Goal: Task Accomplishment & Management: Manage account settings

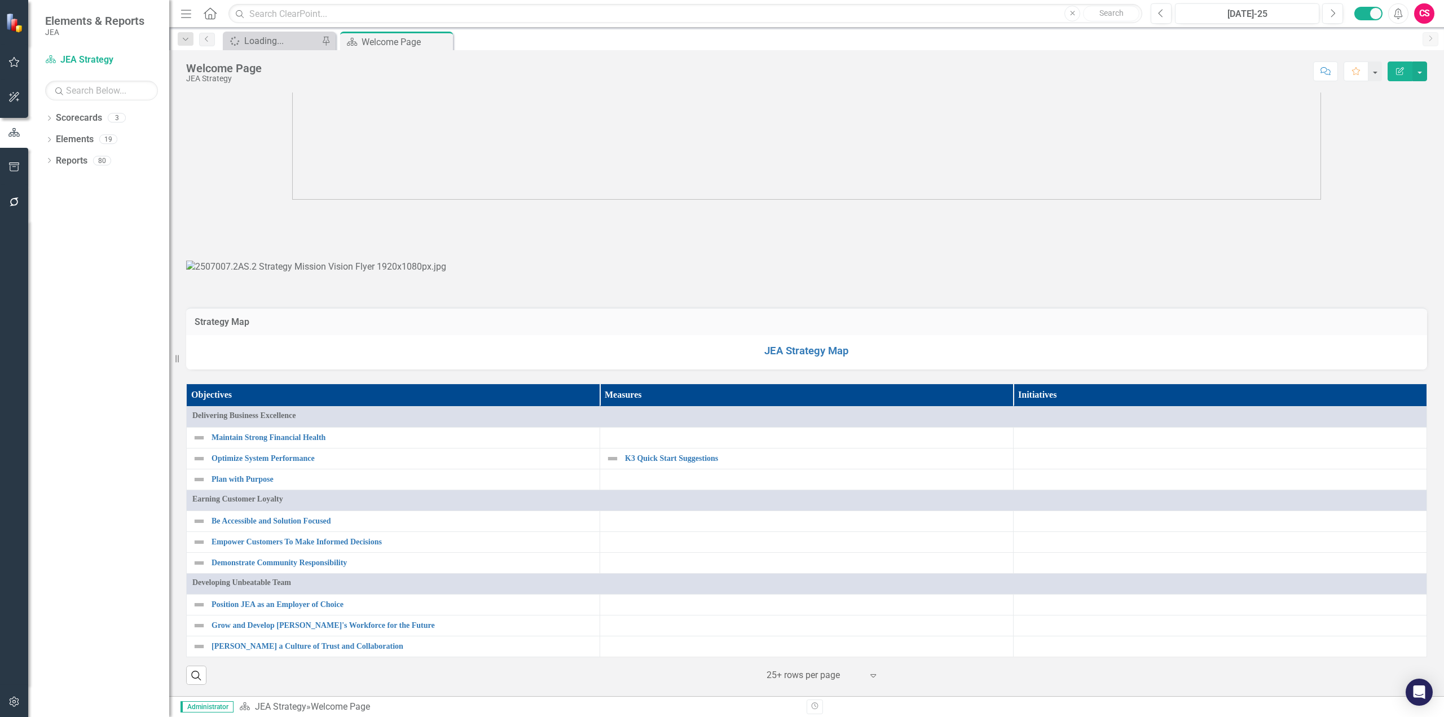
scroll to position [928, 0]
click at [72, 117] on link "Scorecards" at bounding box center [79, 118] width 46 height 13
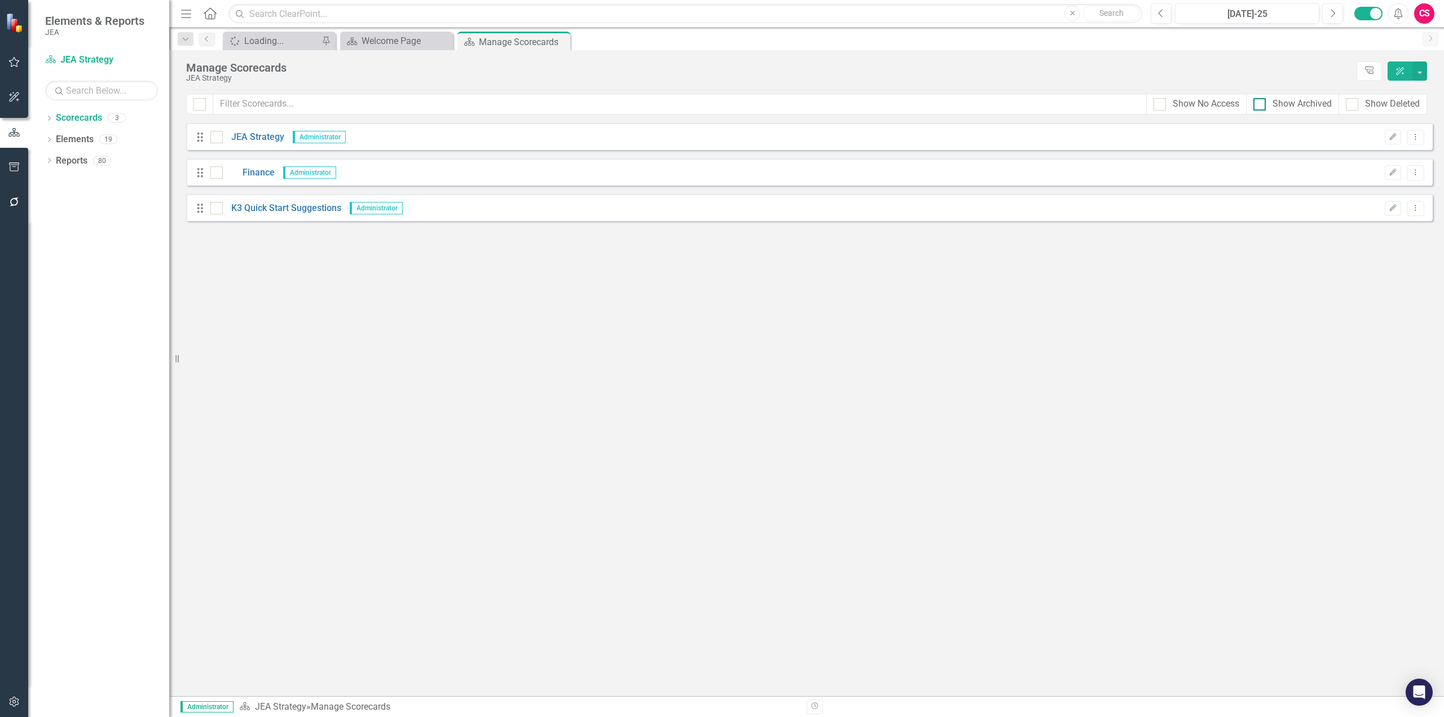
click at [1260, 105] on div at bounding box center [1259, 104] width 12 height 12
click at [1260, 105] on input "Show Archived" at bounding box center [1256, 101] width 7 height 7
checkbox input "true"
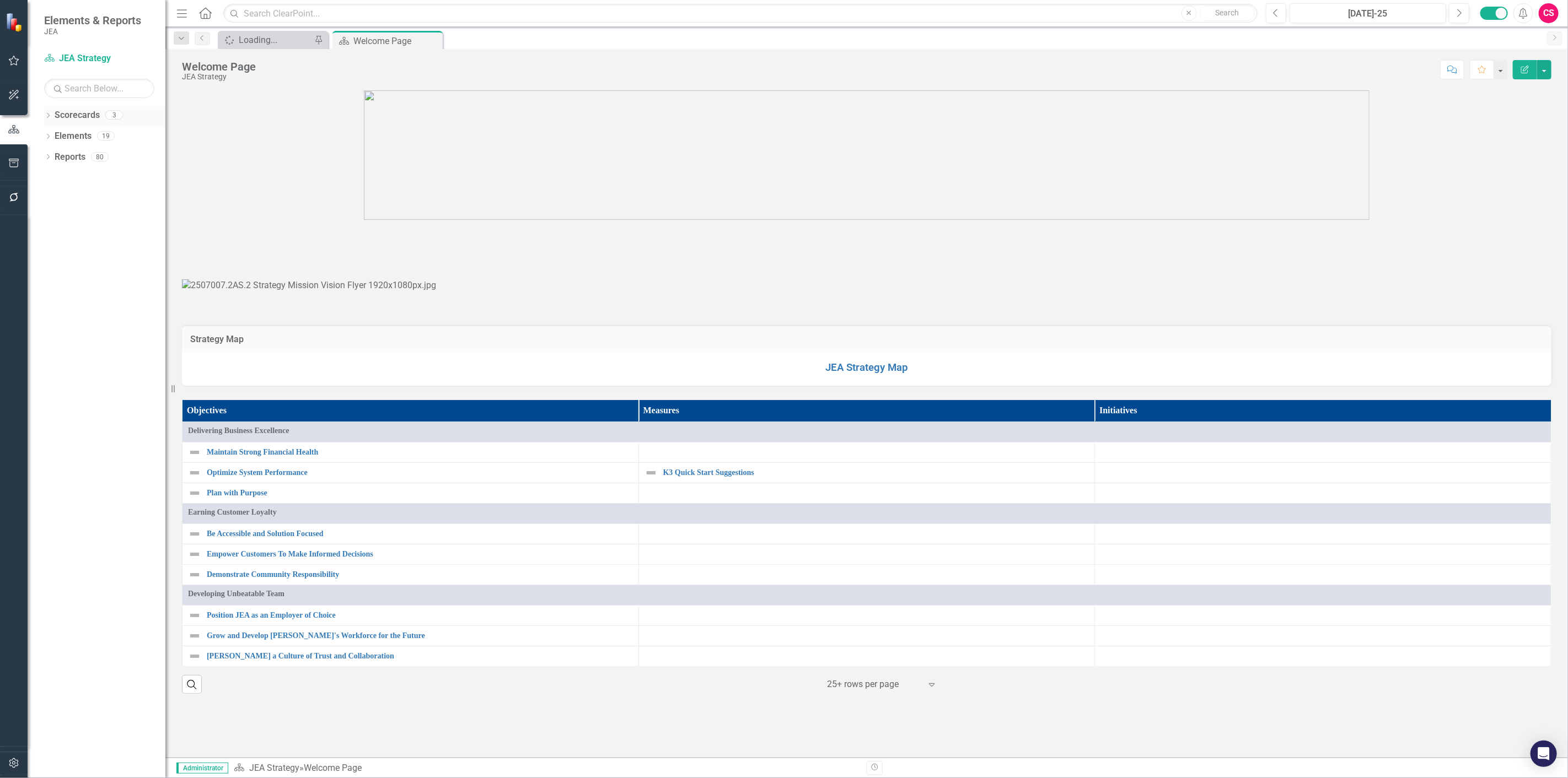
click at [77, 119] on link "Scorecards" at bounding box center [77, 115] width 45 height 13
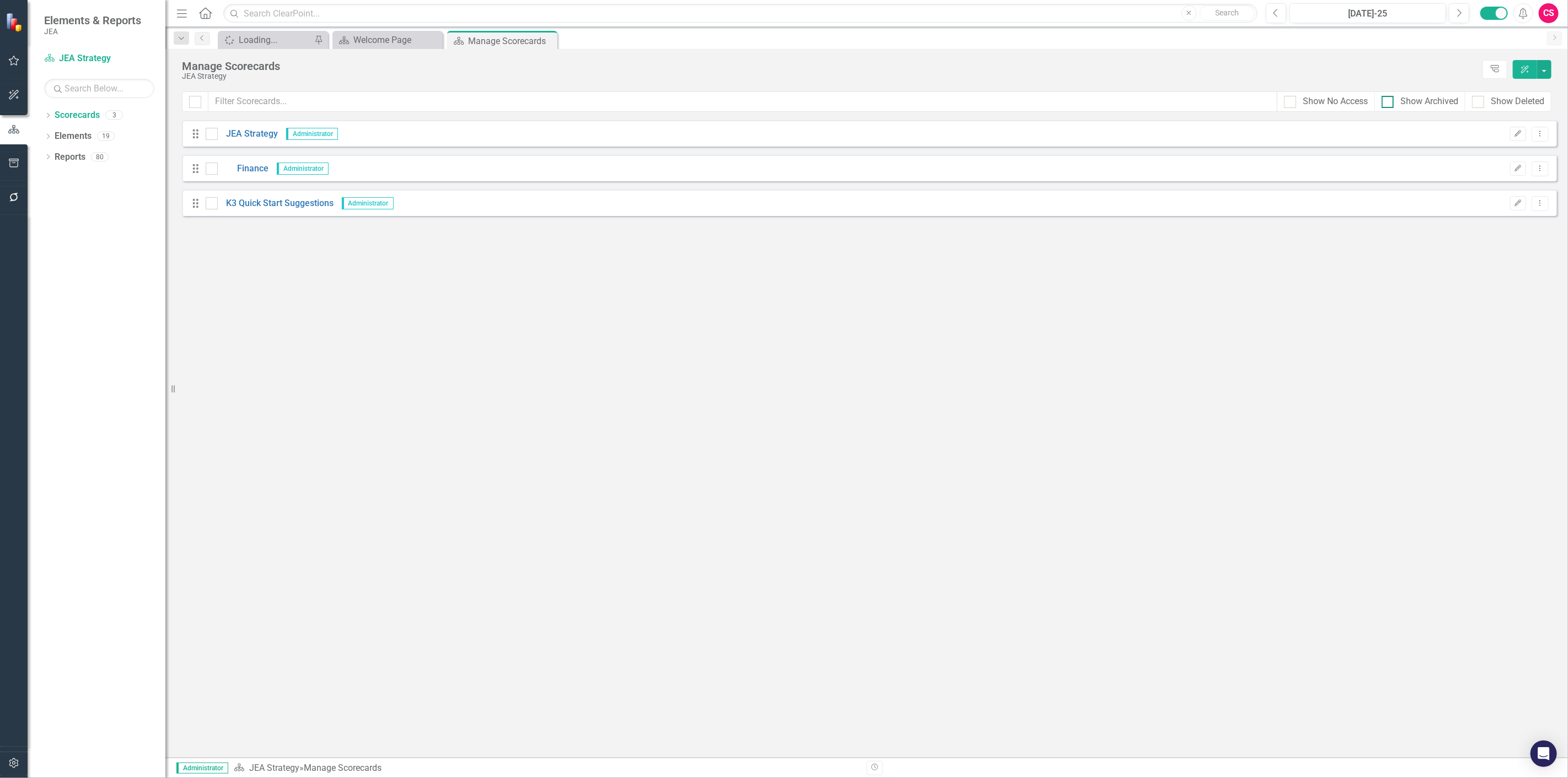
click at [1386, 102] on input "Show Archived" at bounding box center [1384, 99] width 7 height 7
checkbox input "true"
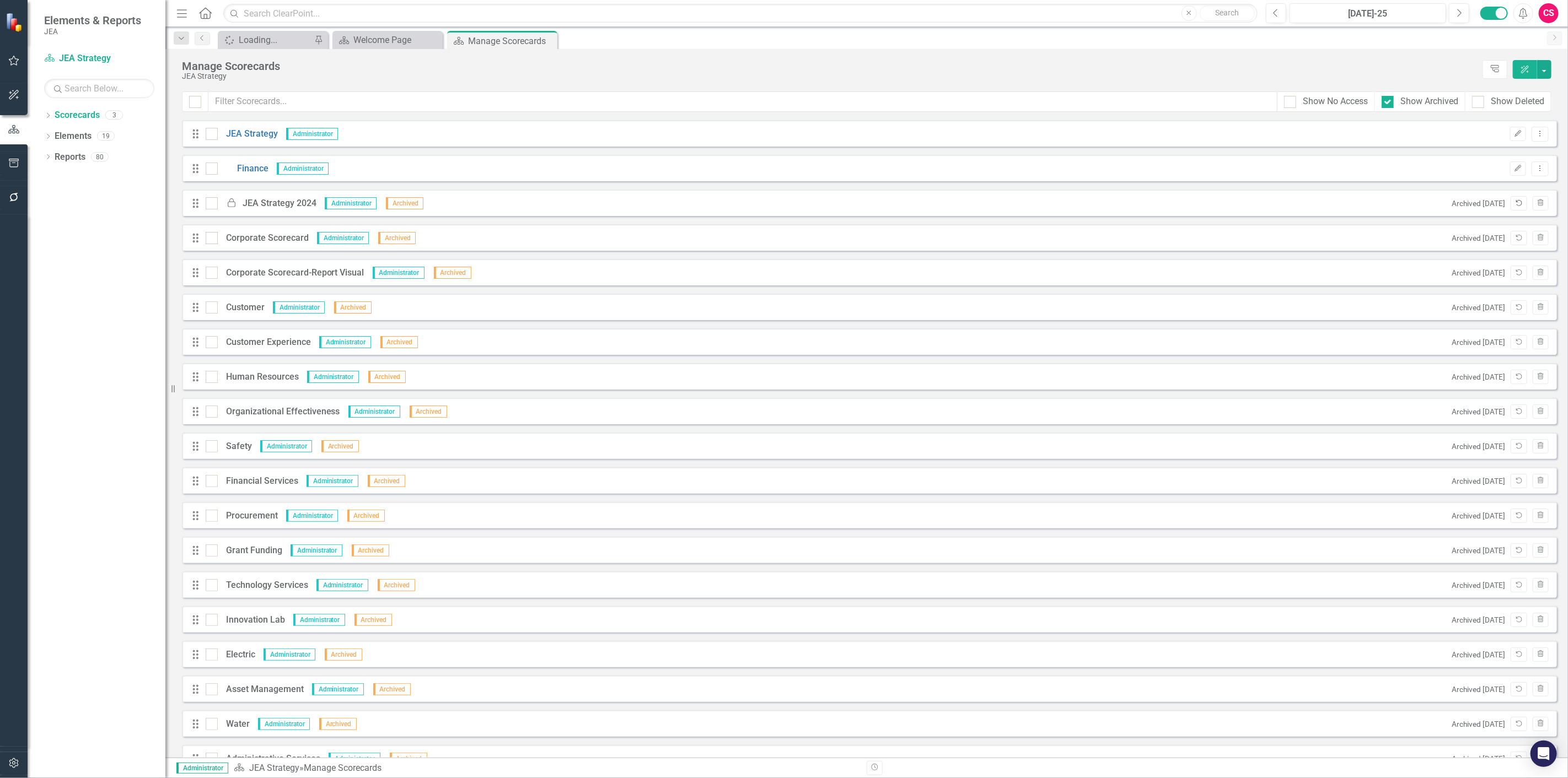
click at [1515, 202] on button "Unarchive" at bounding box center [1518, 203] width 16 height 15
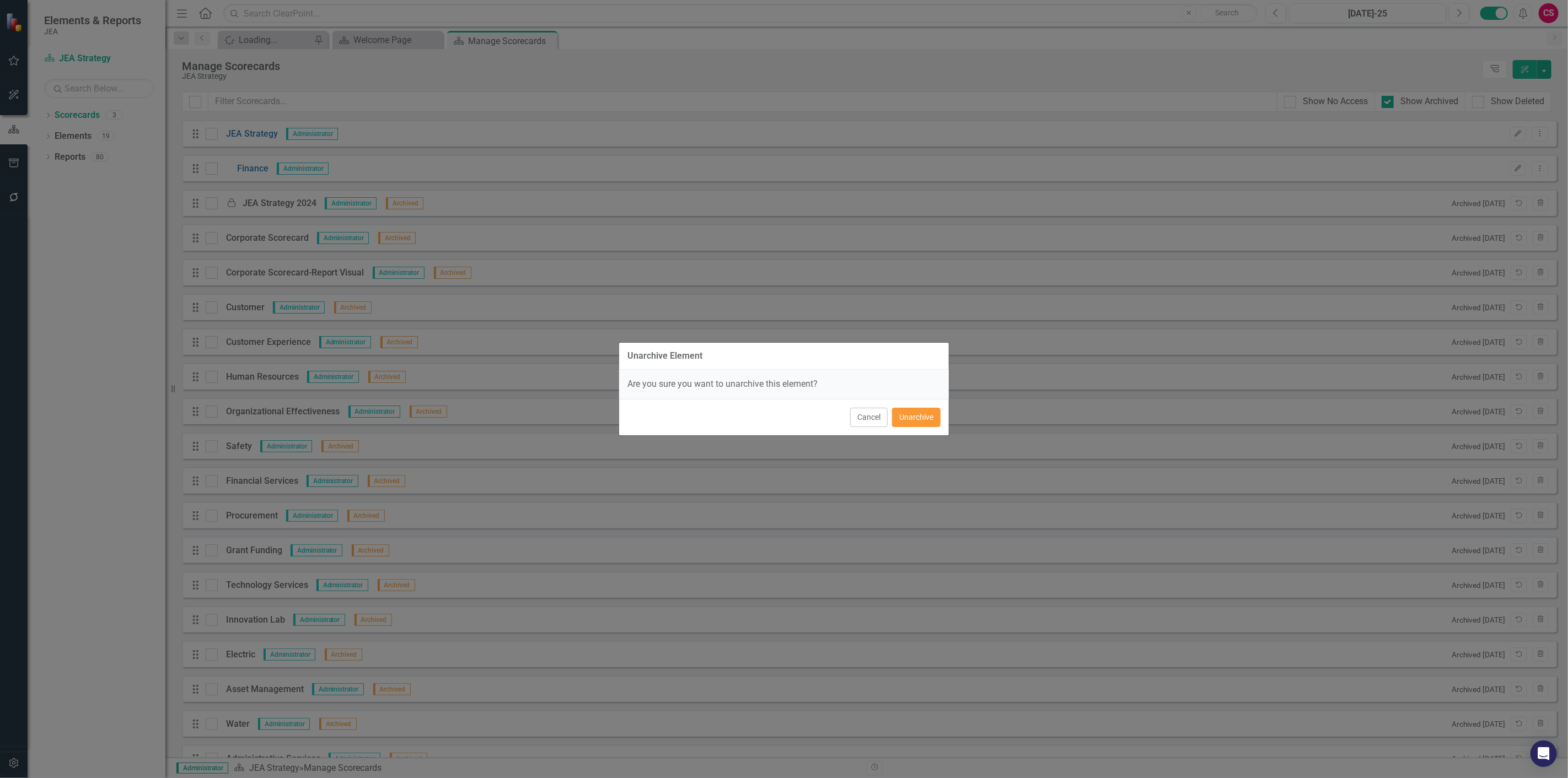
click at [918, 415] on button "Unarchive" at bounding box center [917, 417] width 49 height 20
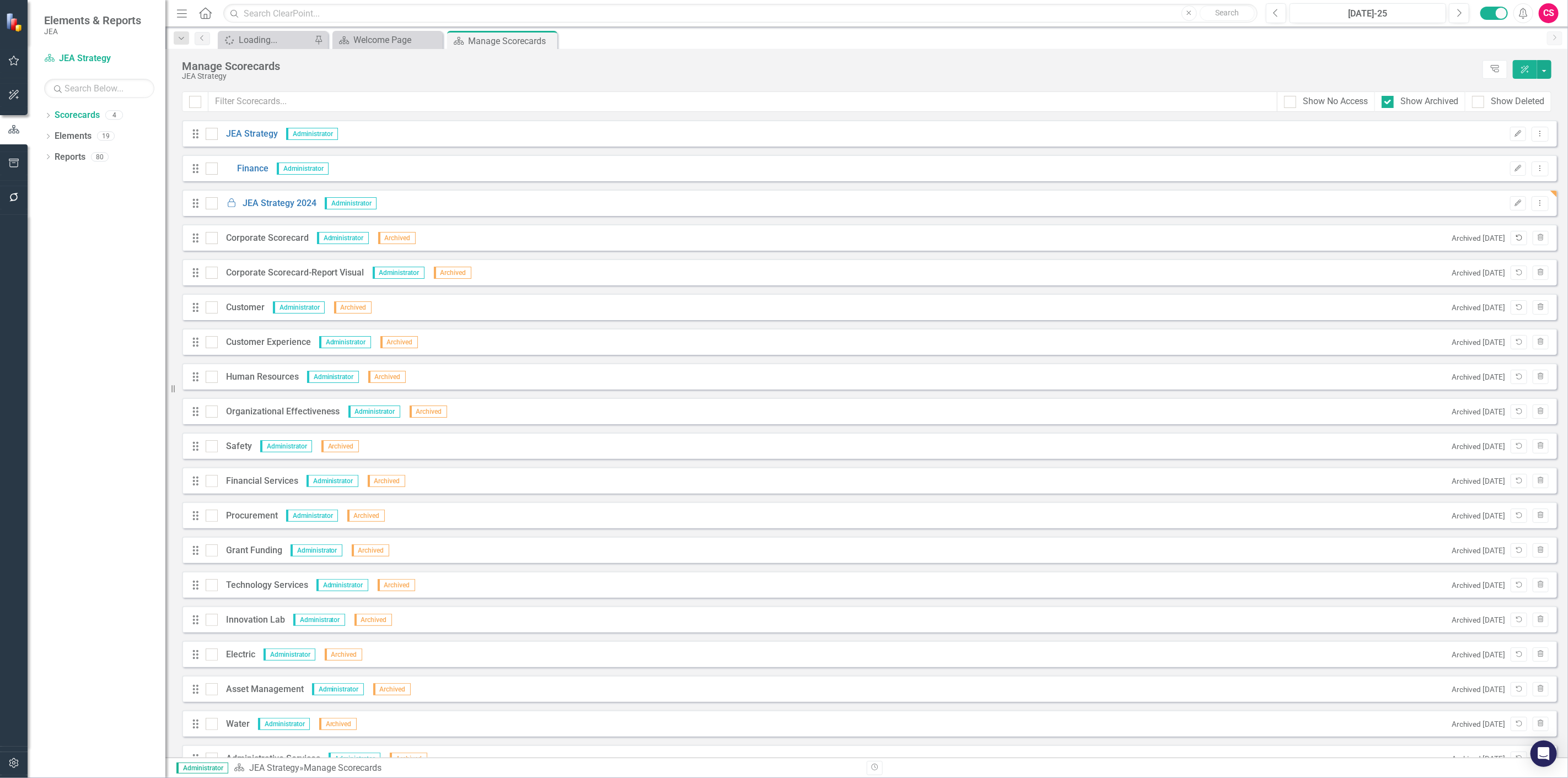
click at [1514, 240] on icon "Unarchive" at bounding box center [1518, 238] width 8 height 7
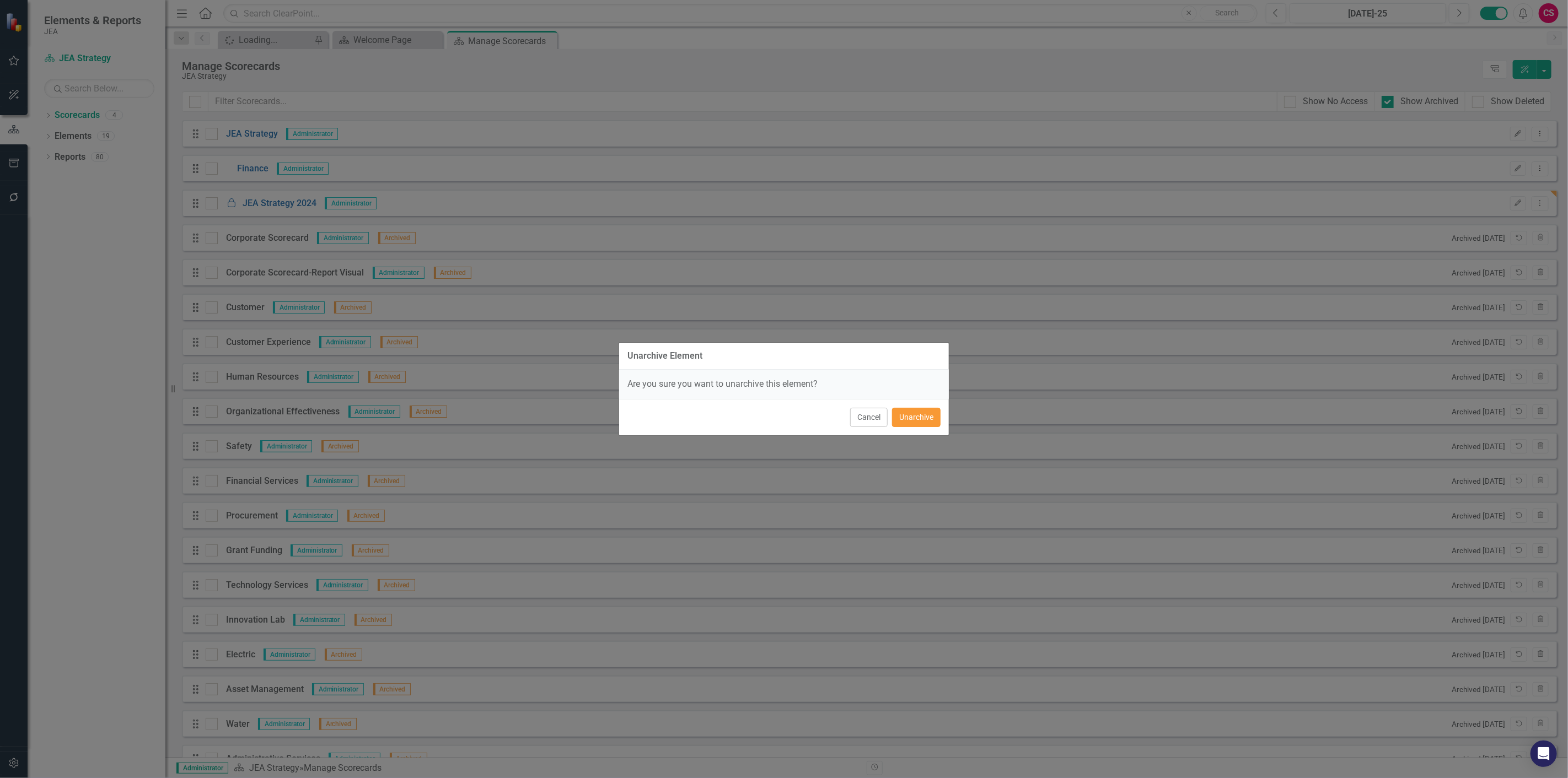
click at [921, 422] on button "Unarchive" at bounding box center [917, 417] width 49 height 20
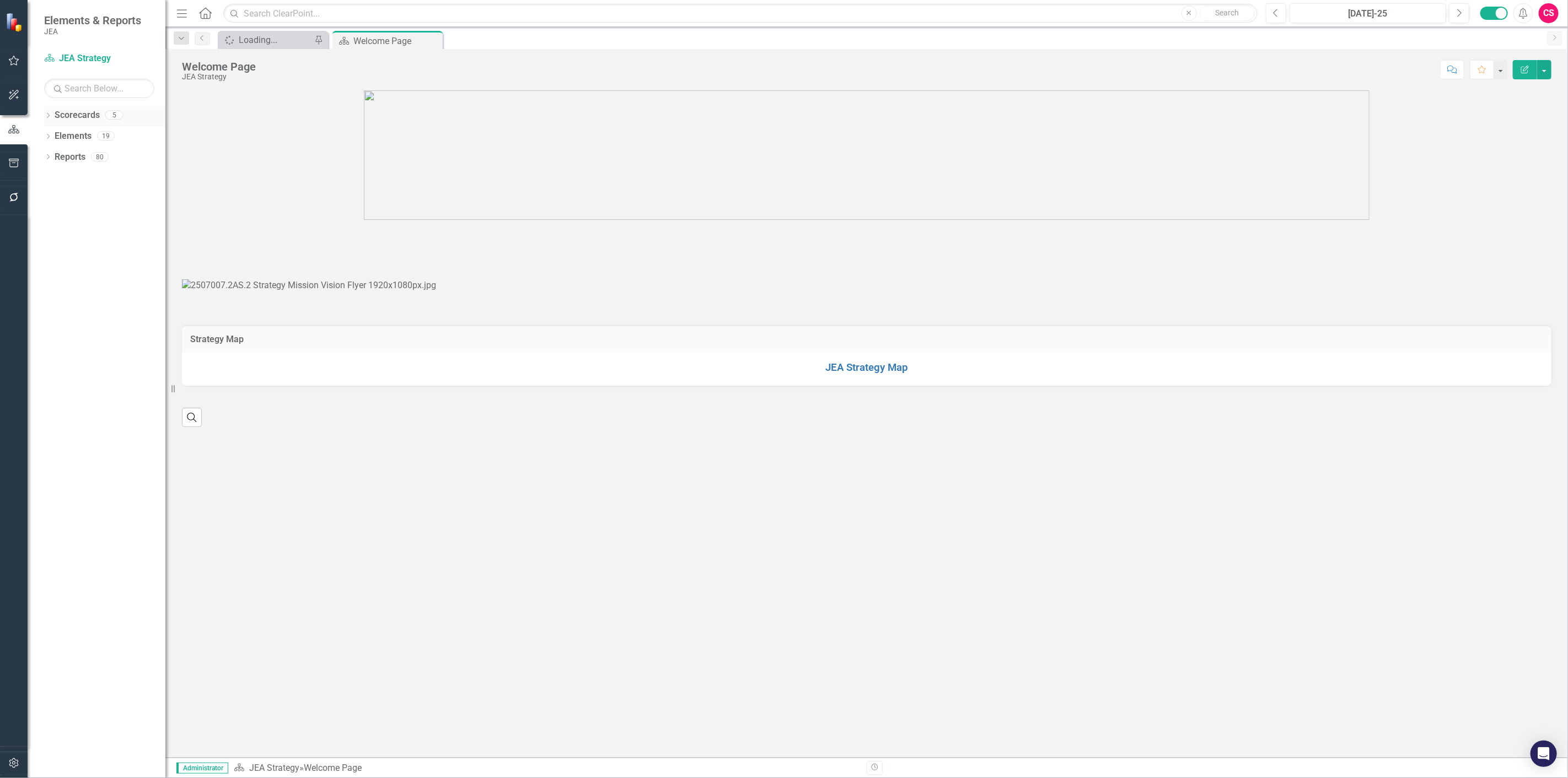
click at [92, 119] on link "Scorecards" at bounding box center [77, 115] width 45 height 13
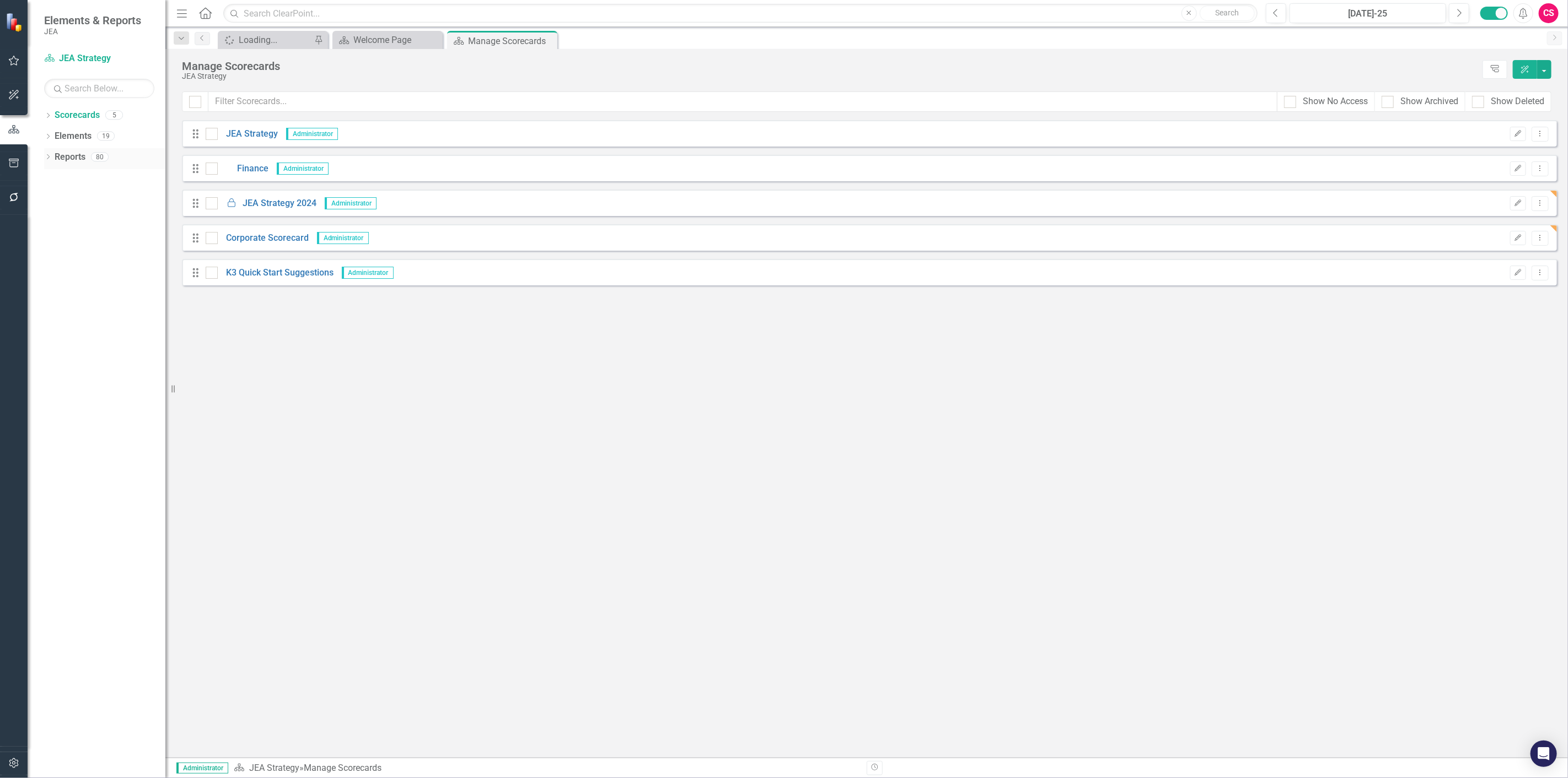
click at [70, 156] on link "Reports" at bounding box center [70, 157] width 31 height 13
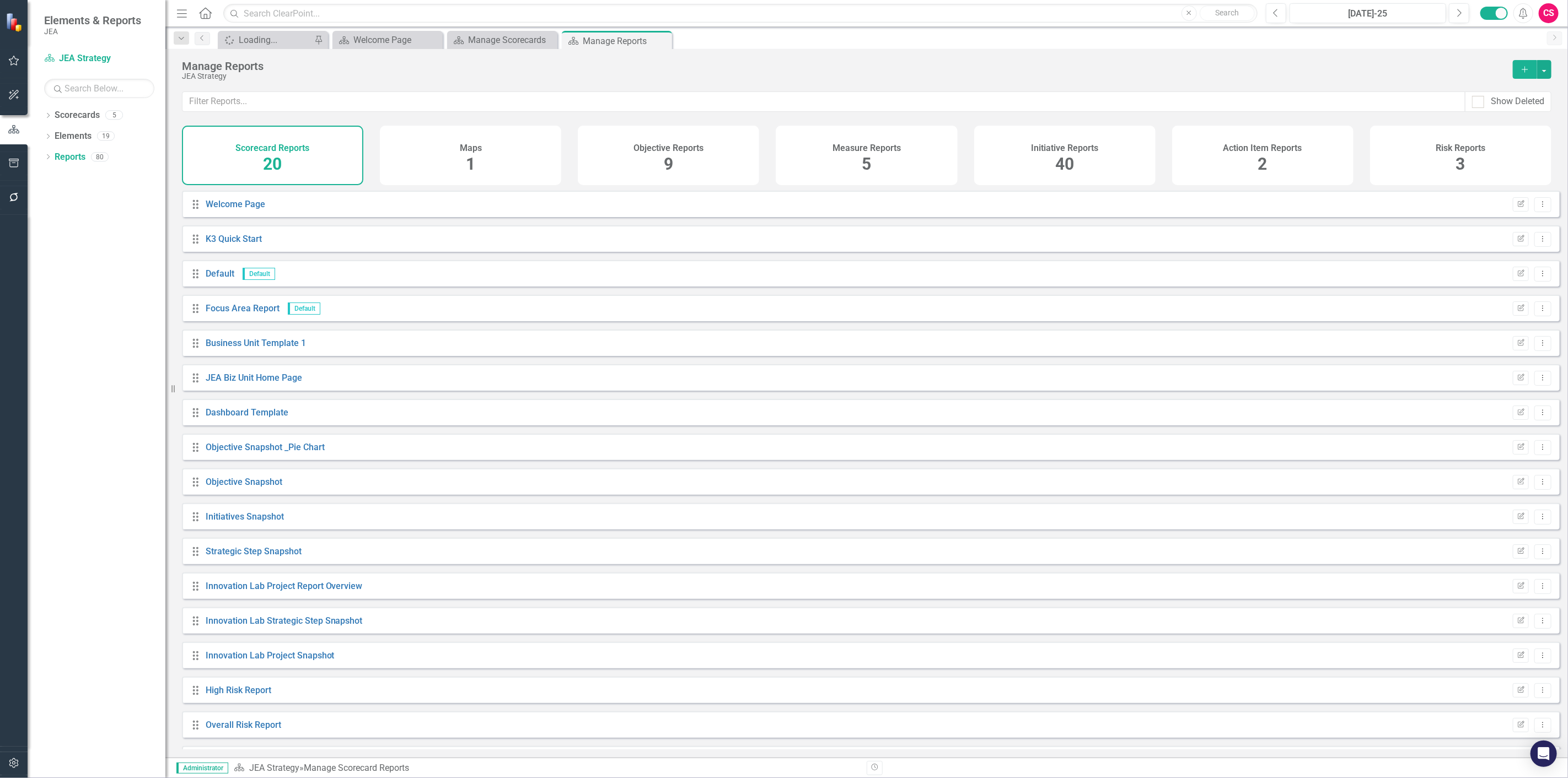
drag, startPoint x: 1073, startPoint y: 123, endPoint x: 1078, endPoint y: 132, distance: 10.3
click at [1074, 125] on div "Show Deleted Scorecard Reports 20 Maps 1 Objective Reports 9 Measure Reports 5 …" at bounding box center [866, 425] width 1403 height 667
click at [1078, 141] on div "Initiative Reports" at bounding box center [1065, 147] width 67 height 13
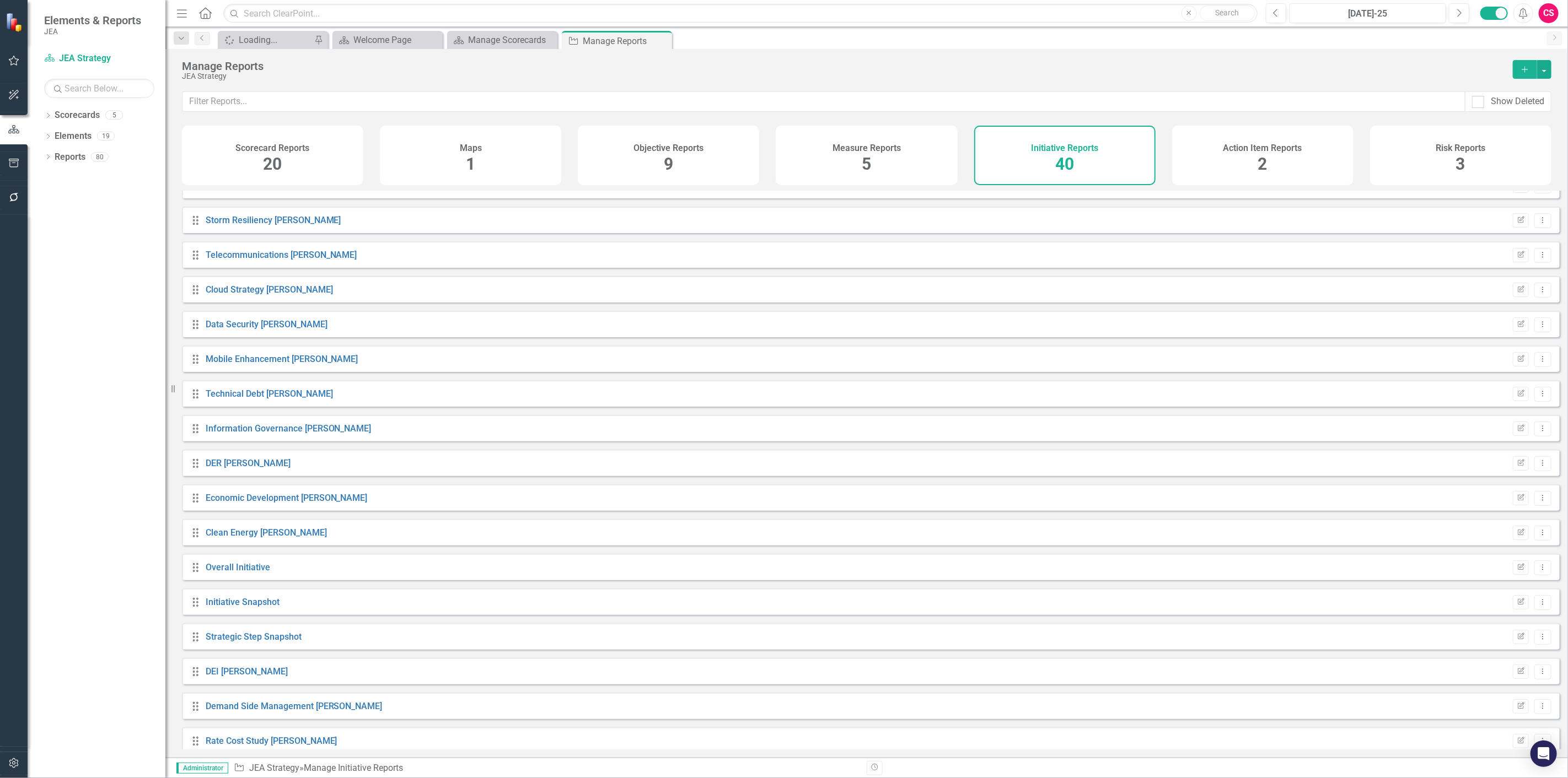
scroll to position [613, 0]
click at [54, 292] on div "Dropdown Scorecards 5 Dropdown JEA Strategy Finance Locked JEA Strategy 2024 Co…" at bounding box center [96, 443] width 138 height 672
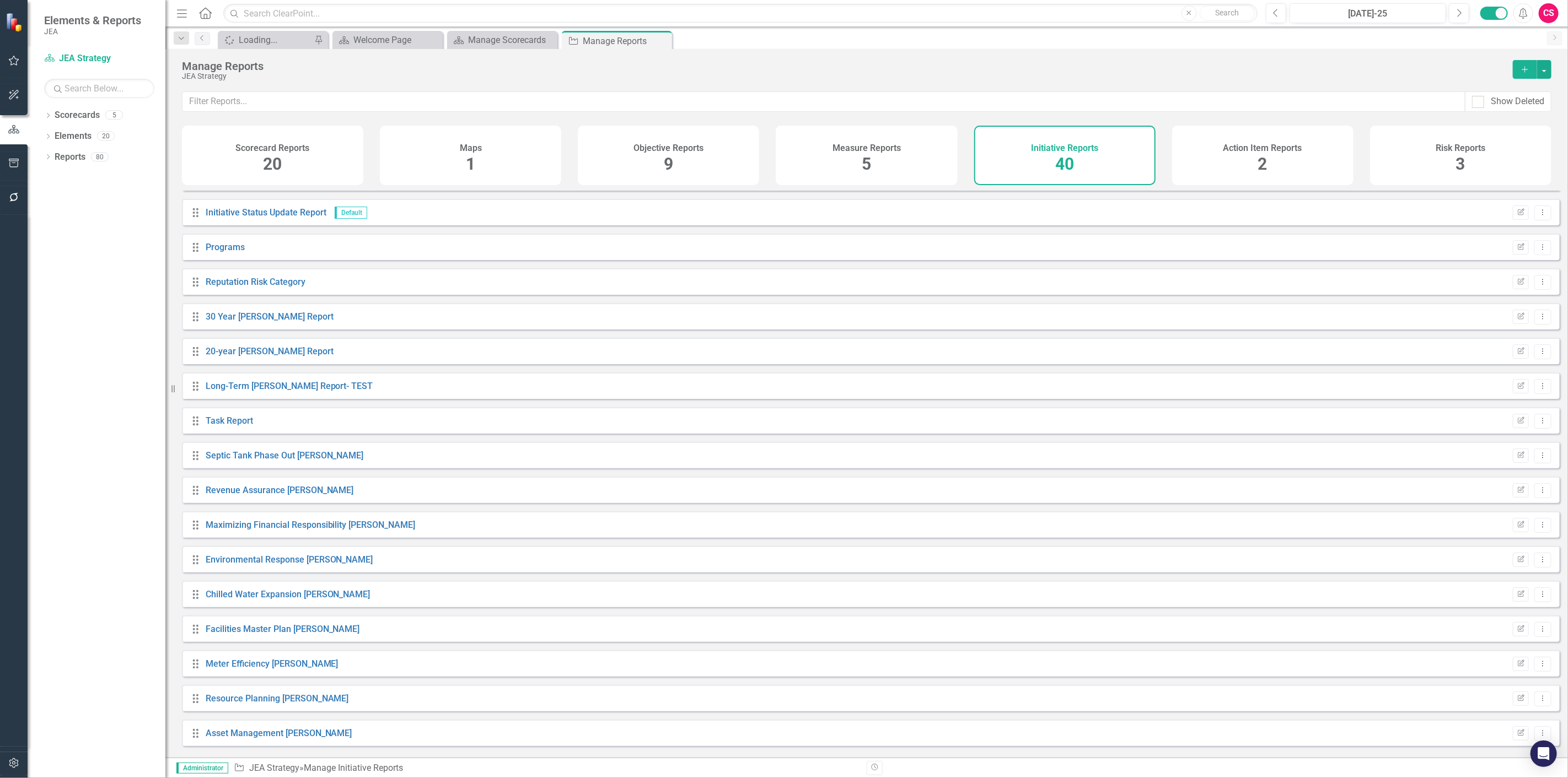
scroll to position [0, 0]
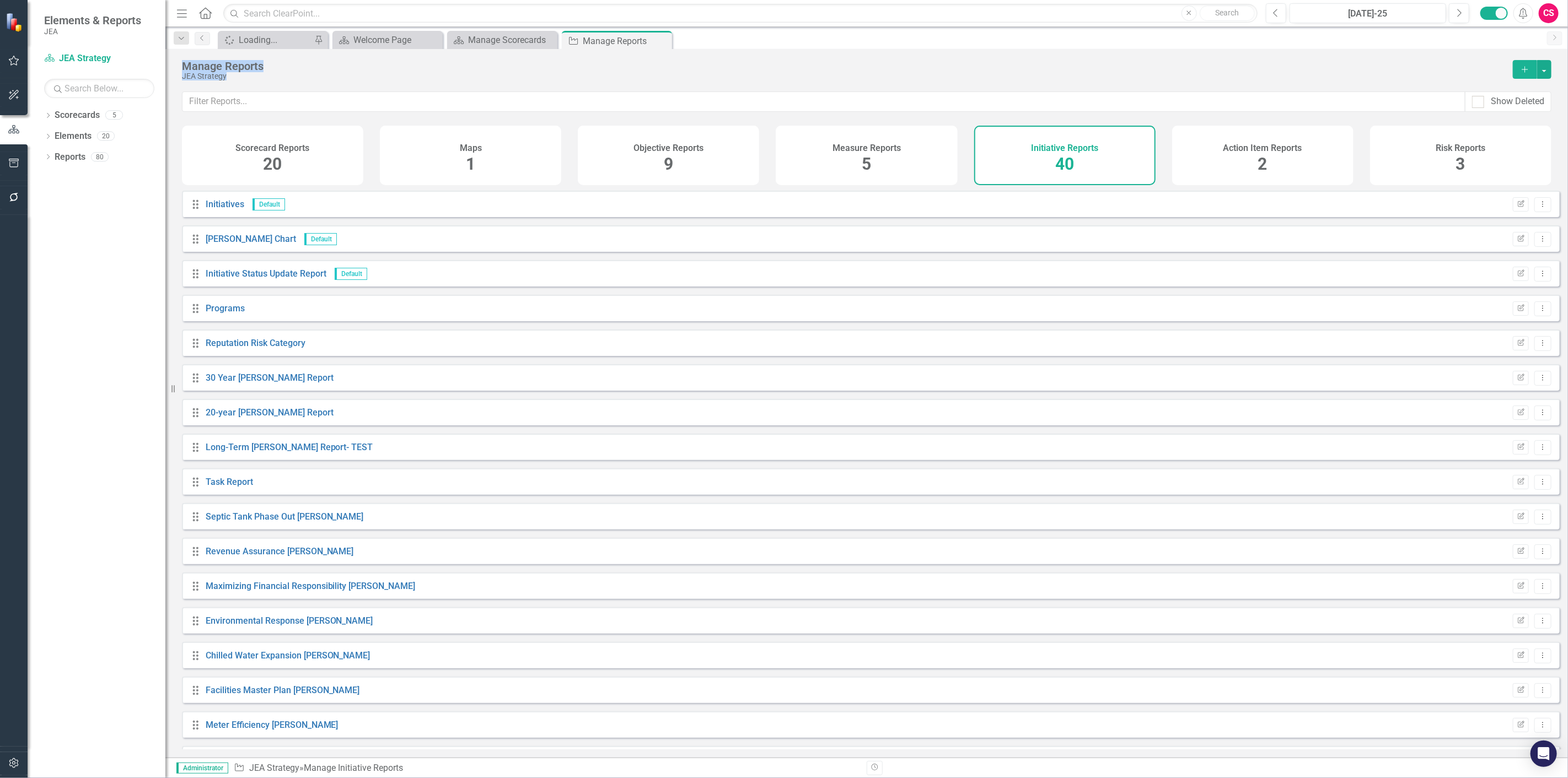
drag, startPoint x: 180, startPoint y: 62, endPoint x: 251, endPoint y: 80, distance: 73.2
click at [251, 80] on div "Manage Reports JEA Strategy Add" at bounding box center [866, 69] width 1403 height 42
click at [249, 87] on div "Manage Reports JEA Strategy Add" at bounding box center [866, 69] width 1403 height 42
drag, startPoint x: 227, startPoint y: 76, endPoint x: 191, endPoint y: 80, distance: 36.2
click at [183, 79] on div "Manage Reports JEA Strategy Add" at bounding box center [866, 69] width 1403 height 42
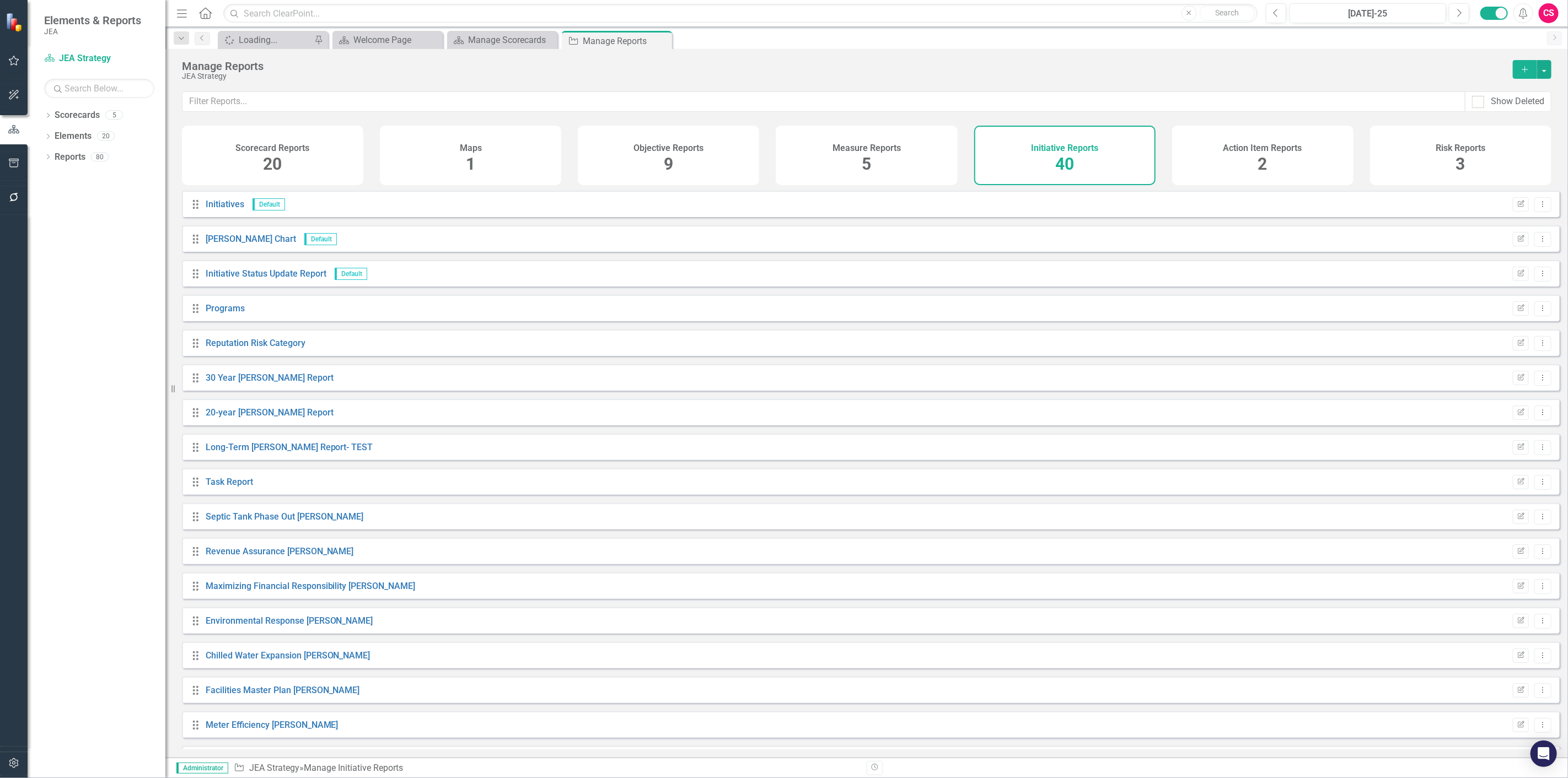
click at [296, 69] on div "Manage Reports" at bounding box center [842, 65] width 1320 height 12
click at [46, 111] on div "Dropdown Scorecards 5" at bounding box center [105, 116] width 121 height 21
click at [50, 117] on icon "Dropdown" at bounding box center [48, 116] width 8 height 6
click at [59, 136] on div "Dropdown" at bounding box center [55, 137] width 11 height 10
click at [91, 129] on div "Dropdown JEA Strategy" at bounding box center [108, 136] width 115 height 19
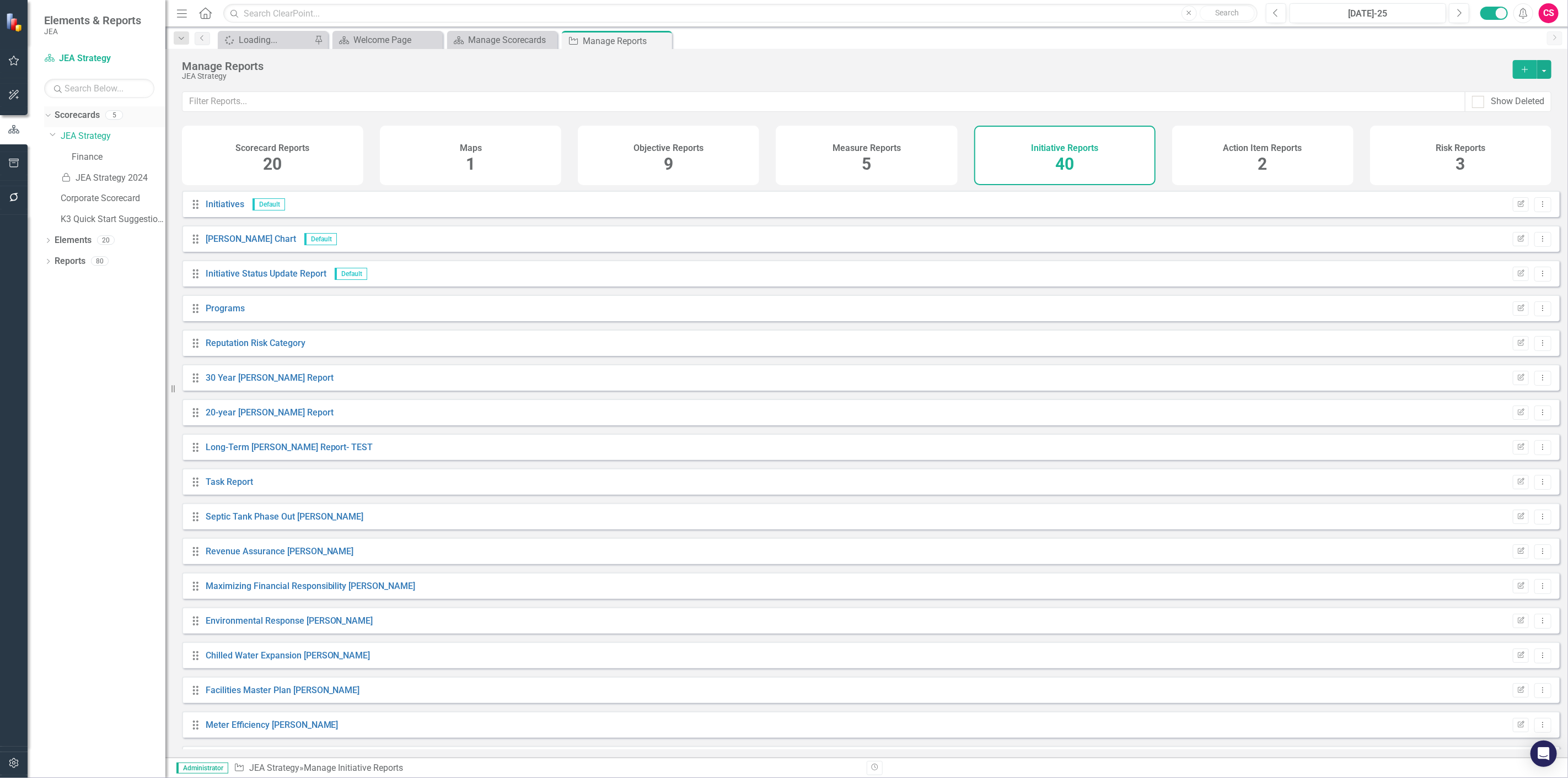
click at [67, 108] on div "Scorecards" at bounding box center [77, 115] width 45 height 19
click at [93, 130] on link "JEA Strategy" at bounding box center [112, 136] width 105 height 13
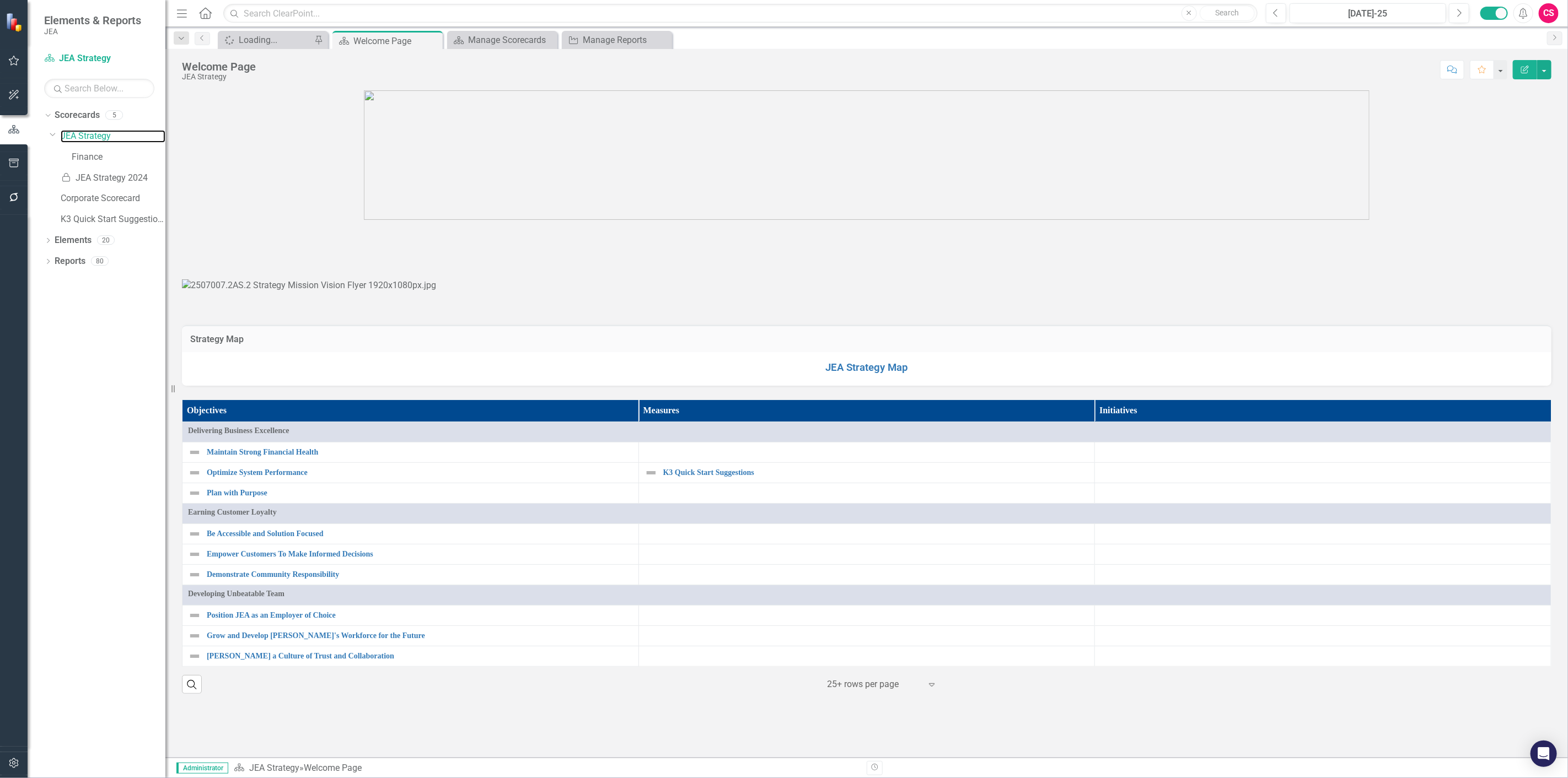
scroll to position [673, 0]
click at [71, 262] on link "Reports" at bounding box center [70, 261] width 31 height 13
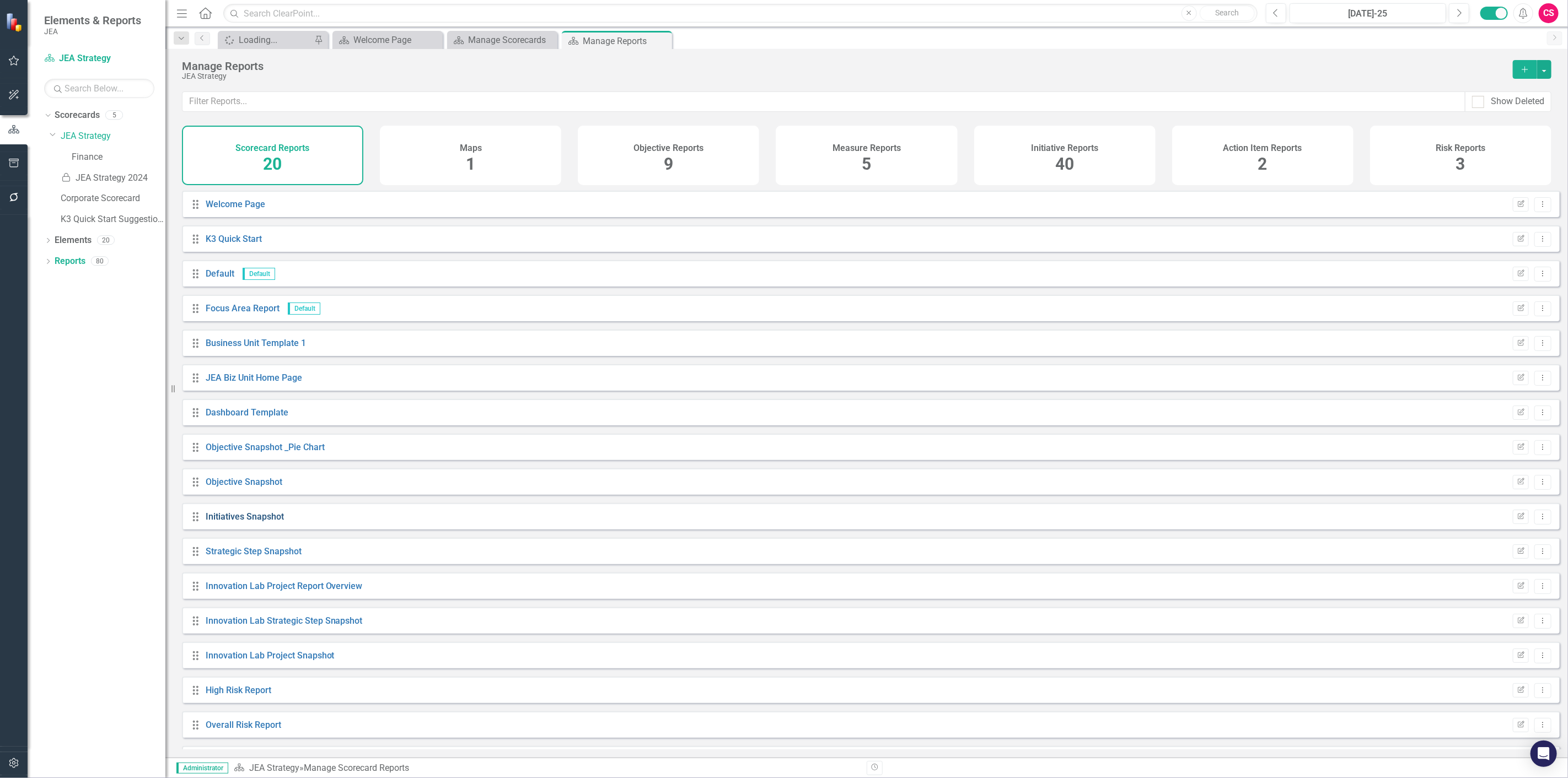
click at [261, 522] on link "Initiatives Snapshot" at bounding box center [244, 516] width 78 height 11
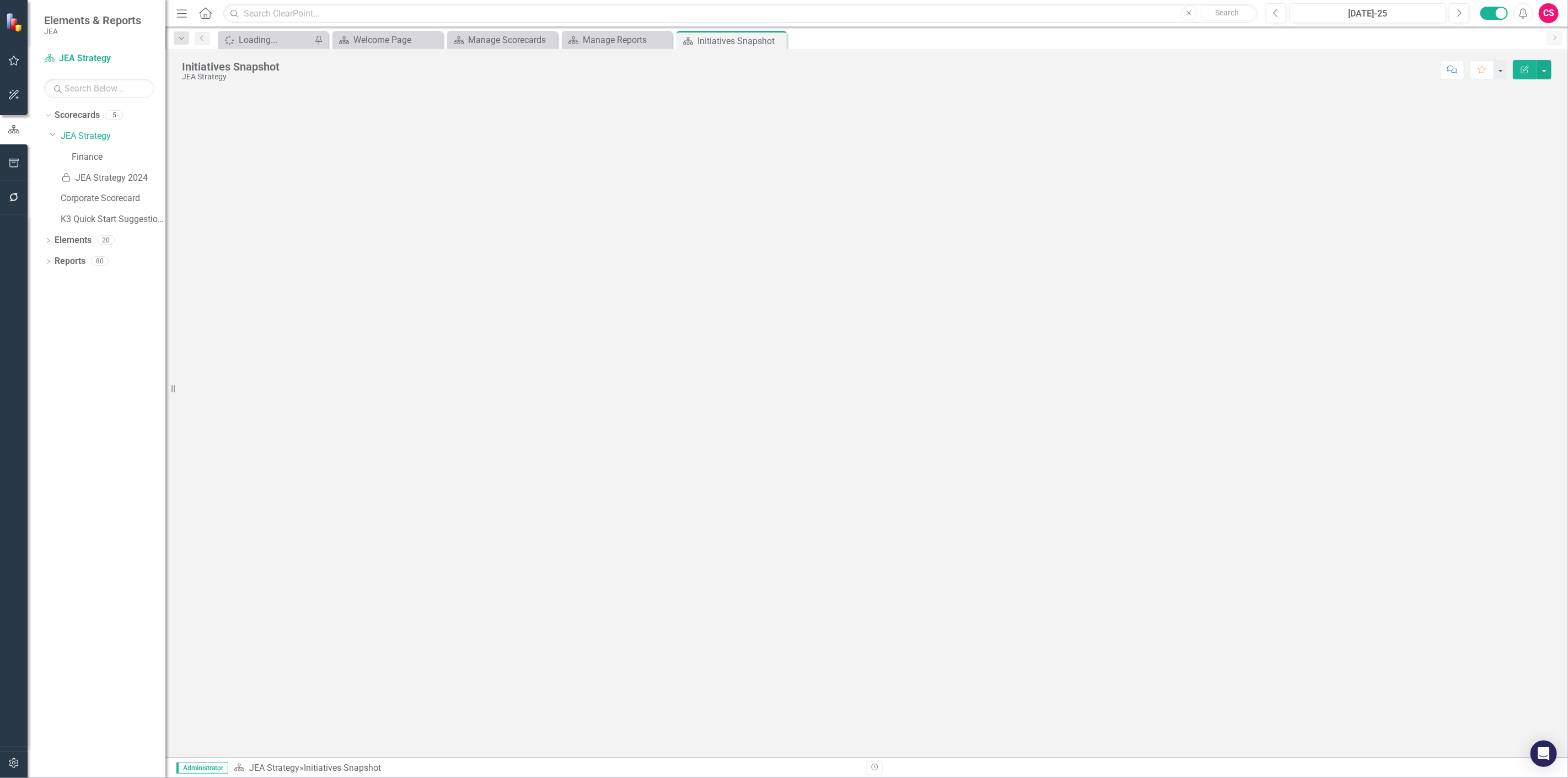
click at [1524, 74] on button "Edit Report" at bounding box center [1525, 69] width 24 height 20
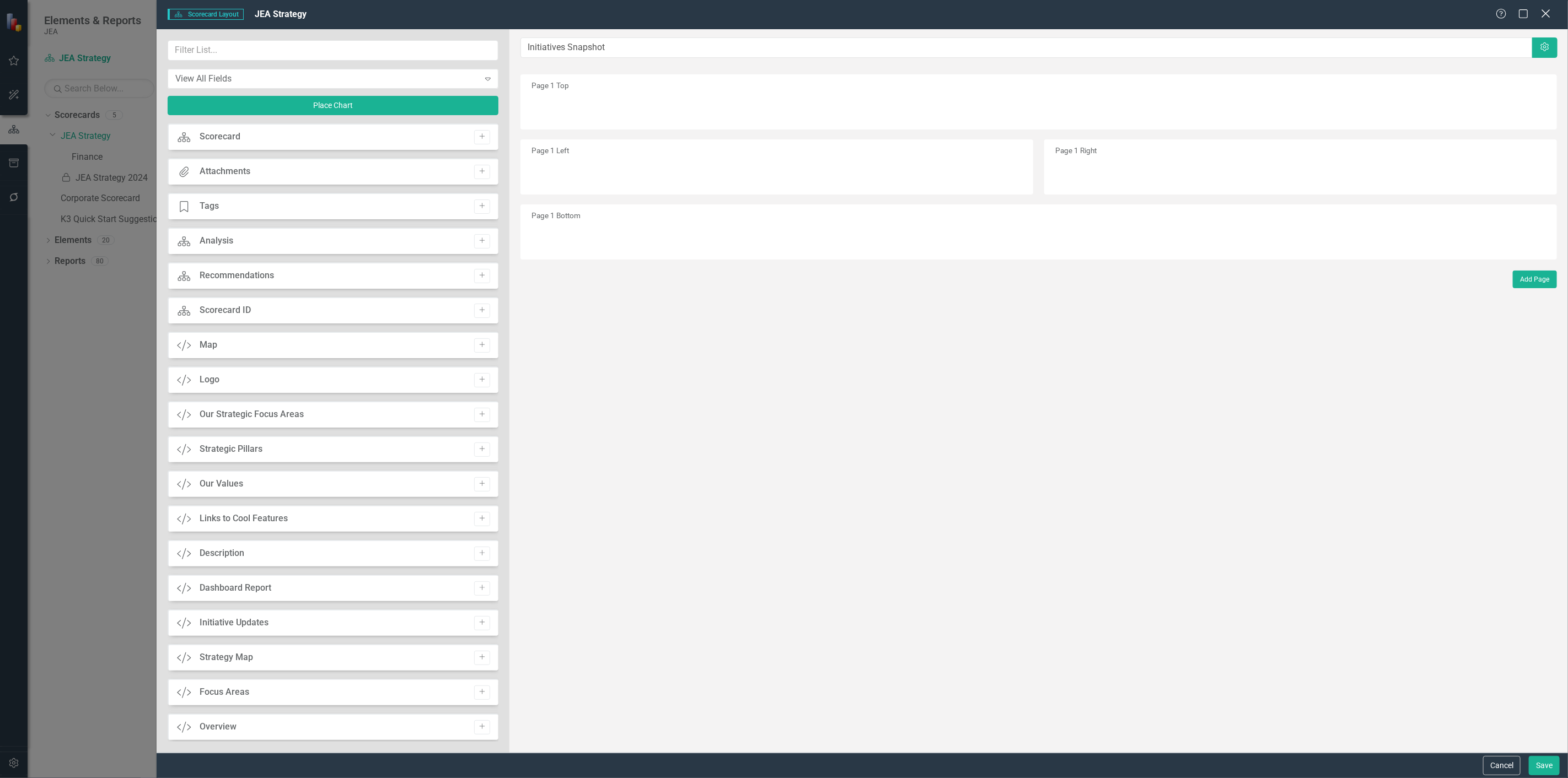
click at [1546, 15] on icon "Close" at bounding box center [1546, 13] width 14 height 11
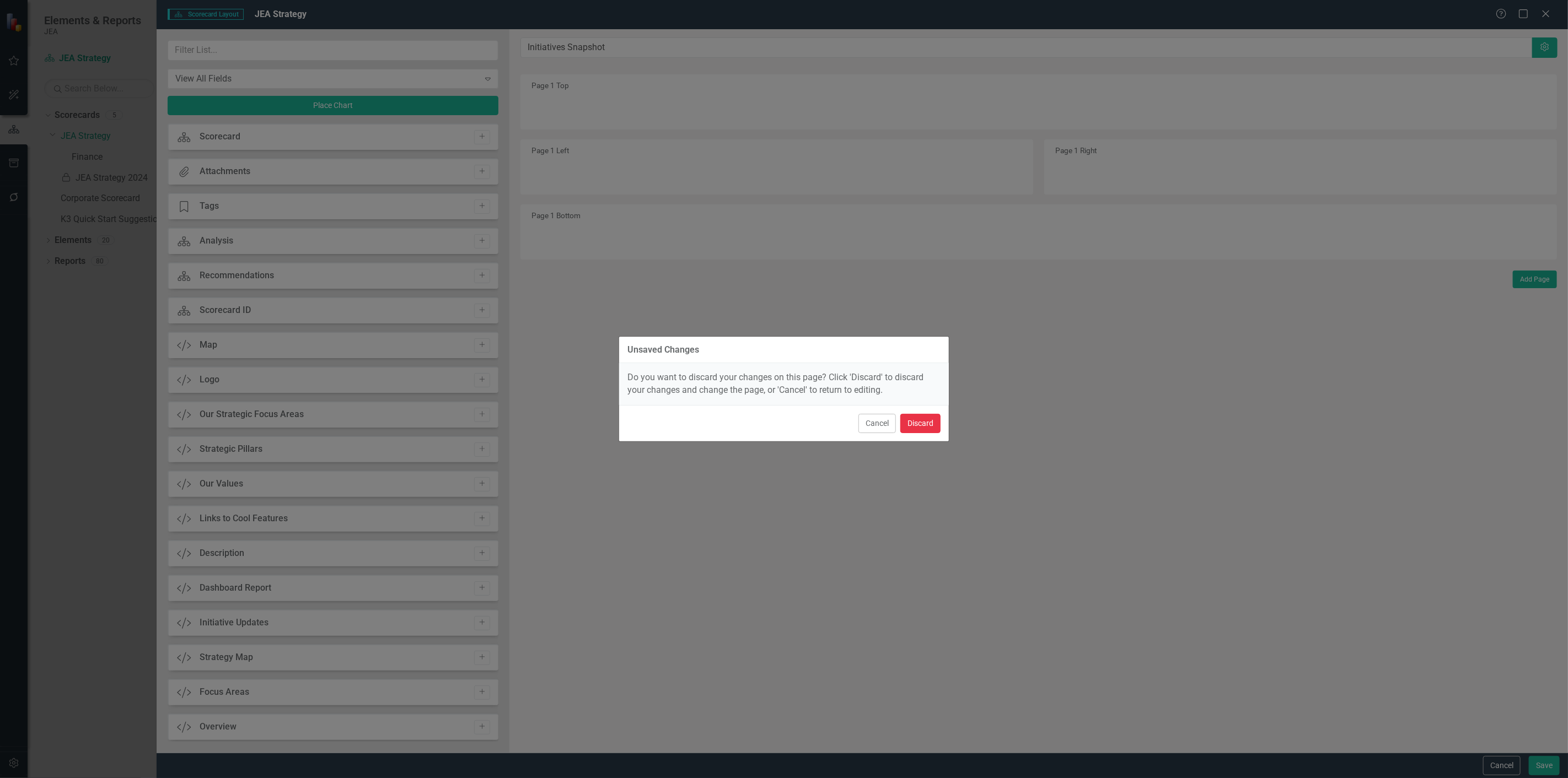
click at [933, 426] on button "Discard" at bounding box center [920, 424] width 40 height 20
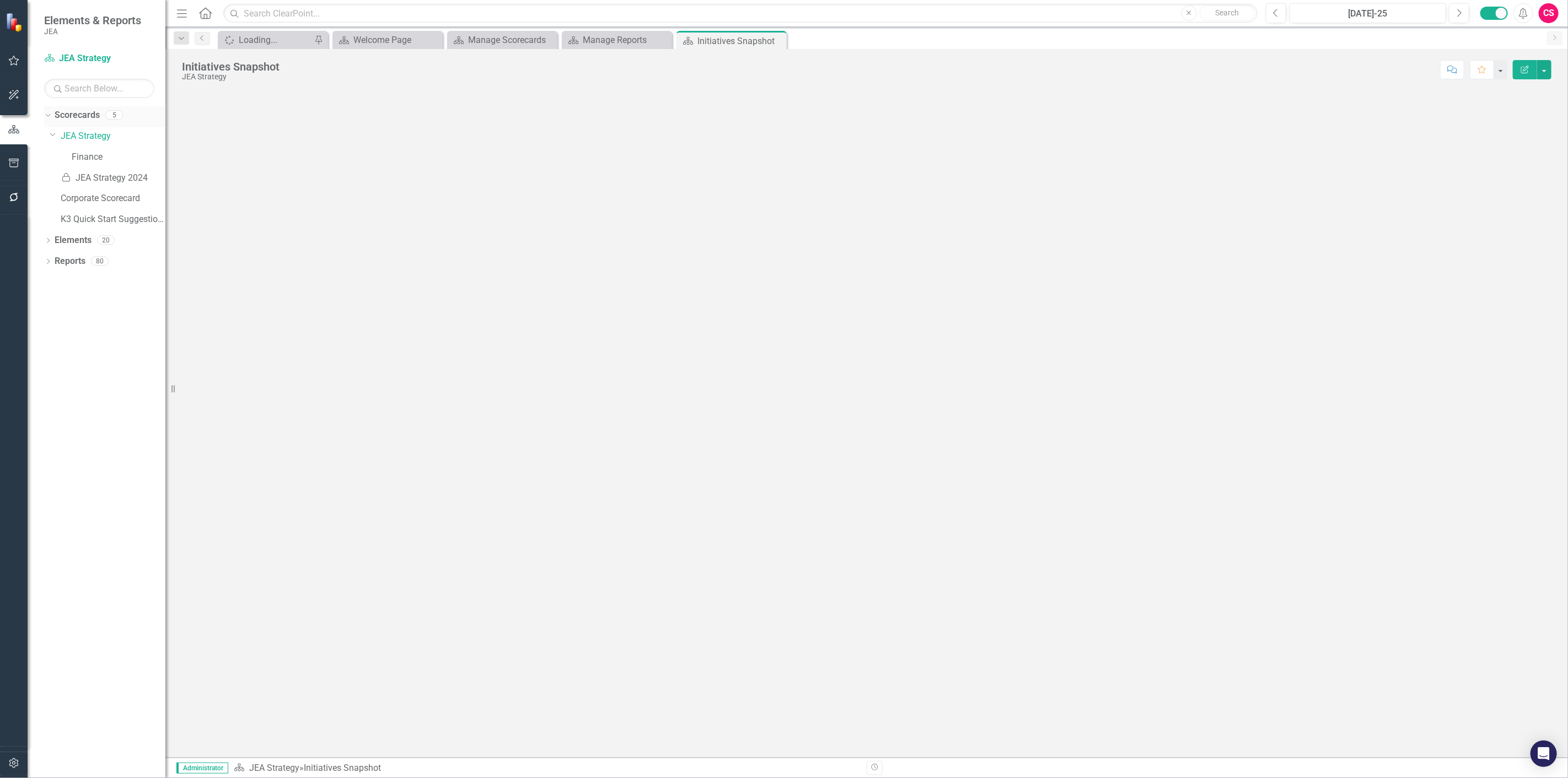
click at [65, 113] on link "Scorecards" at bounding box center [77, 115] width 45 height 13
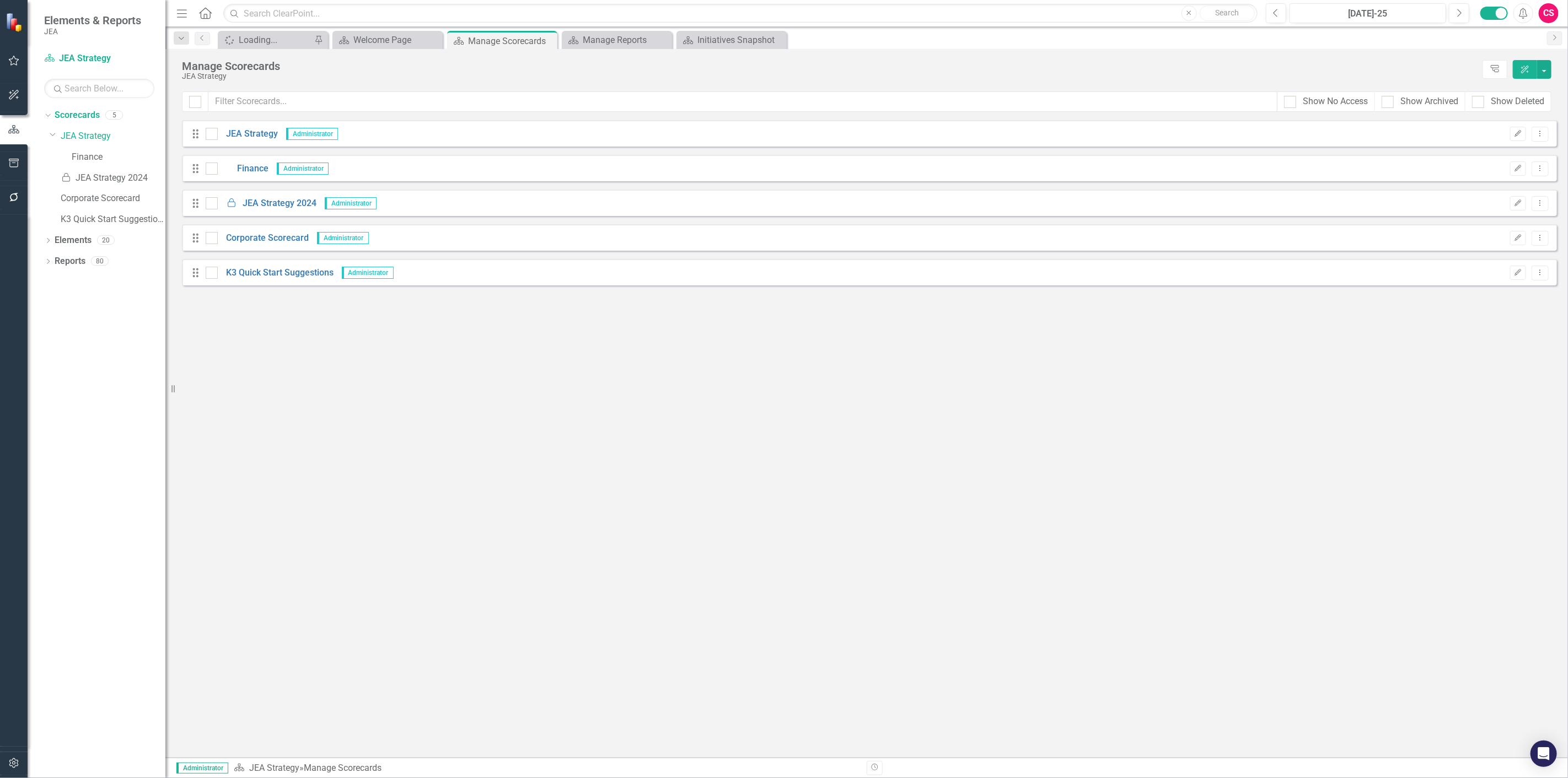
click at [1388, 102] on div at bounding box center [1387, 102] width 12 height 12
click at [1388, 102] on input "Show Archived" at bounding box center [1384, 99] width 7 height 7
checkbox input "true"
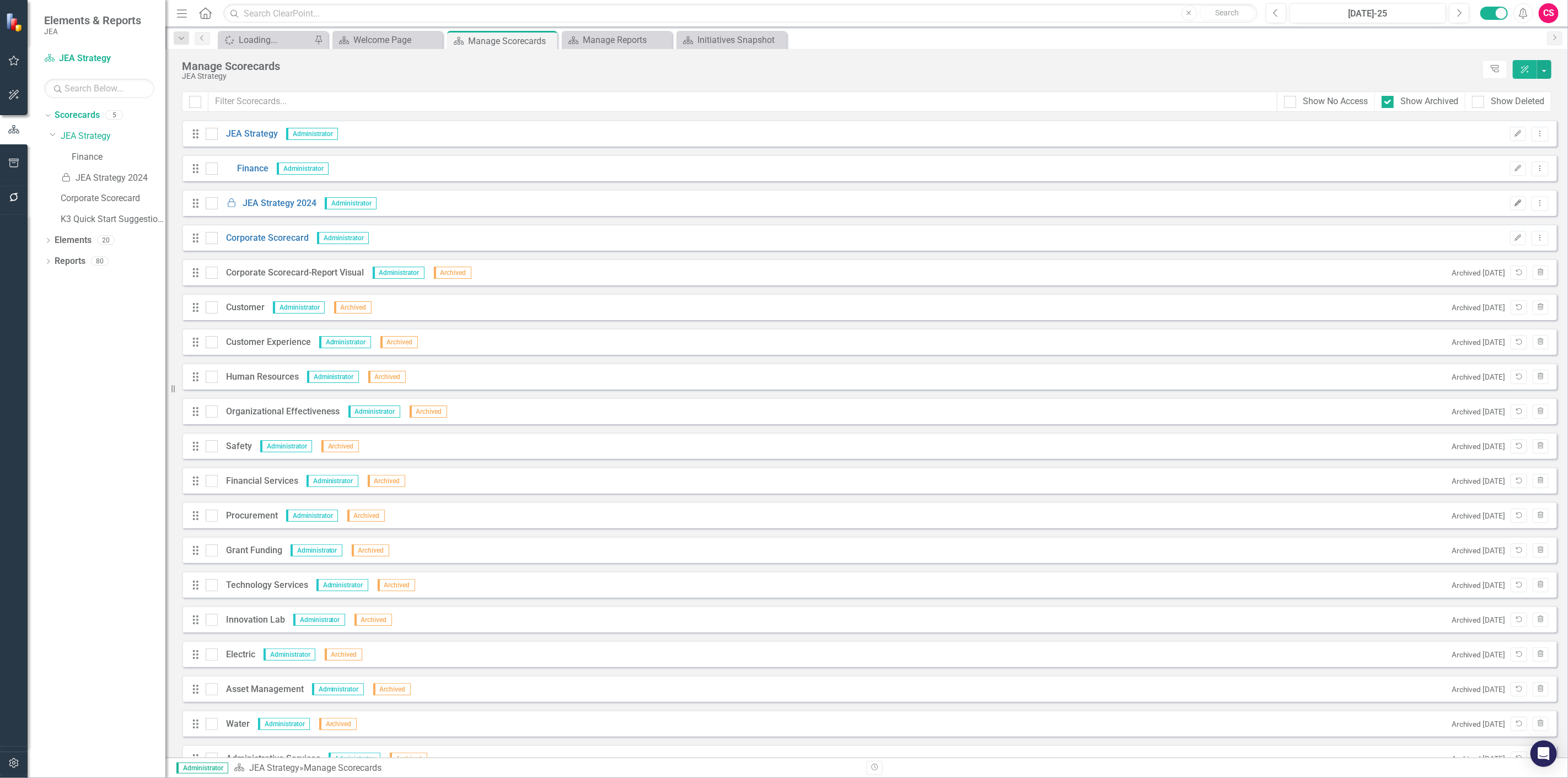
click at [1510, 206] on button "Edit" at bounding box center [1518, 203] width 16 height 15
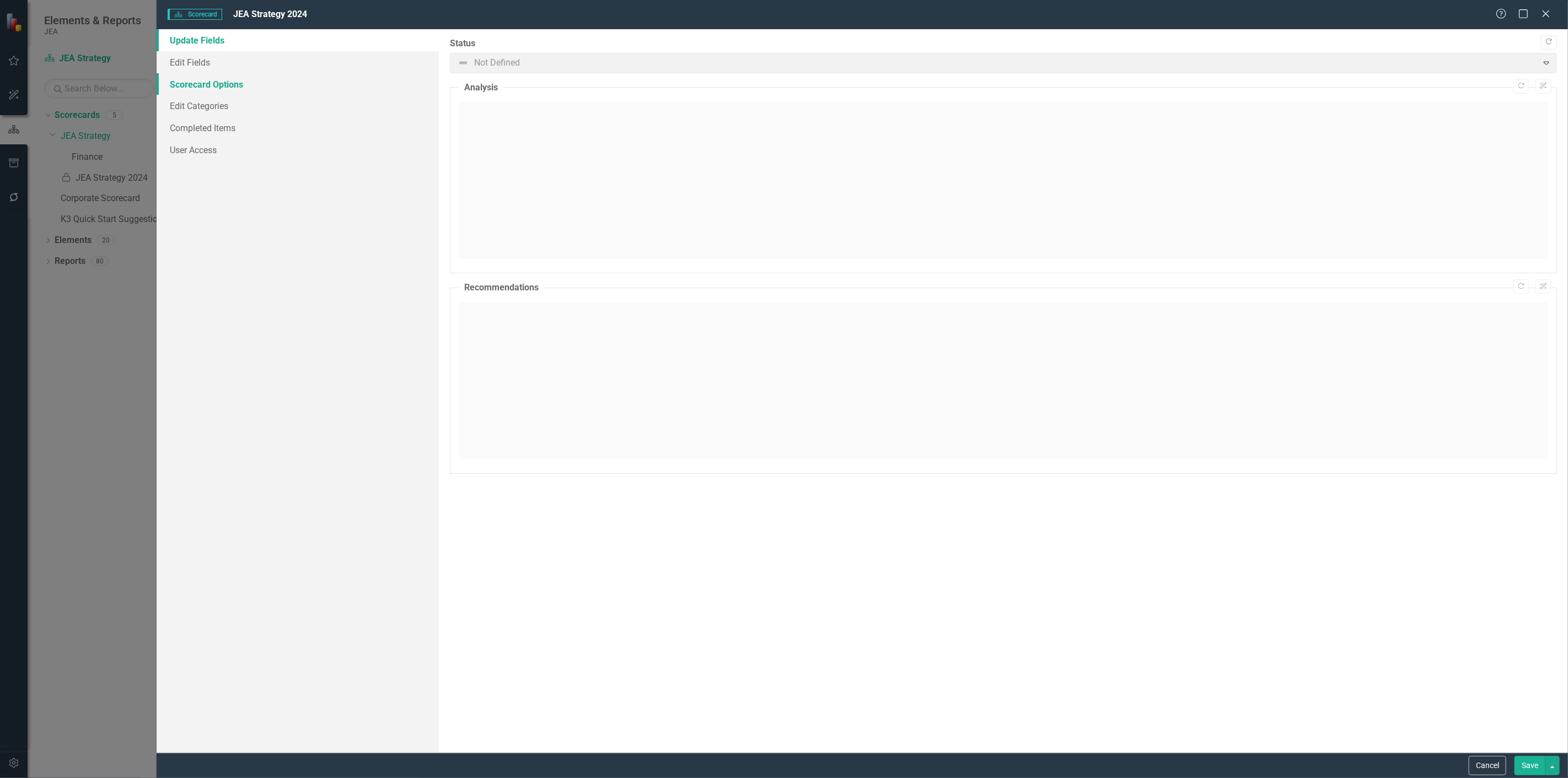
click at [202, 84] on link "Scorecard Options" at bounding box center [297, 84] width 283 height 22
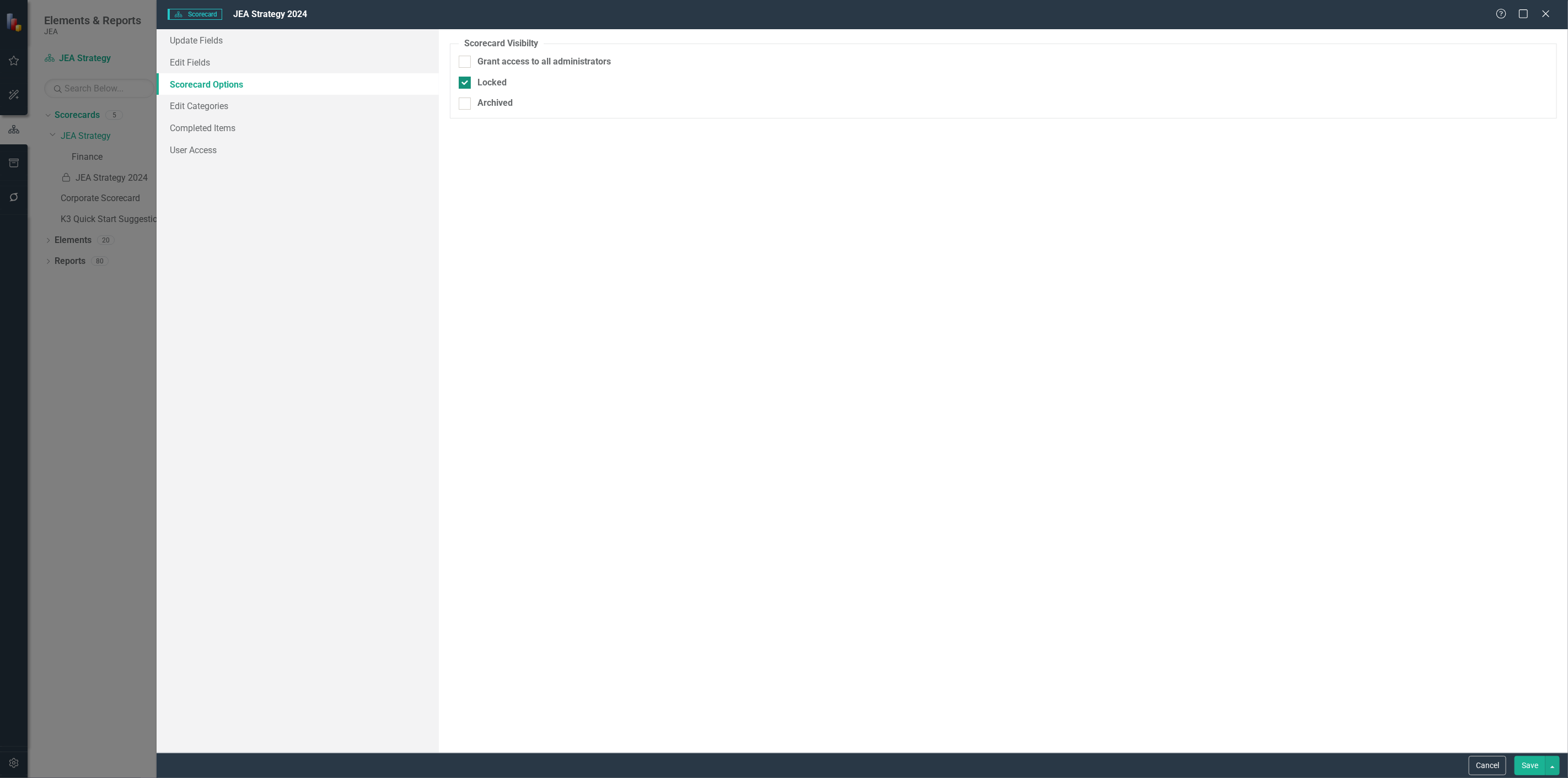
click at [466, 85] on div at bounding box center [464, 82] width 12 height 12
click at [466, 84] on input "Locked" at bounding box center [461, 79] width 7 height 7
checkbox input "false"
click at [1526, 764] on button "Save" at bounding box center [1530, 766] width 31 height 20
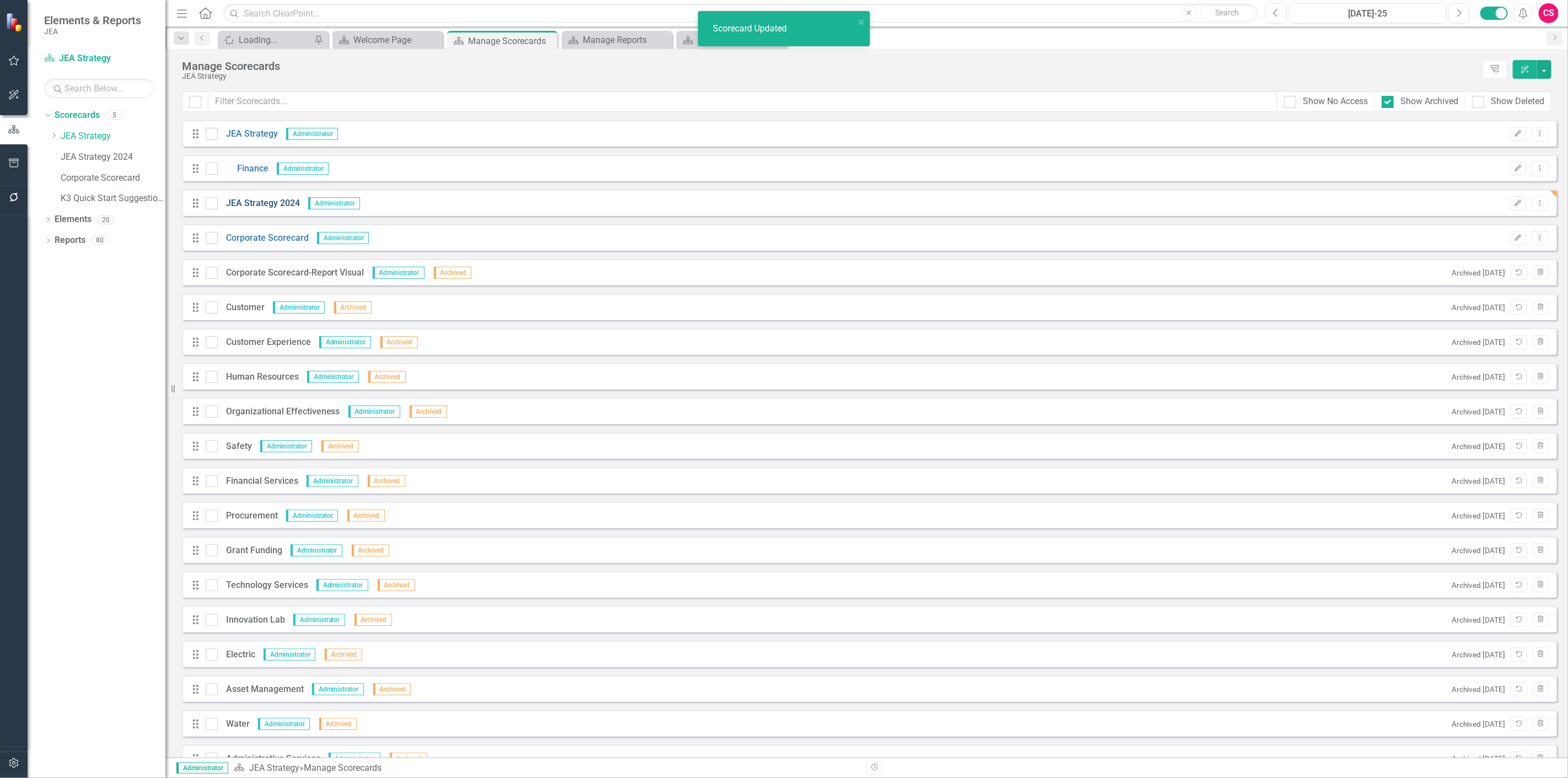
click at [269, 204] on link "JEA Strategy 2024" at bounding box center [259, 203] width 82 height 13
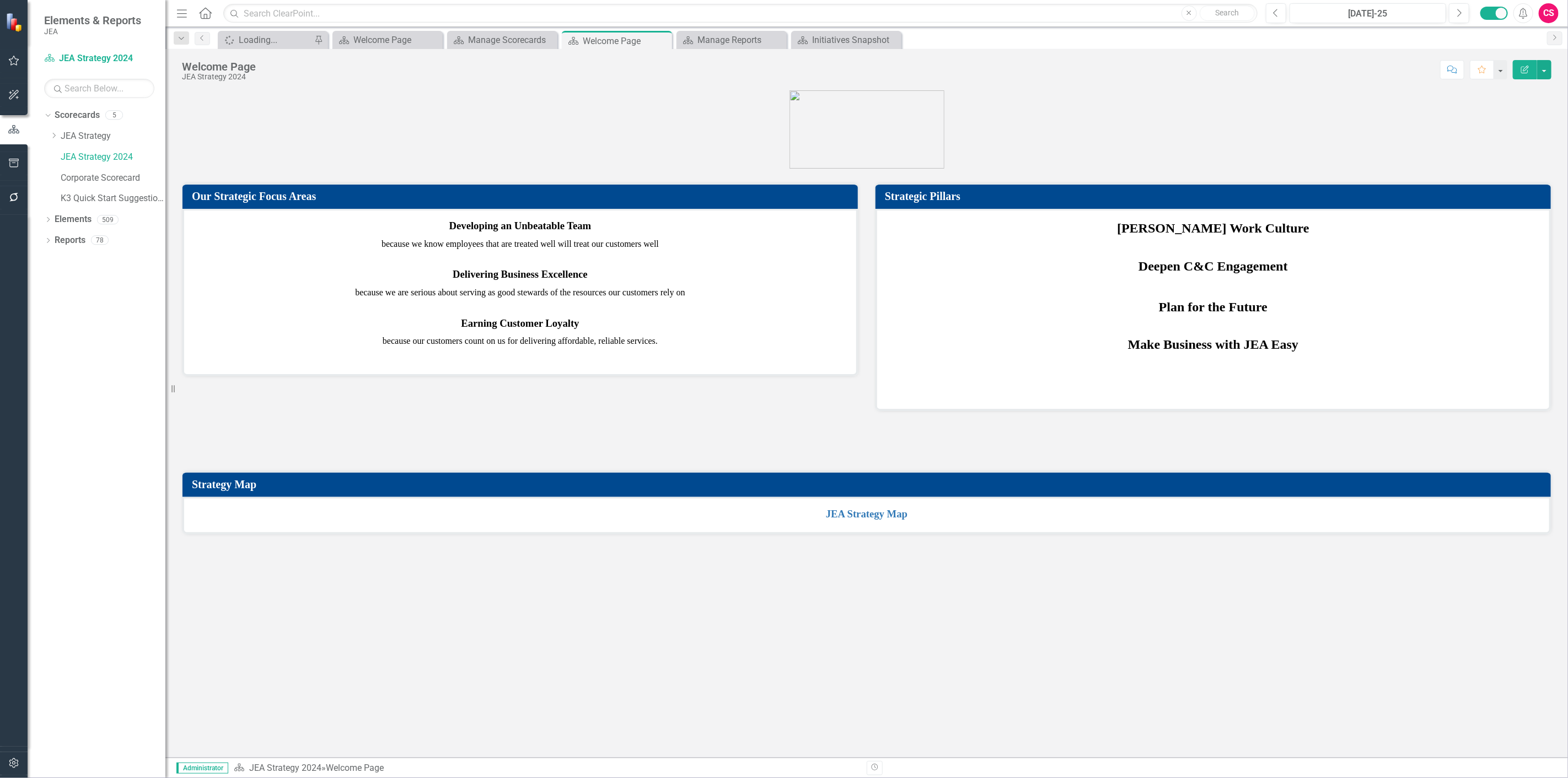
scroll to position [348, 0]
click at [72, 243] on link "Reports" at bounding box center [70, 240] width 31 height 13
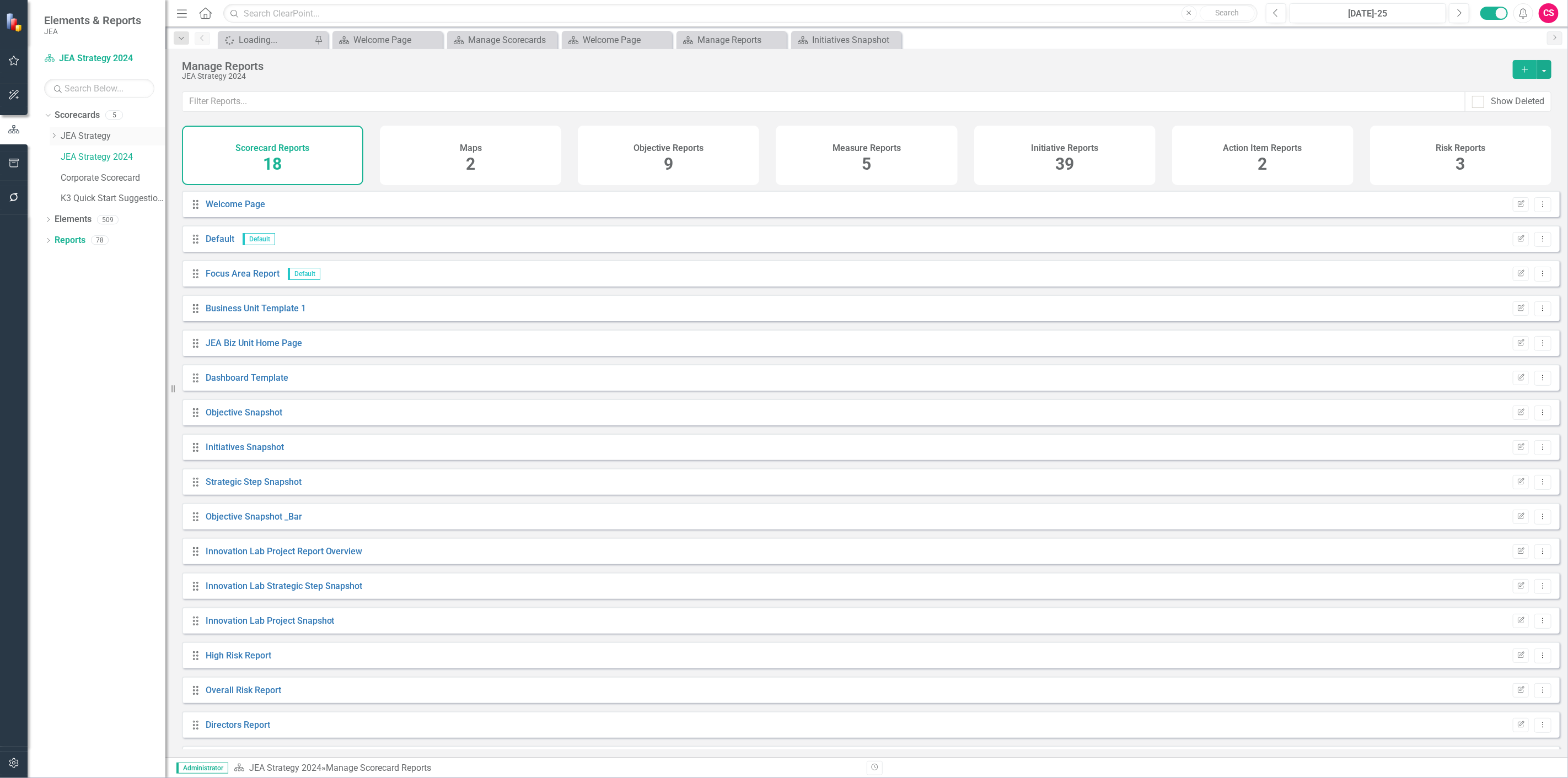
click at [80, 140] on link "JEA Strategy" at bounding box center [112, 136] width 105 height 13
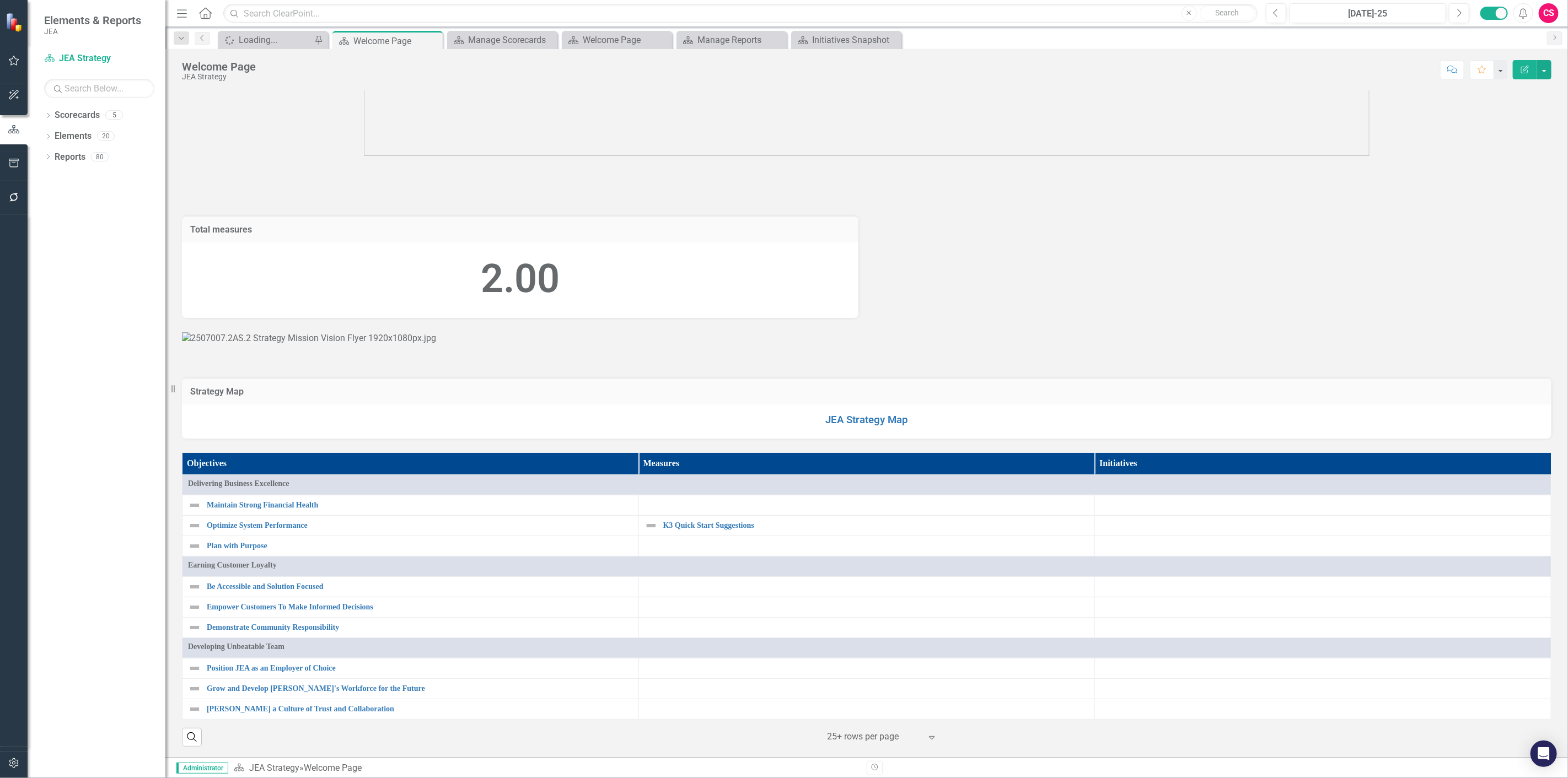
scroll to position [361, 0]
drag, startPoint x: 75, startPoint y: 114, endPoint x: 139, endPoint y: 170, distance: 85.0
click at [75, 114] on link "Scorecards" at bounding box center [77, 115] width 45 height 13
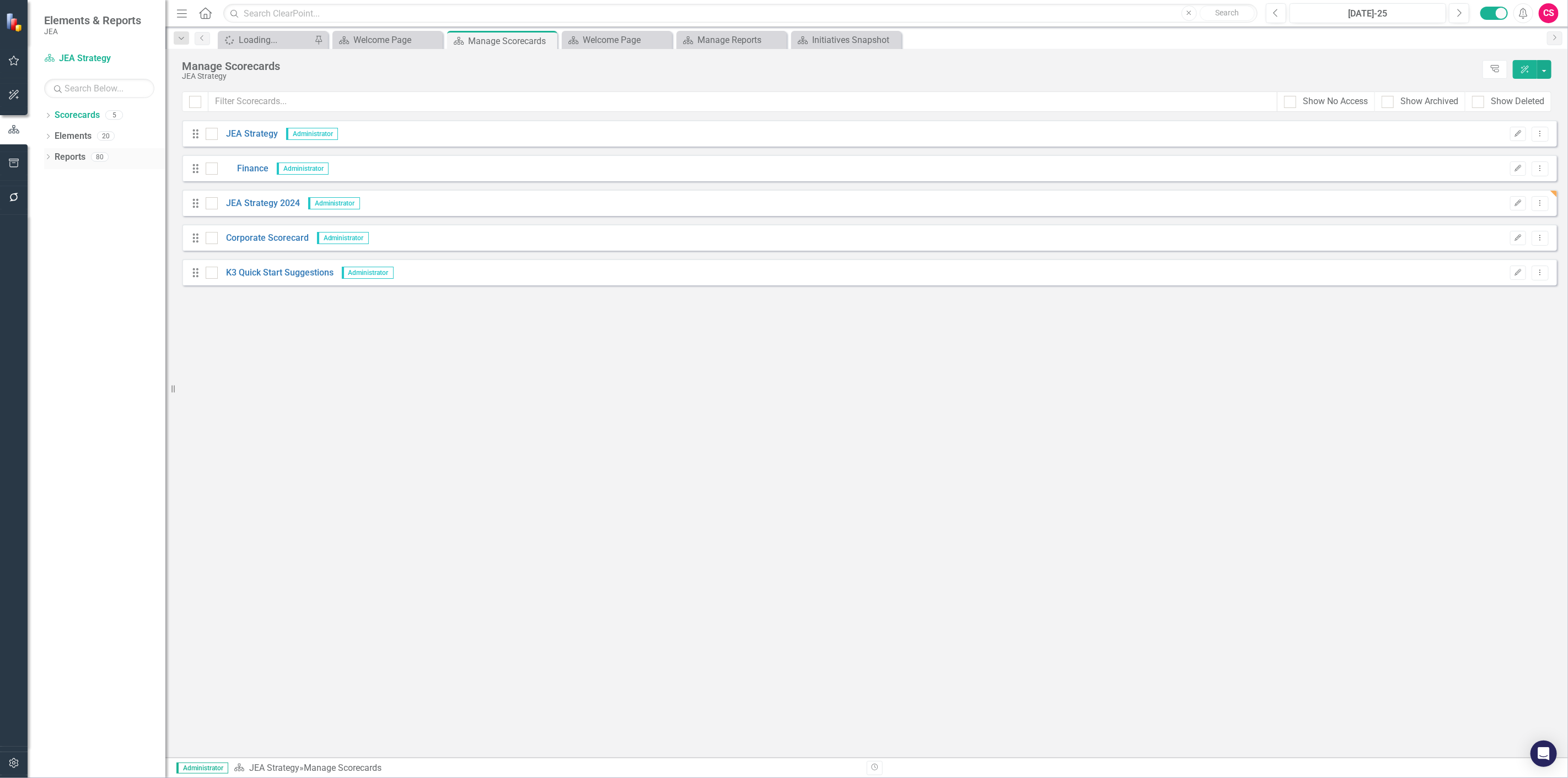
click at [69, 161] on link "Reports" at bounding box center [70, 157] width 31 height 13
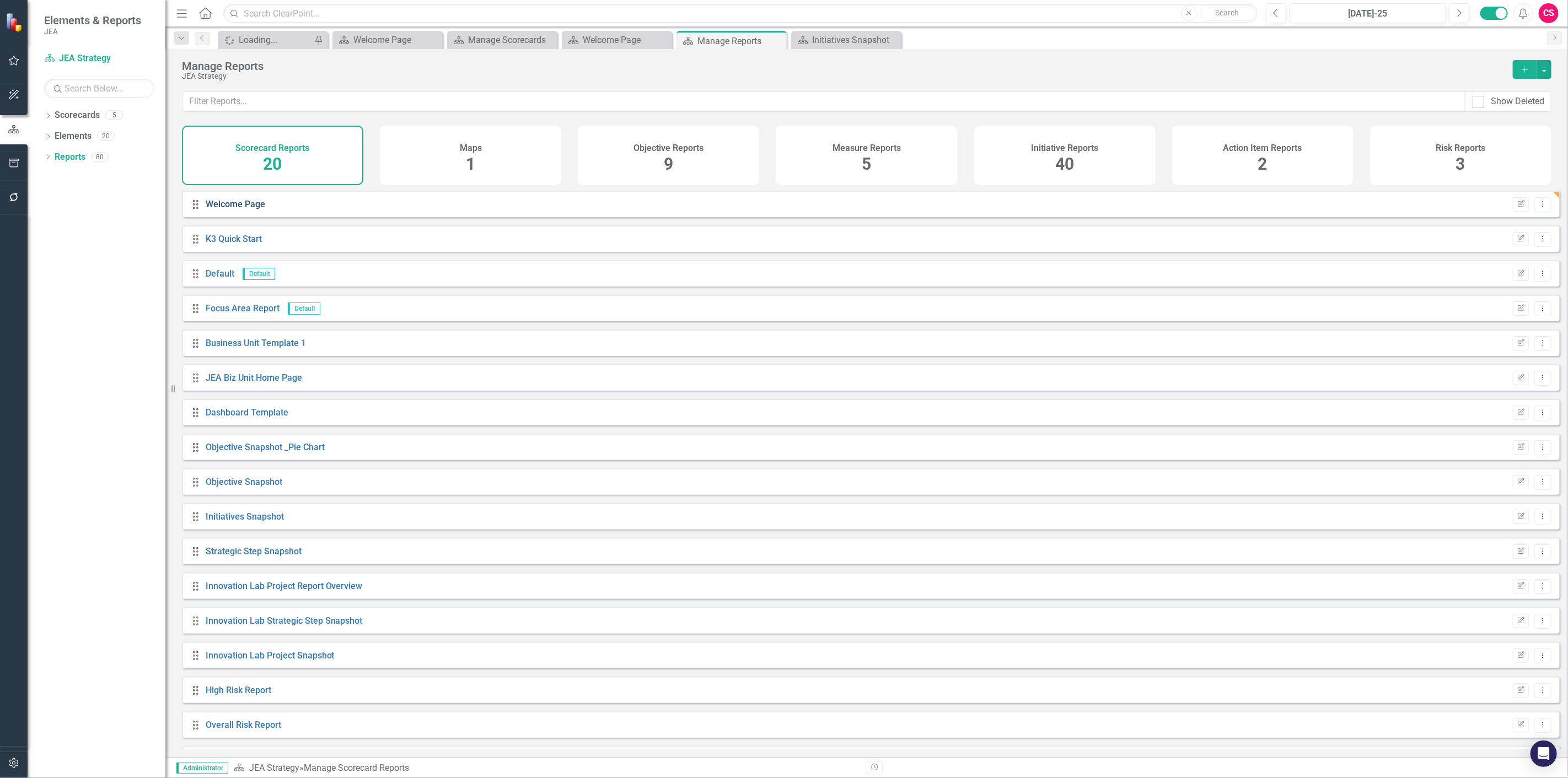
click at [240, 209] on link "Welcome Page" at bounding box center [235, 204] width 60 height 11
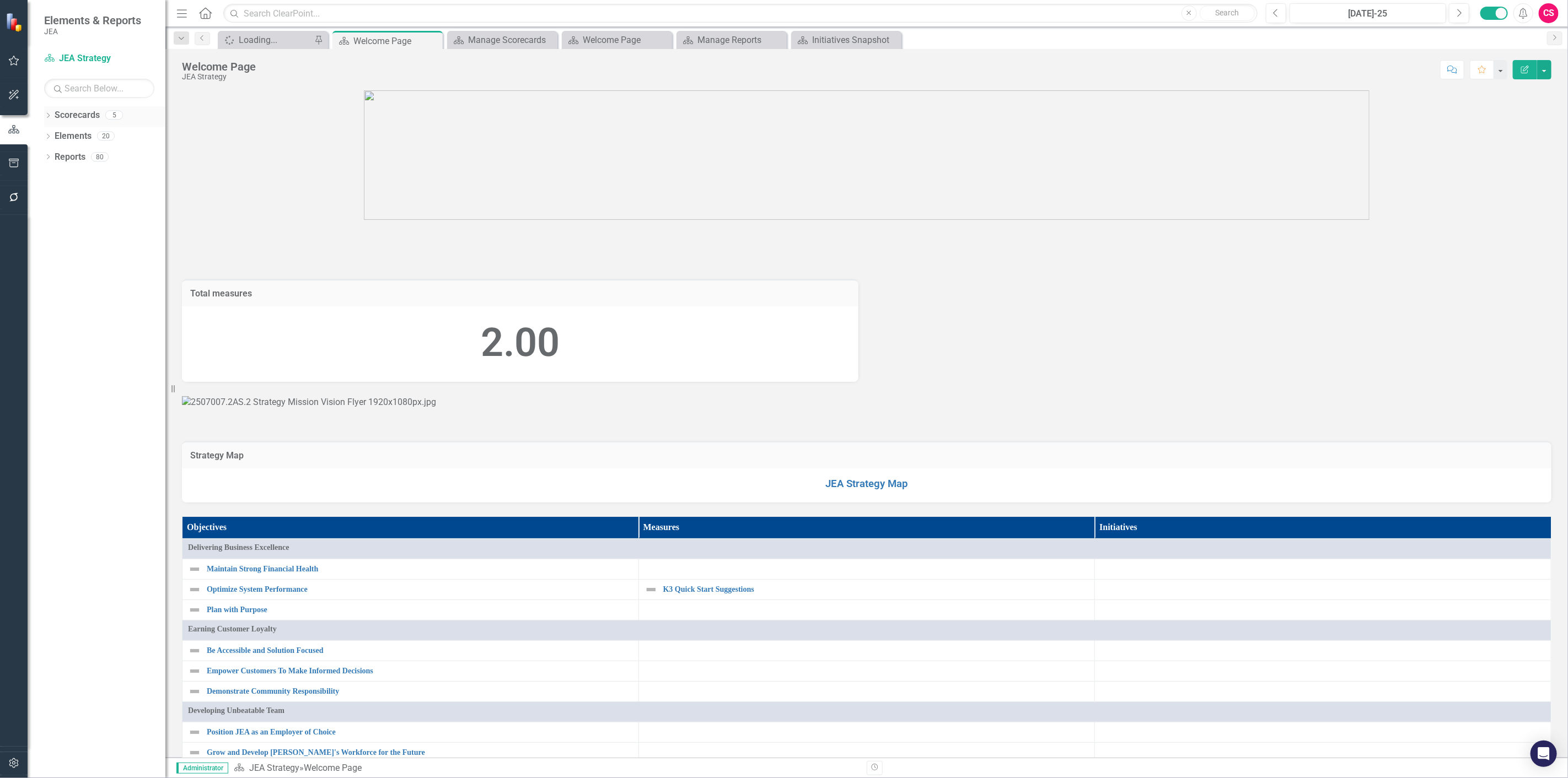
click at [80, 111] on link "Scorecards" at bounding box center [77, 115] width 45 height 13
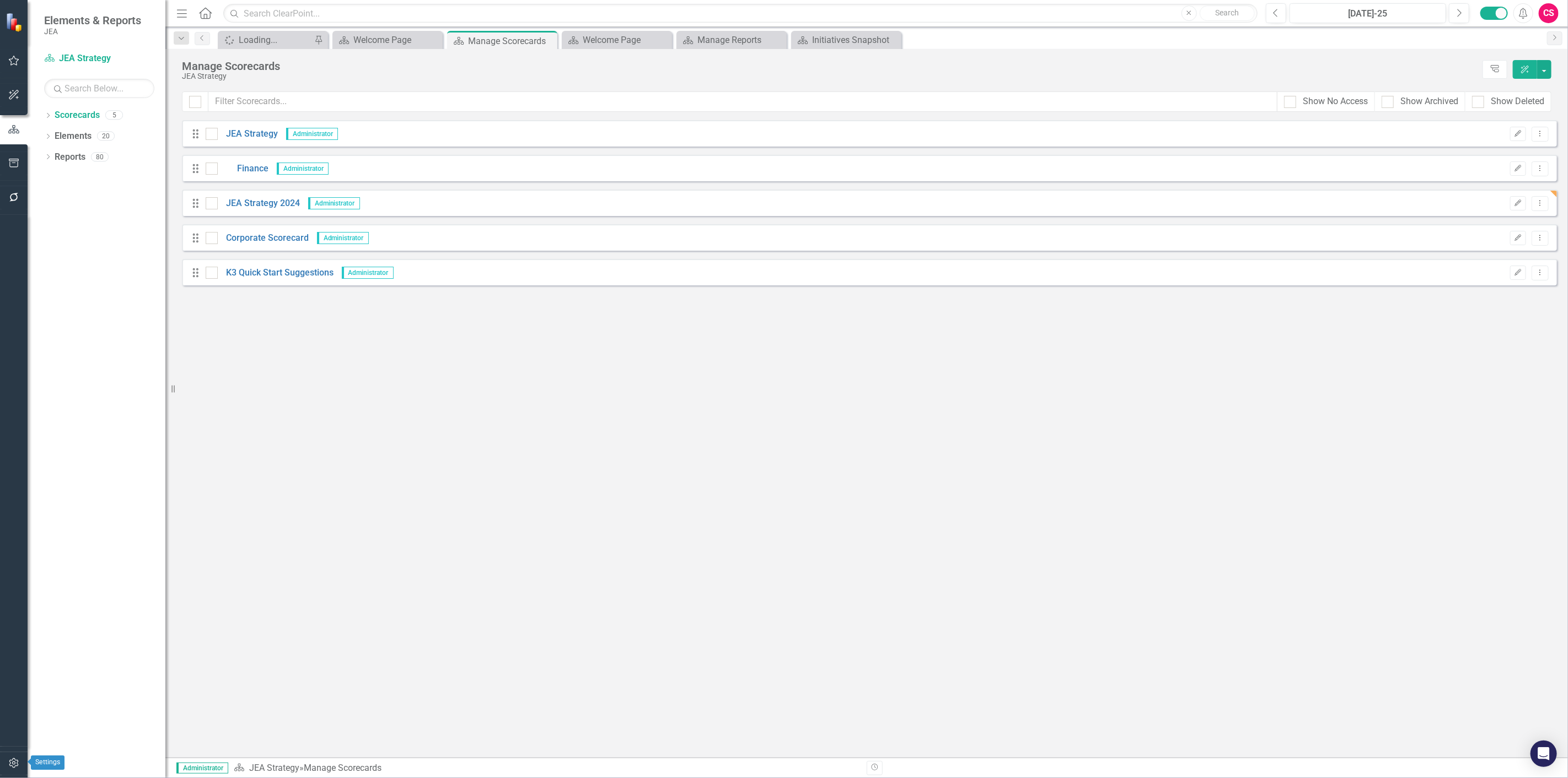
drag, startPoint x: 20, startPoint y: 767, endPoint x: 24, endPoint y: 740, distance: 27.3
click at [20, 767] on button "button" at bounding box center [14, 764] width 24 height 23
click at [79, 255] on link "System Setup" at bounding box center [99, 254] width 110 height 13
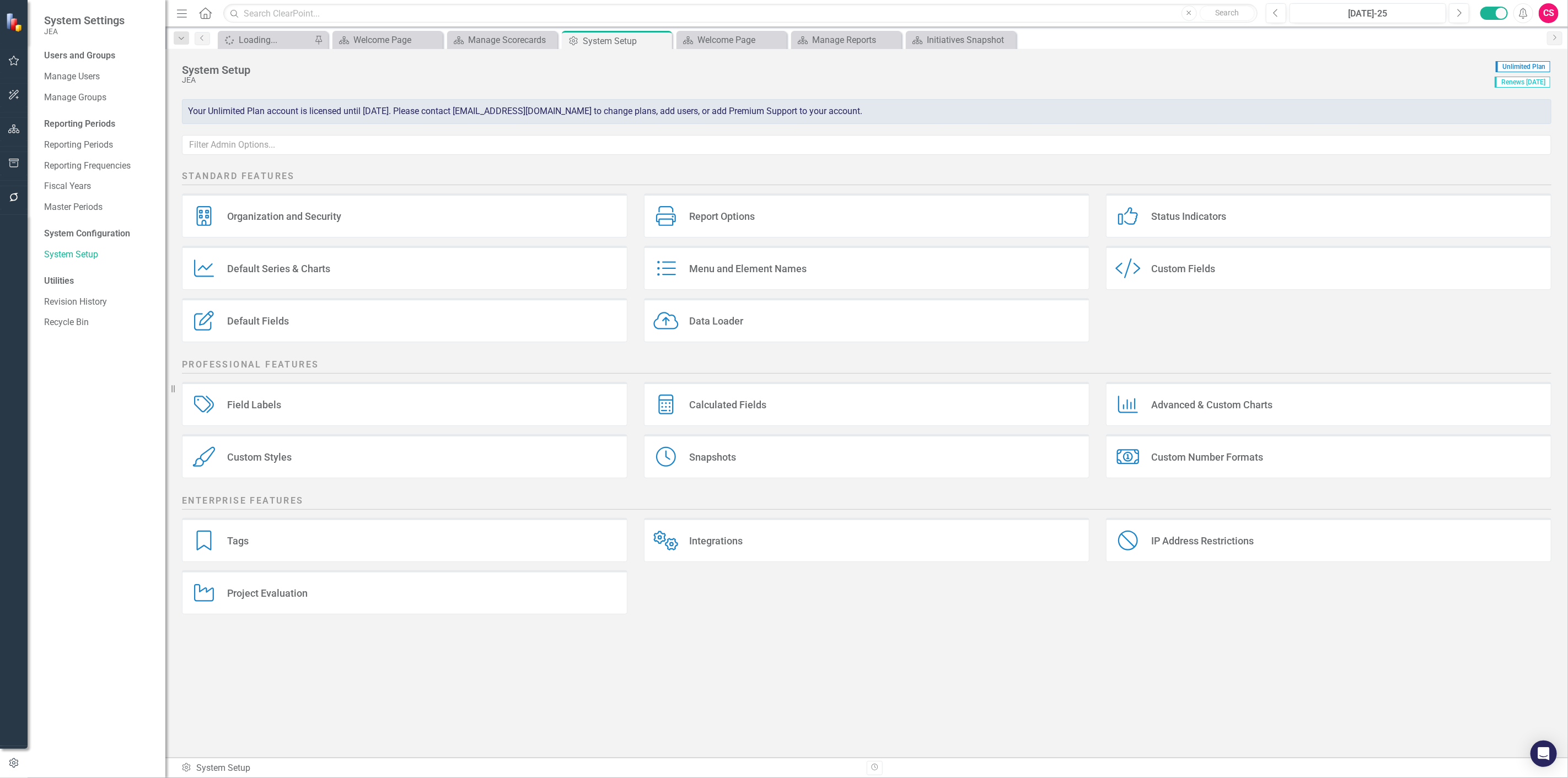
click at [796, 240] on div "Report Options Report Options" at bounding box center [866, 220] width 462 height 53
click at [758, 227] on div "Report Options Report Options" at bounding box center [867, 215] width 446 height 44
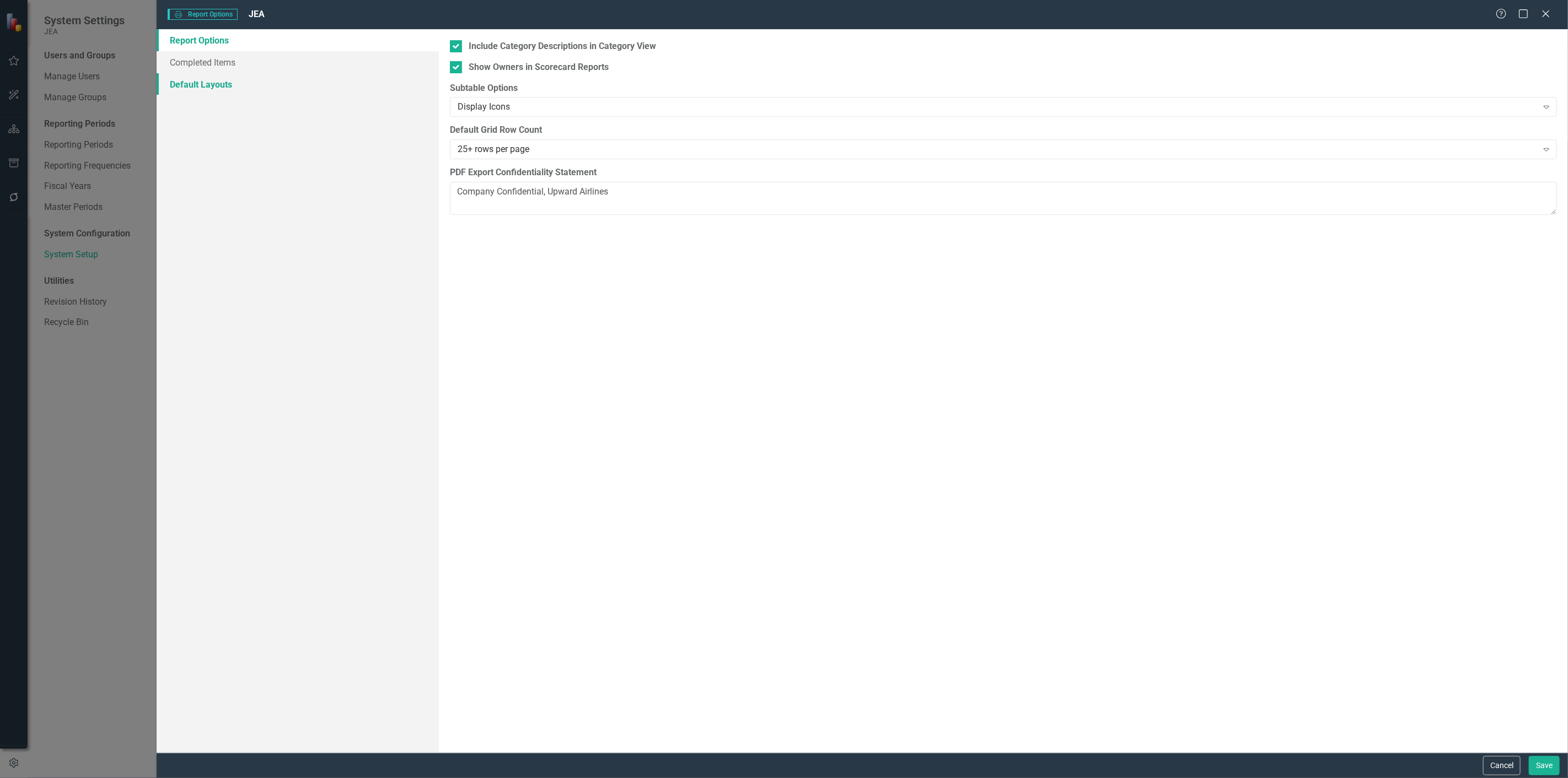
click at [214, 89] on link "Default Layouts" at bounding box center [297, 84] width 283 height 22
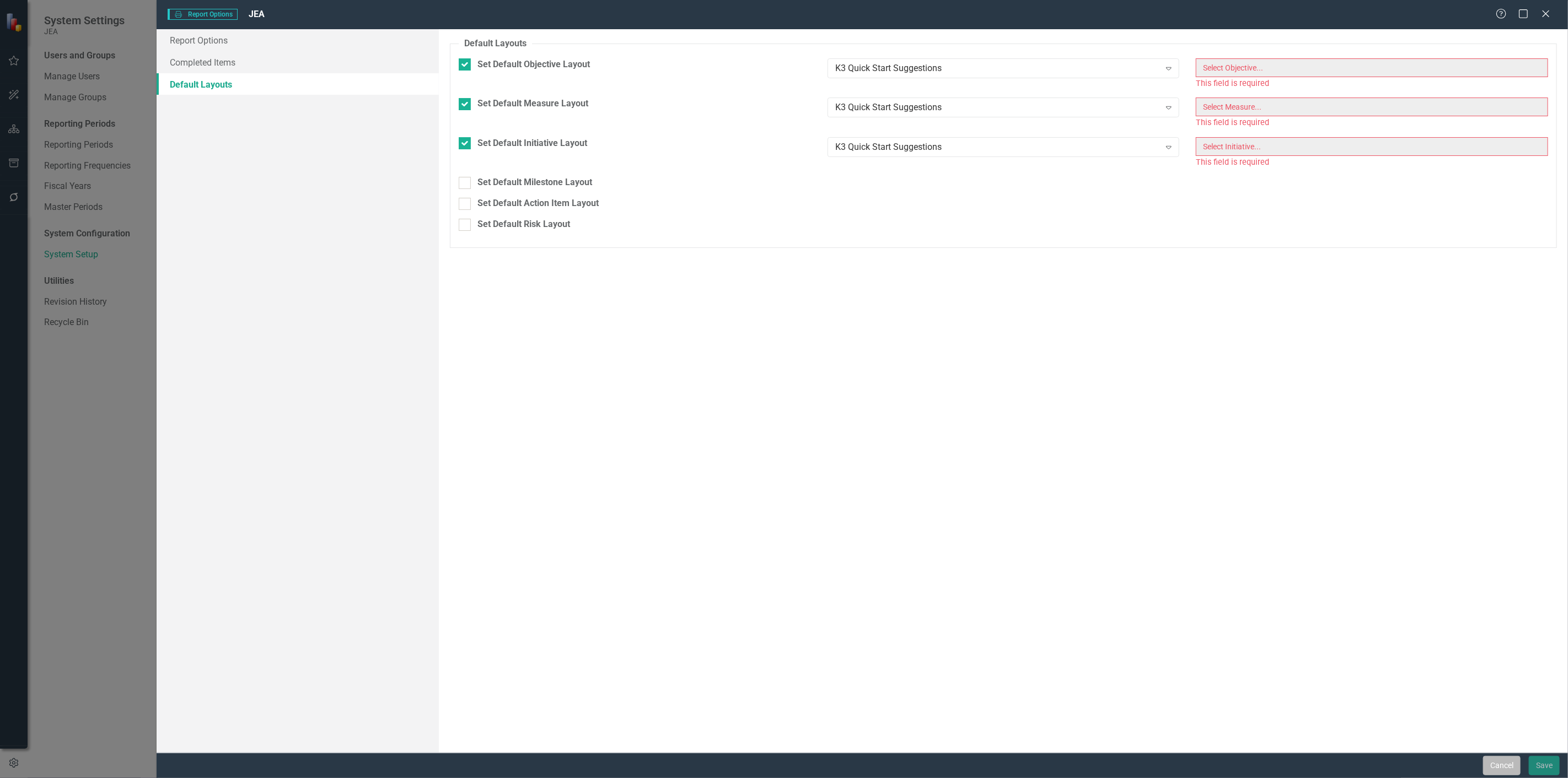
click at [1488, 764] on button "Cancel" at bounding box center [1502, 766] width 37 height 20
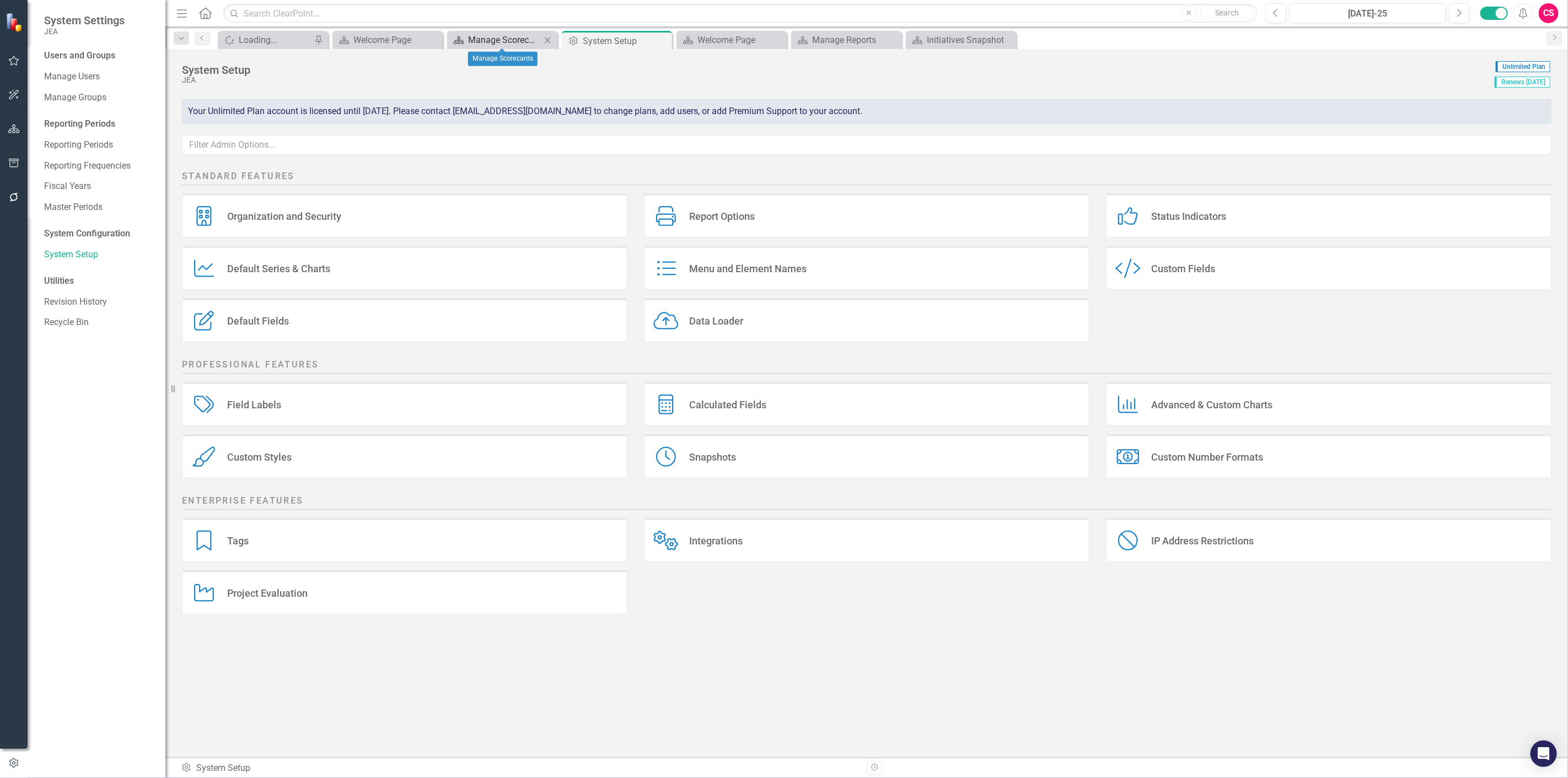
click at [492, 37] on div "Manage Scorecards" at bounding box center [504, 40] width 72 height 14
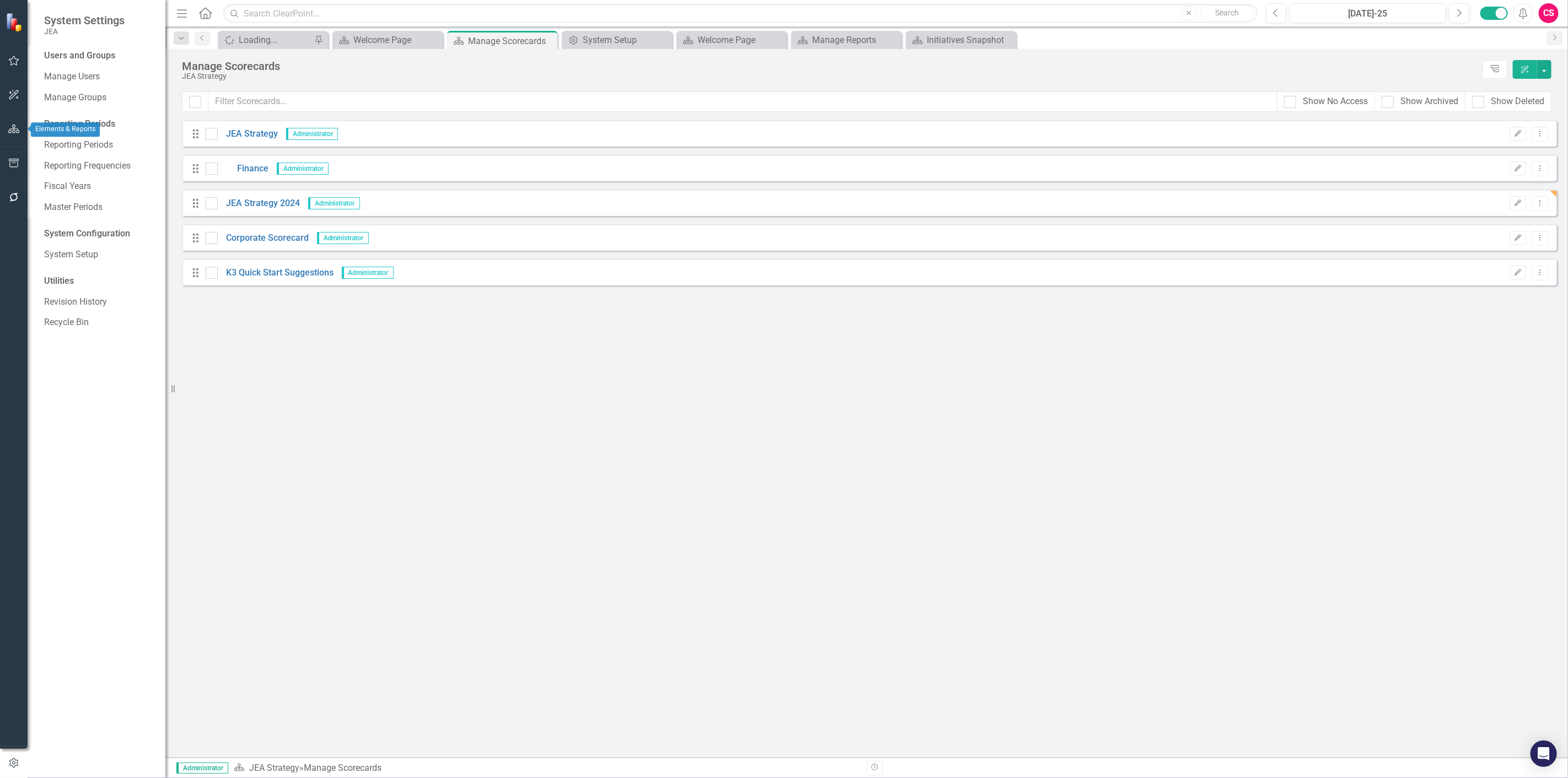
click at [16, 128] on icon "button" at bounding box center [14, 128] width 12 height 9
click at [83, 160] on link "Reports" at bounding box center [70, 157] width 31 height 13
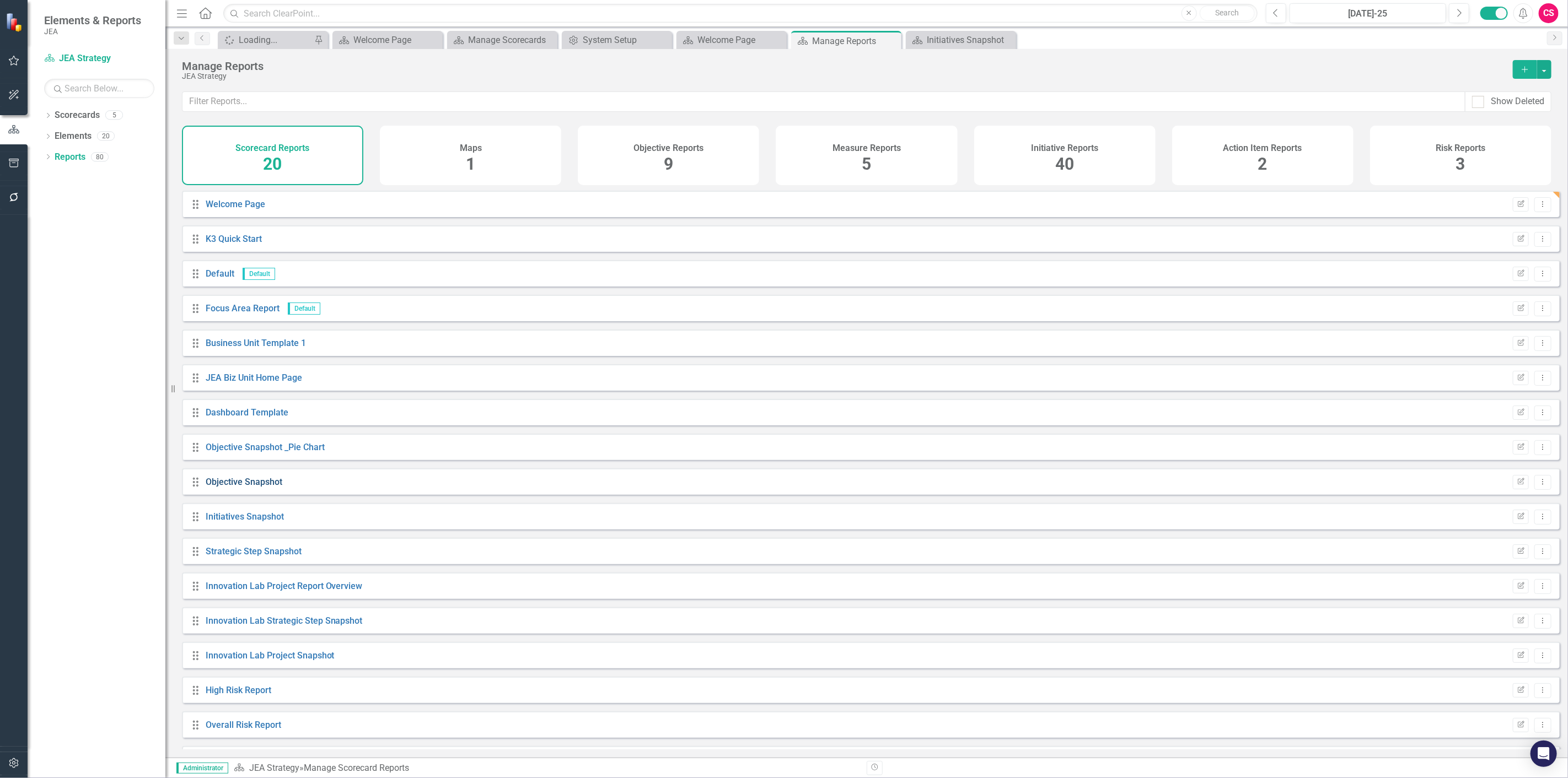
click at [239, 488] on link "Objective Snapshot" at bounding box center [243, 482] width 76 height 11
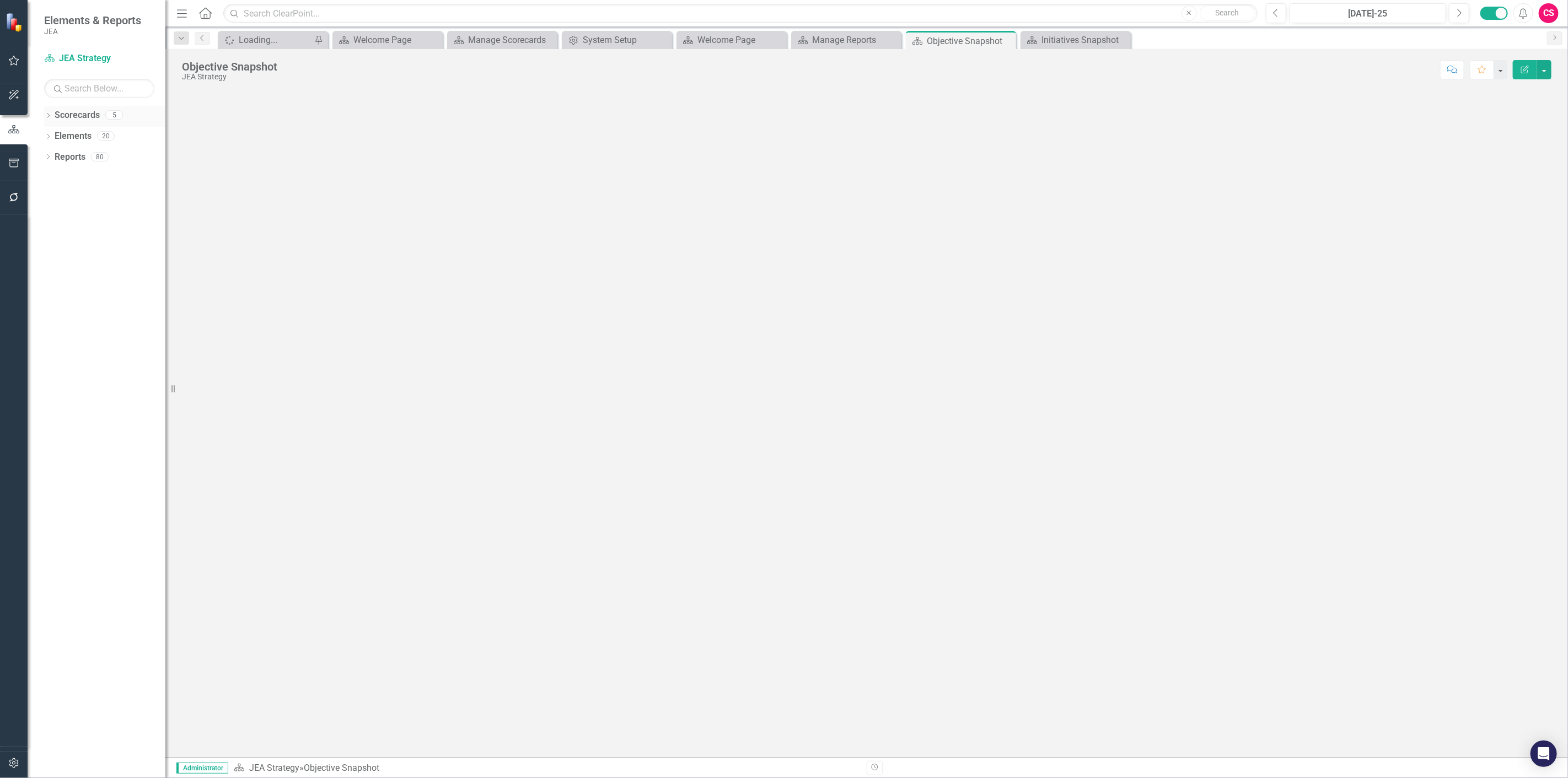
click at [47, 115] on icon "Dropdown" at bounding box center [48, 116] width 8 height 6
click at [71, 154] on link "JEA Strategy 2024" at bounding box center [112, 157] width 105 height 13
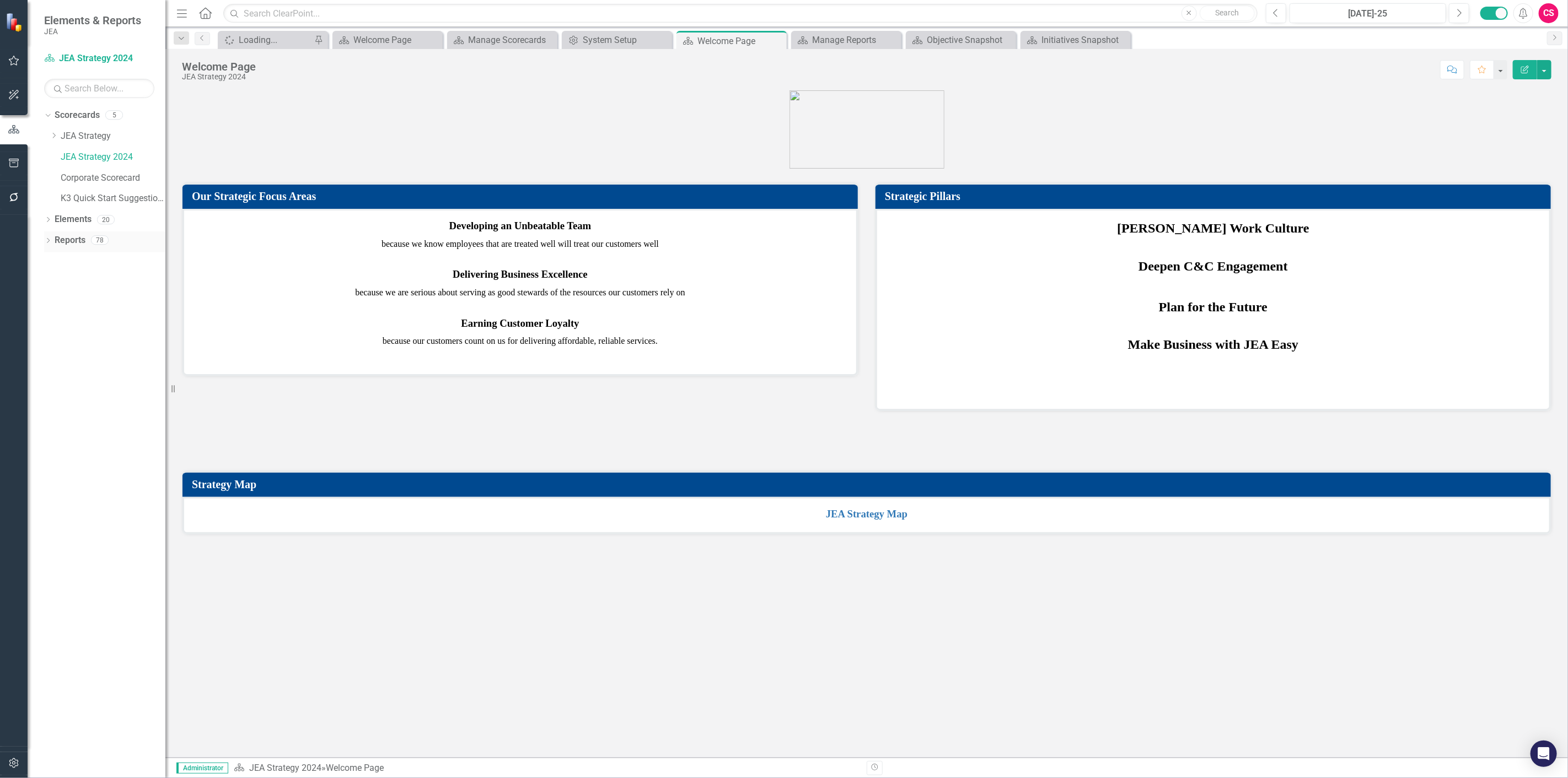
click at [75, 242] on link "Reports" at bounding box center [70, 240] width 31 height 13
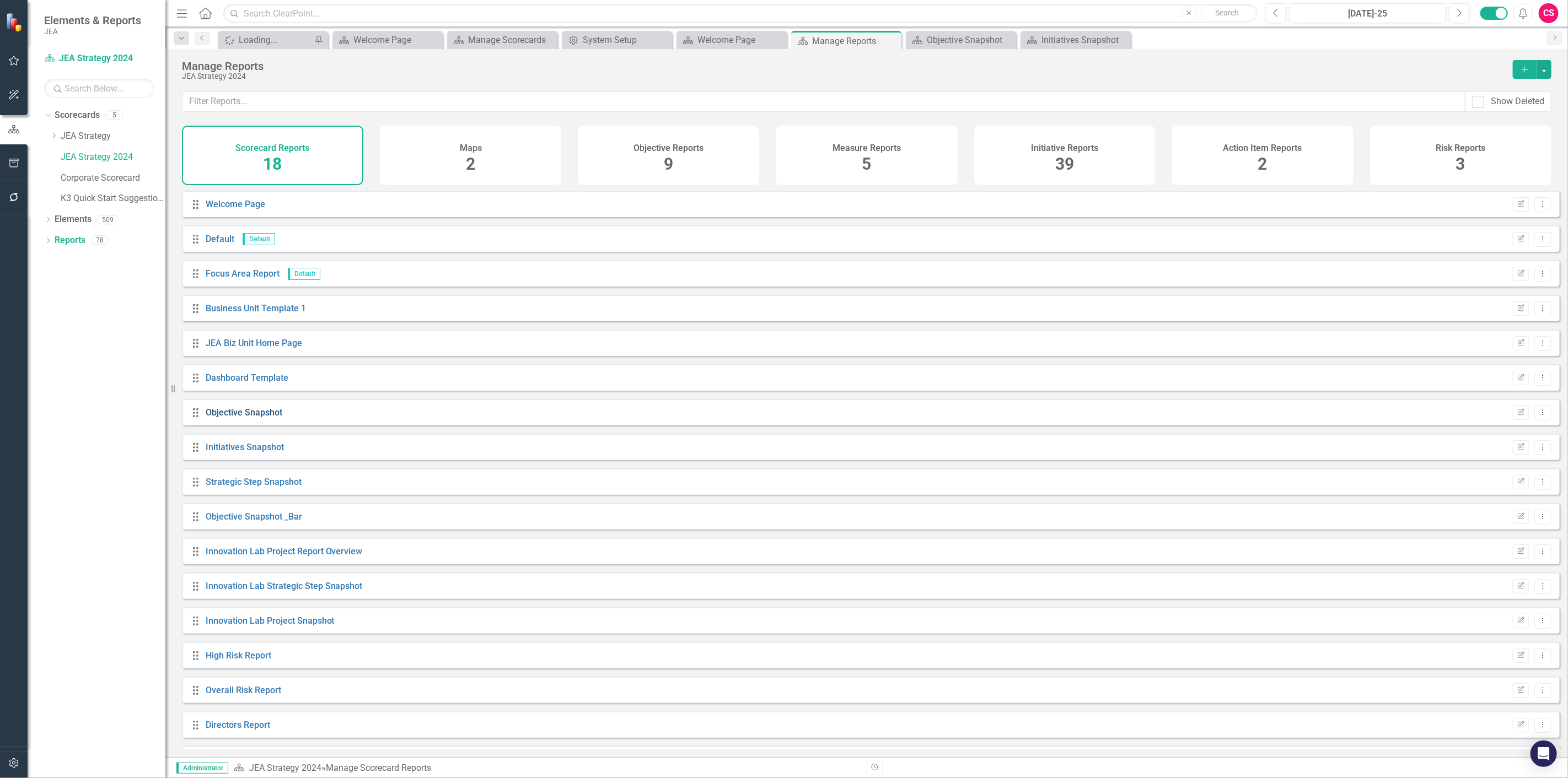
click at [266, 418] on link "Objective Snapshot" at bounding box center [243, 412] width 76 height 11
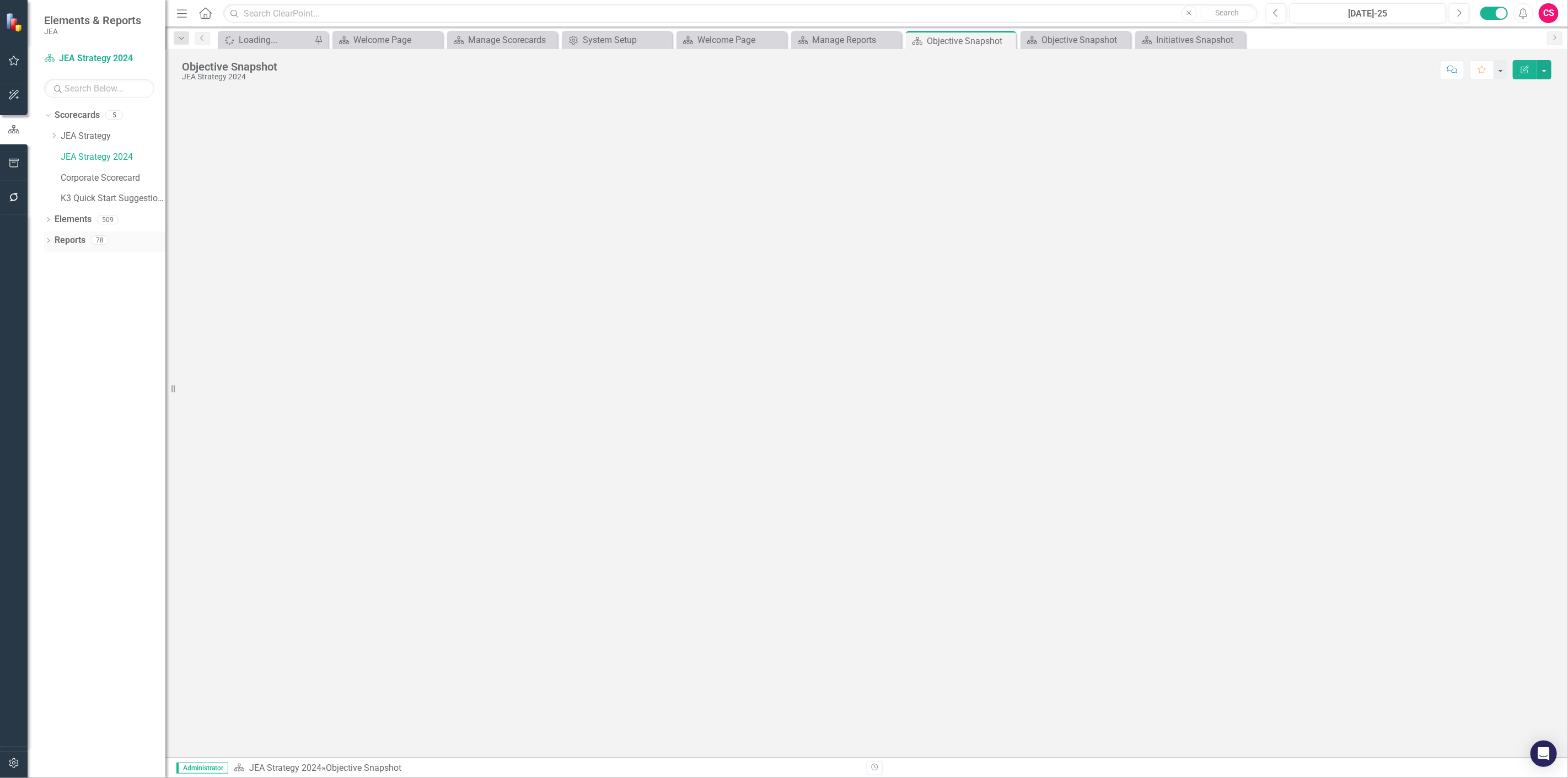
click at [63, 240] on link "Reports" at bounding box center [70, 240] width 31 height 13
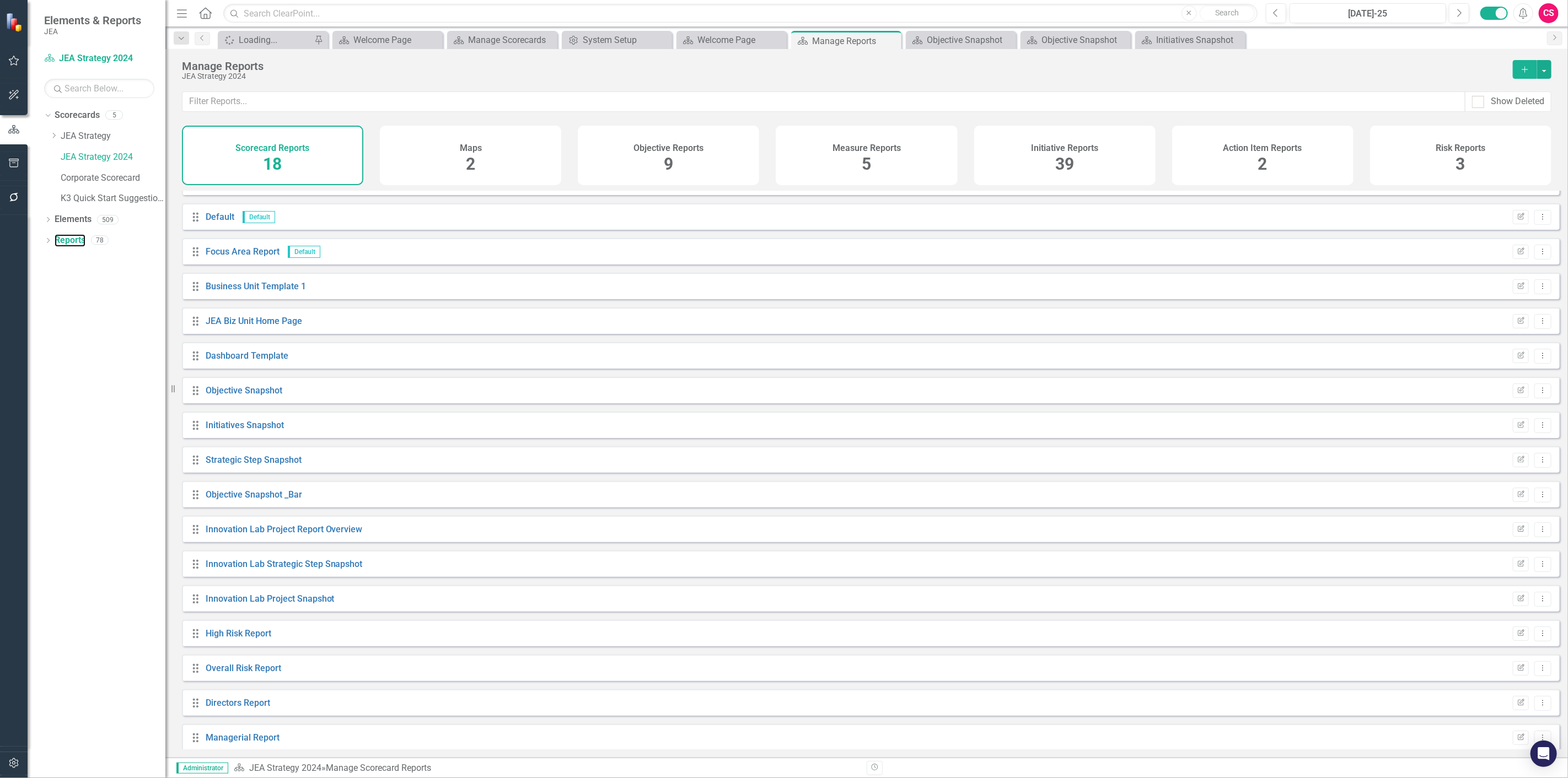
scroll to position [5, 0]
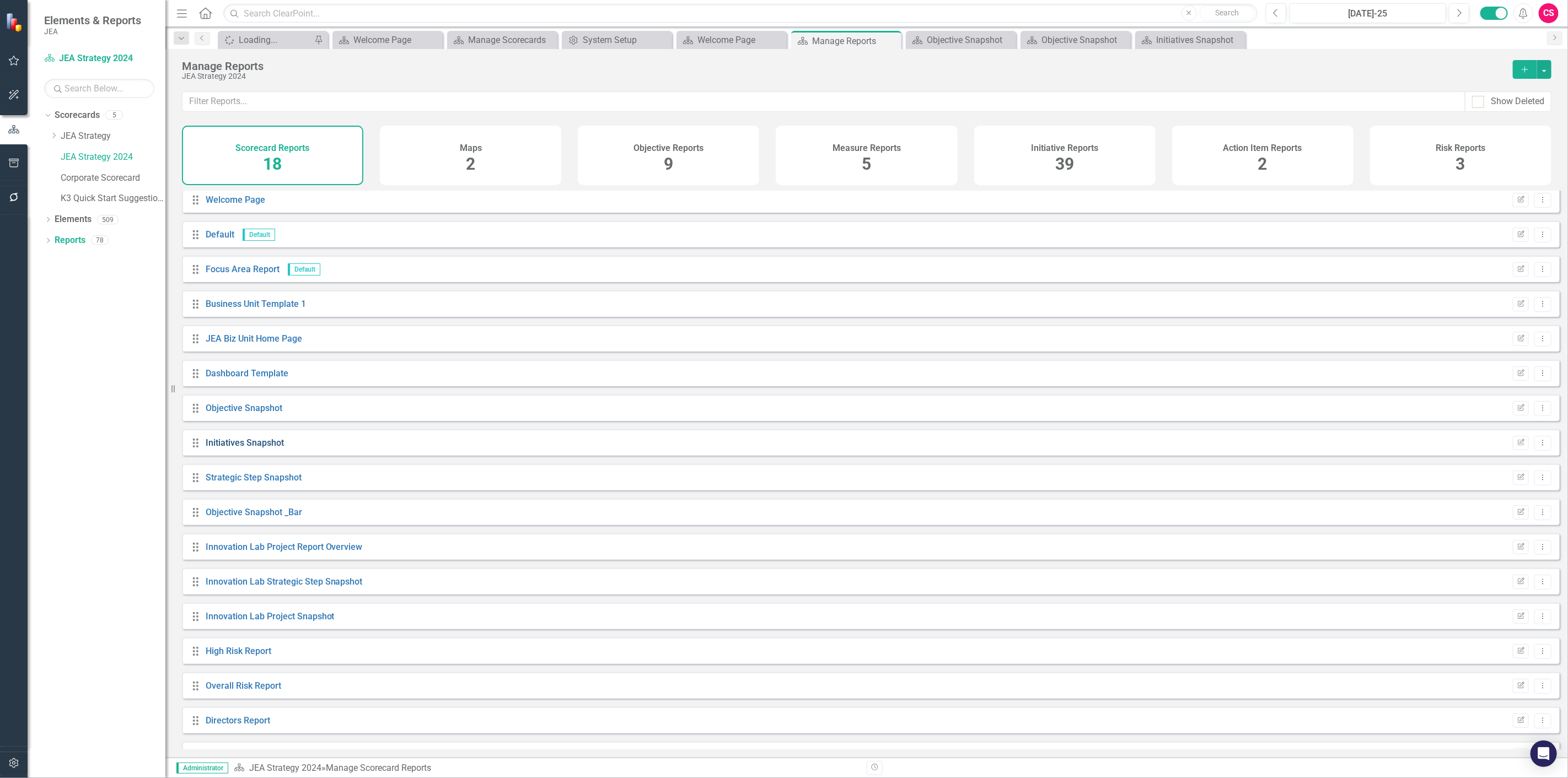
click at [247, 449] on link "Initiatives Snapshot" at bounding box center [244, 443] width 78 height 11
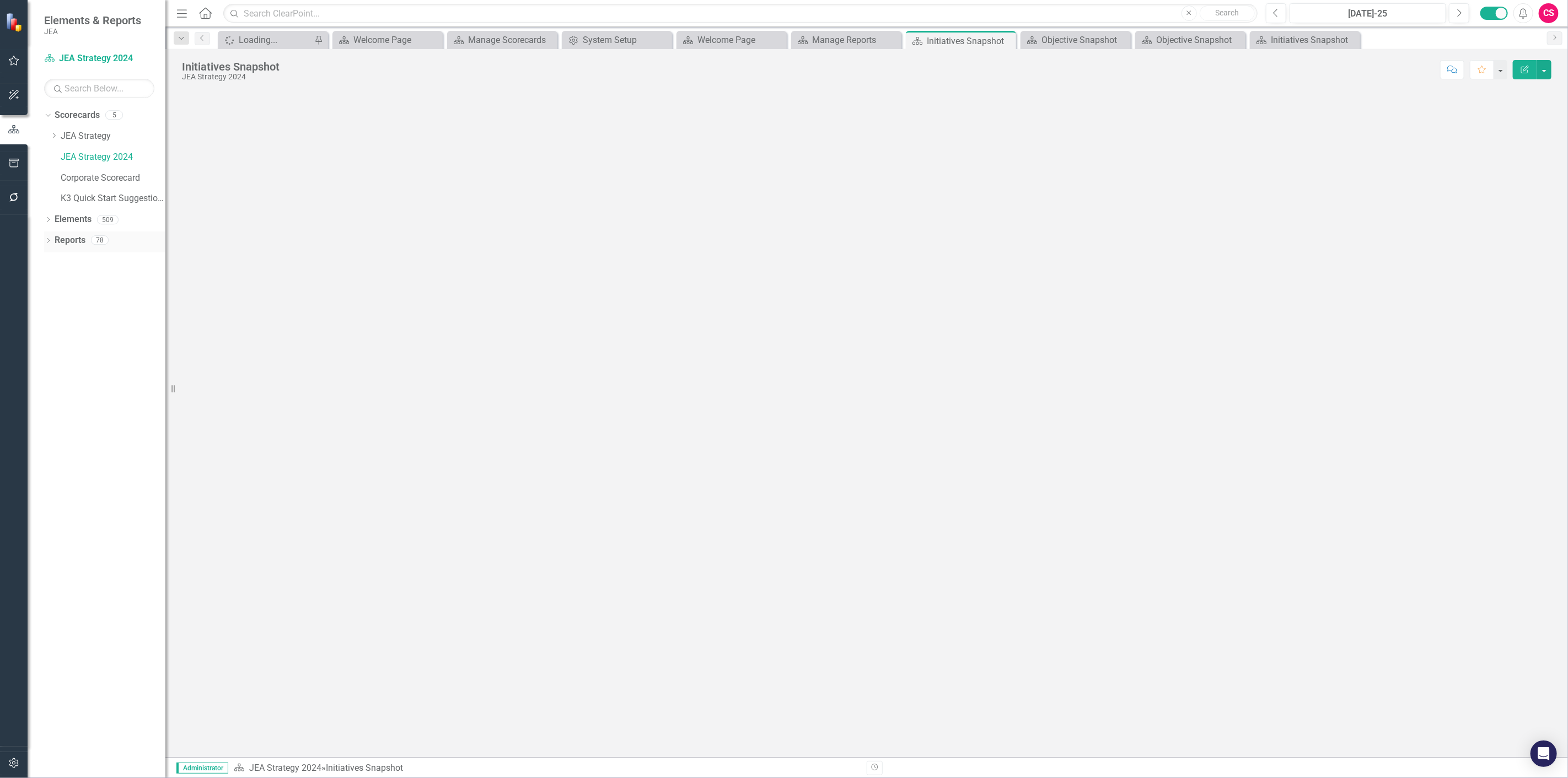
click at [73, 234] on div "Reports" at bounding box center [70, 240] width 31 height 19
click at [69, 238] on link "Reports" at bounding box center [70, 240] width 31 height 13
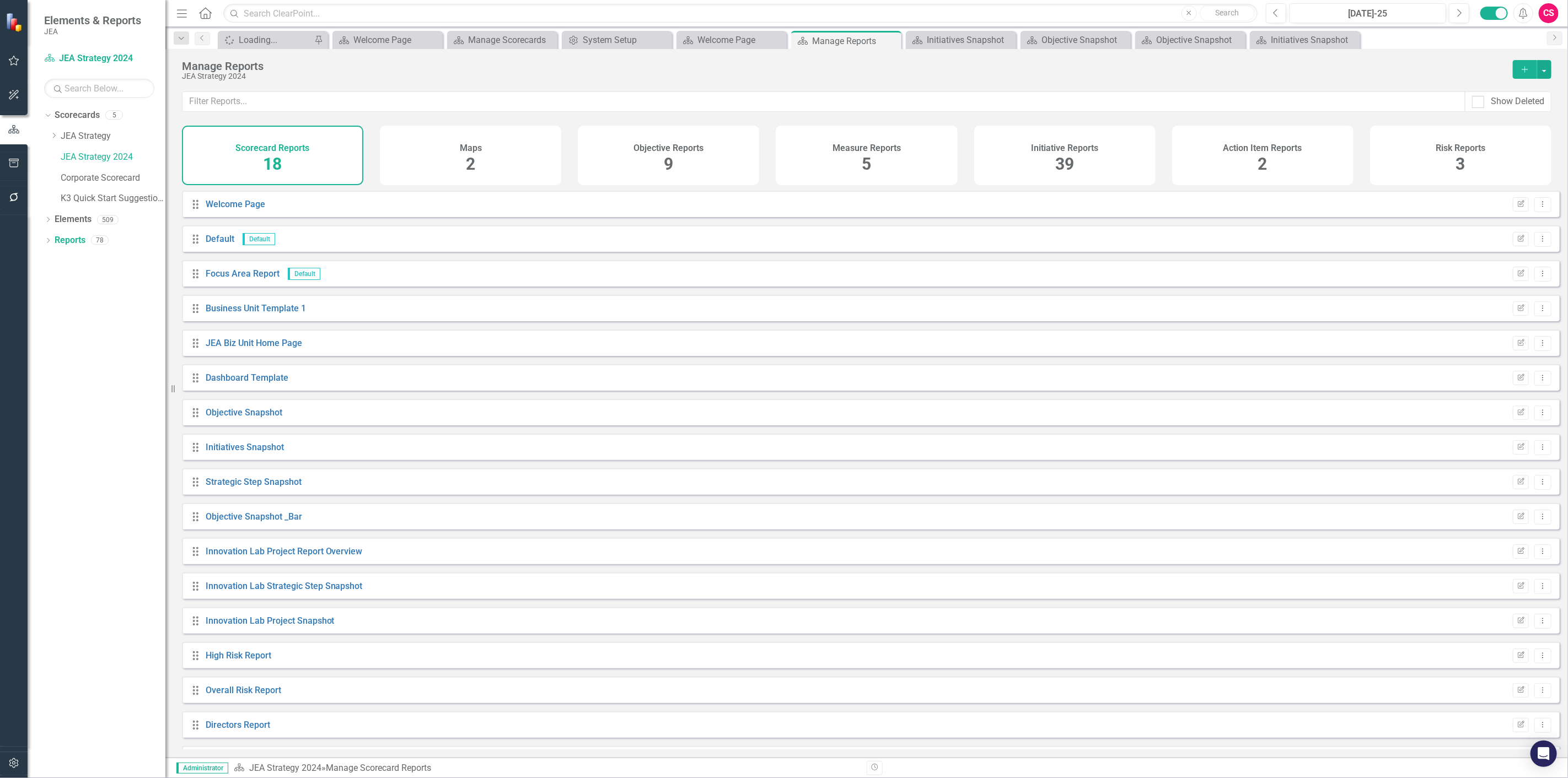
click at [1069, 163] on span "39" at bounding box center [1065, 164] width 19 height 20
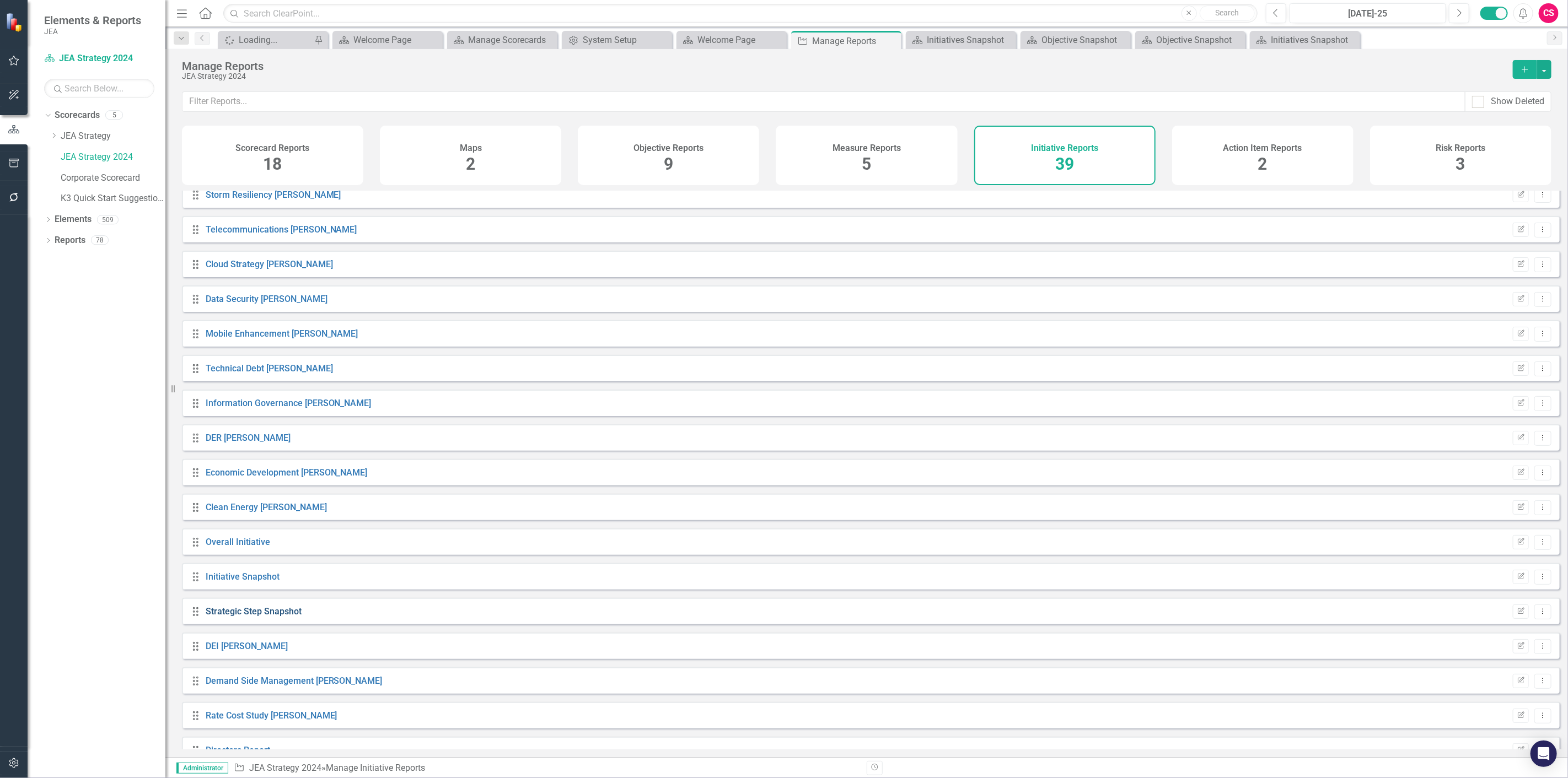
scroll to position [612, 0]
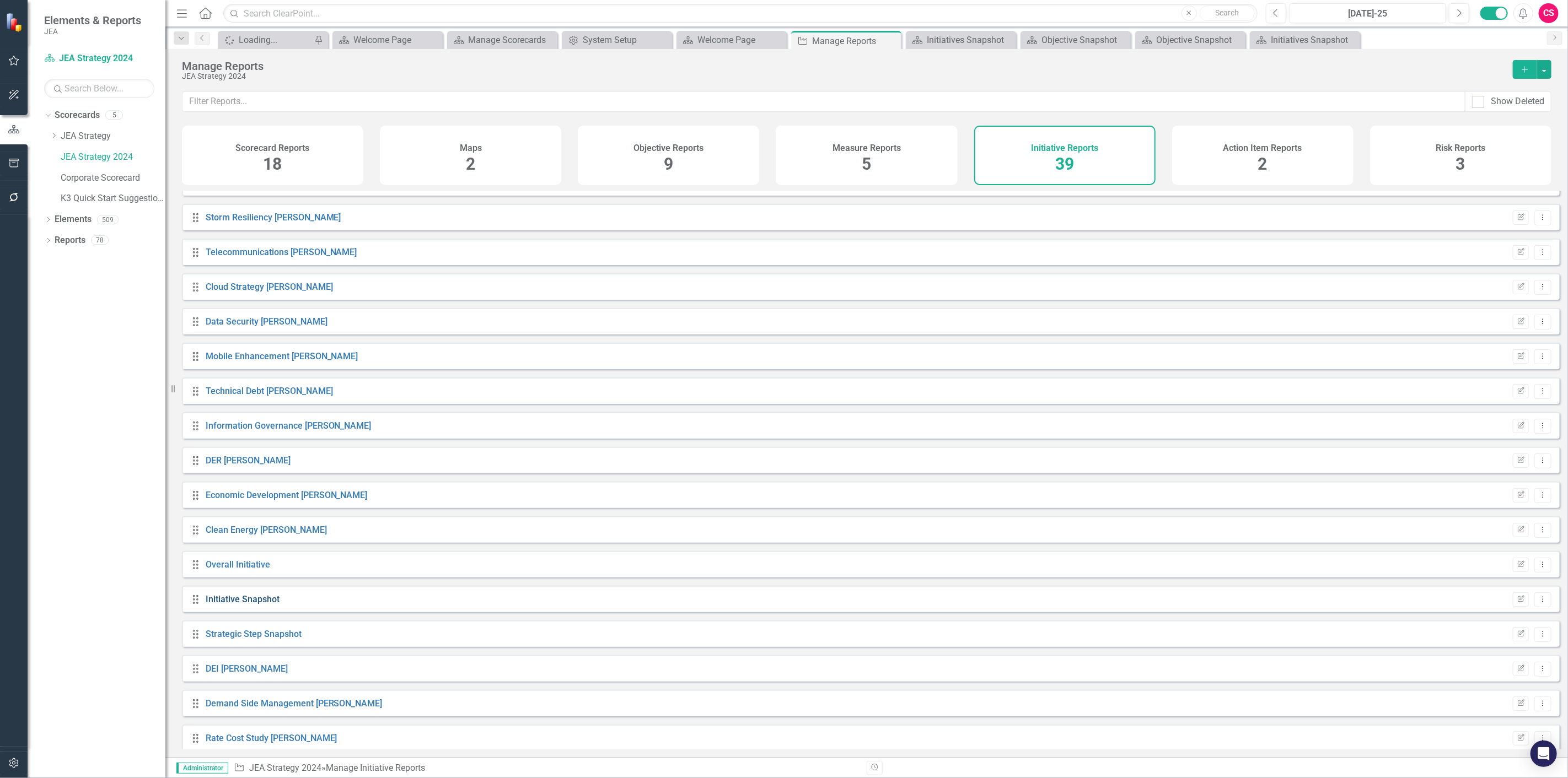
click at [228, 605] on link "Initiative Snapshot" at bounding box center [242, 599] width 74 height 11
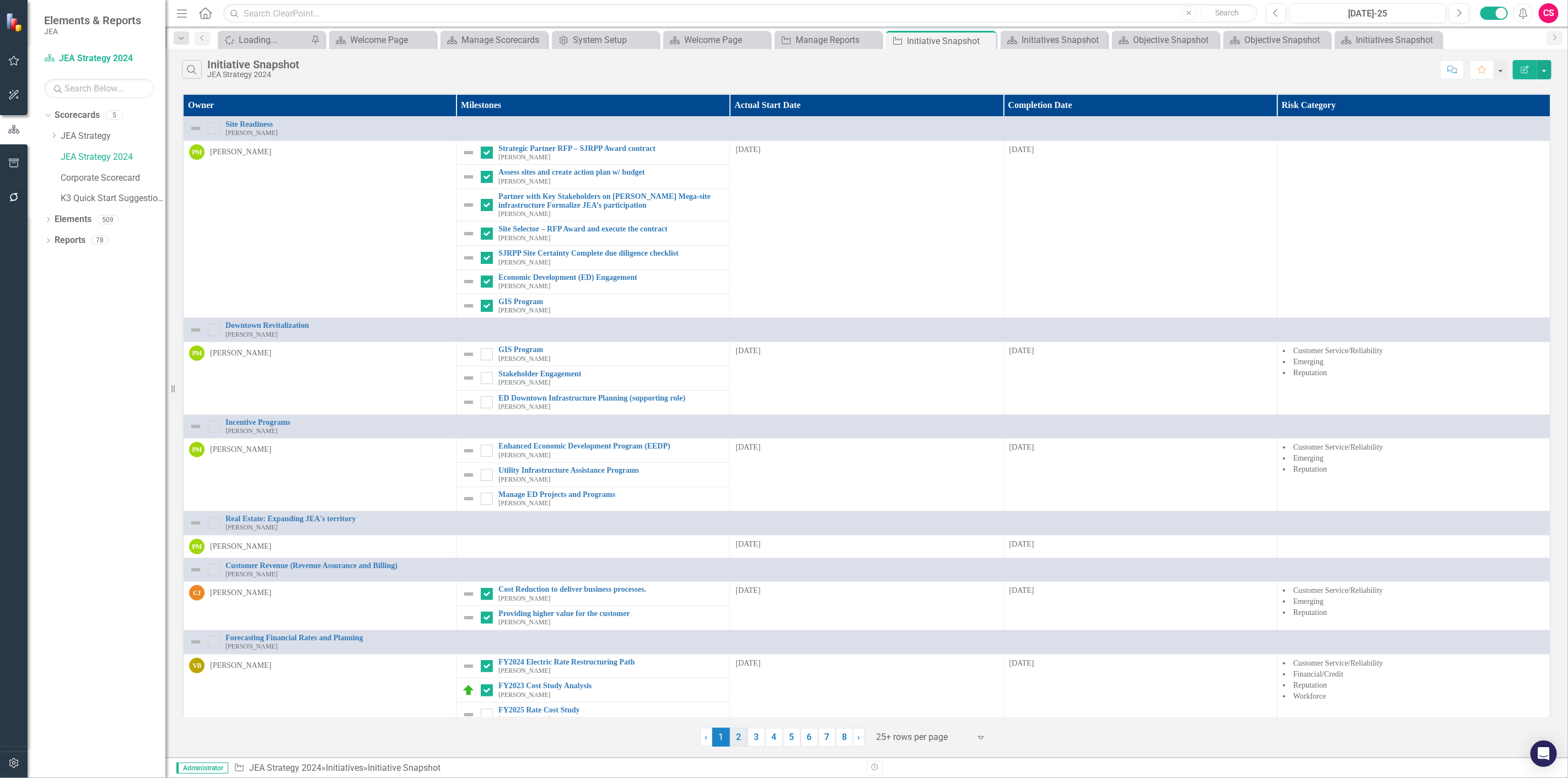
click at [734, 739] on link "2" at bounding box center [739, 737] width 18 height 19
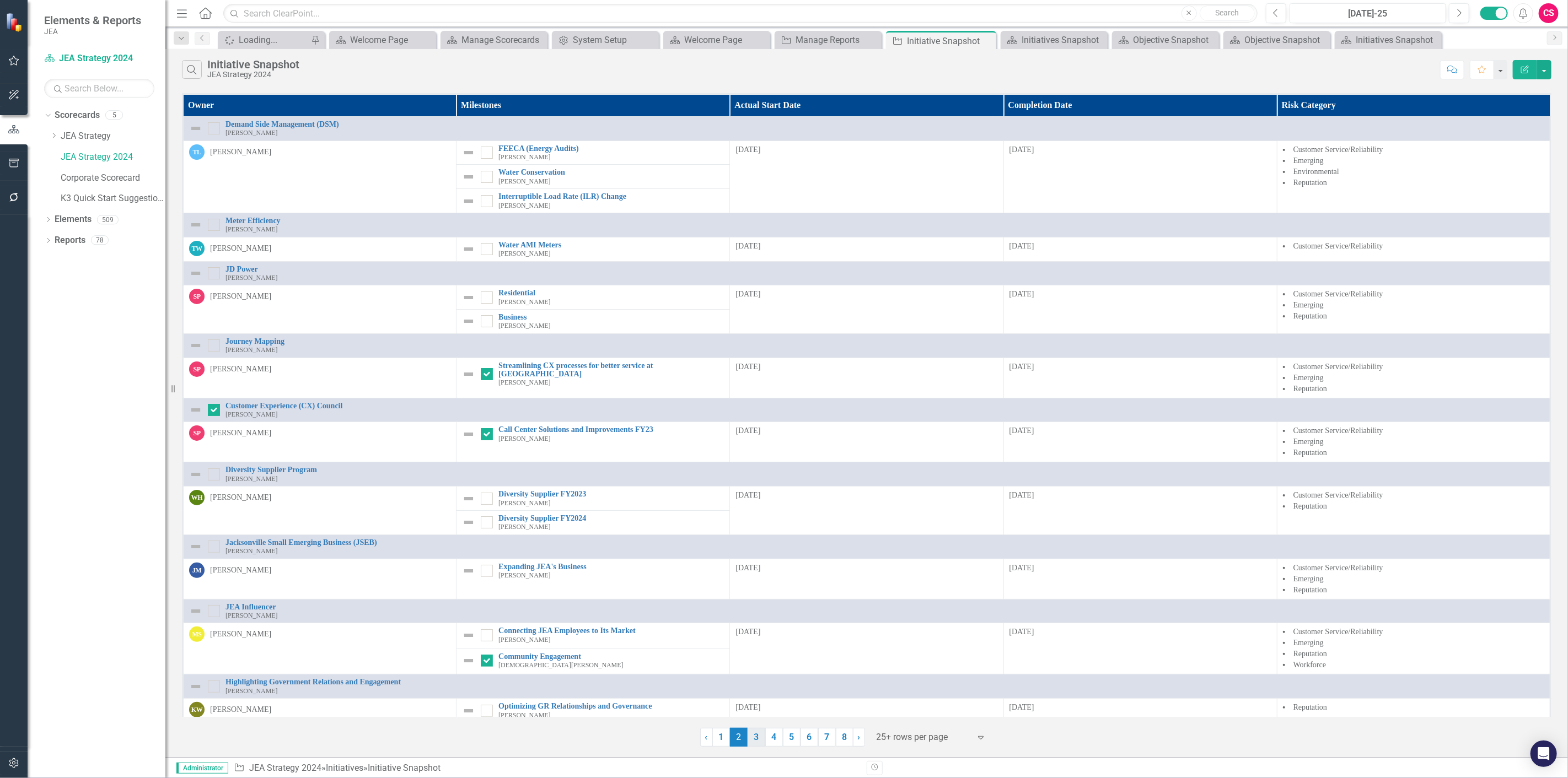
click at [756, 732] on link "3" at bounding box center [757, 737] width 18 height 19
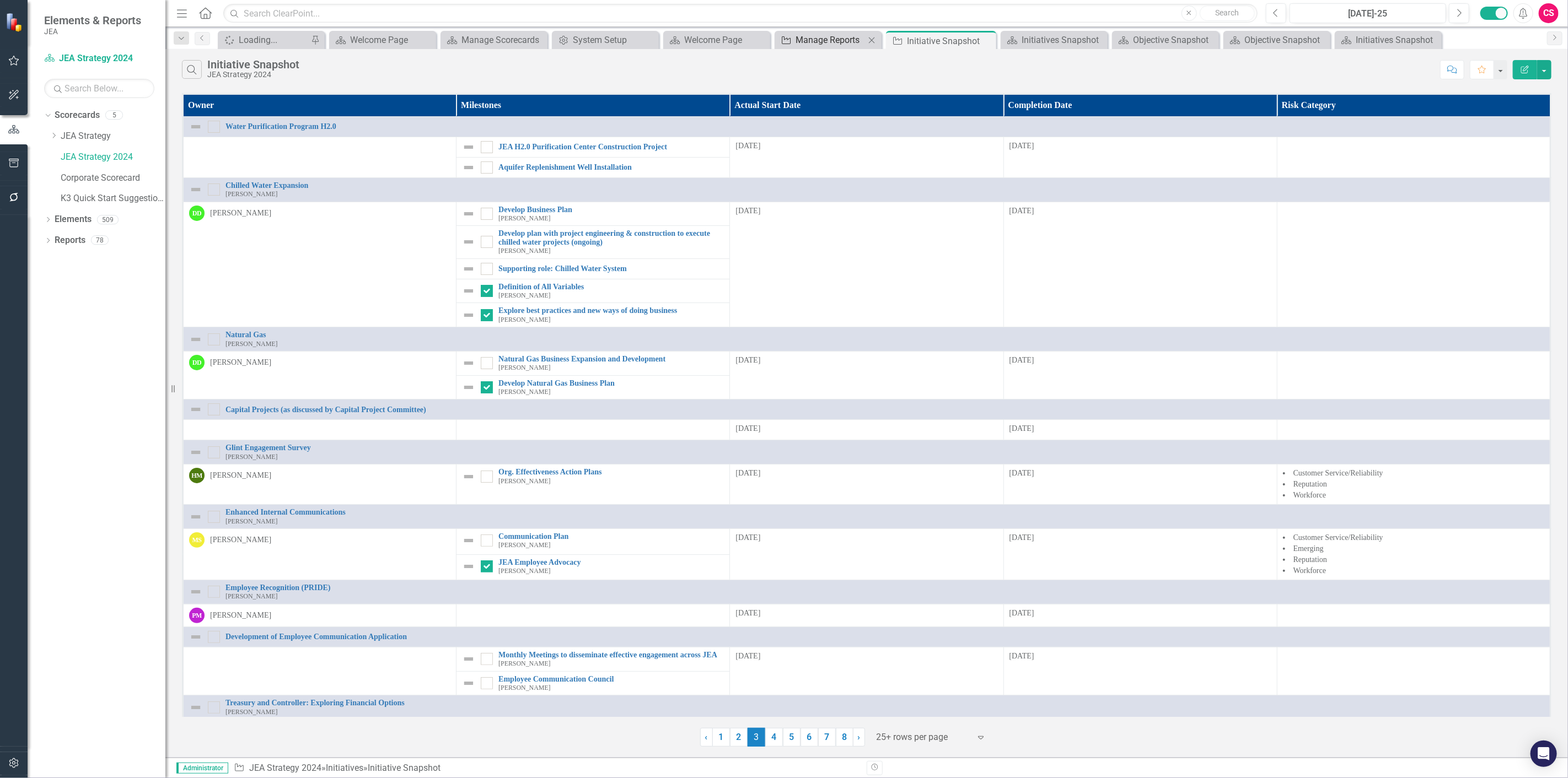
click at [834, 40] on div "Manage Reports" at bounding box center [830, 40] width 69 height 14
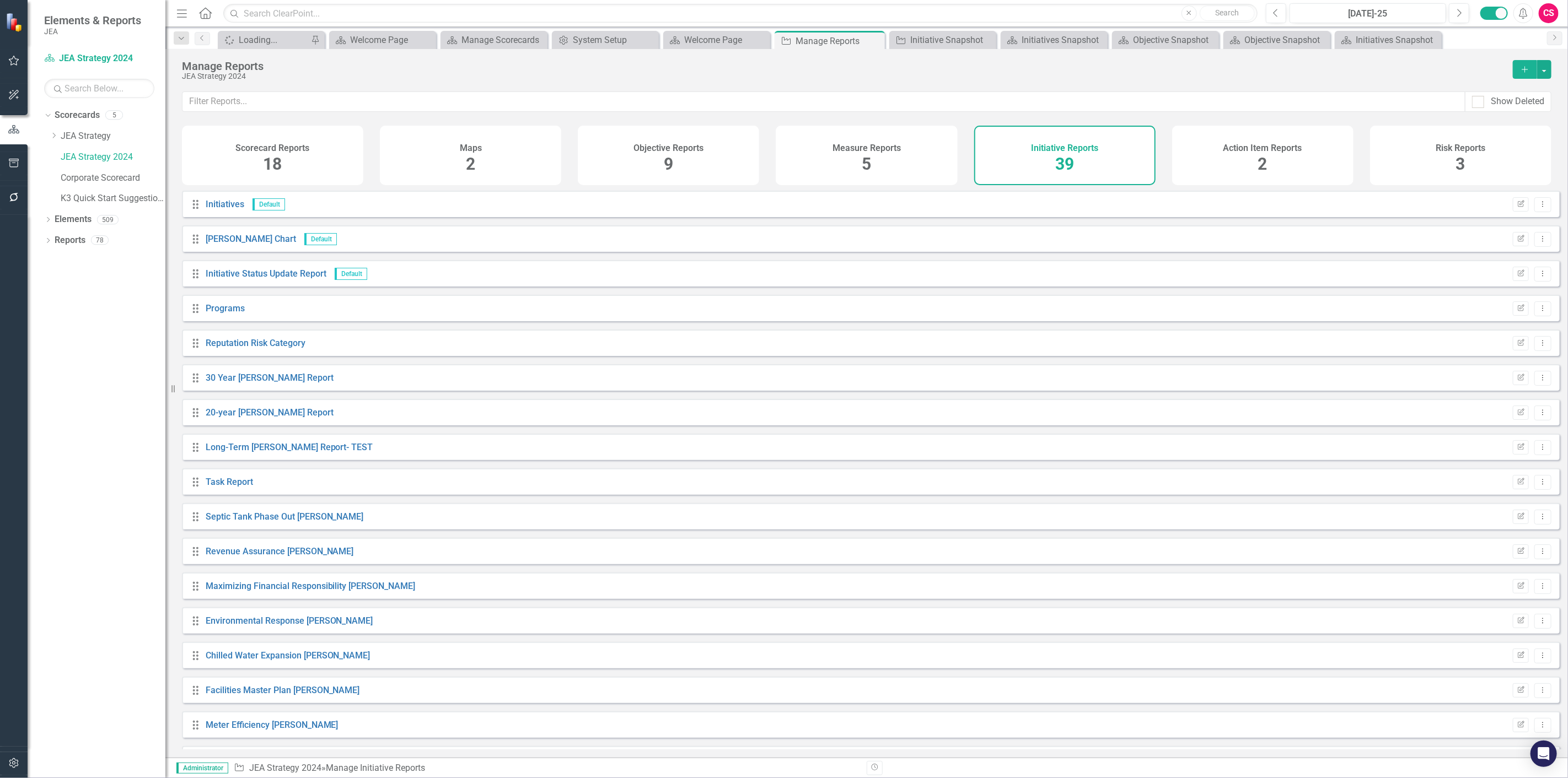
click at [863, 176] on div "5" at bounding box center [867, 164] width 10 height 23
click at [857, 151] on h4 "Measure Reports" at bounding box center [867, 149] width 68 height 10
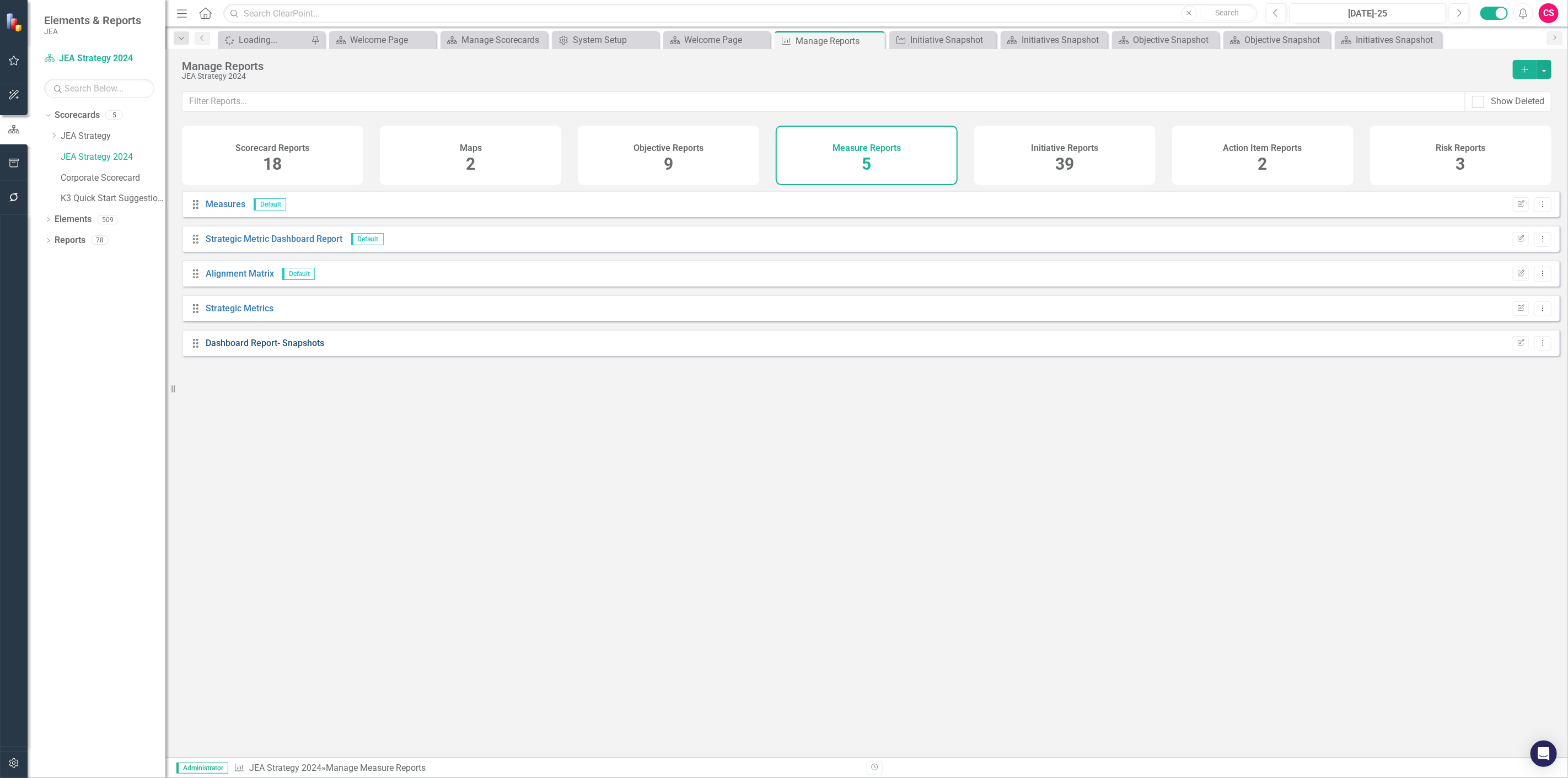
click at [257, 348] on link "Dashboard Report- Snapshots" at bounding box center [264, 343] width 118 height 11
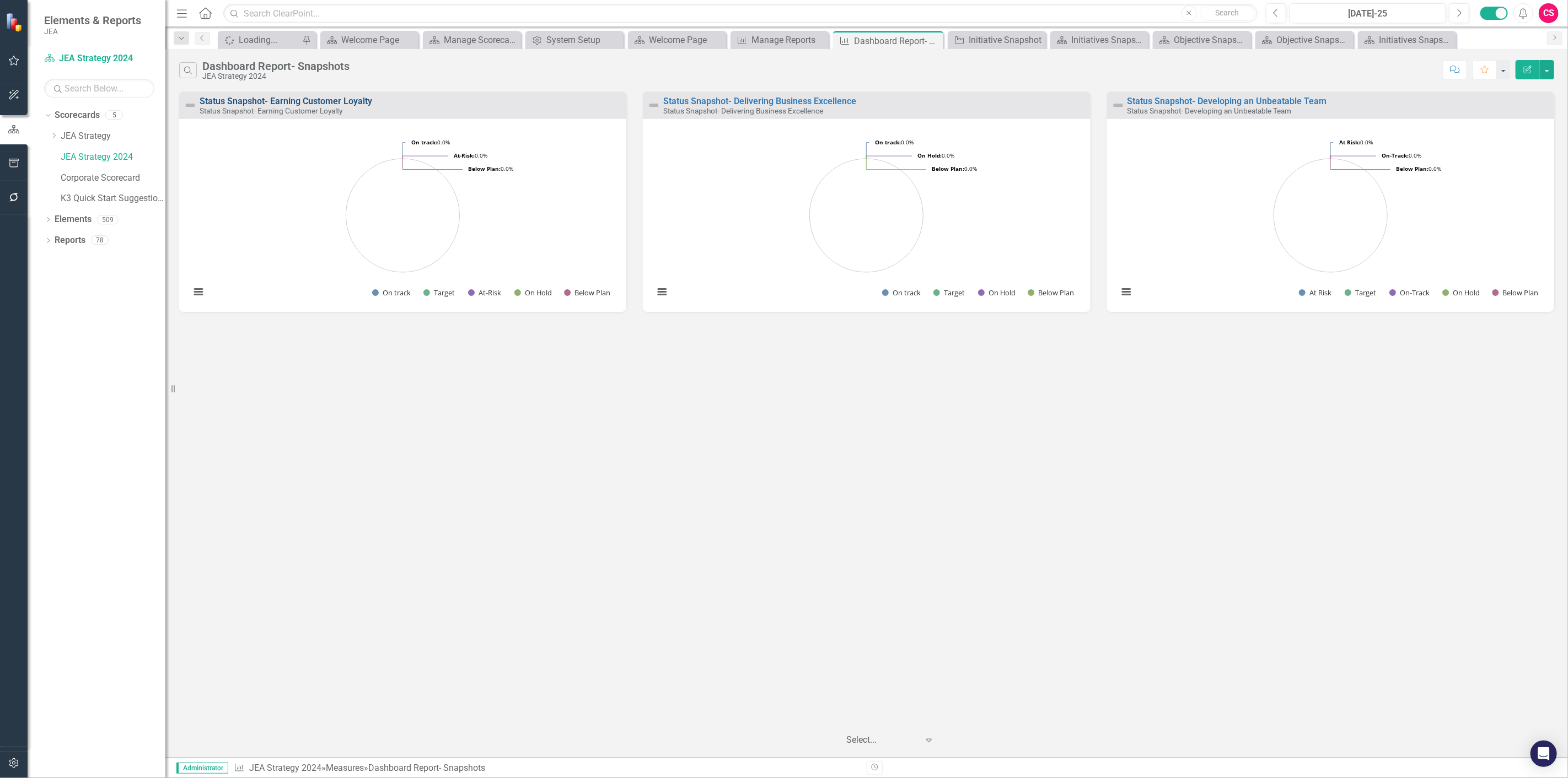
click at [317, 100] on link "Status Snapshot- Earning Customer Loyalty" at bounding box center [285, 101] width 173 height 11
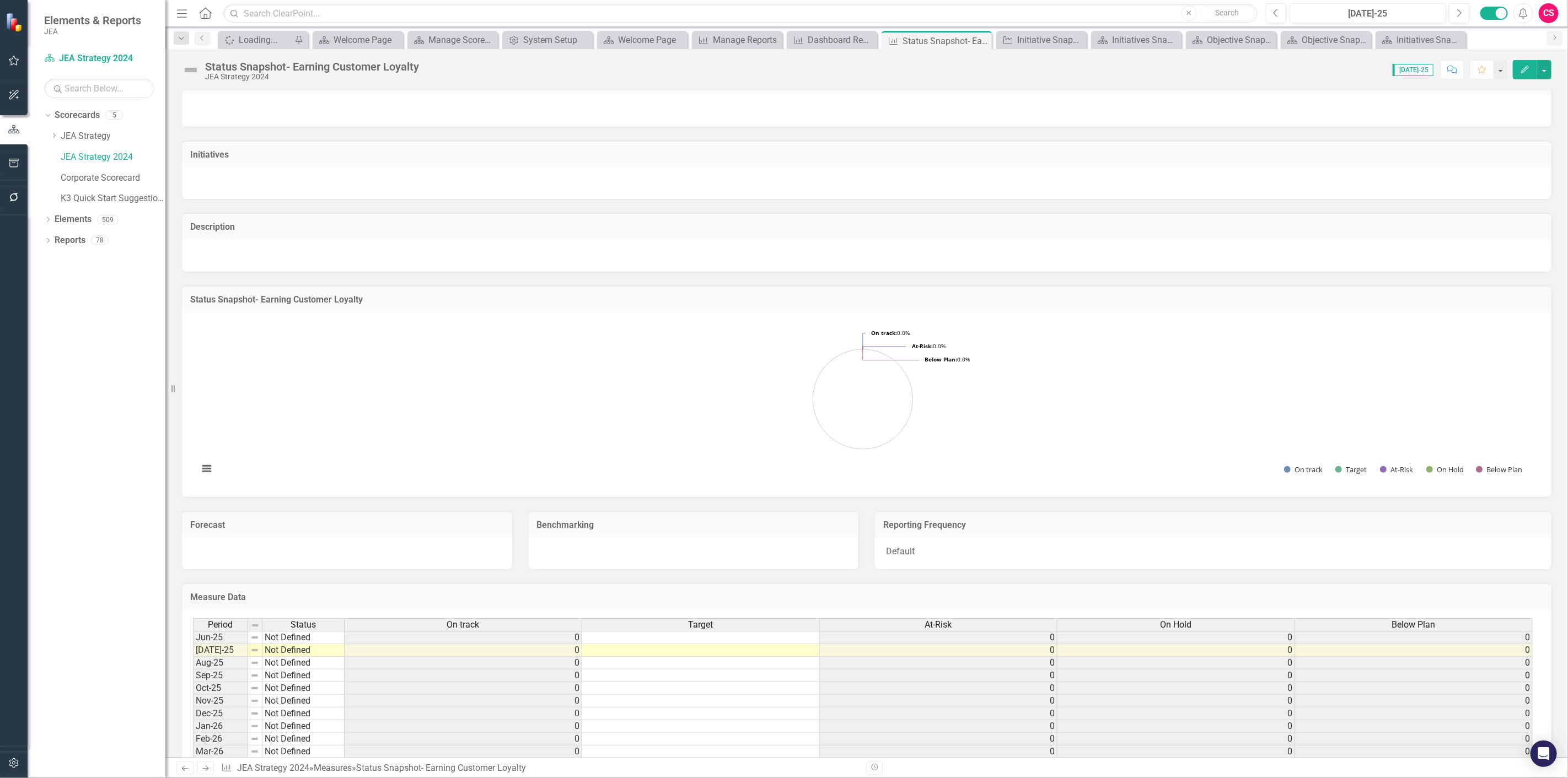
scroll to position [161, 0]
click at [1522, 70] on icon "button" at bounding box center [1525, 69] width 8 height 8
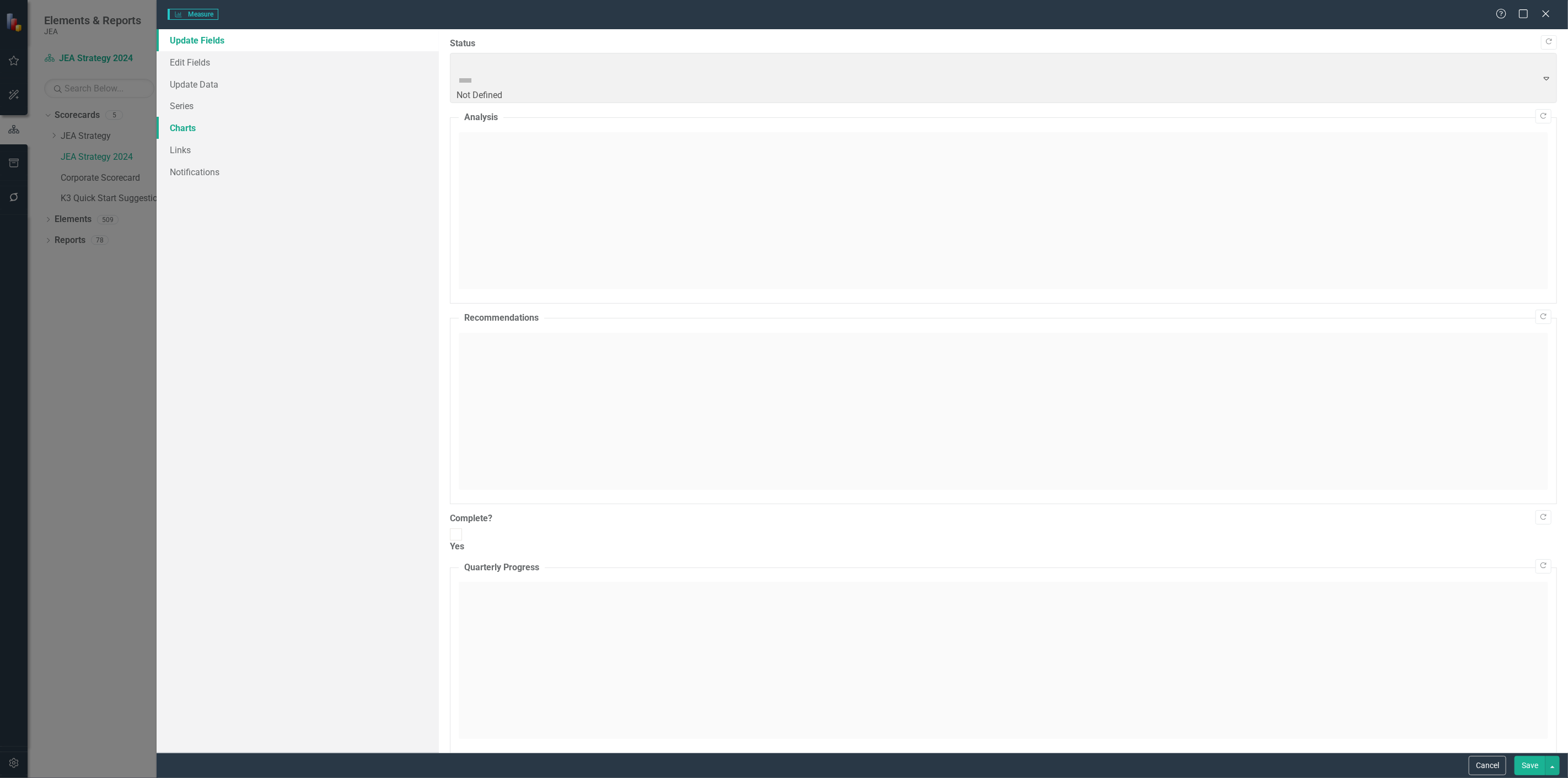
click at [196, 125] on link "Charts" at bounding box center [297, 128] width 283 height 22
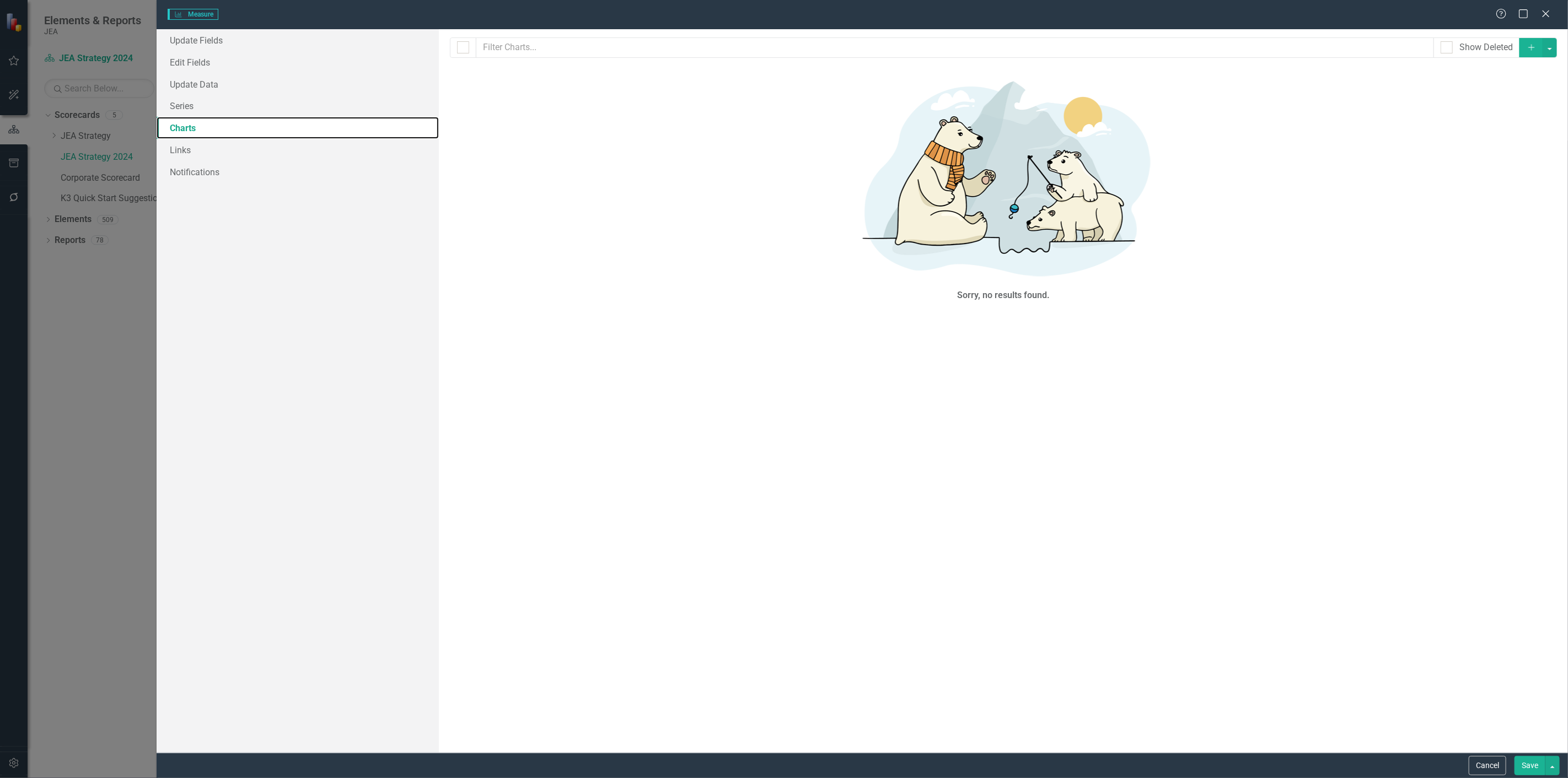
checkbox input "false"
click at [576, 308] on link "Status Snapshot- Earning Customer Loyalty" at bounding box center [562, 314] width 172 height 13
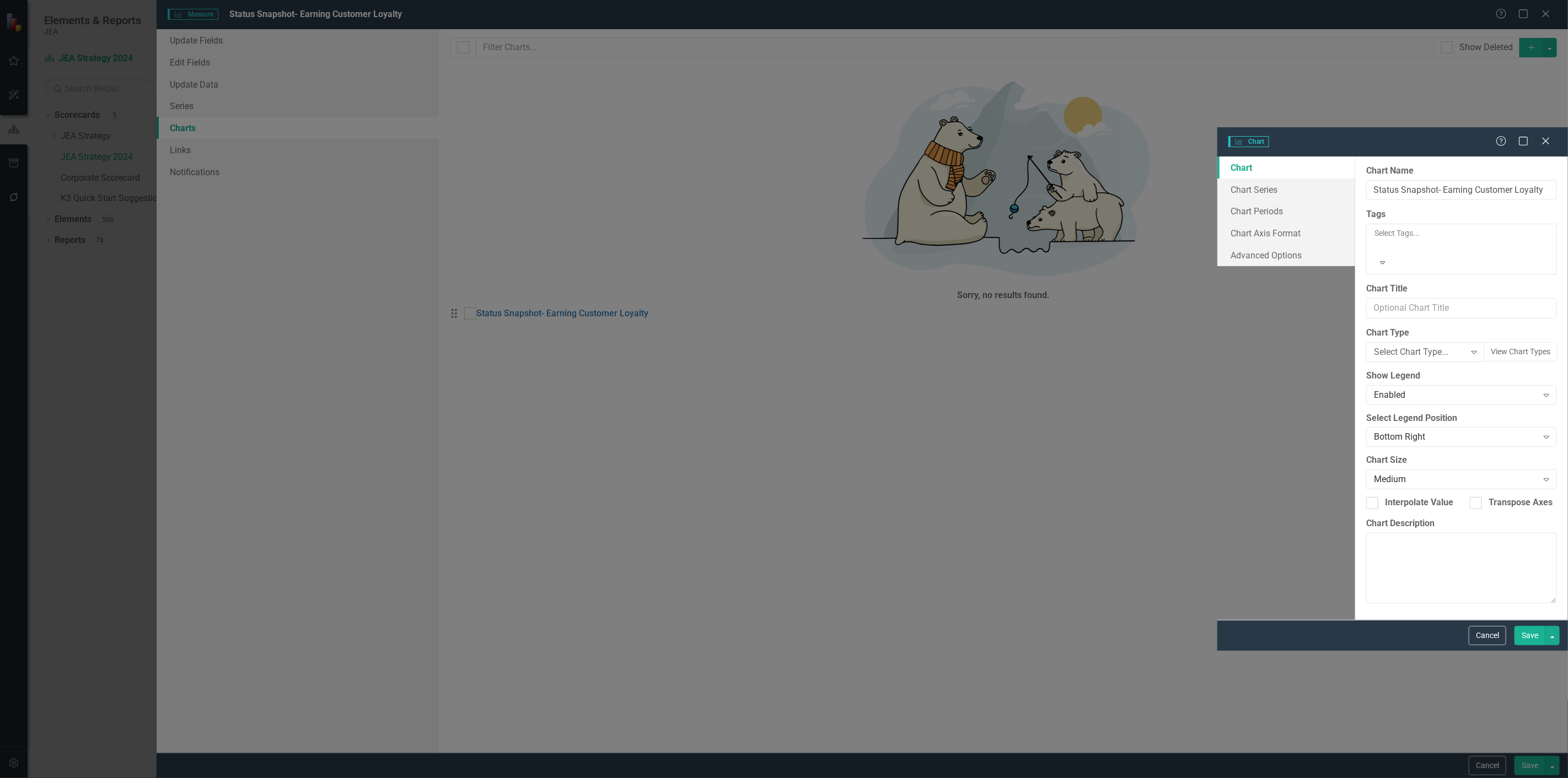
type input "Status Snapshot- Earning Customer Loyalty"
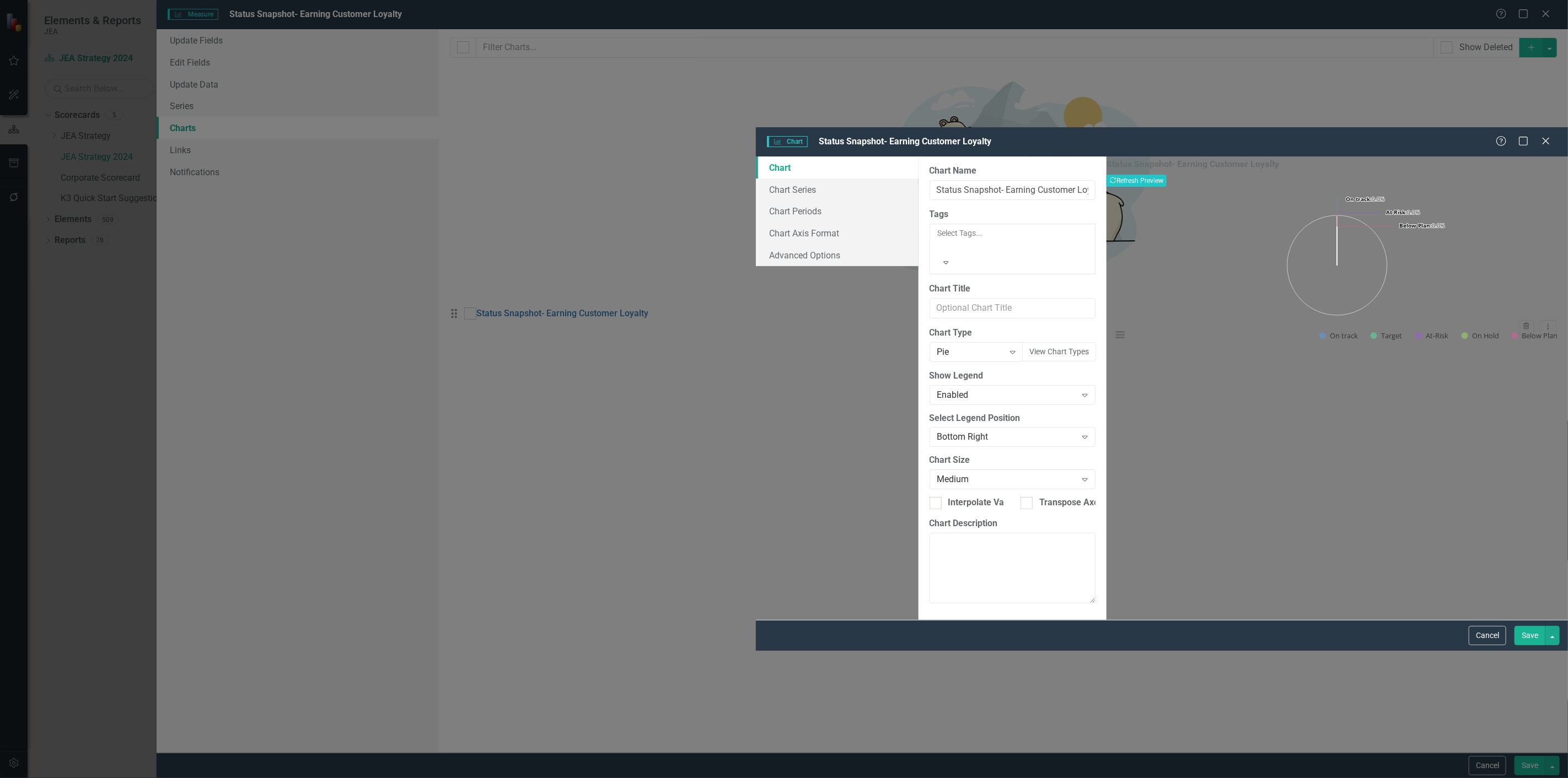
click at [58, 408] on div "Charts Chart Status Snapshot- Earning Customer Loyalty Help Maximize Close Char…" at bounding box center [784, 389] width 1568 height 778
click at [756, 179] on link "Chart Series" at bounding box center [837, 190] width 162 height 22
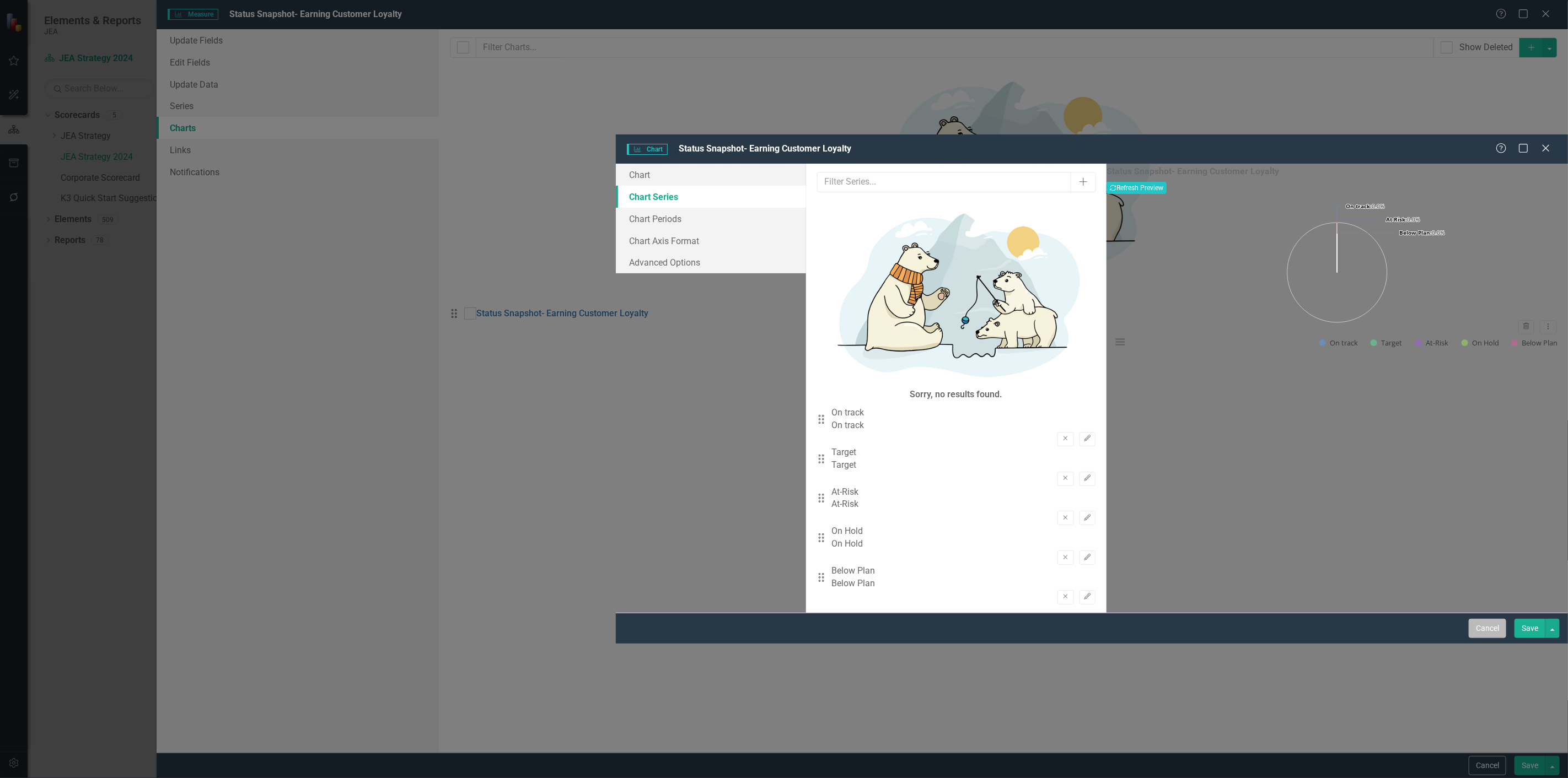
click at [1492, 638] on button "Cancel" at bounding box center [1488, 628] width 37 height 20
click at [1494, 764] on button "Cancel" at bounding box center [1488, 766] width 37 height 20
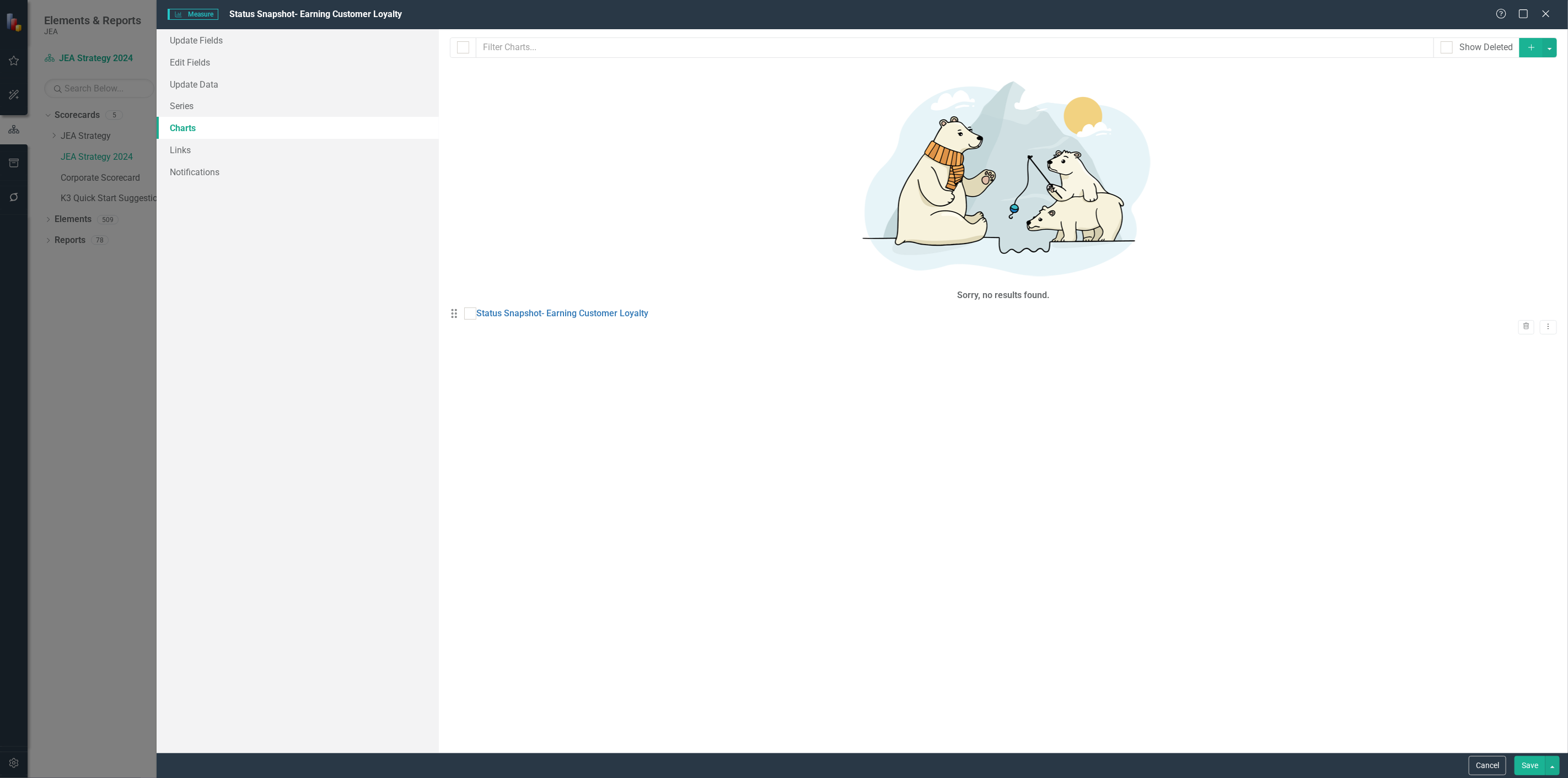
click at [51, 133] on div "Measure Measure Status Snapshot- Earning Customer Loyalty Help Maximize Close U…" at bounding box center [784, 389] width 1568 height 778
click at [79, 139] on link "JEA Strategy" at bounding box center [112, 136] width 105 height 13
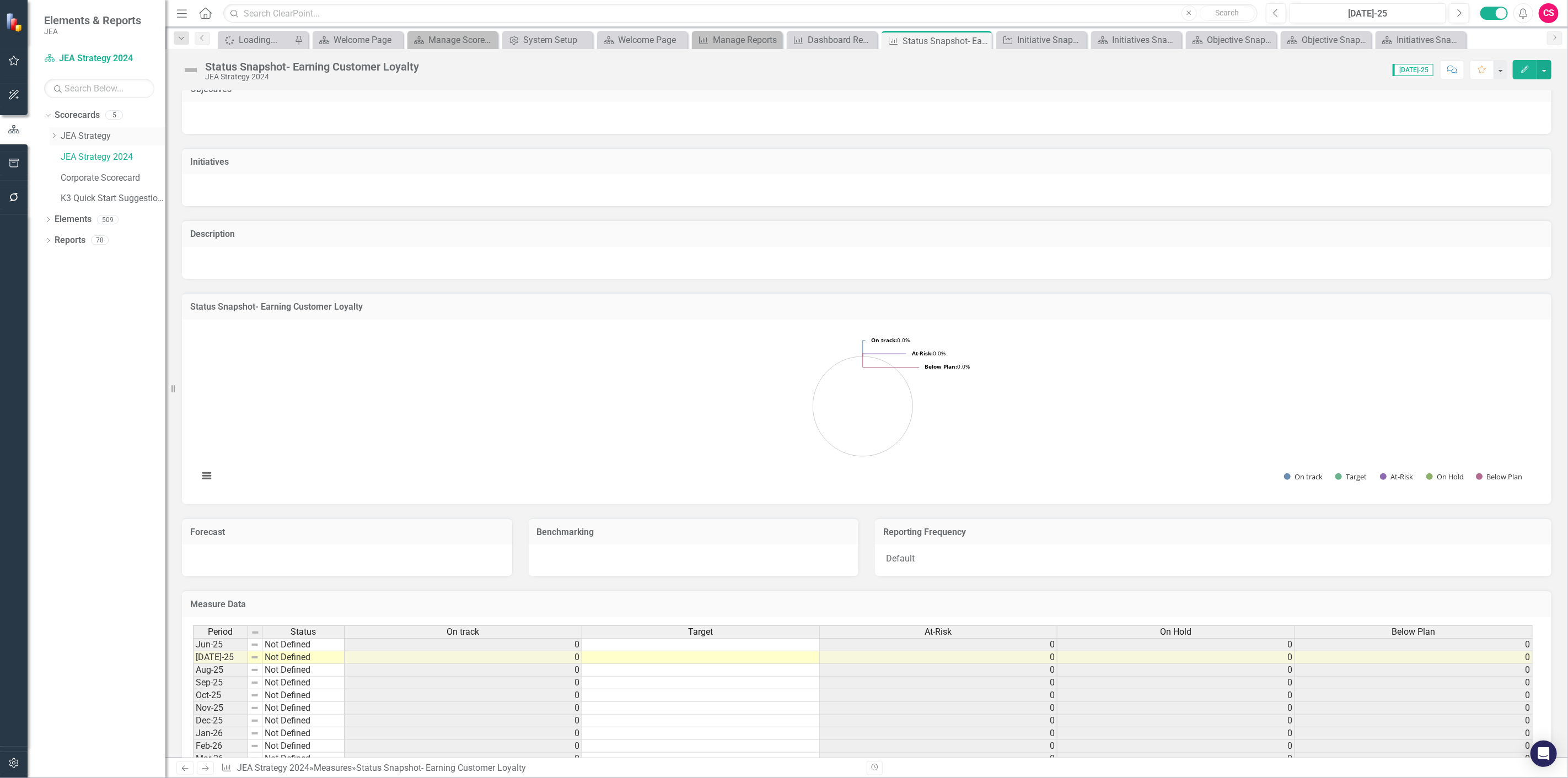
click at [86, 136] on link "JEA Strategy" at bounding box center [112, 136] width 105 height 13
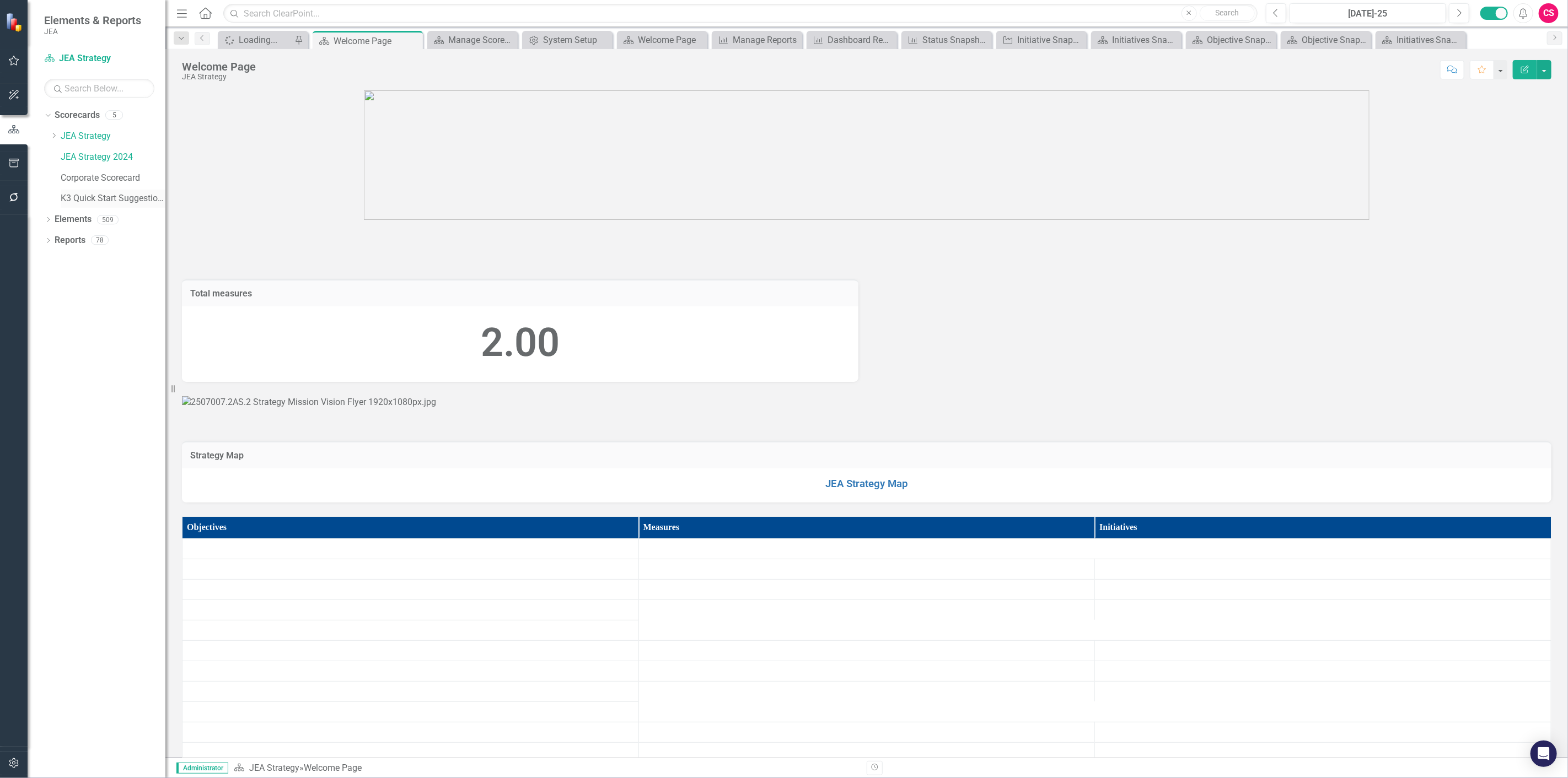
click at [93, 207] on div "K3 Quick Start Suggestions" at bounding box center [112, 198] width 105 height 19
click at [101, 200] on link "K3 Quick Start Suggestions" at bounding box center [112, 198] width 105 height 13
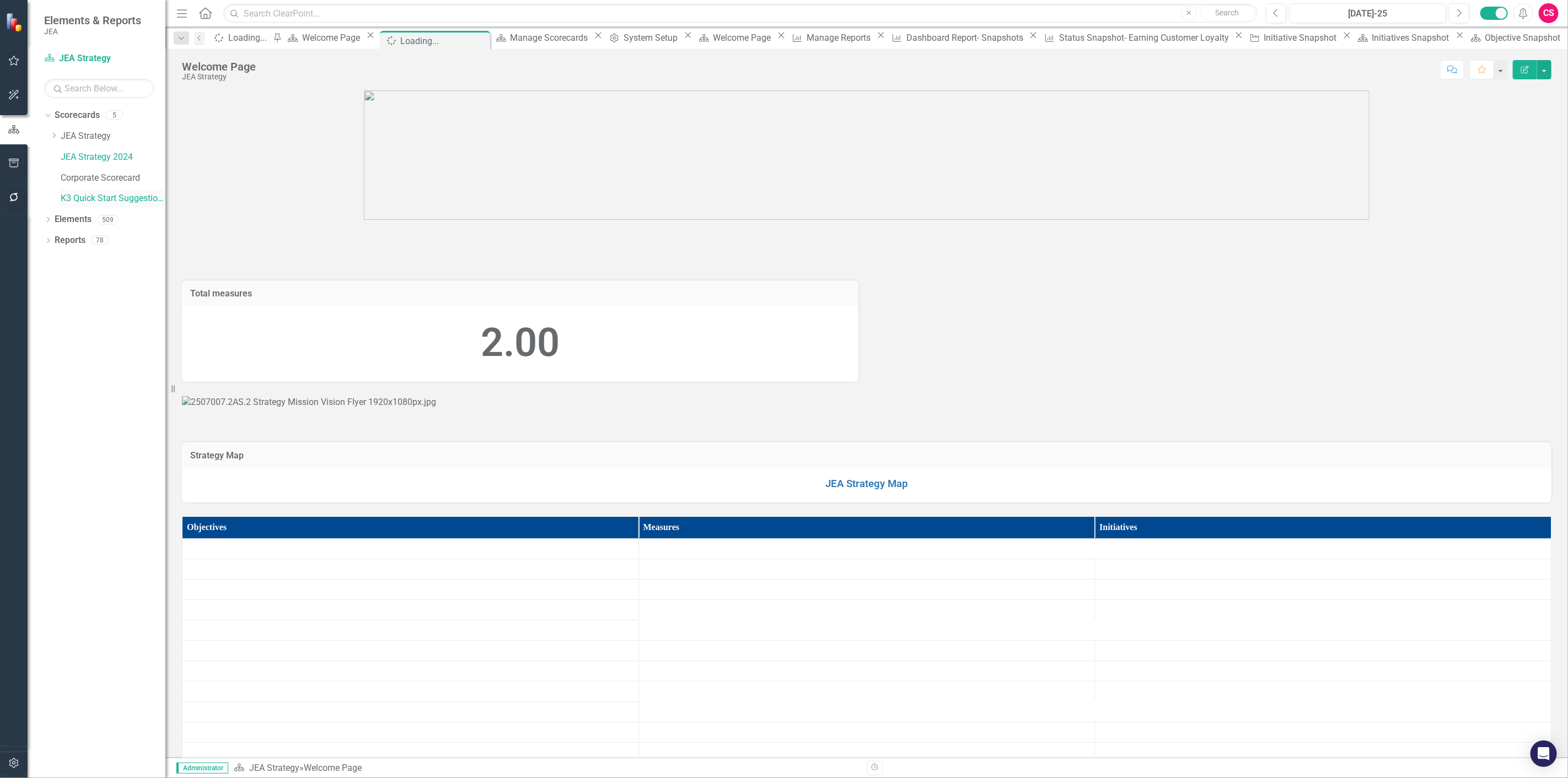
click at [111, 195] on link "K3 Quick Start Suggestions" at bounding box center [112, 198] width 105 height 13
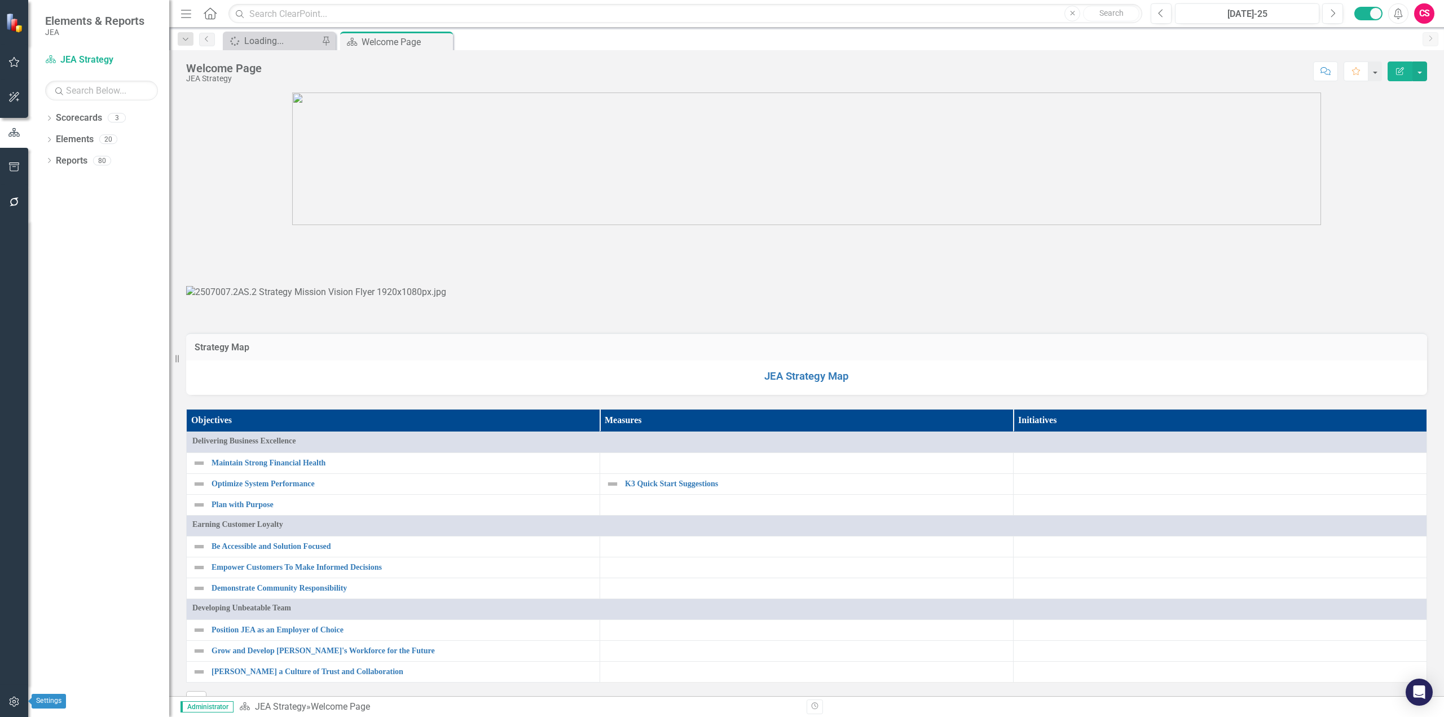
click at [12, 699] on icon "button" at bounding box center [14, 702] width 10 height 10
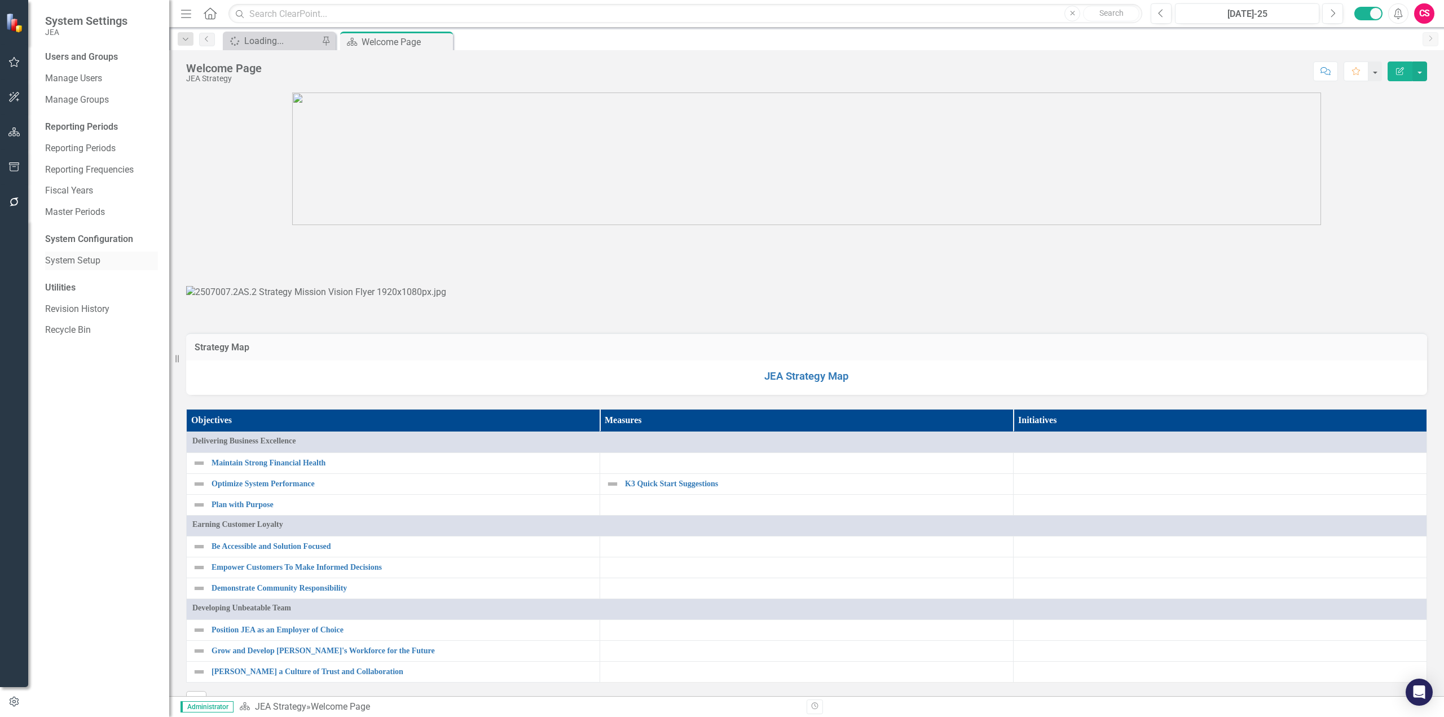
click at [91, 265] on link "System Setup" at bounding box center [101, 260] width 113 height 13
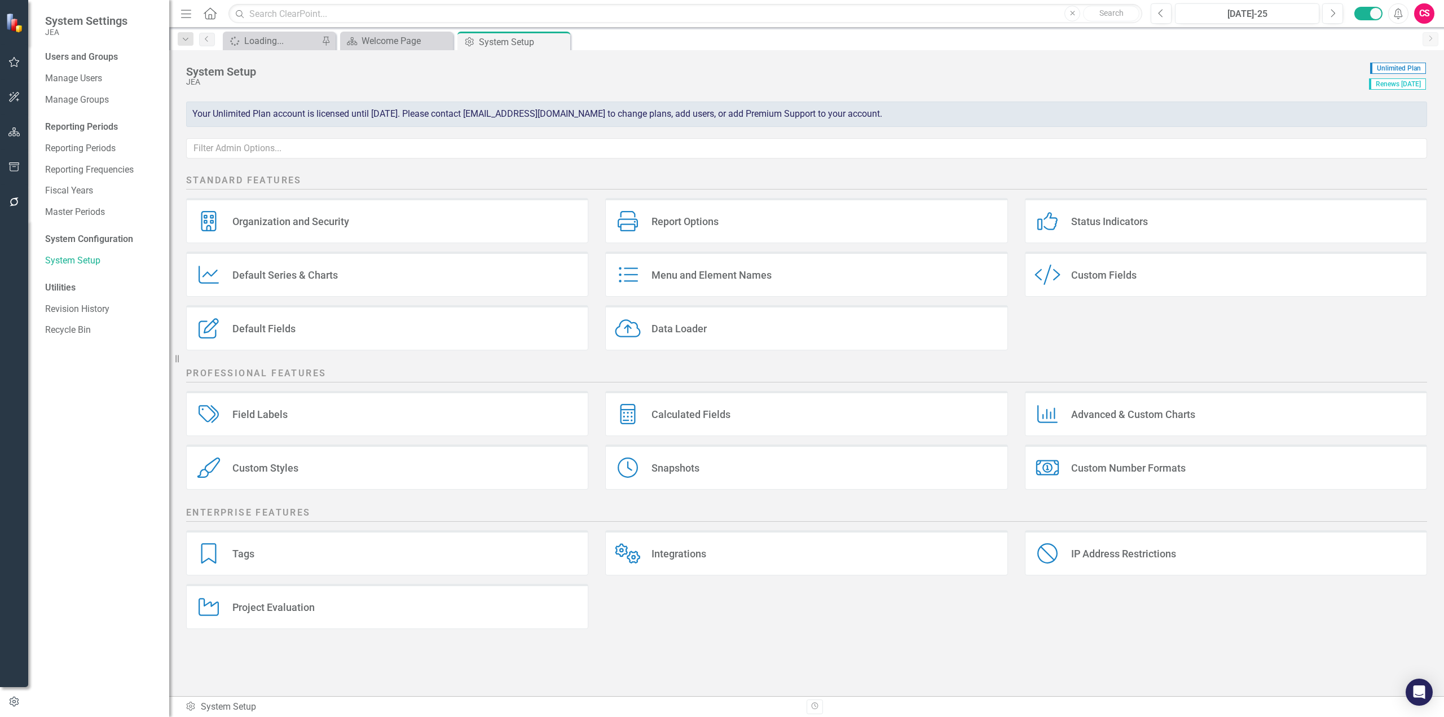
click at [746, 231] on div "Report Options Report Options" at bounding box center [806, 220] width 402 height 45
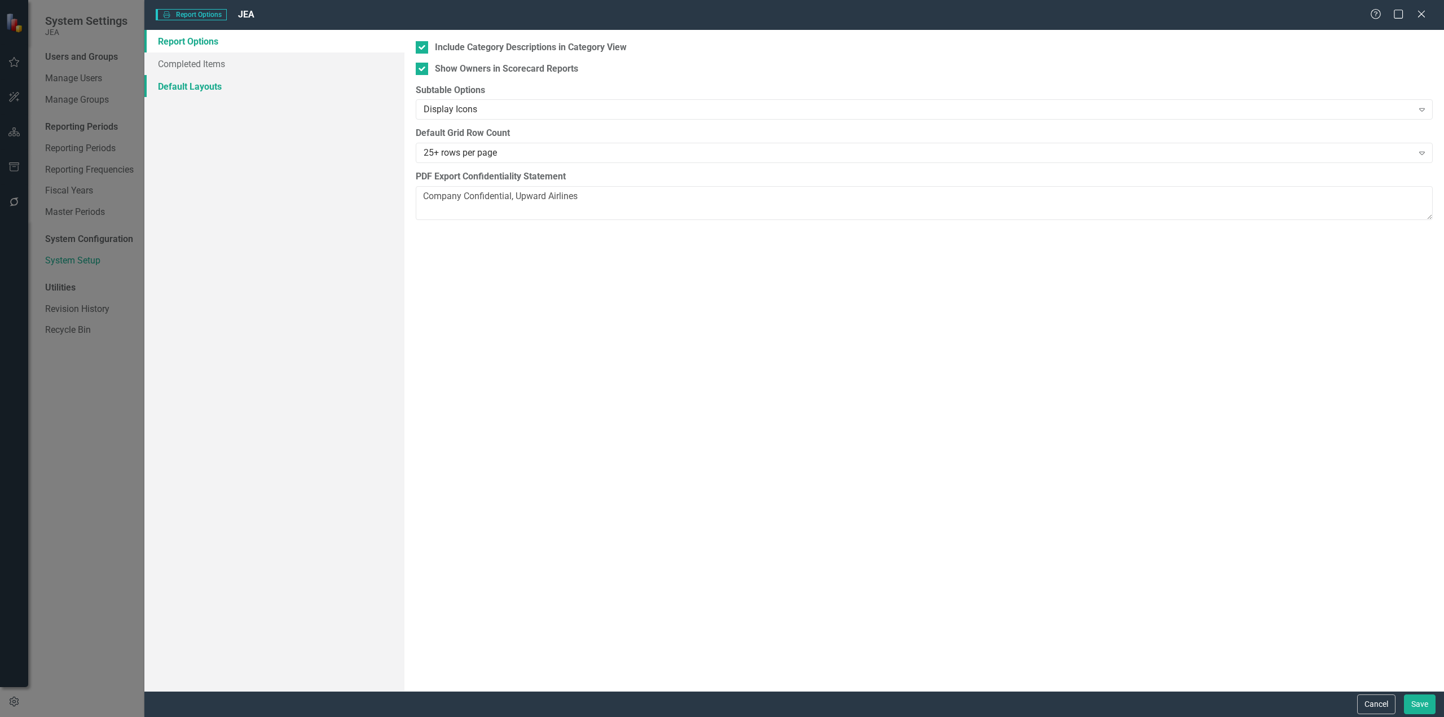
click at [192, 91] on link "Default Layouts" at bounding box center [274, 86] width 260 height 23
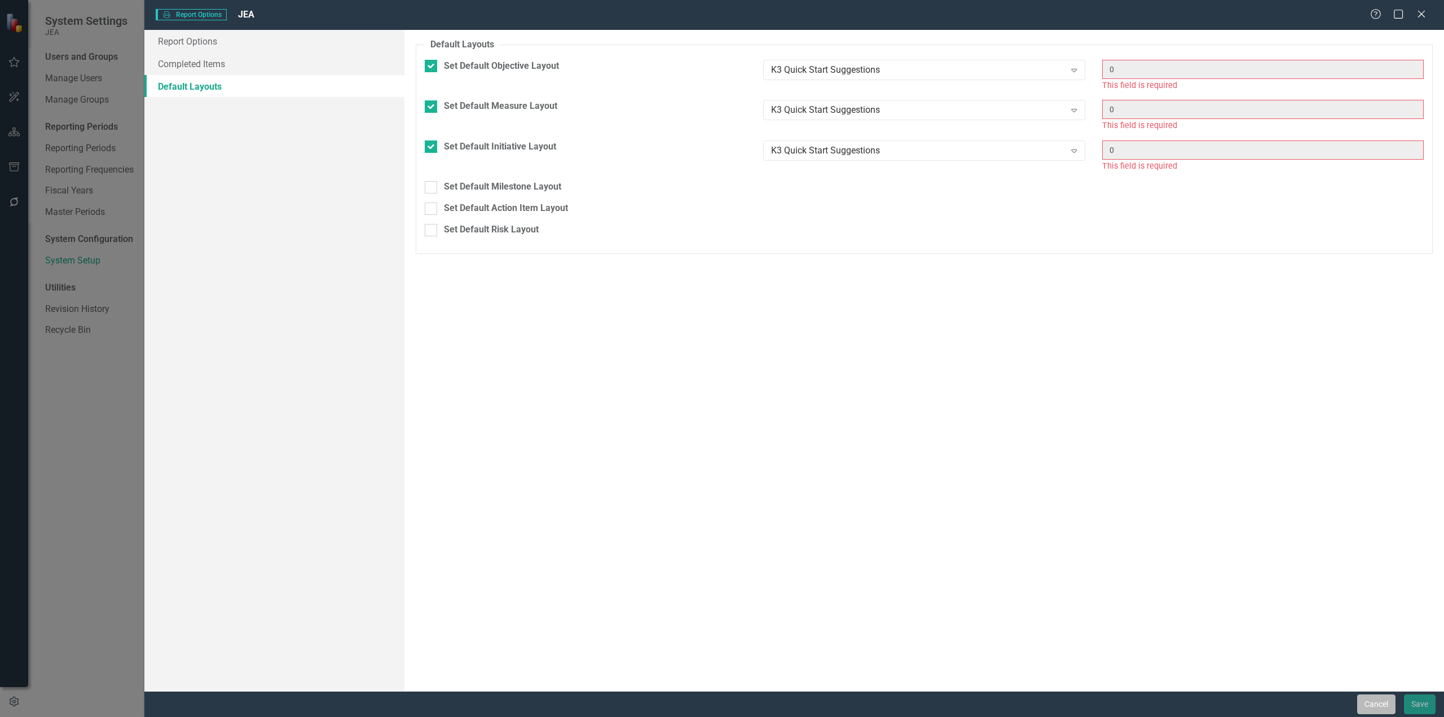
click at [1361, 701] on button "Cancel" at bounding box center [1376, 704] width 38 height 20
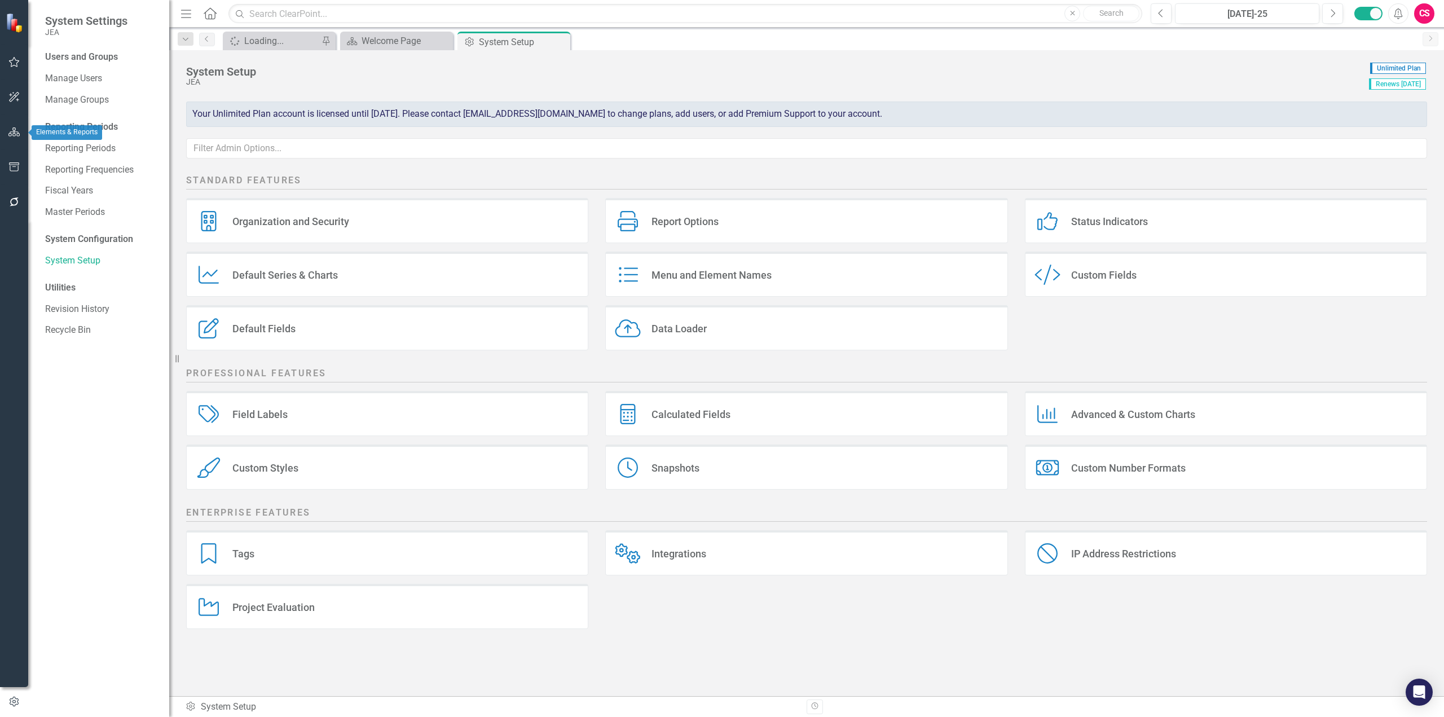
drag, startPoint x: 14, startPoint y: 135, endPoint x: 368, endPoint y: 259, distance: 375.8
click at [14, 135] on icon "button" at bounding box center [14, 131] width 12 height 9
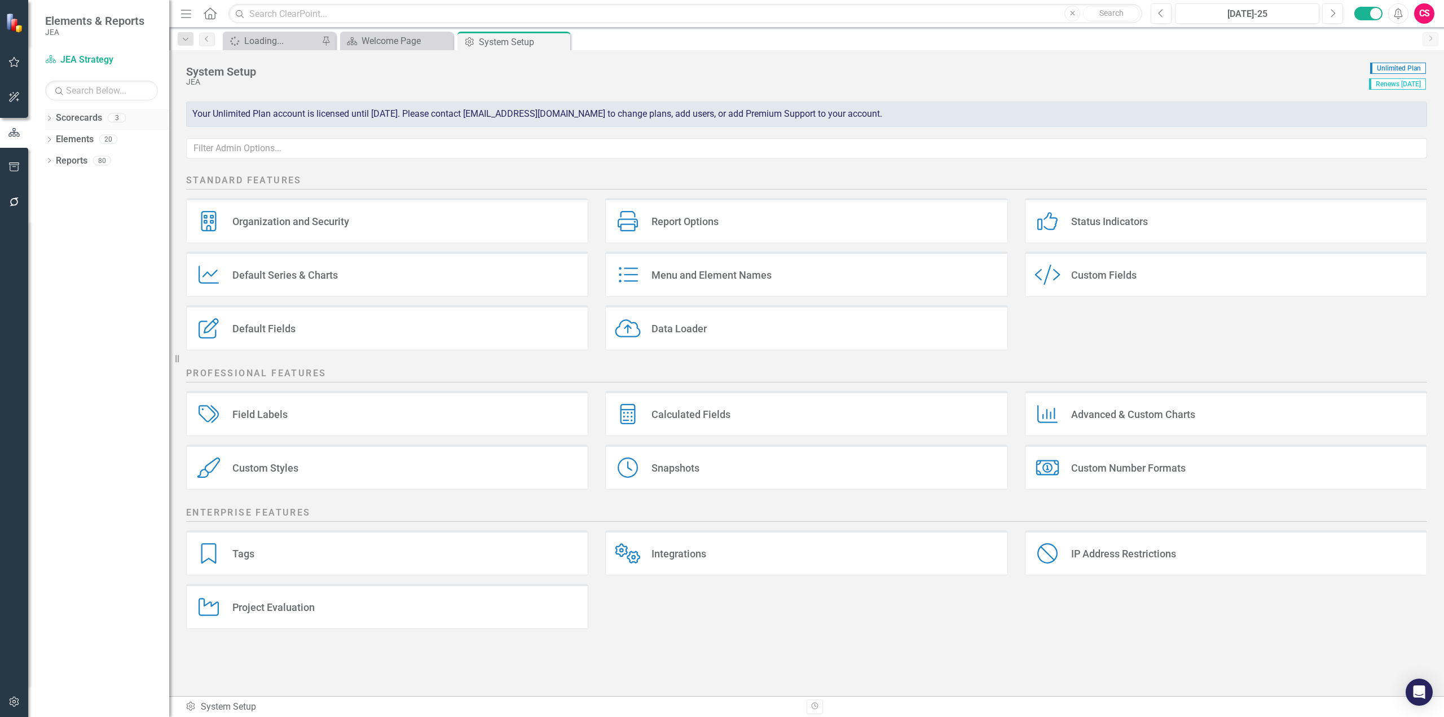
click at [65, 120] on link "Scorecards" at bounding box center [79, 118] width 46 height 13
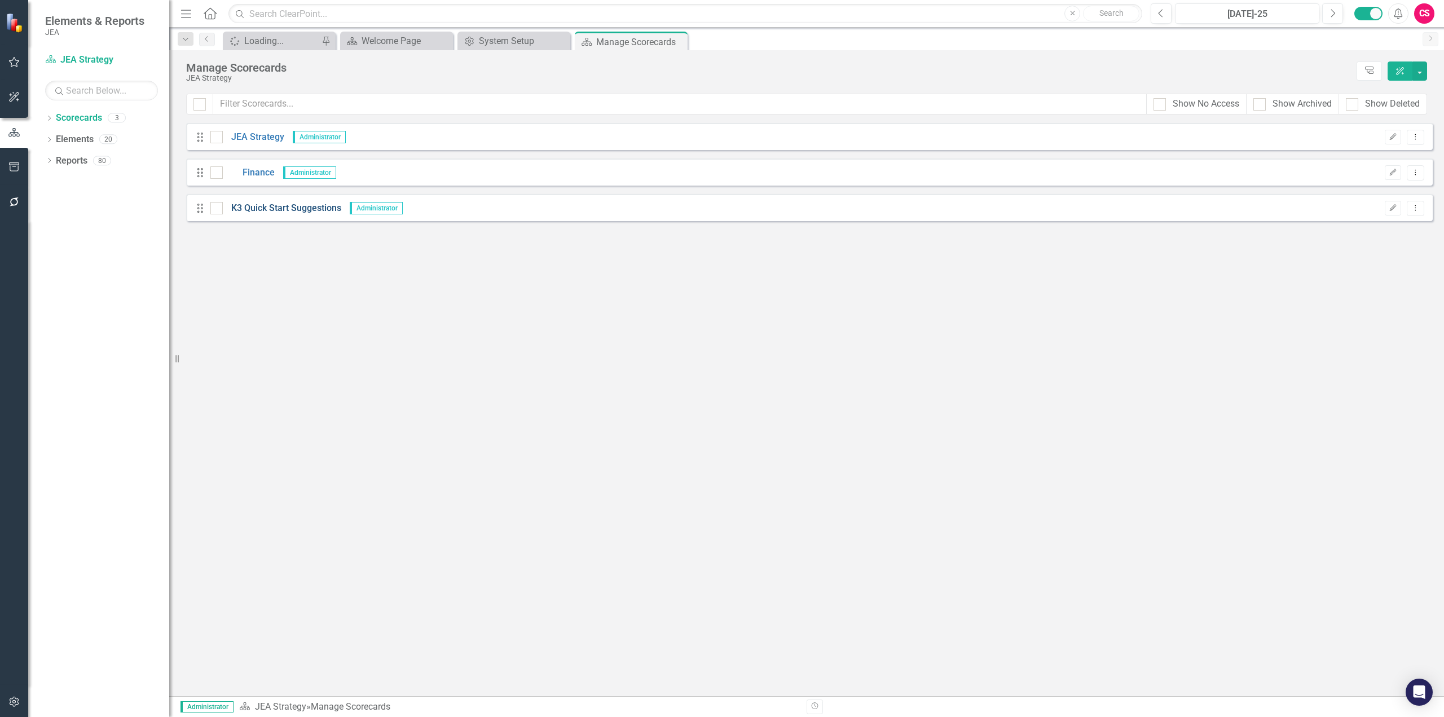
click at [259, 210] on link "K3 Quick Start Suggestions" at bounding box center [282, 208] width 118 height 13
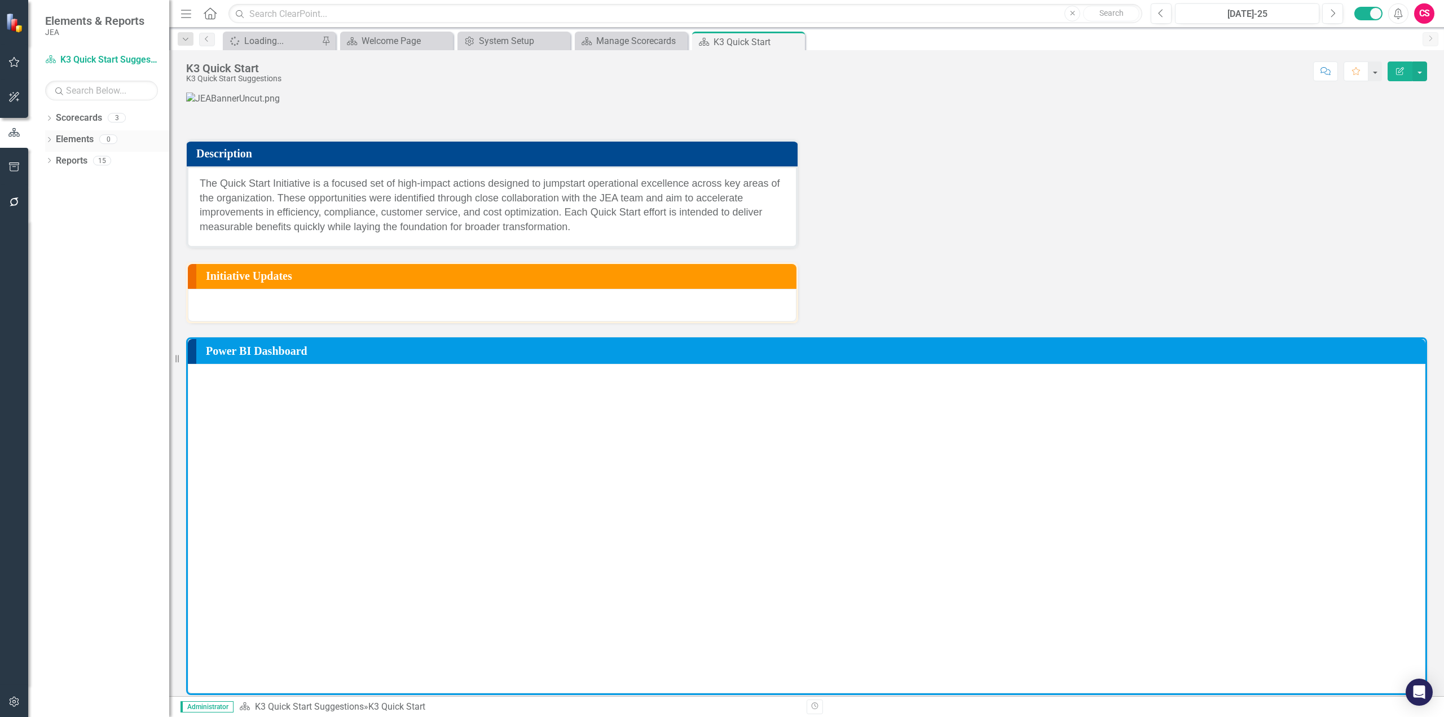
click at [70, 140] on link "Elements" at bounding box center [75, 139] width 38 height 13
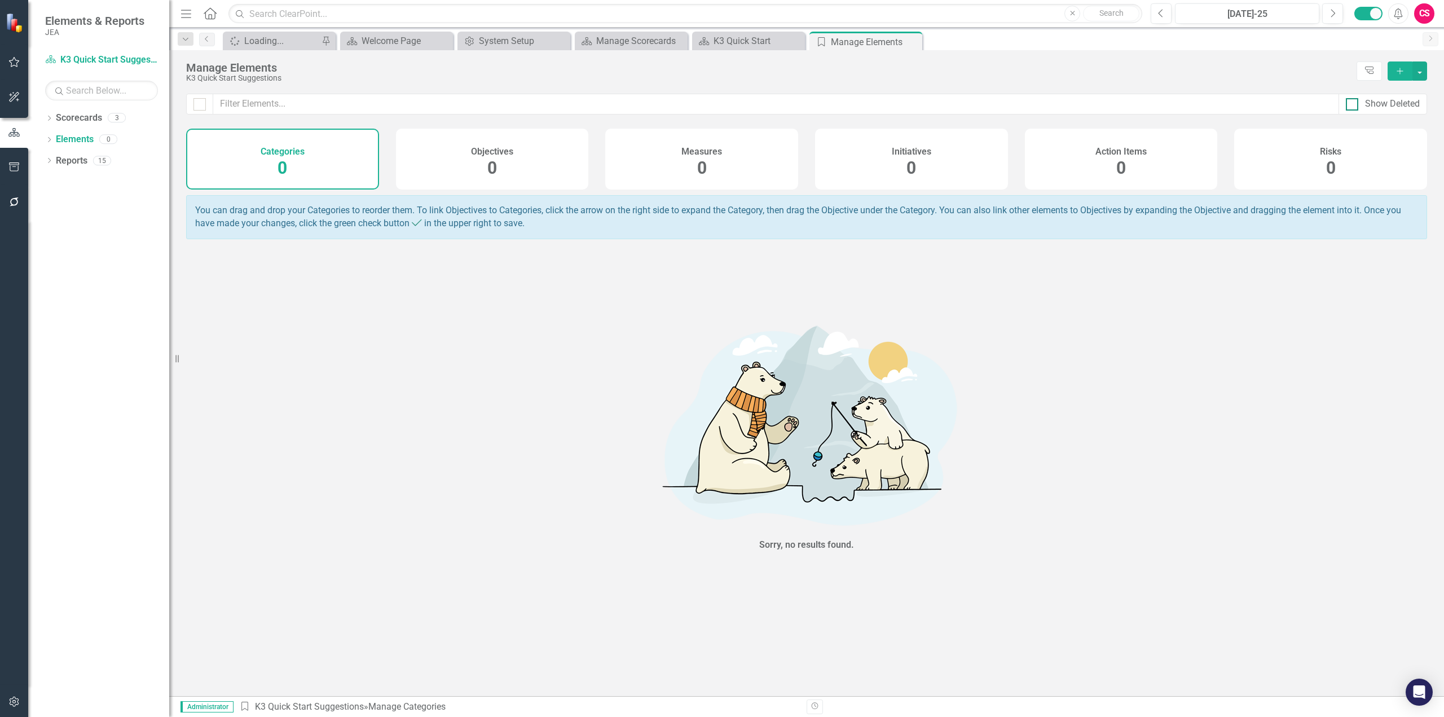
click at [1349, 109] on div at bounding box center [1352, 104] width 12 height 12
click at [1349, 105] on input "Show Deleted" at bounding box center [1349, 101] width 7 height 7
checkbox input "true"
click at [704, 162] on span "7" at bounding box center [702, 168] width 10 height 20
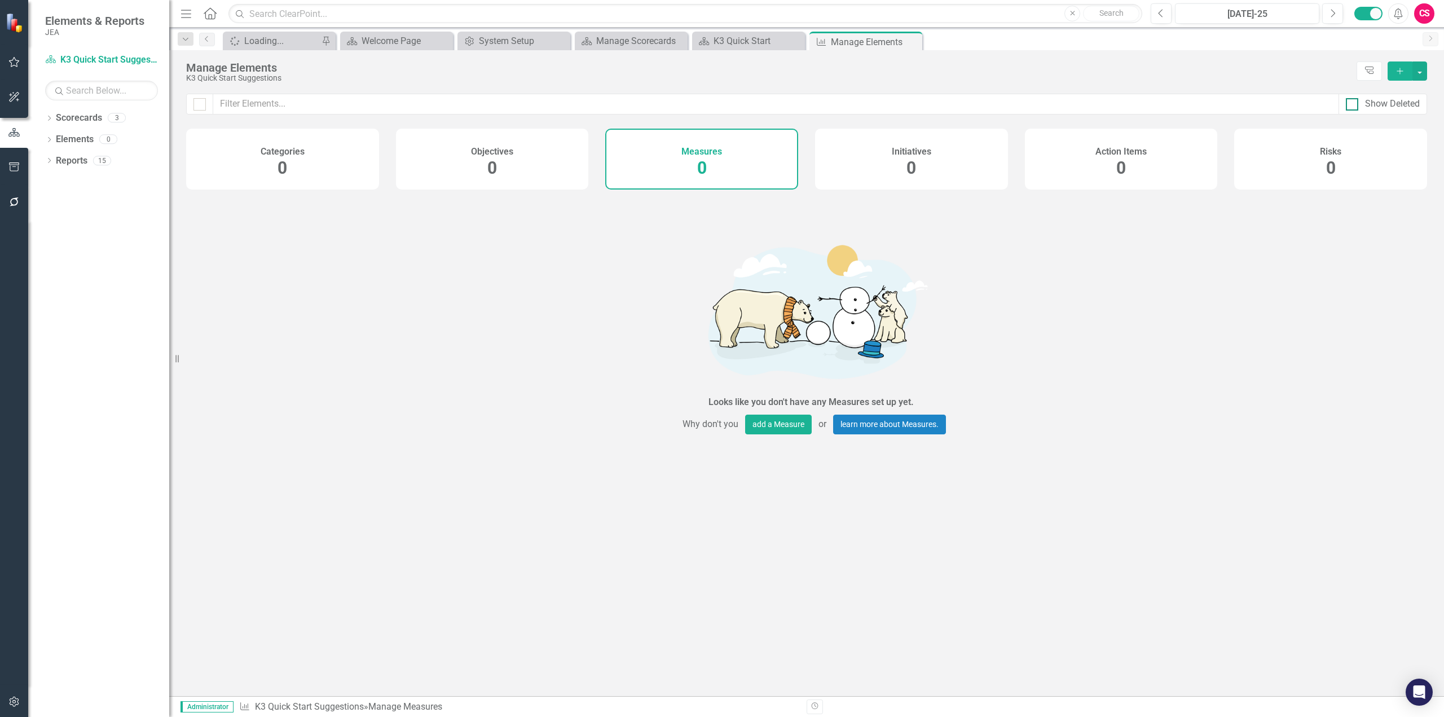
click at [1354, 102] on div at bounding box center [1352, 104] width 12 height 12
click at [1353, 102] on input "Show Deleted" at bounding box center [1349, 101] width 7 height 7
checkbox input "true"
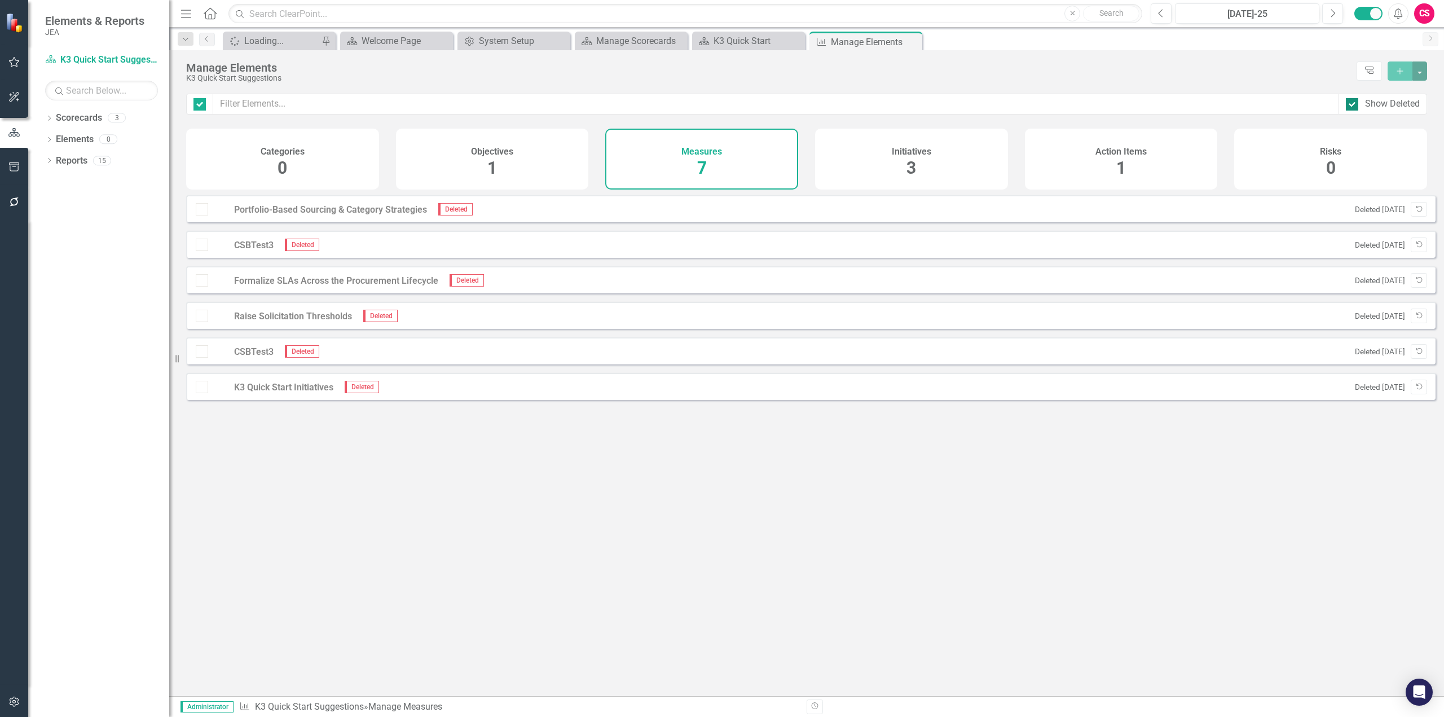
checkbox input "false"
click at [895, 131] on div "Initiatives 3" at bounding box center [911, 159] width 193 height 61
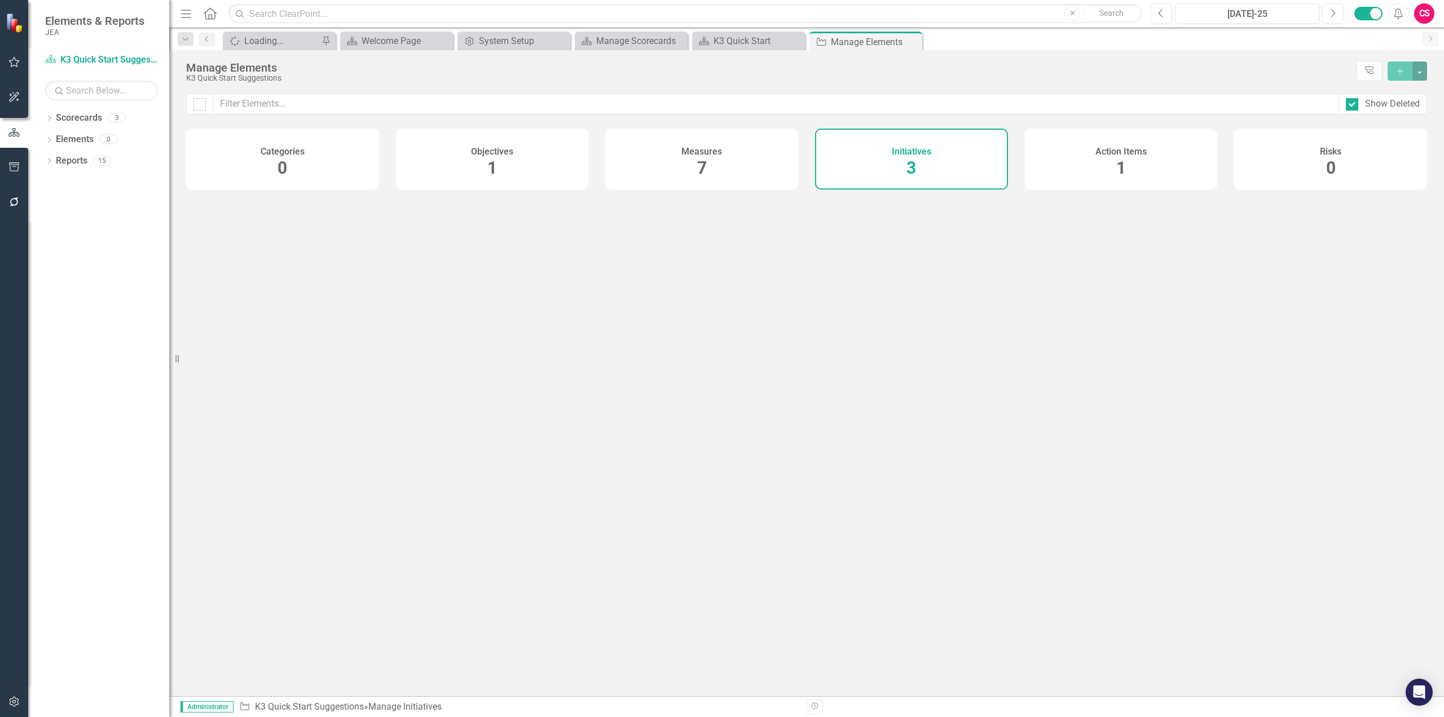
click at [899, 157] on div "Initiatives 3" at bounding box center [911, 159] width 193 height 61
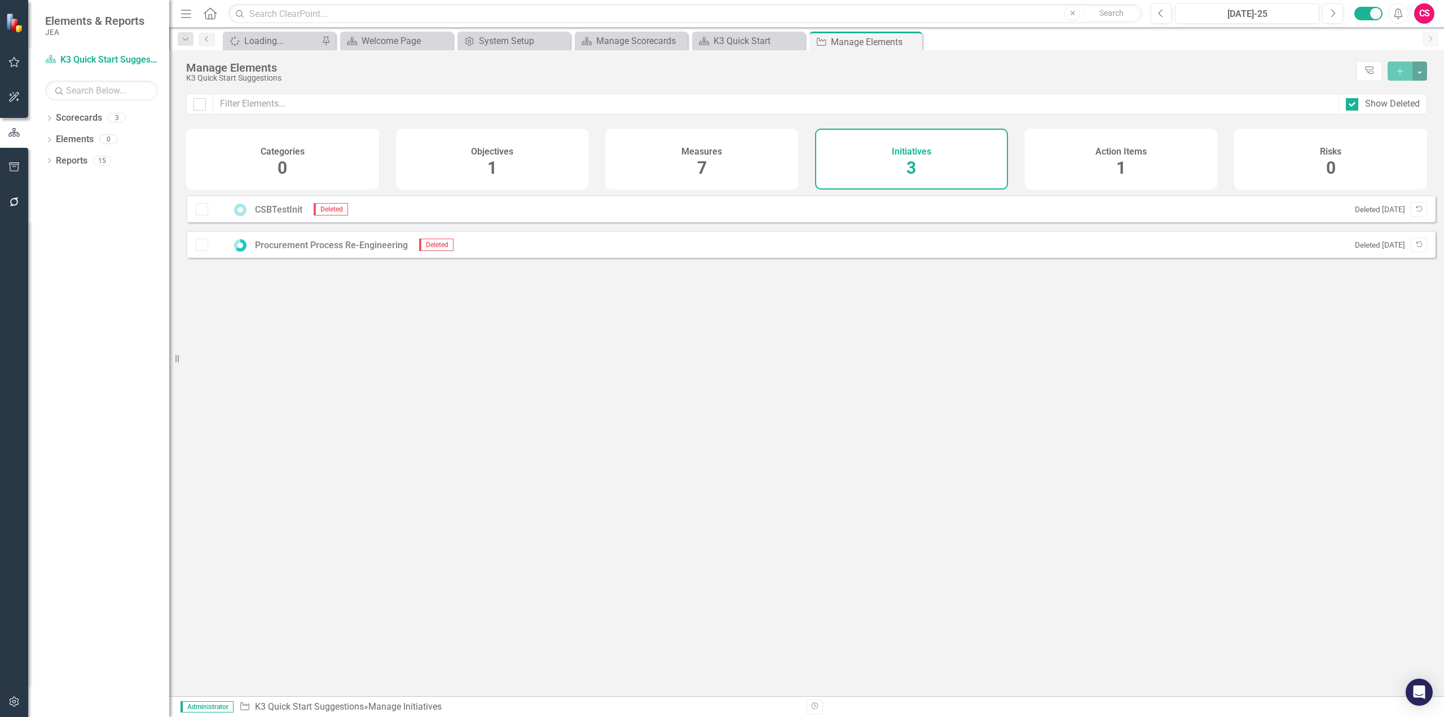
click at [306, 250] on div "Procurement Process Re-Engineering" at bounding box center [331, 245] width 153 height 10
click at [1119, 156] on h4 "Action Items" at bounding box center [1120, 152] width 51 height 10
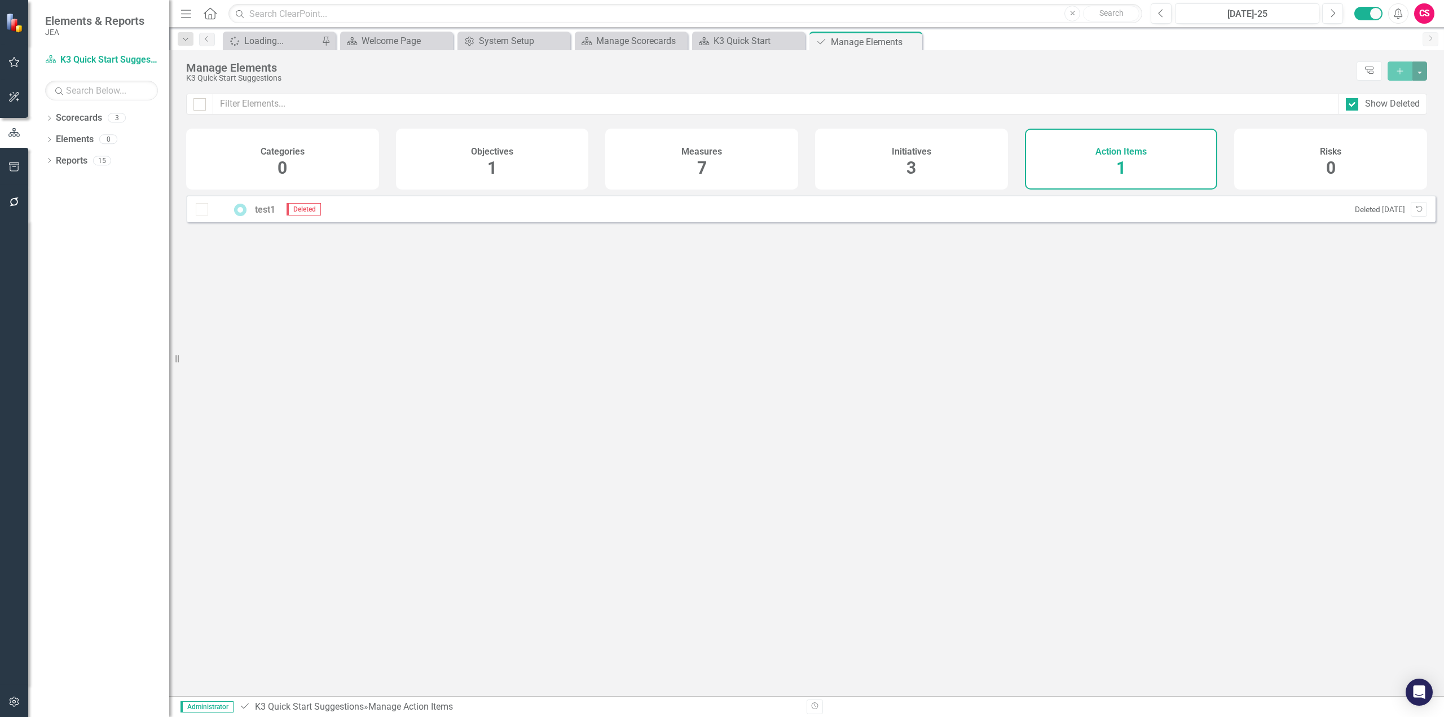
click at [460, 162] on div "Objectives 1" at bounding box center [492, 159] width 193 height 61
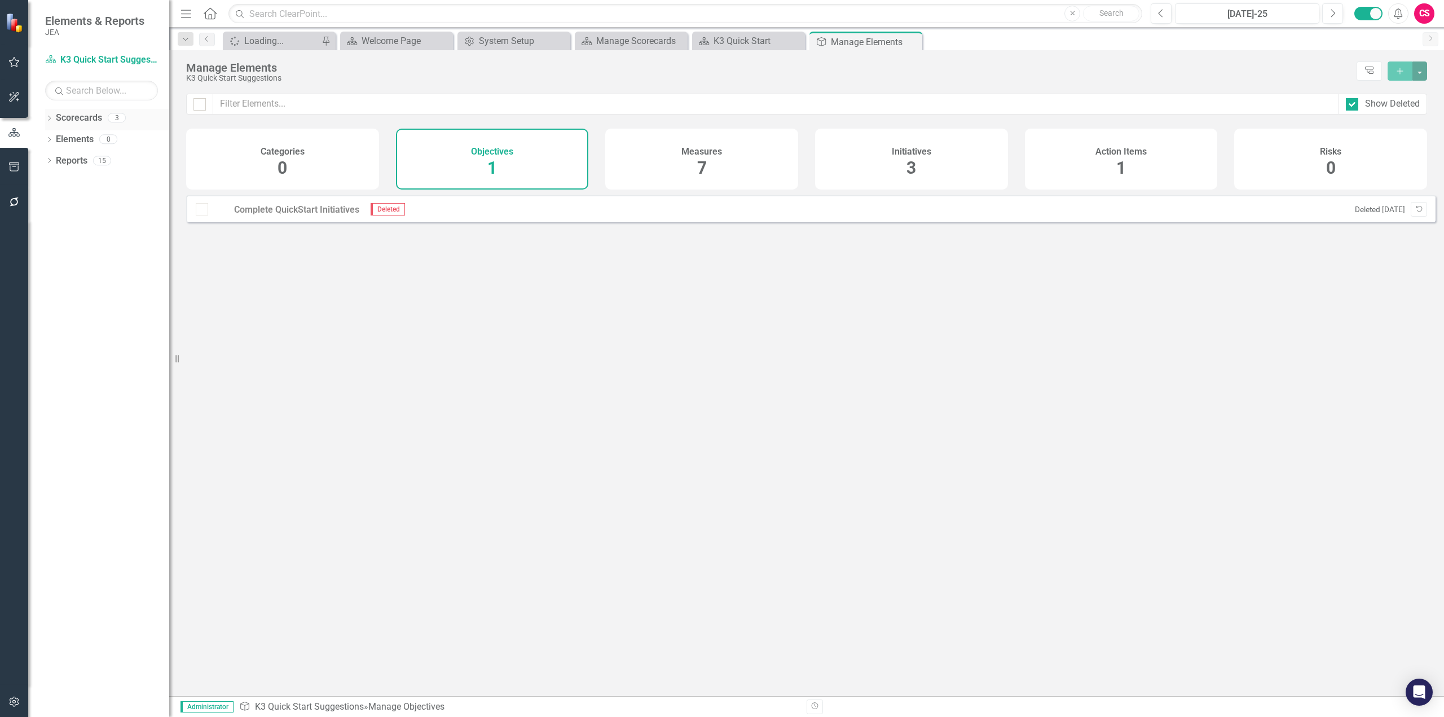
click at [82, 116] on link "Scorecards" at bounding box center [79, 118] width 46 height 13
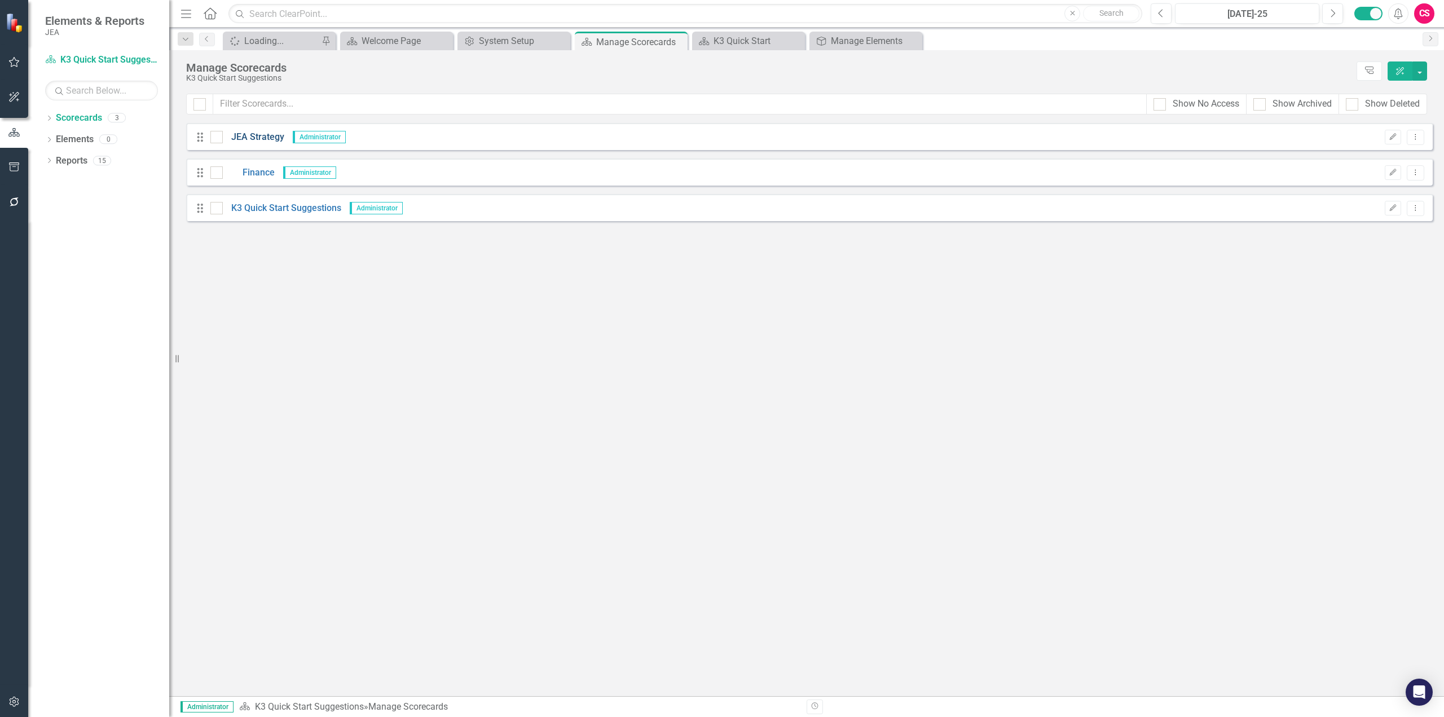
click at [263, 136] on link "JEA Strategy" at bounding box center [253, 137] width 61 height 13
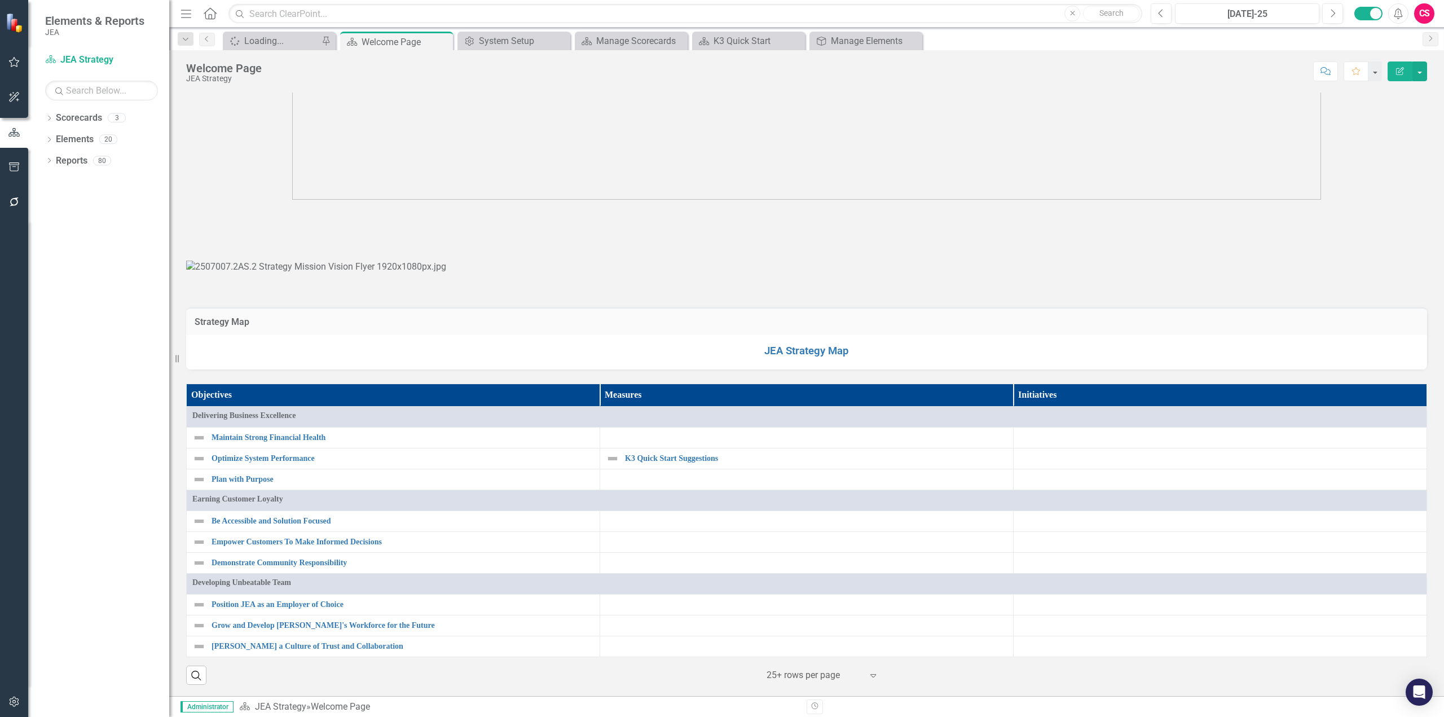
scroll to position [928, 0]
click at [48, 116] on icon "Dropdown" at bounding box center [49, 119] width 8 height 6
click at [69, 183] on link "Elements" at bounding box center [75, 182] width 38 height 13
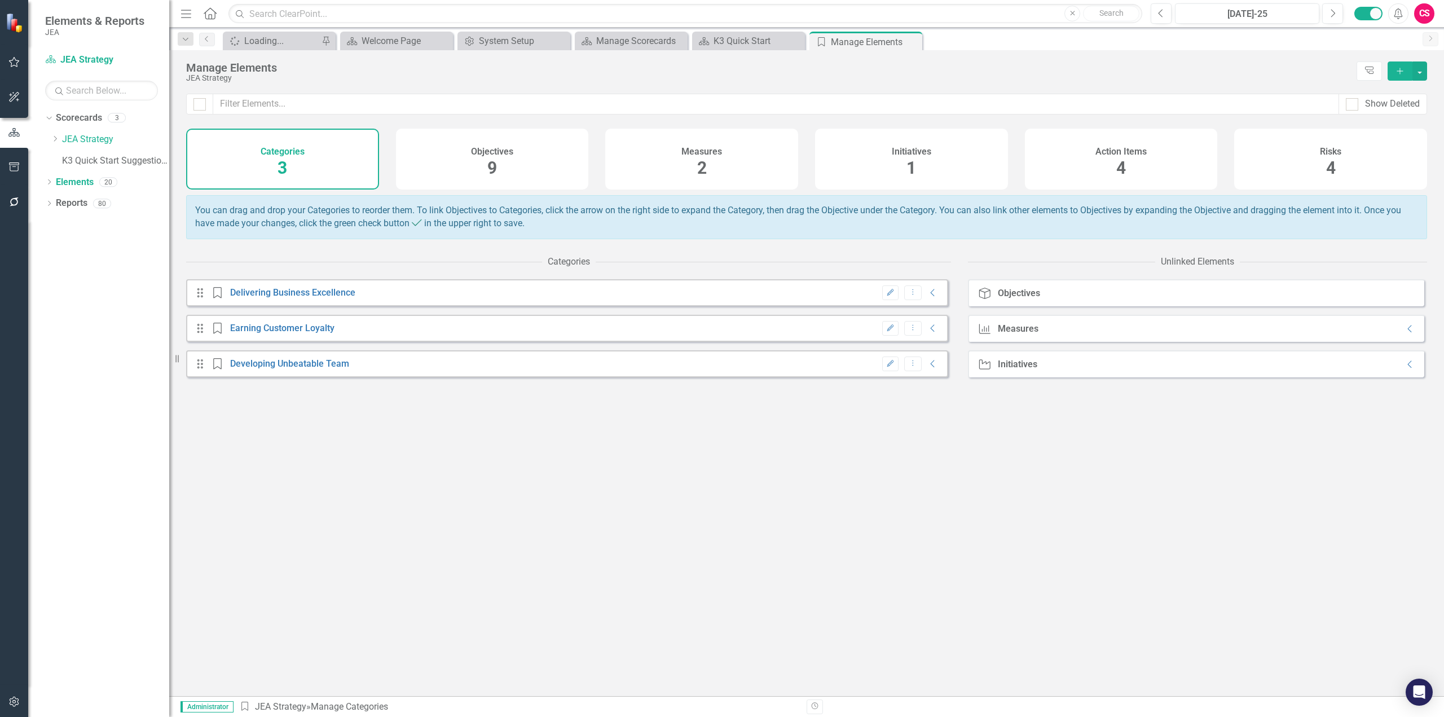
click at [549, 166] on div "Objectives 9" at bounding box center [492, 159] width 193 height 61
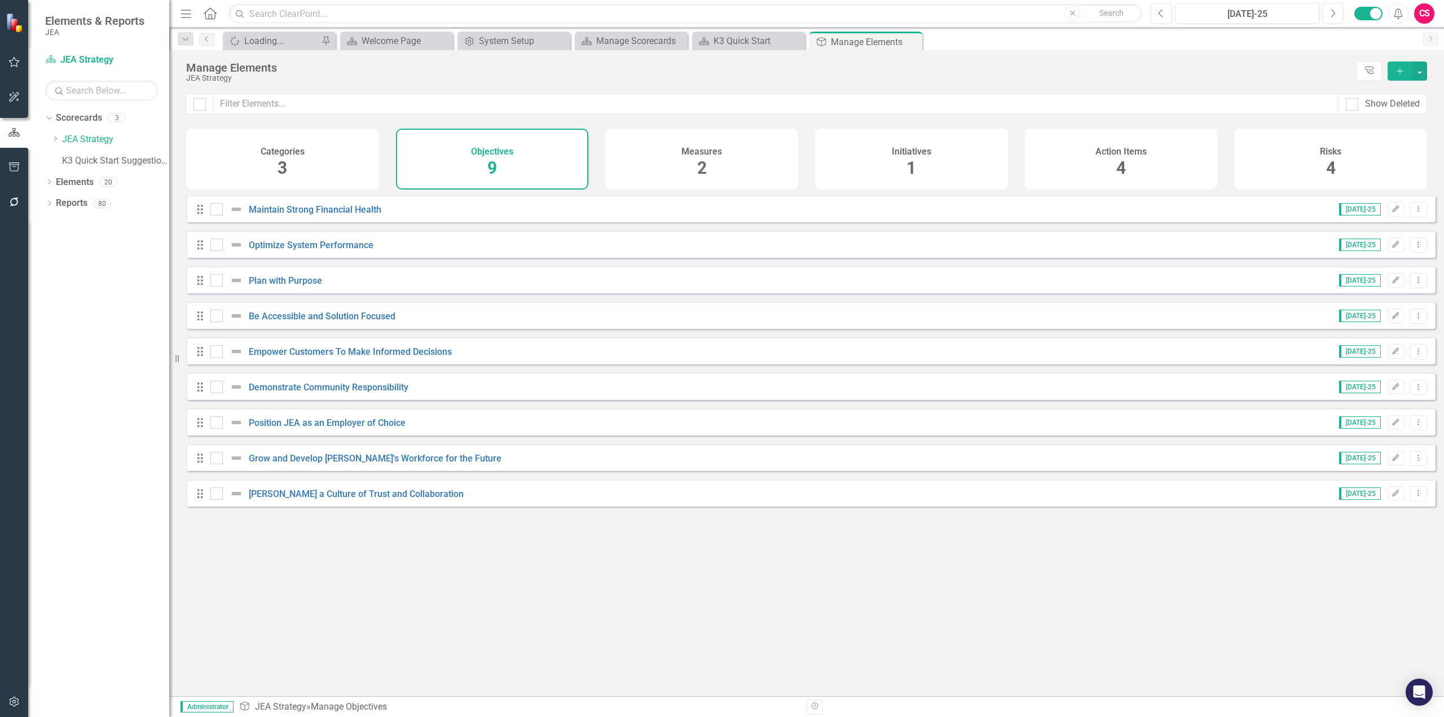
click at [865, 165] on div "Initiatives 1" at bounding box center [911, 159] width 193 height 61
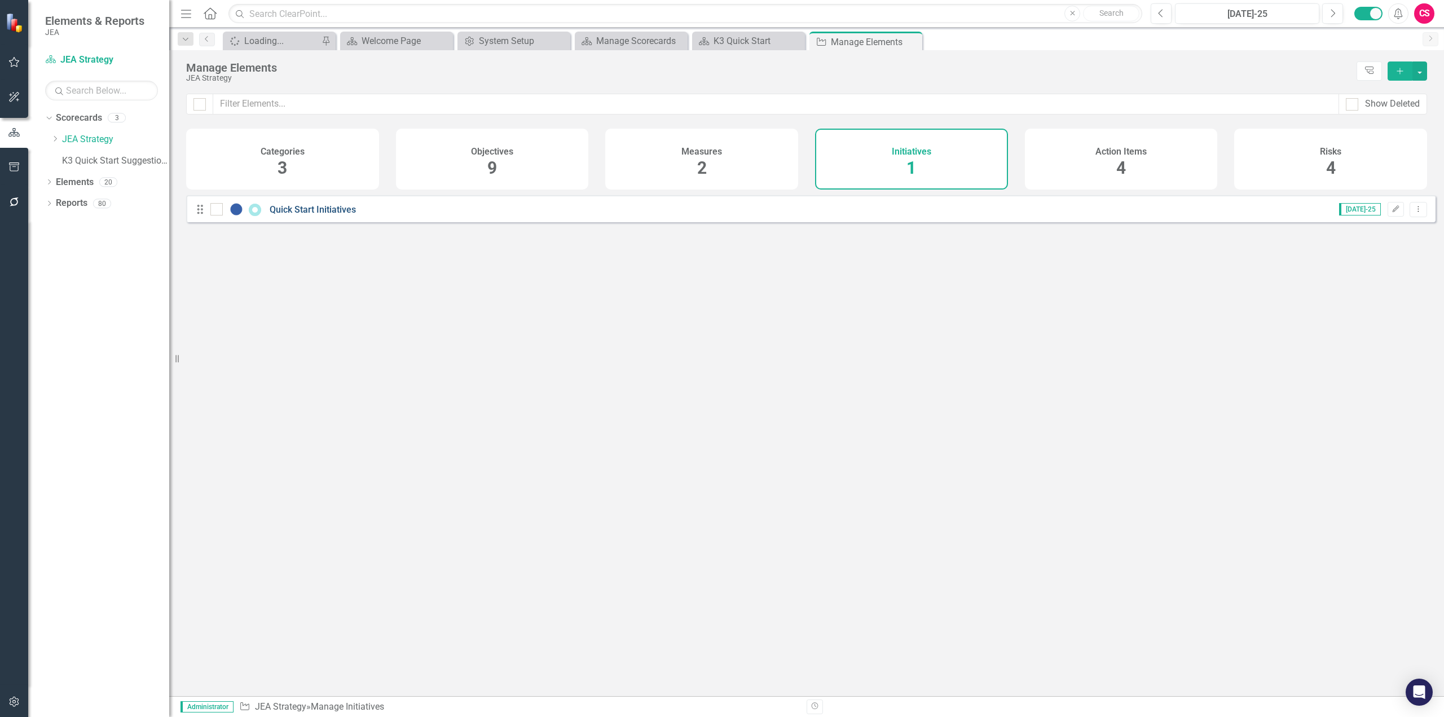
click at [310, 215] on link "Quick Start Initiatives" at bounding box center [313, 209] width 86 height 11
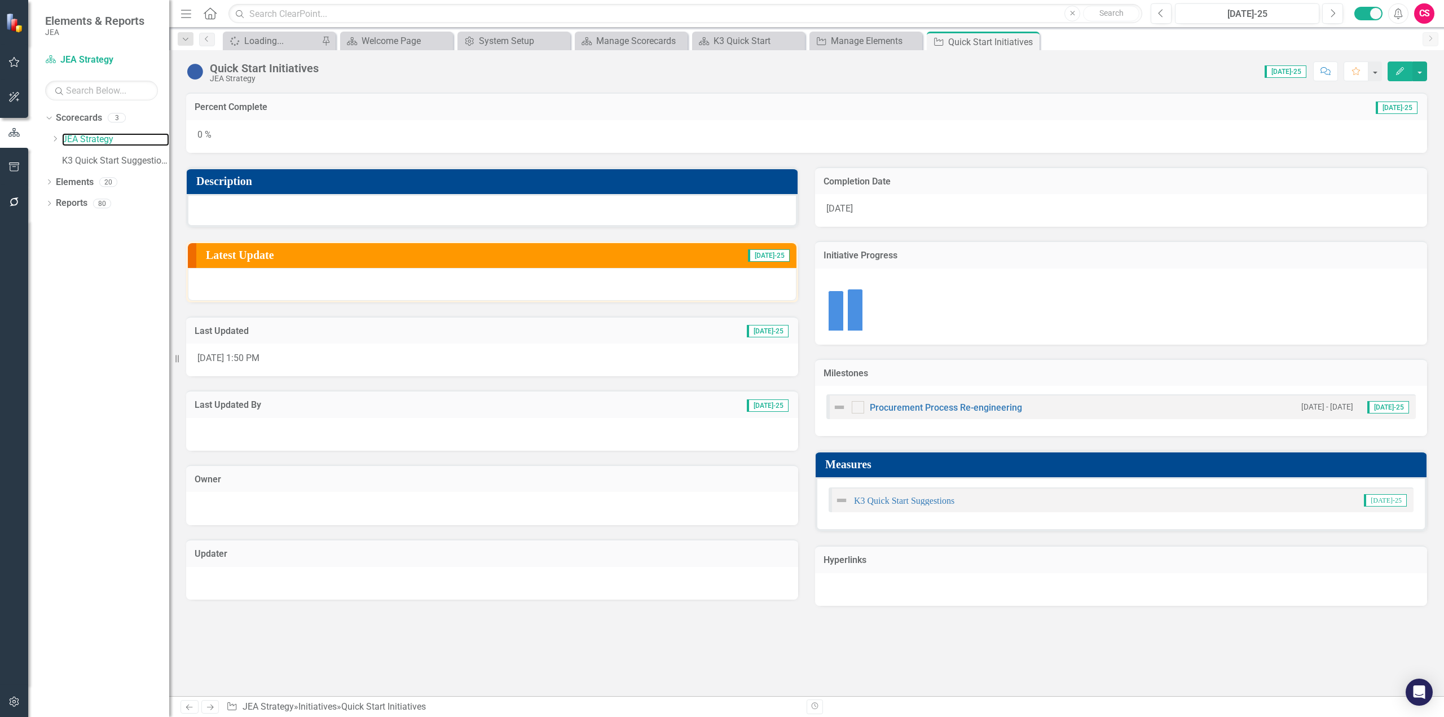
drag, startPoint x: 78, startPoint y: 143, endPoint x: 244, endPoint y: 139, distance: 166.4
click at [78, 143] on link "JEA Strategy" at bounding box center [115, 139] width 107 height 13
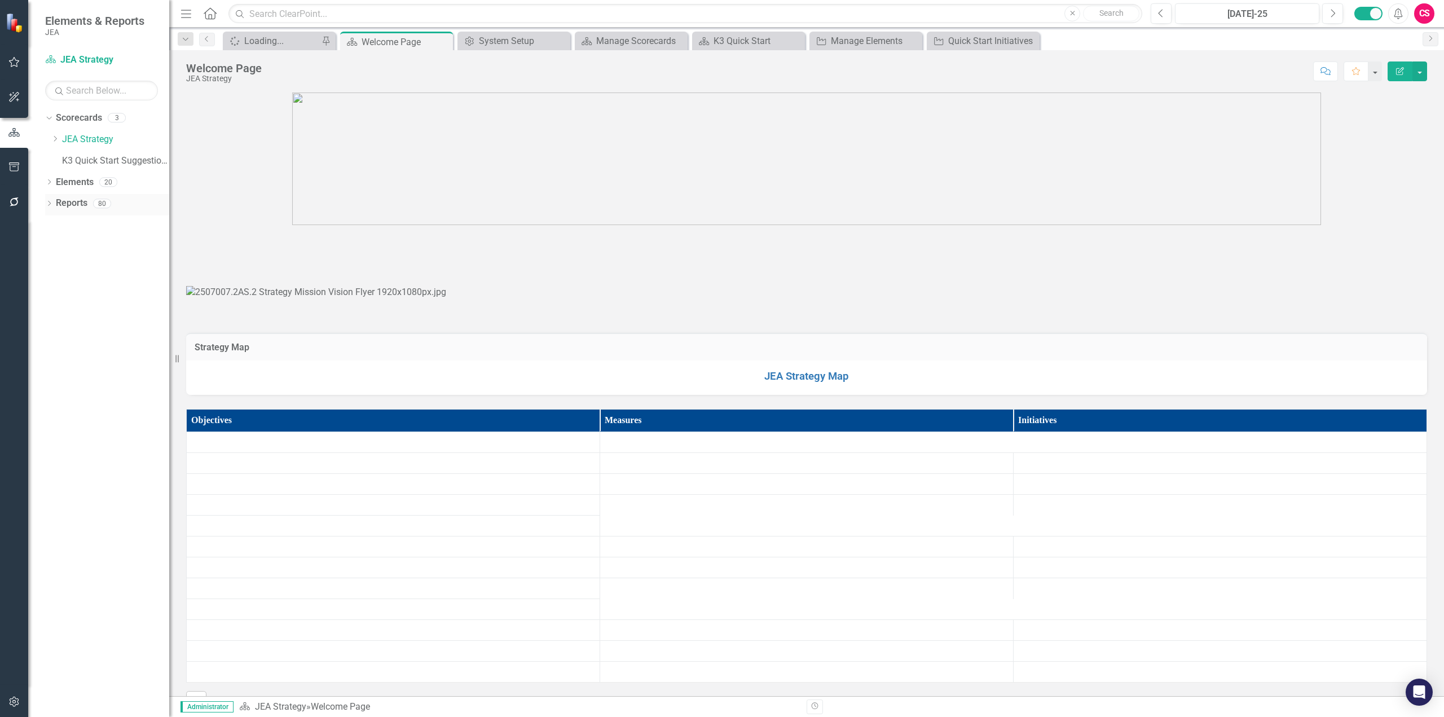
click at [73, 206] on link "Reports" at bounding box center [72, 203] width 32 height 13
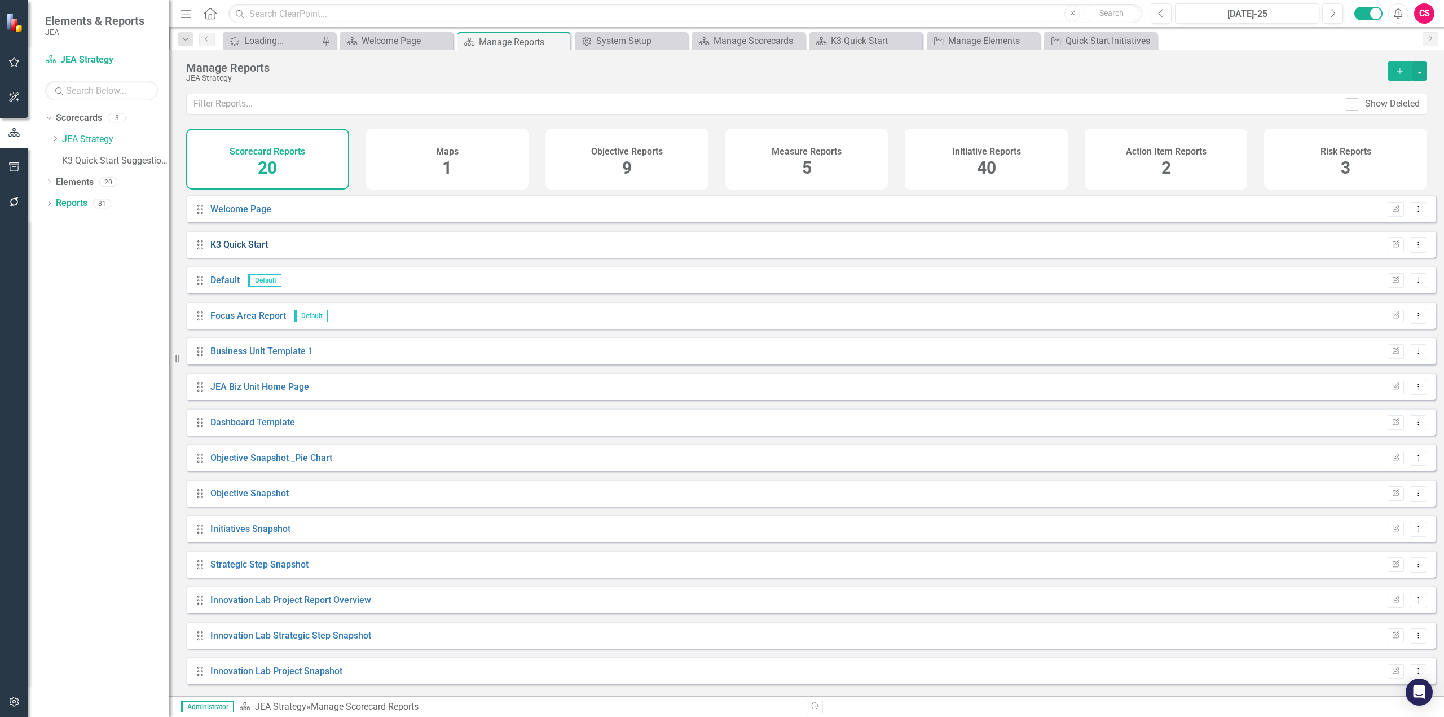
click at [230, 250] on link "K3 Quick Start" at bounding box center [239, 244] width 58 height 11
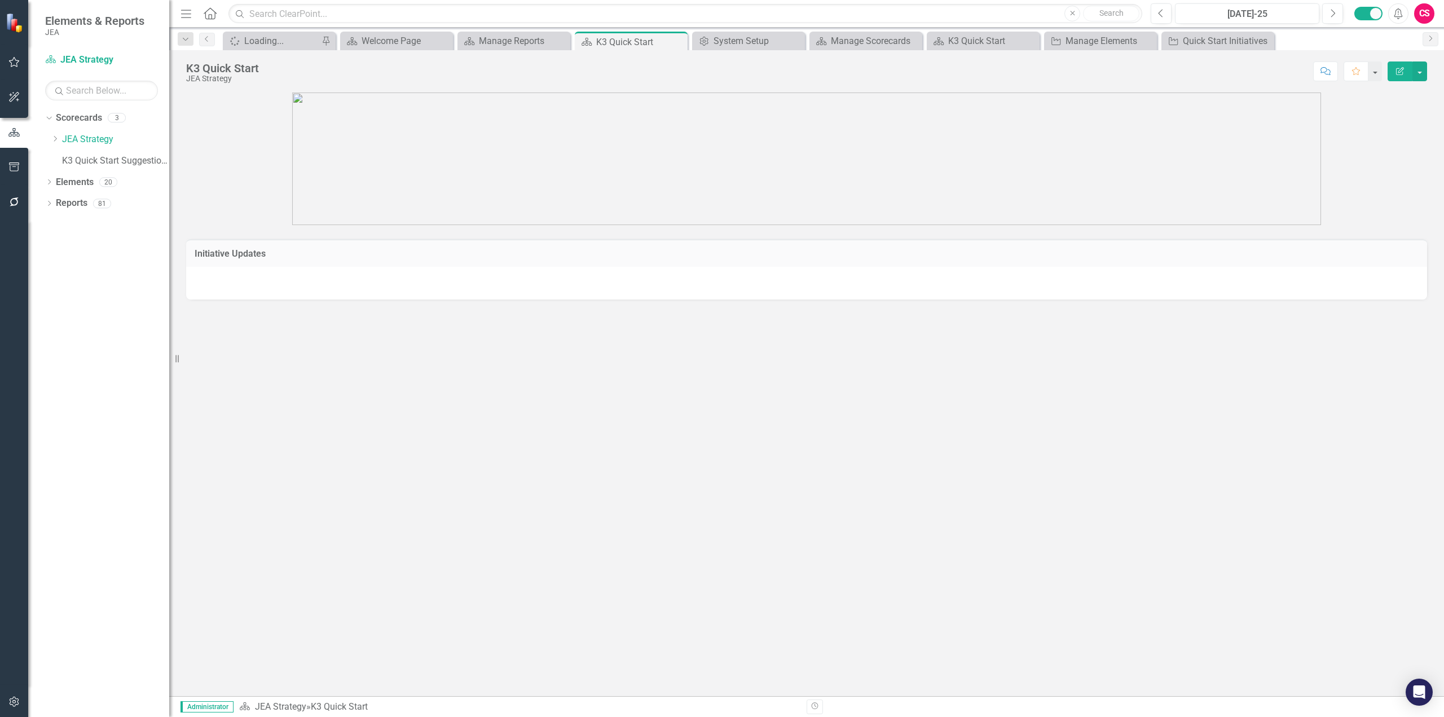
click at [271, 255] on h3 "Initiative Updates" at bounding box center [807, 254] width 1224 height 10
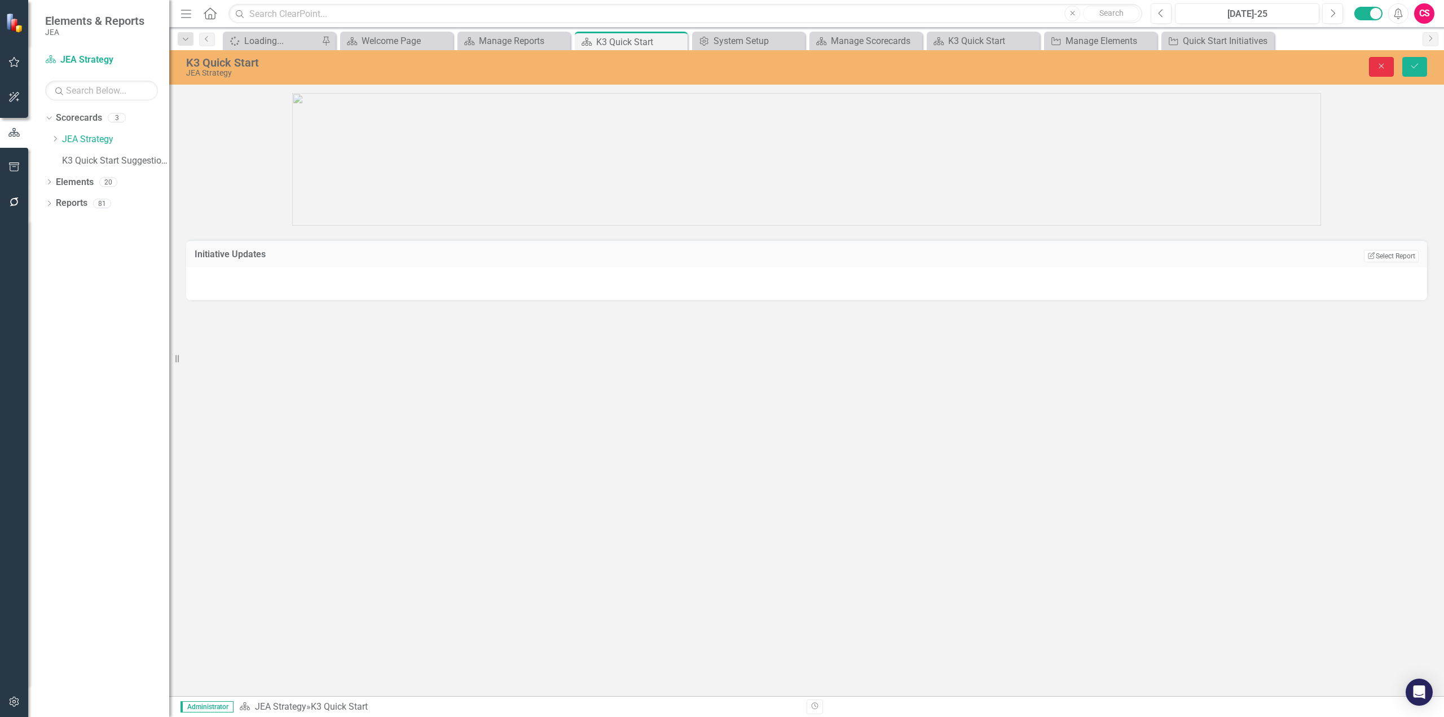
click at [1382, 58] on button "Close" at bounding box center [1381, 67] width 25 height 20
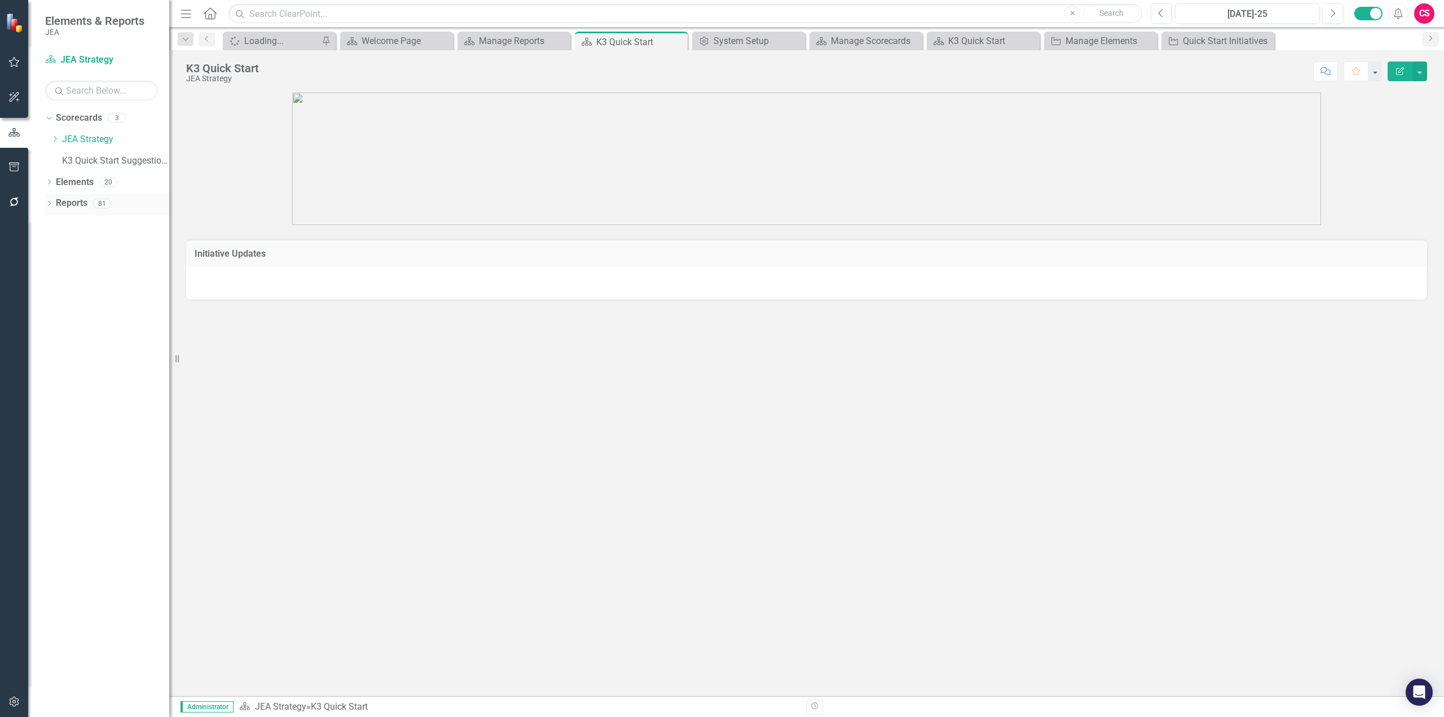
click at [78, 202] on link "Reports" at bounding box center [72, 203] width 32 height 13
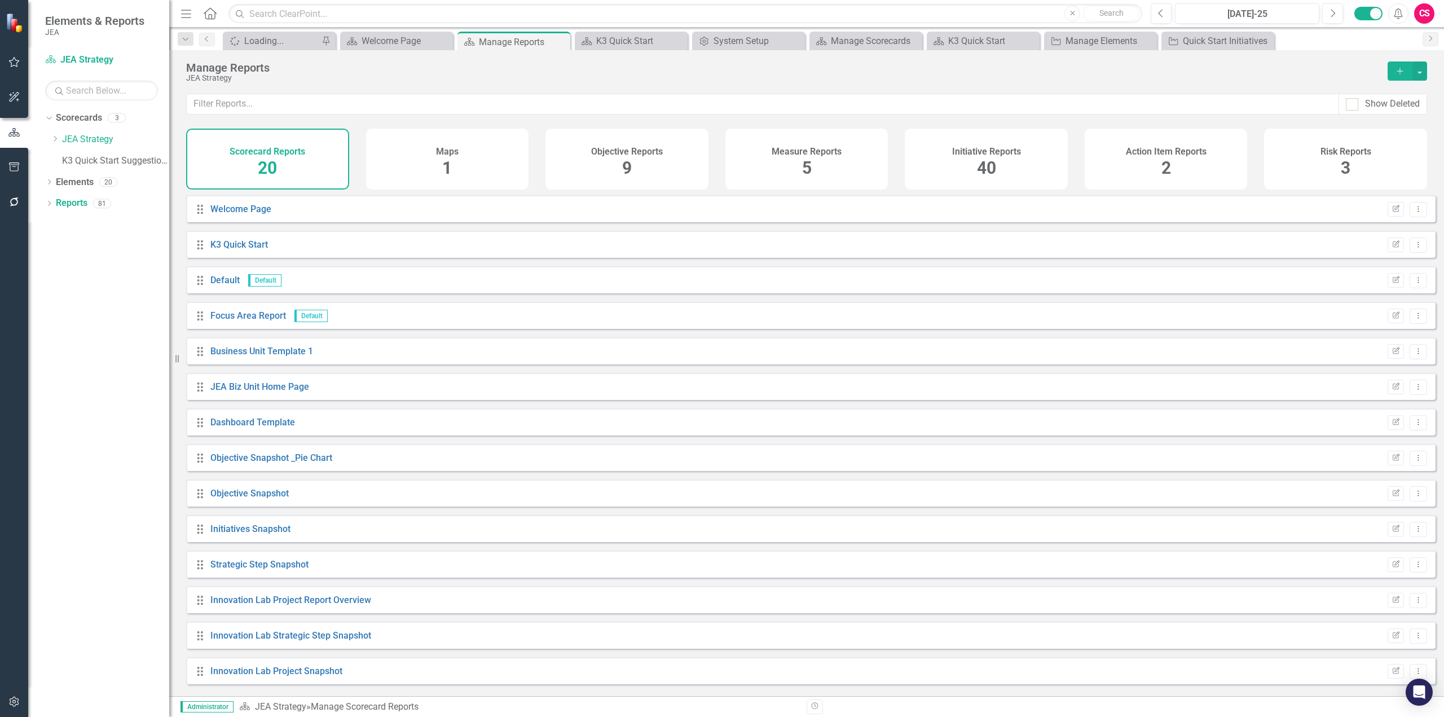
click at [1004, 157] on div "Initiative Reports 40" at bounding box center [986, 159] width 163 height 61
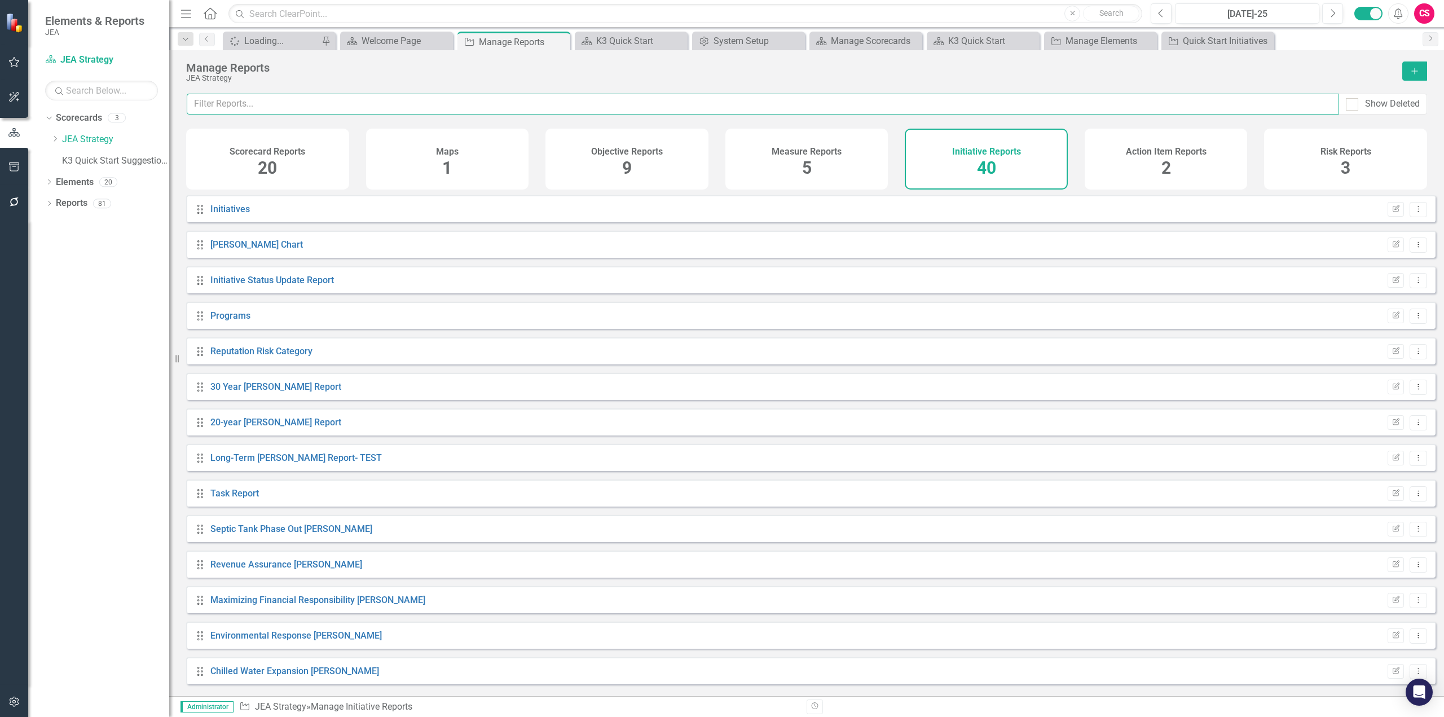
click at [321, 111] on input "text" at bounding box center [763, 104] width 1152 height 21
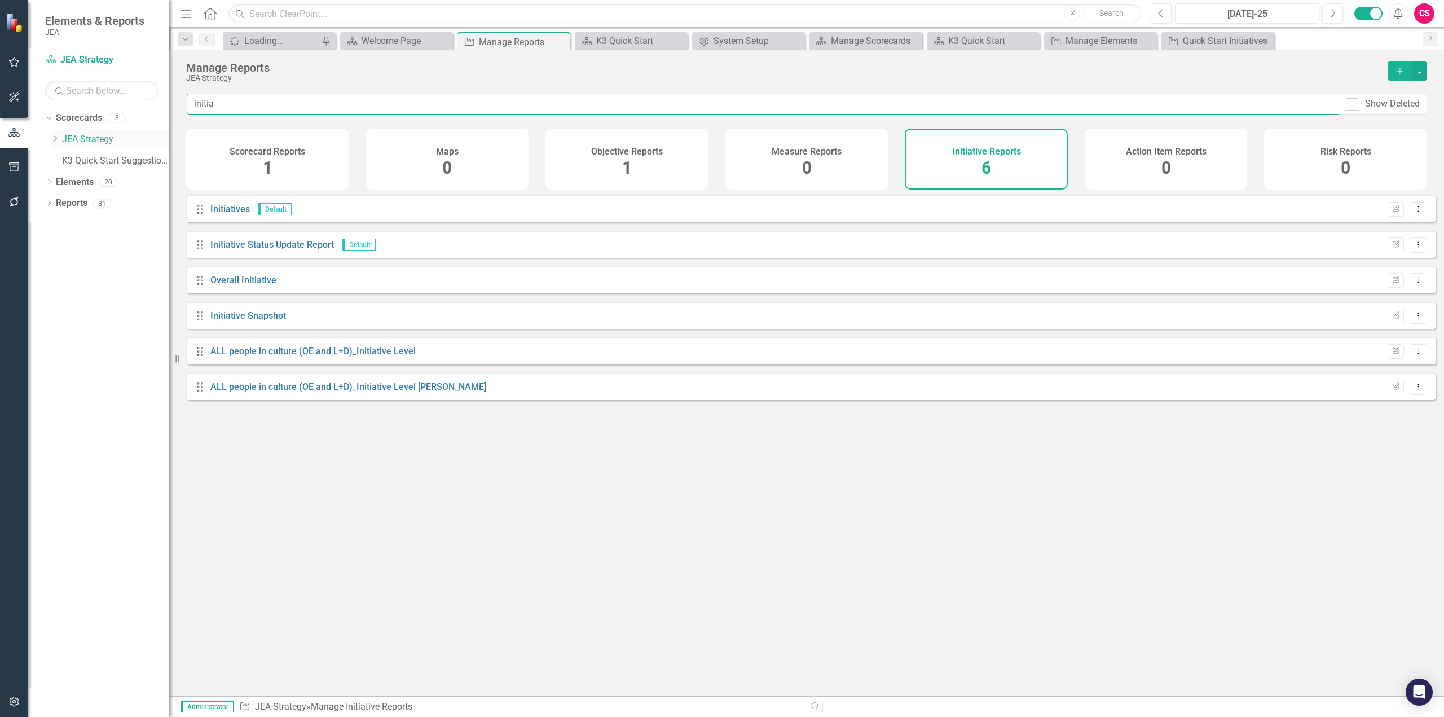
type input "initia"
click at [56, 143] on div "Dropdown" at bounding box center [55, 140] width 8 height 10
click at [255, 250] on link "Initiative Status Update Report" at bounding box center [272, 244] width 124 height 11
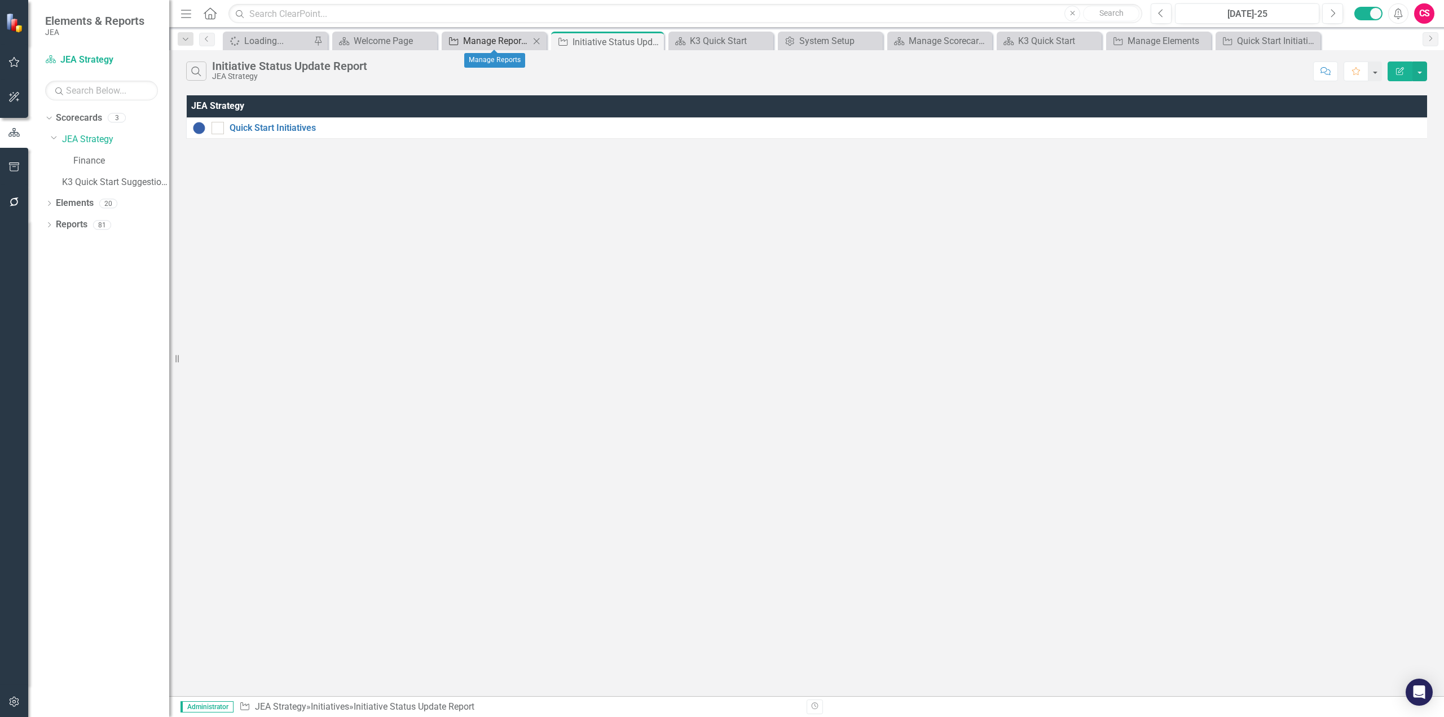
click at [491, 37] on div "Manage Reports" at bounding box center [496, 41] width 67 height 14
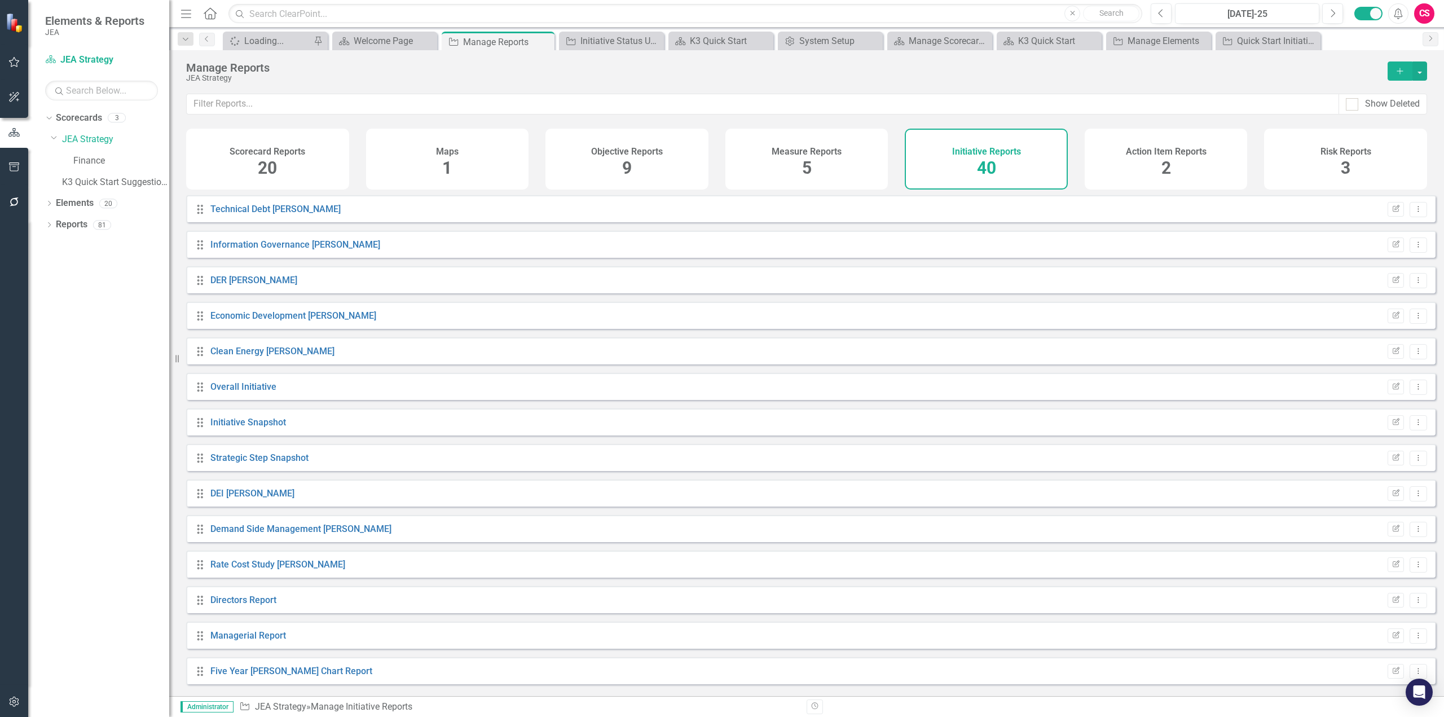
scroll to position [929, 0]
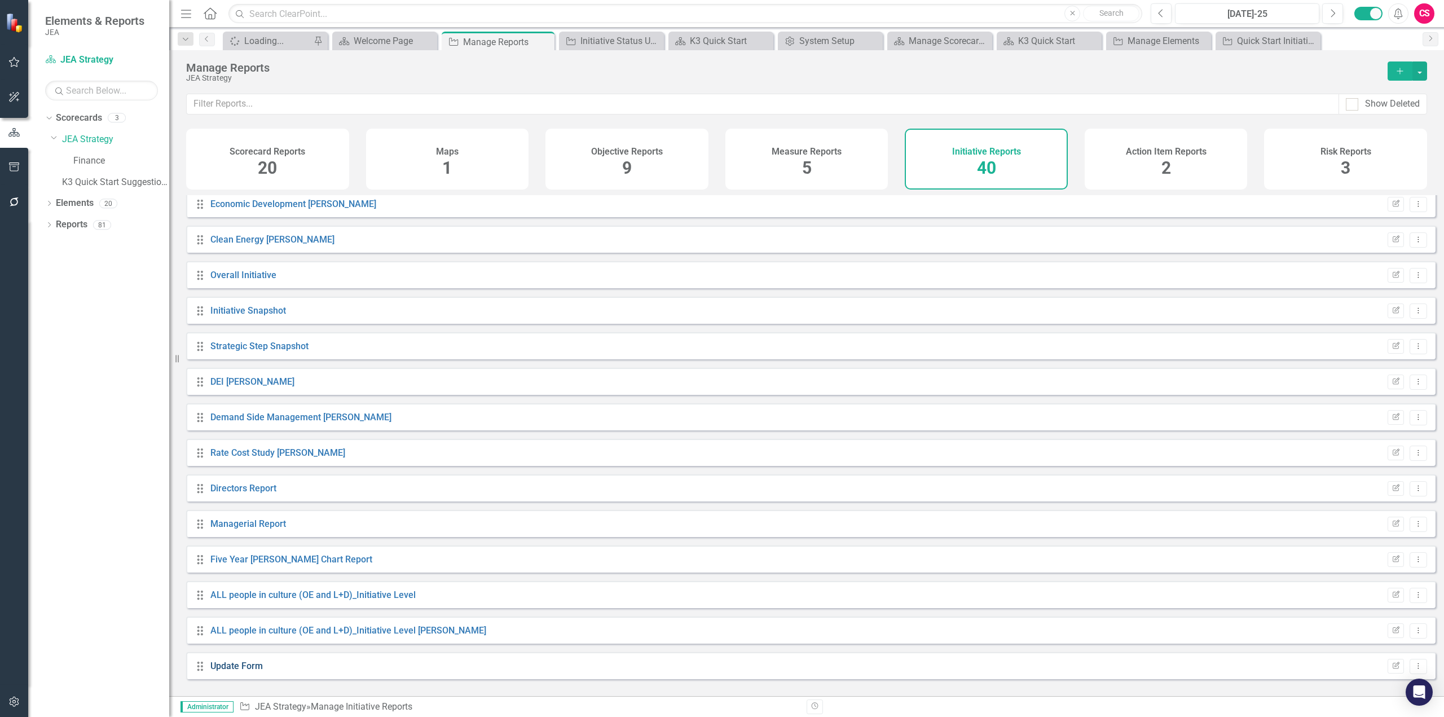
click at [223, 671] on link "Update Form" at bounding box center [236, 665] width 52 height 11
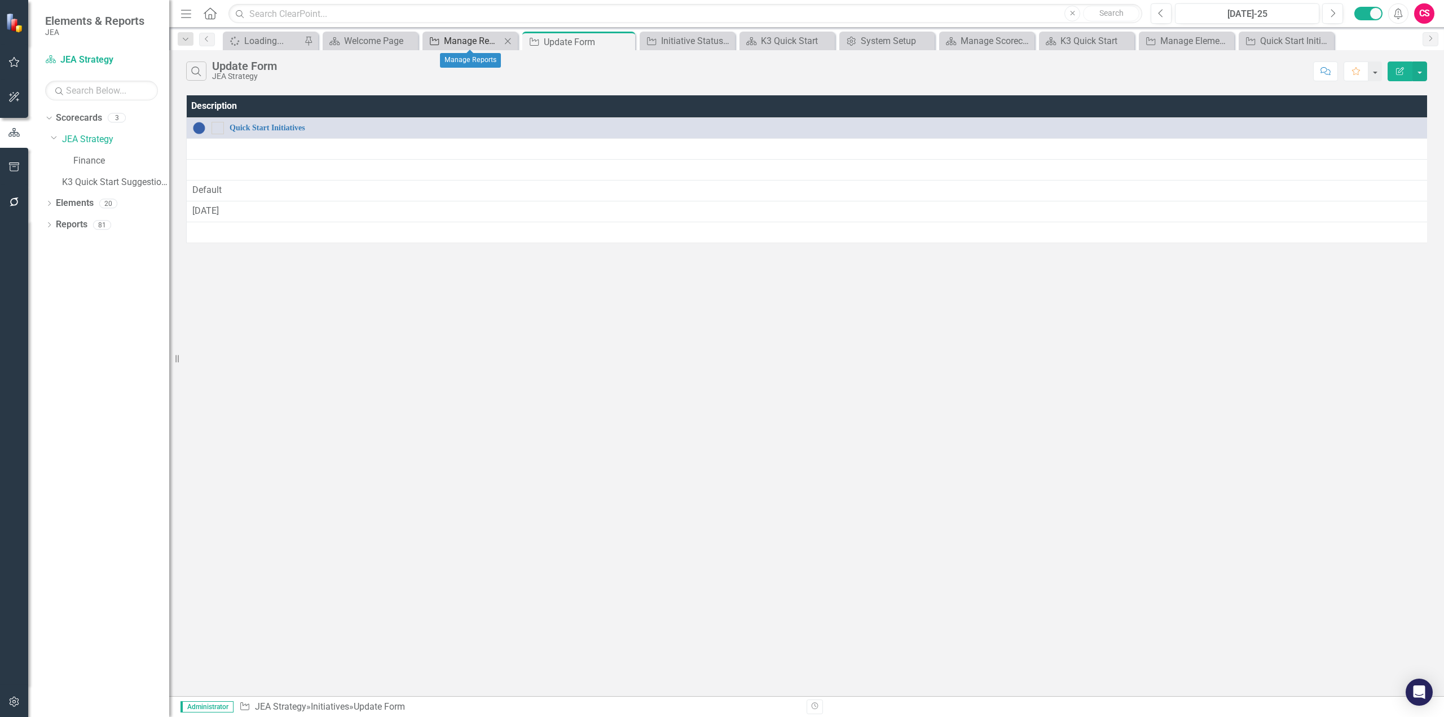
click at [466, 36] on div "Manage Reports" at bounding box center [472, 41] width 57 height 14
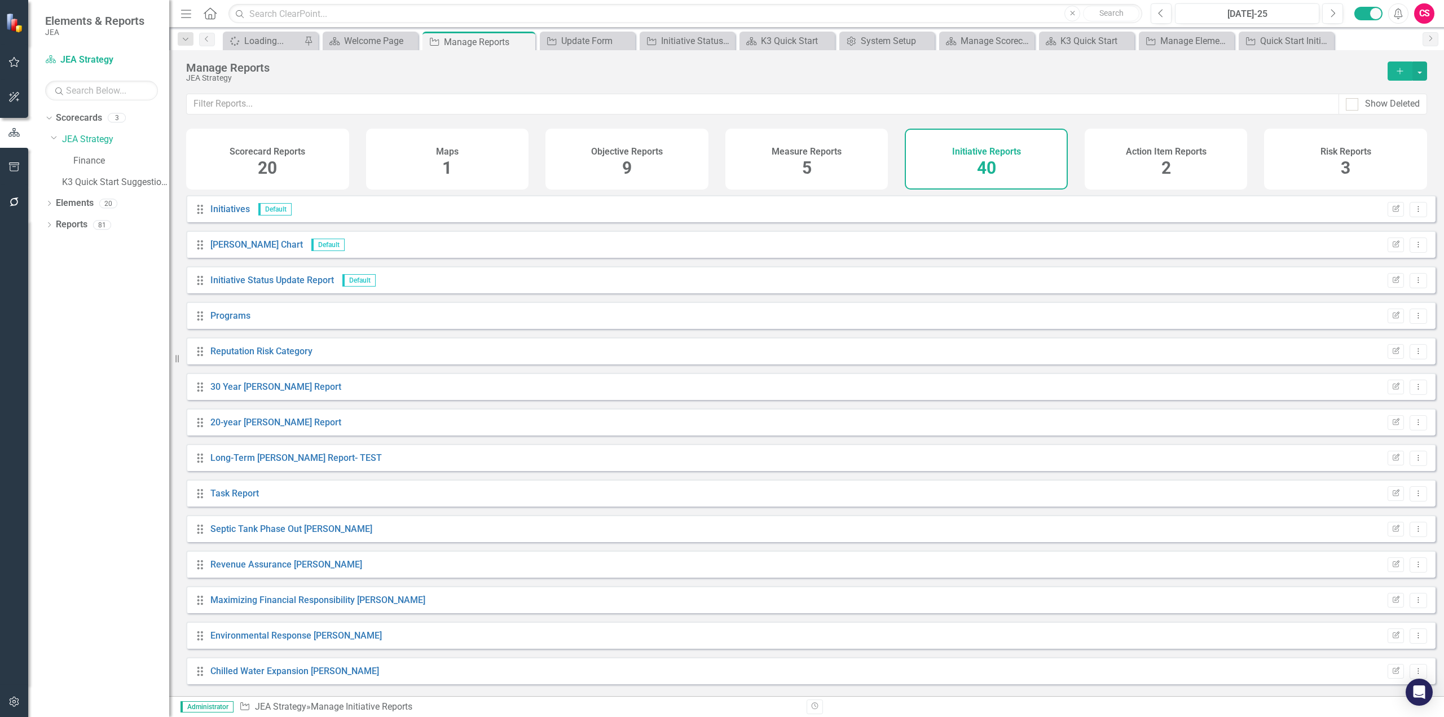
click at [250, 80] on div "JEA Strategy" at bounding box center [781, 78] width 1190 height 8
click at [248, 165] on div "Scorecard Reports 20" at bounding box center [267, 159] width 163 height 61
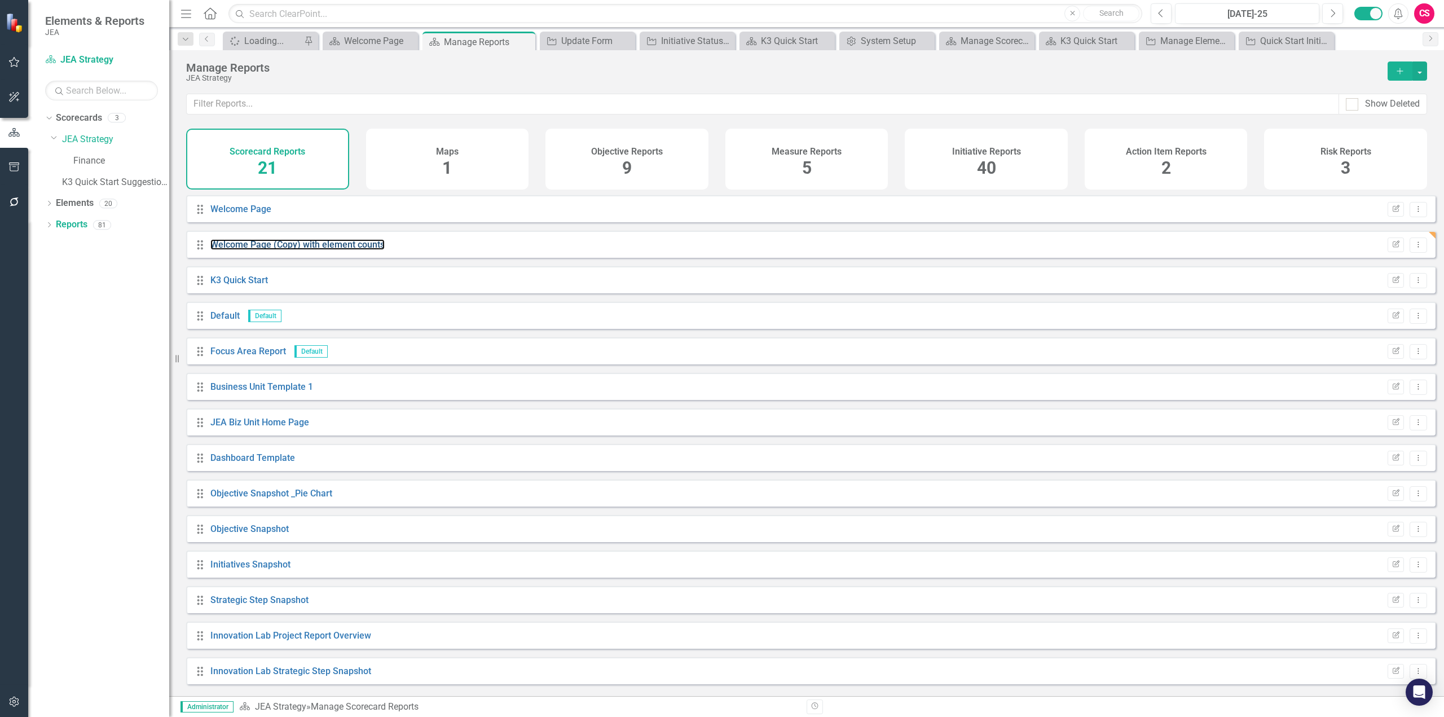
drag, startPoint x: 279, startPoint y: 257, endPoint x: 1434, endPoint y: 328, distance: 1156.7
click at [279, 250] on link "Welcome Page (Copy) with element counts" at bounding box center [297, 244] width 174 height 11
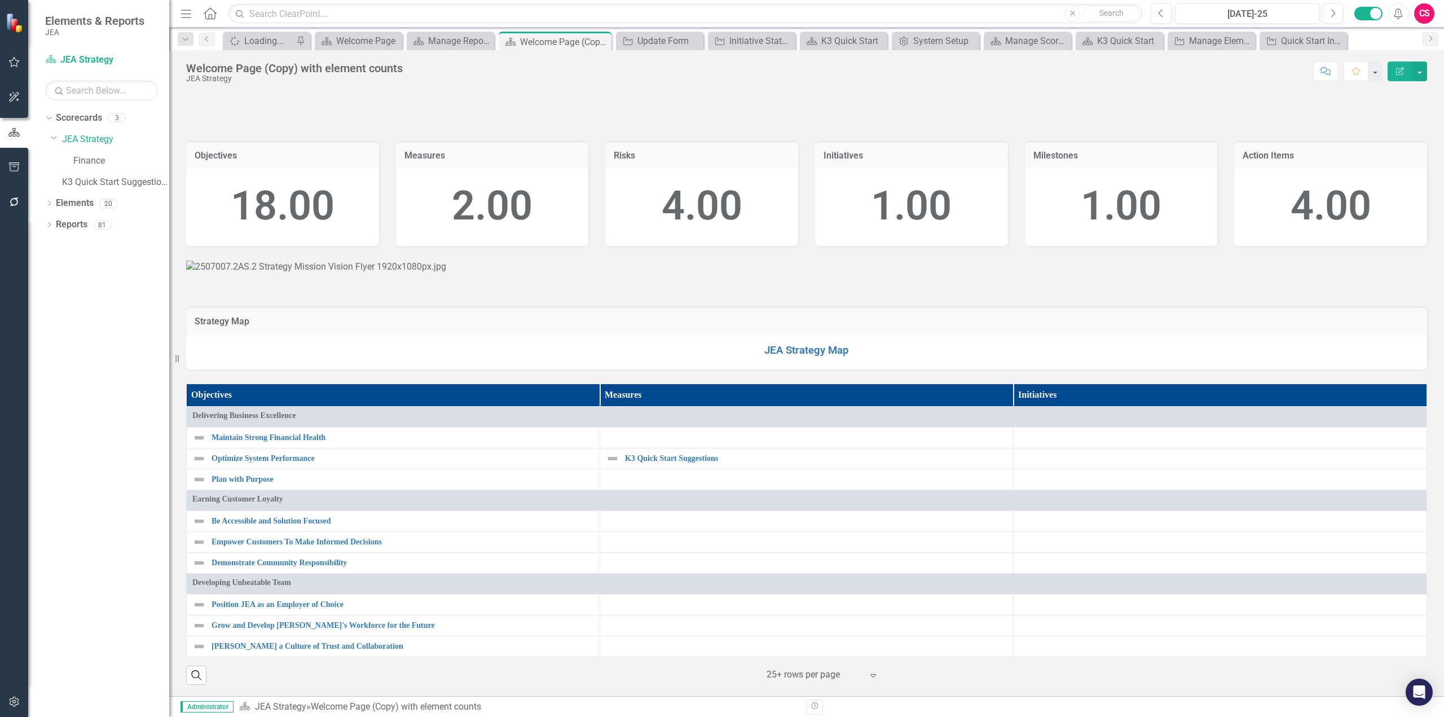
scroll to position [338, 0]
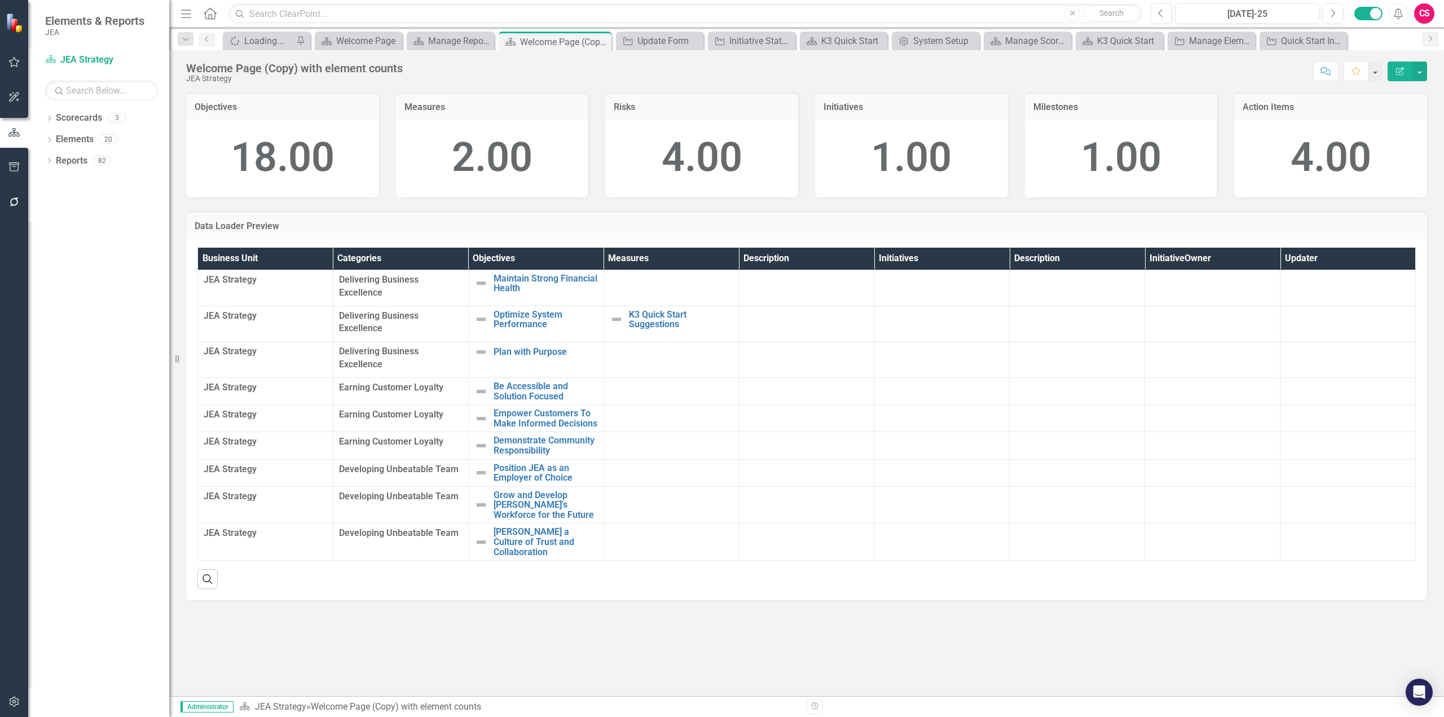
click at [223, 216] on div "Data Loader Preview" at bounding box center [806, 226] width 1241 height 28
click at [480, 231] on h3 "Data Loader Preview" at bounding box center [807, 226] width 1224 height 10
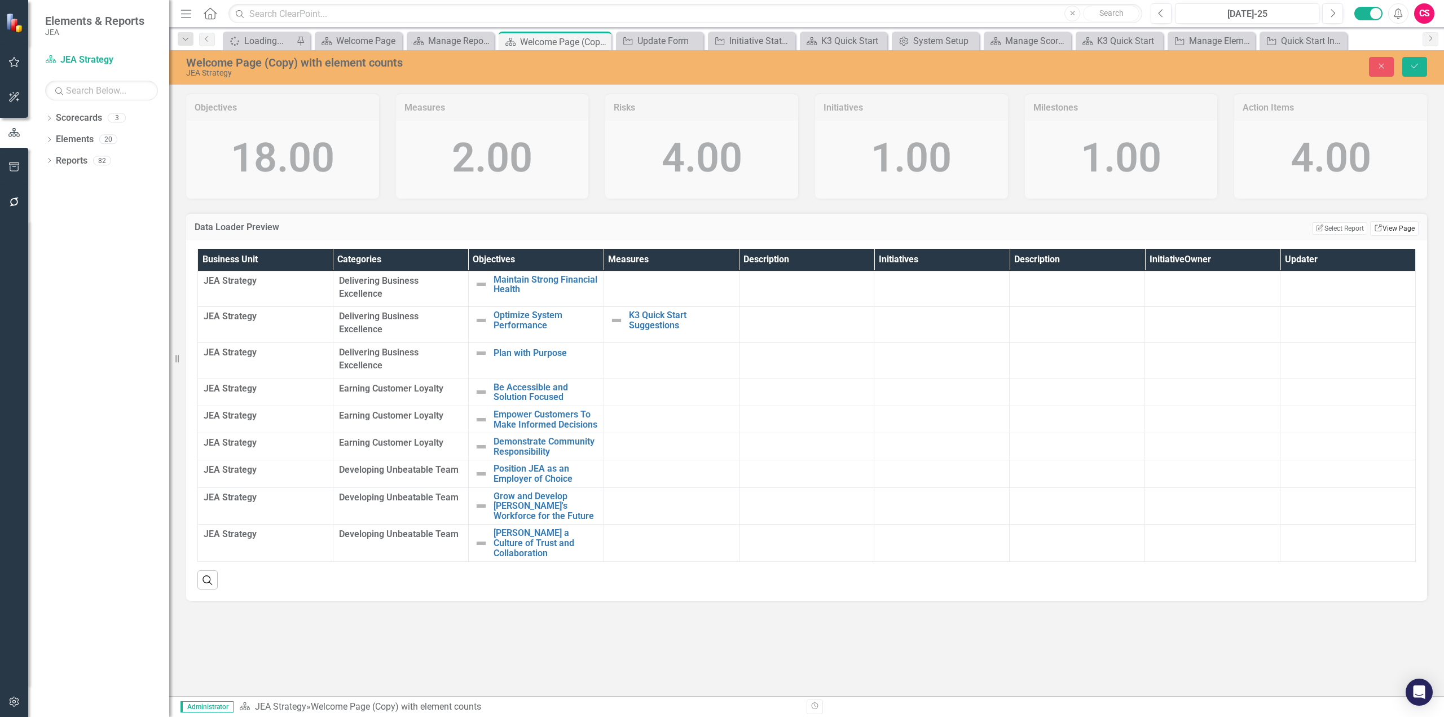
click at [1386, 228] on link "Link View Page" at bounding box center [1394, 228] width 49 height 15
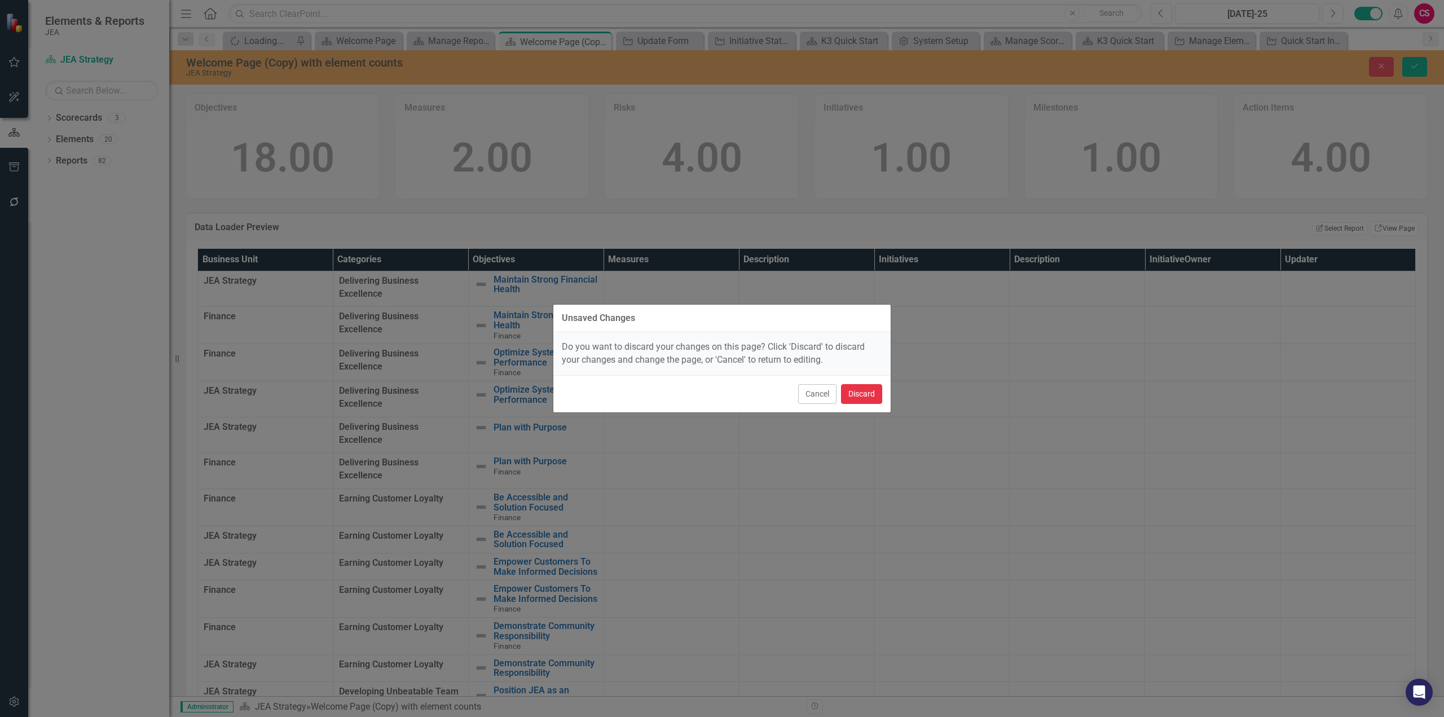
click at [874, 395] on button "Discard" at bounding box center [861, 394] width 41 height 20
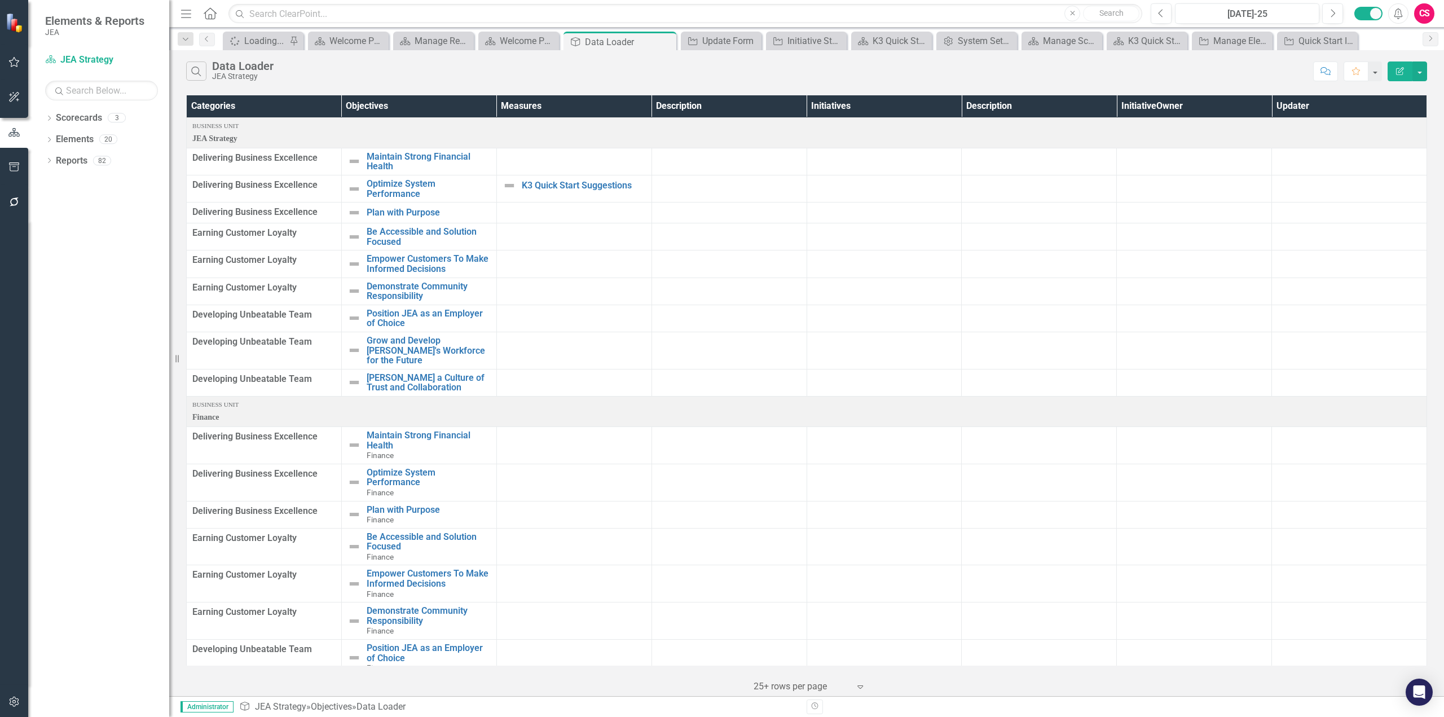
click at [998, 69] on div "Search Data Loader JEA Strategy" at bounding box center [746, 70] width 1121 height 19
click at [497, 32] on div "Scorecard Welcome Page (Copy) with element counts Close" at bounding box center [518, 41] width 81 height 19
click at [515, 36] on div "Welcome Page (Copy) with element counts" at bounding box center [521, 41] width 42 height 14
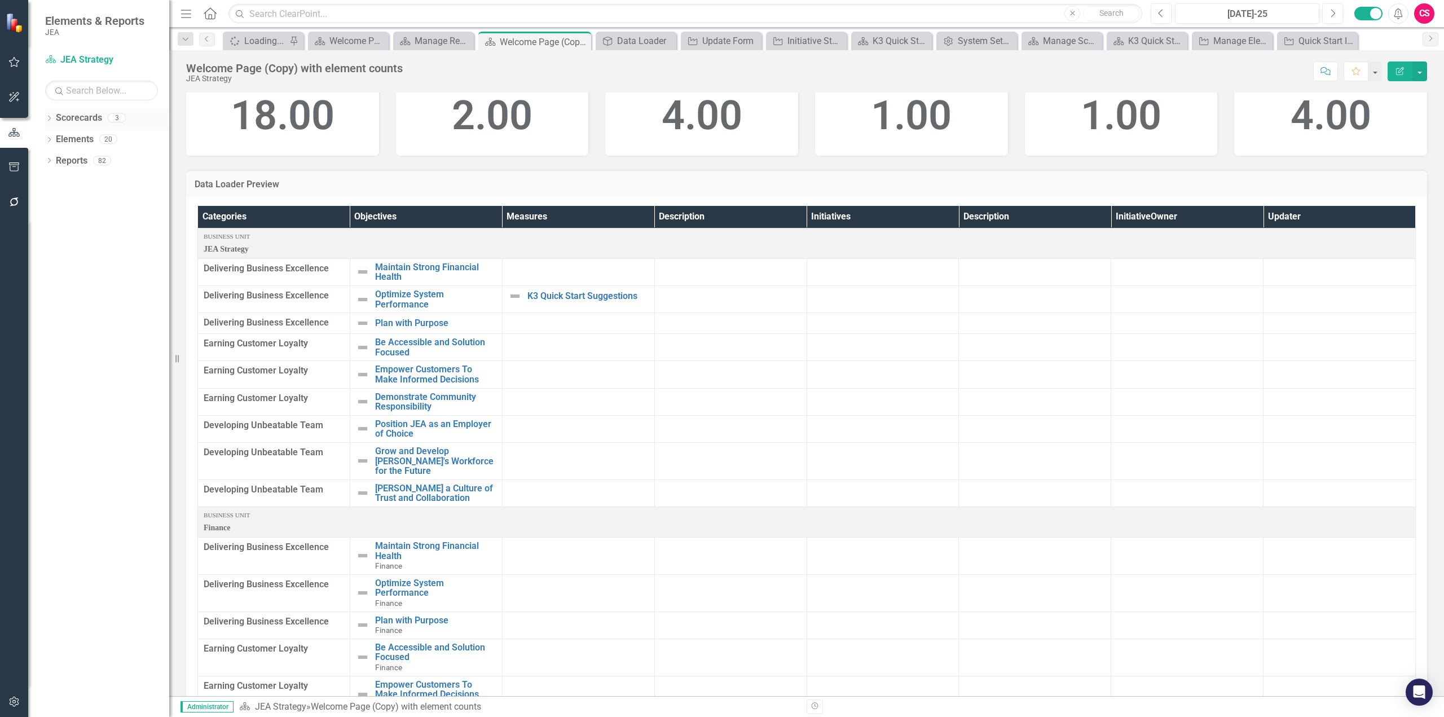
click at [82, 117] on link "Scorecards" at bounding box center [79, 118] width 46 height 13
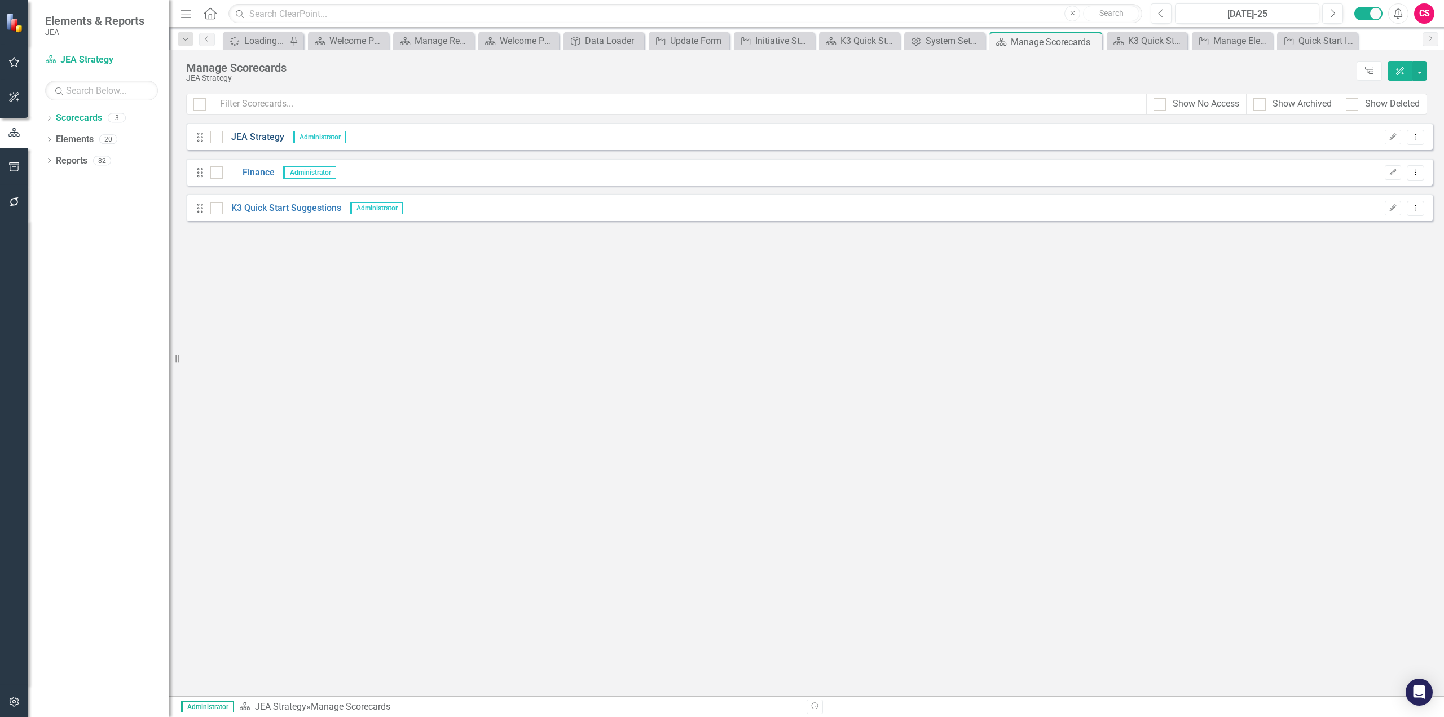
click at [241, 132] on link "JEA Strategy" at bounding box center [253, 137] width 61 height 13
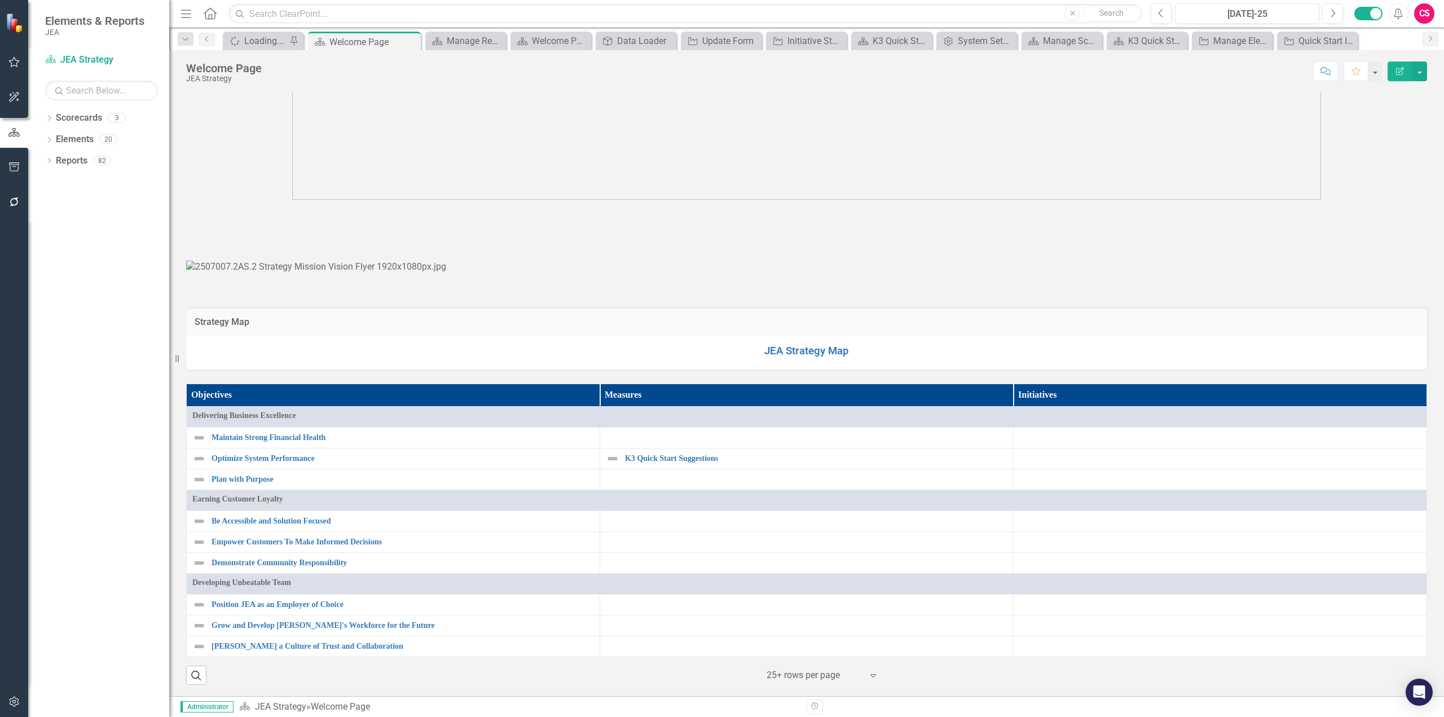
scroll to position [677, 0]
click at [50, 116] on icon "Dropdown" at bounding box center [49, 119] width 8 height 6
click at [49, 201] on div "Dropdown" at bounding box center [49, 205] width 8 height 10
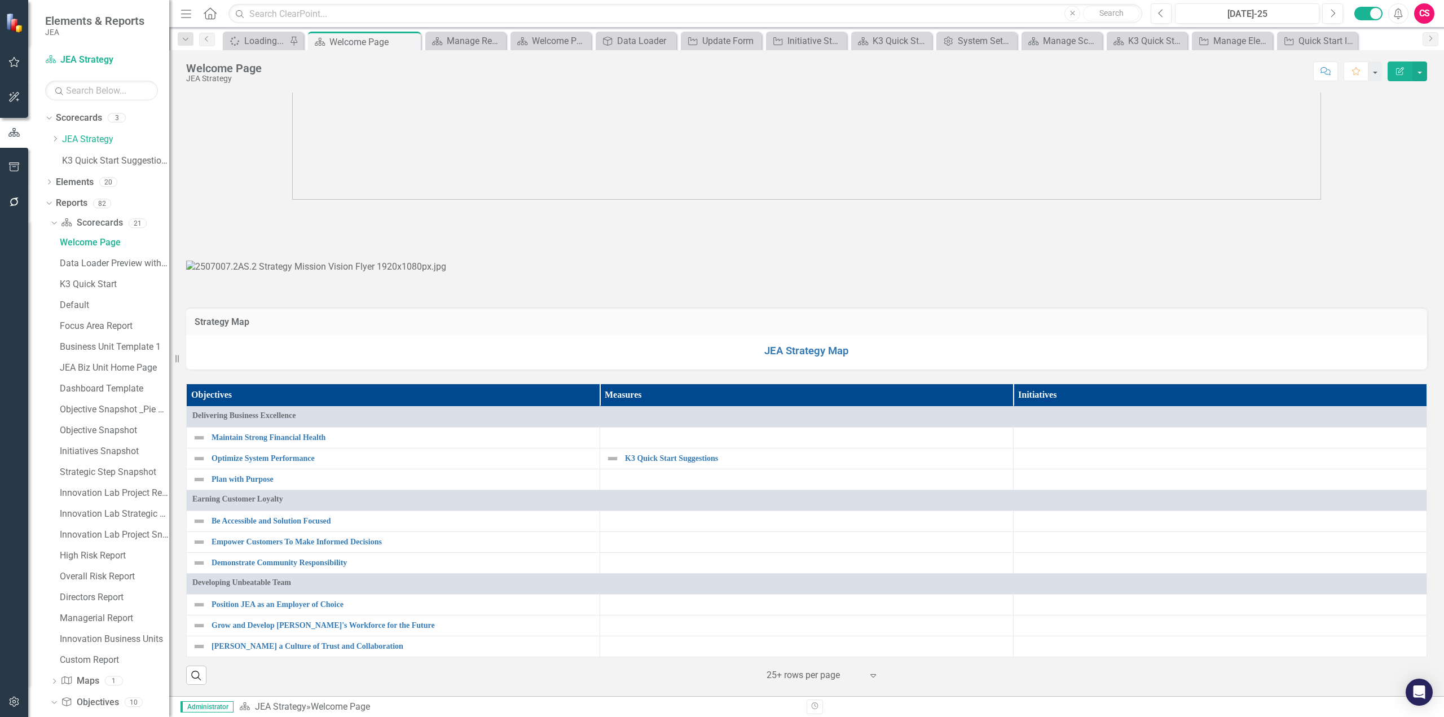
scroll to position [0, 0]
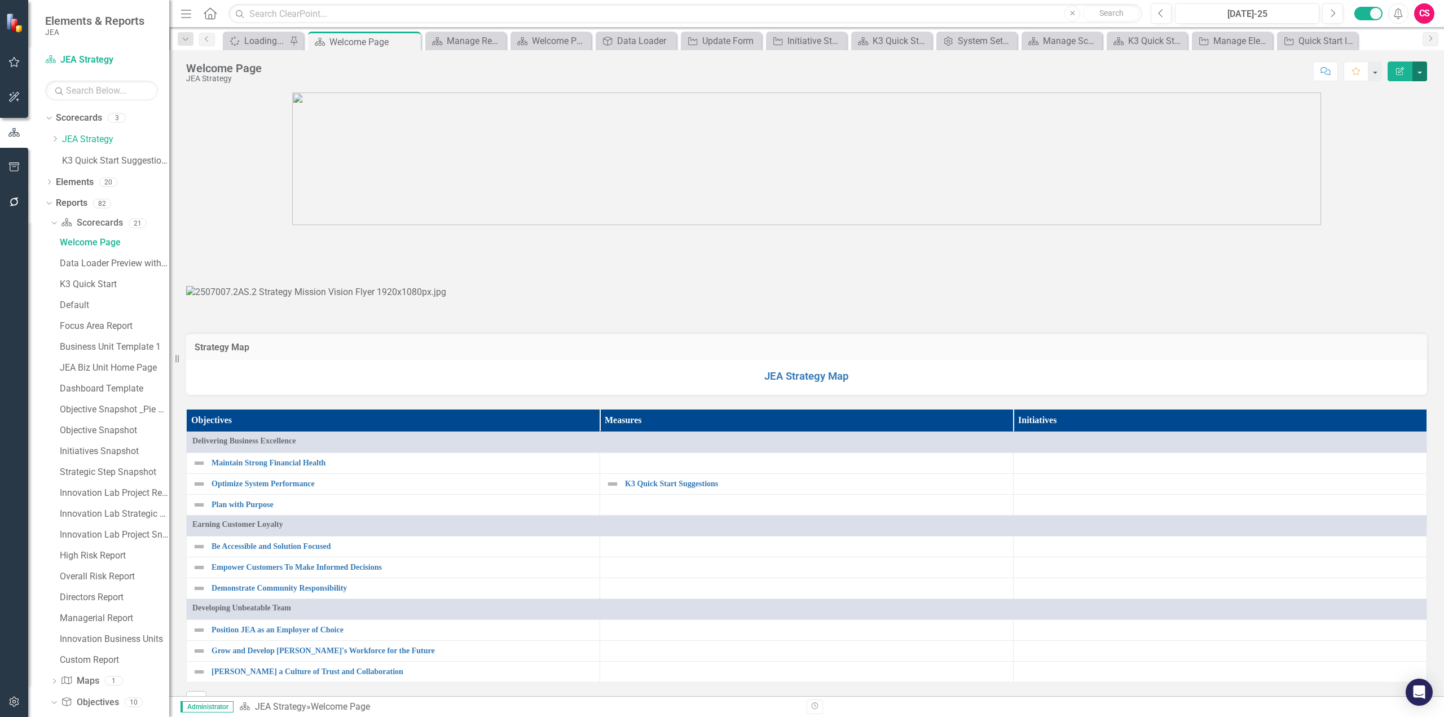
click at [1420, 77] on button "button" at bounding box center [1419, 71] width 15 height 20
click at [1394, 114] on link "Edit Report Edit Layout" at bounding box center [1380, 113] width 91 height 21
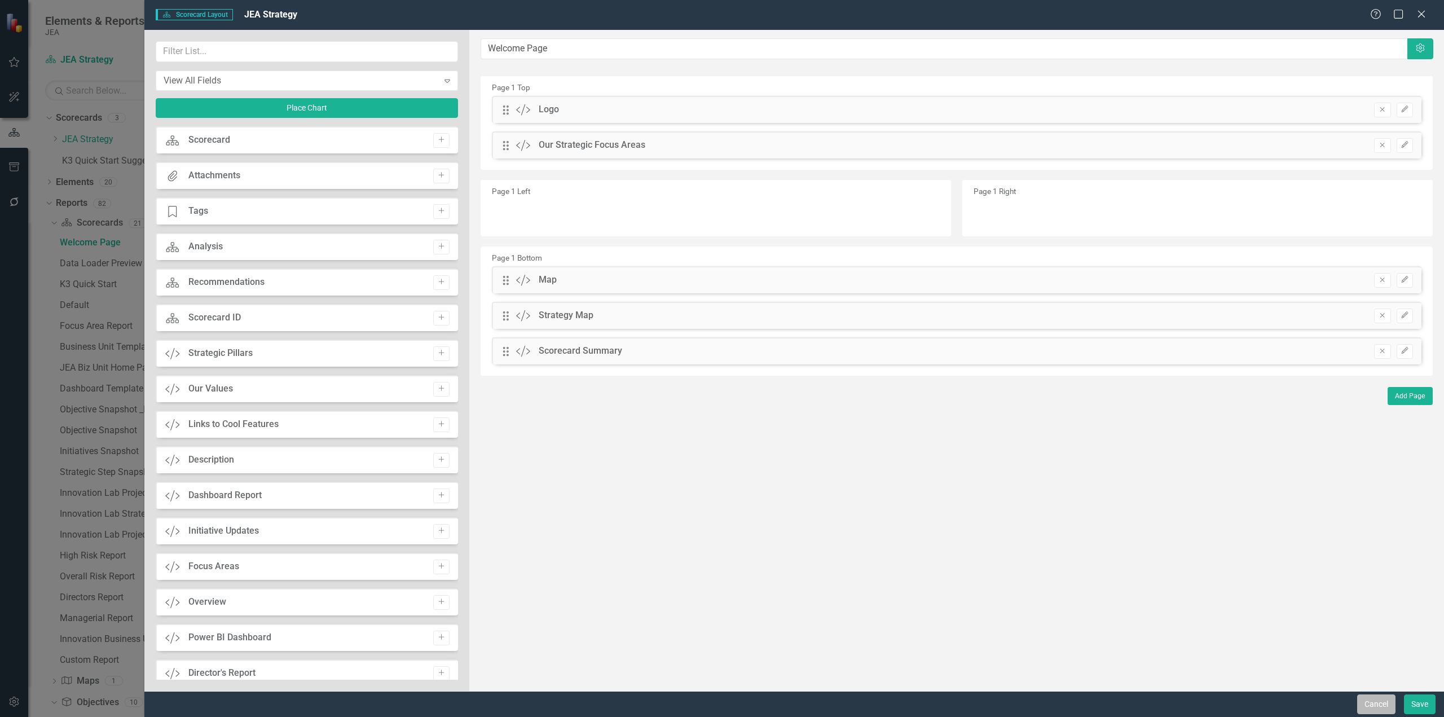
click at [1373, 704] on button "Cancel" at bounding box center [1376, 704] width 38 height 20
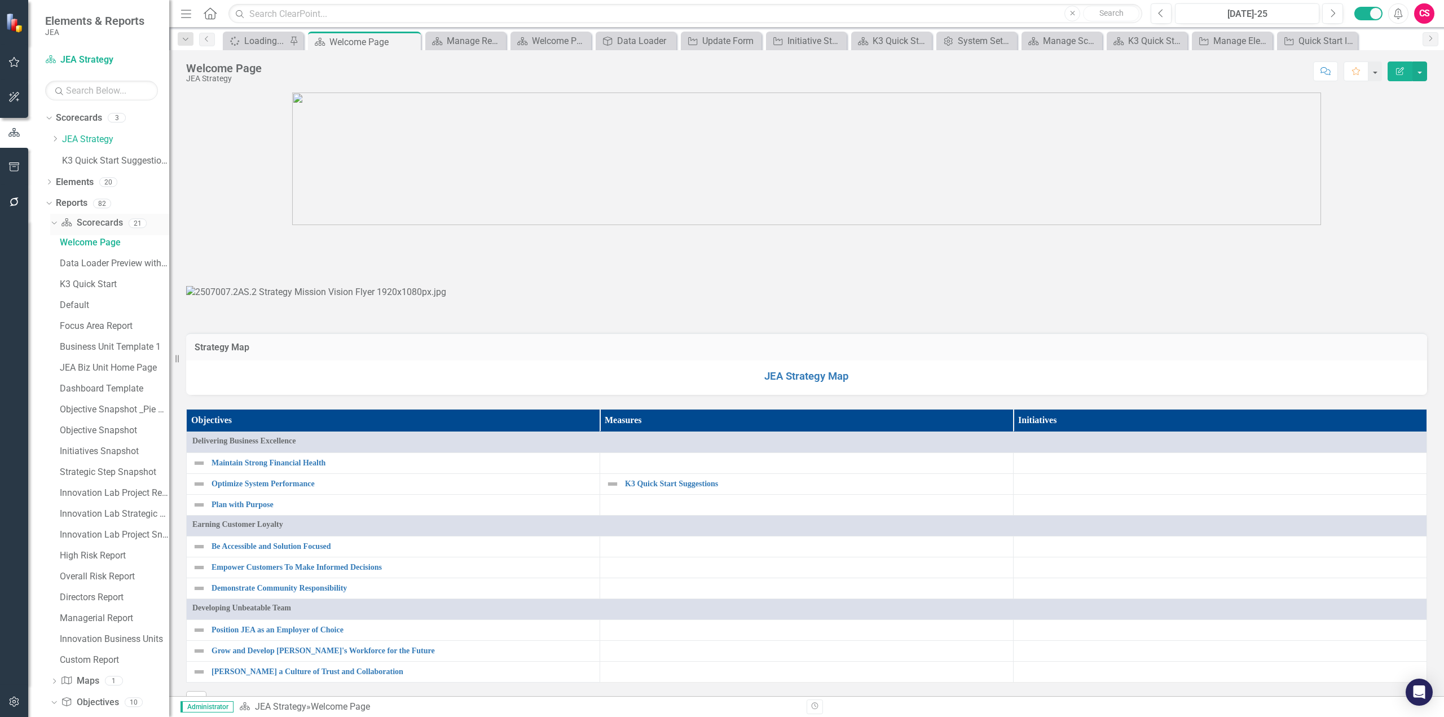
click at [94, 224] on link "Scorecard Scorecards" at bounding box center [91, 223] width 61 height 13
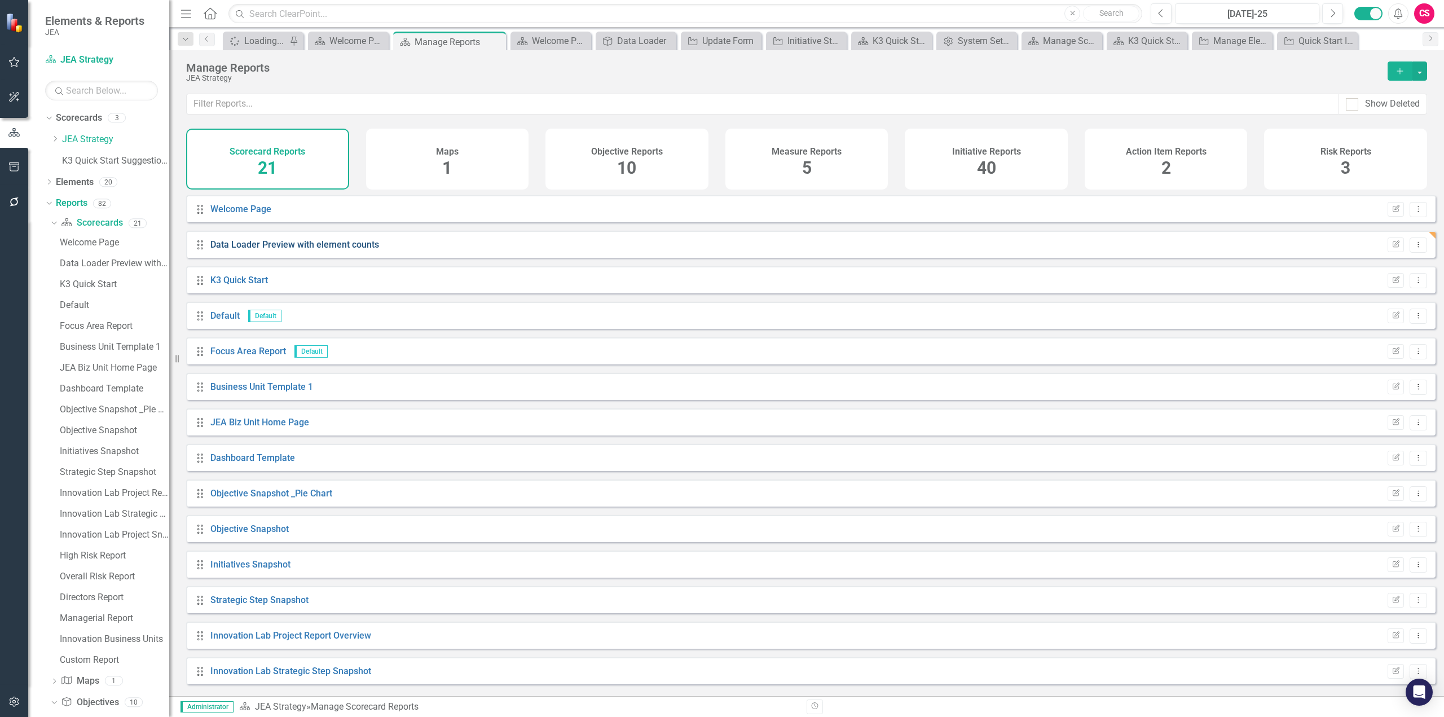
click at [282, 250] on link "Data Loader Preview with element counts" at bounding box center [294, 244] width 169 height 11
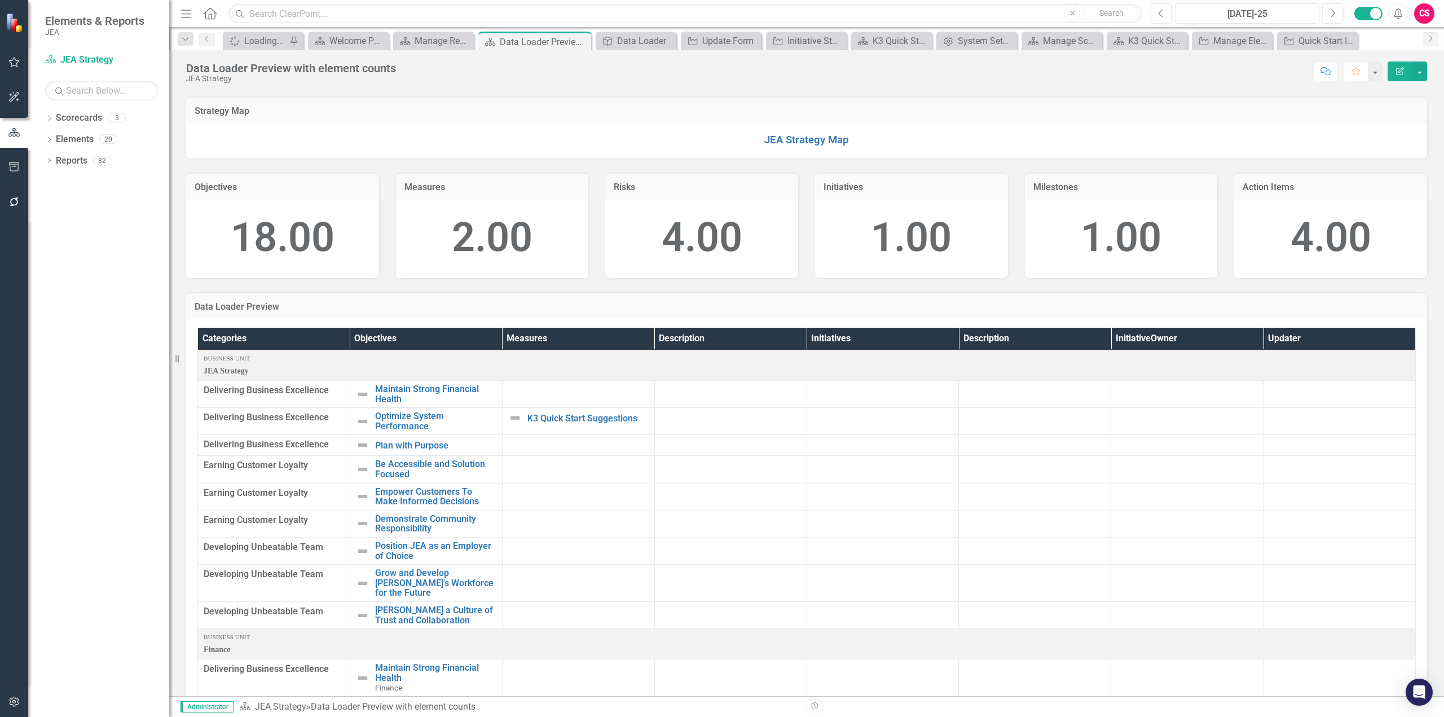
scroll to position [113, 0]
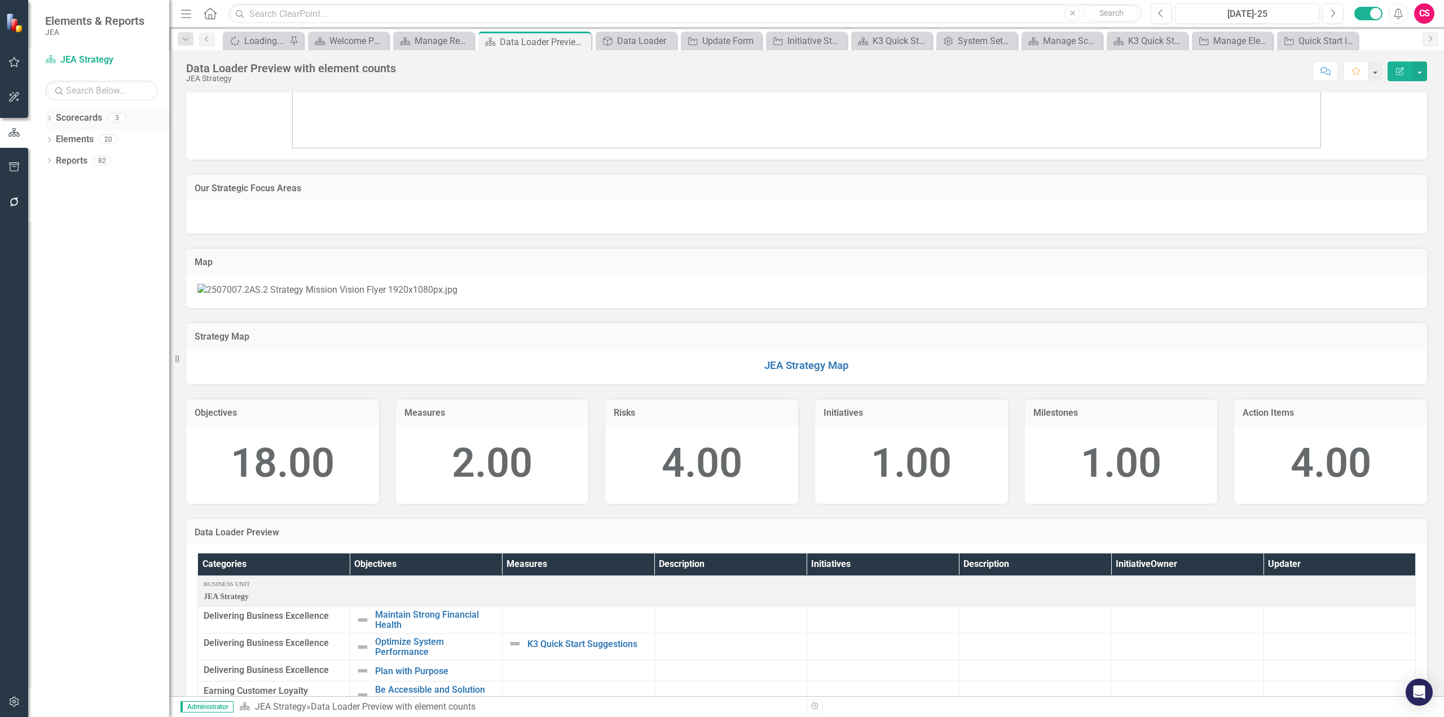
click at [47, 115] on div "Dropdown" at bounding box center [49, 119] width 8 height 10
click at [58, 140] on icon "Dropdown" at bounding box center [55, 138] width 8 height 7
click at [74, 116] on link "Scorecards" at bounding box center [79, 118] width 46 height 13
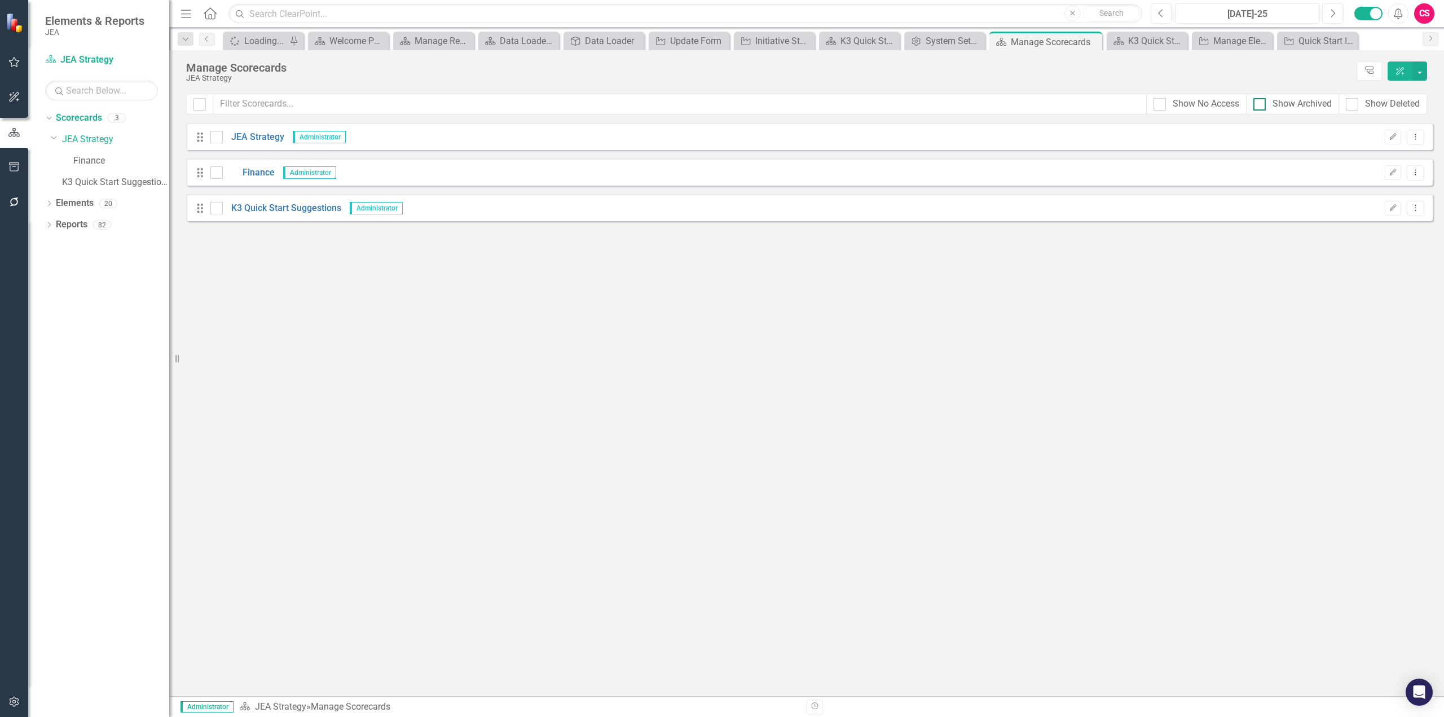
click at [1258, 105] on input "Show Archived" at bounding box center [1256, 101] width 7 height 7
checkbox input "true"
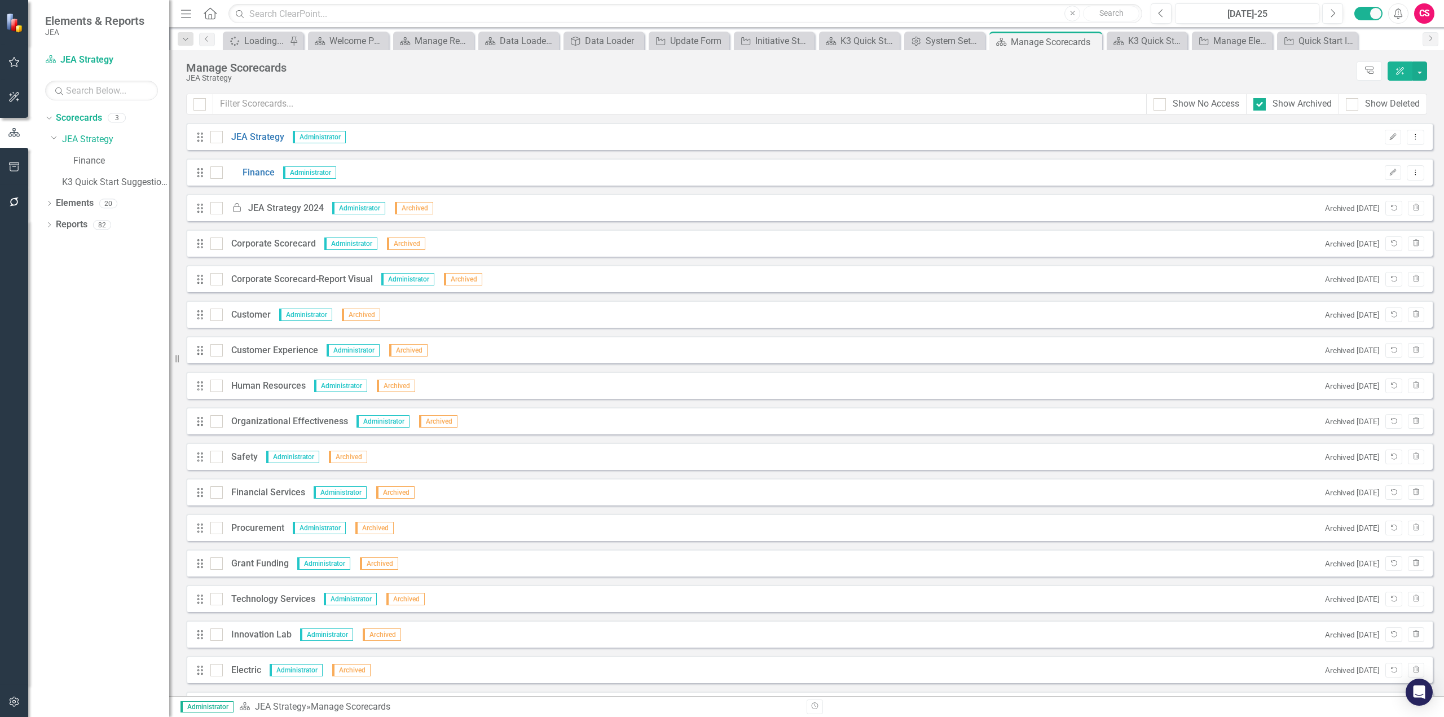
click at [284, 204] on div "Locked JEA Strategy 2024" at bounding box center [273, 208] width 101 height 13
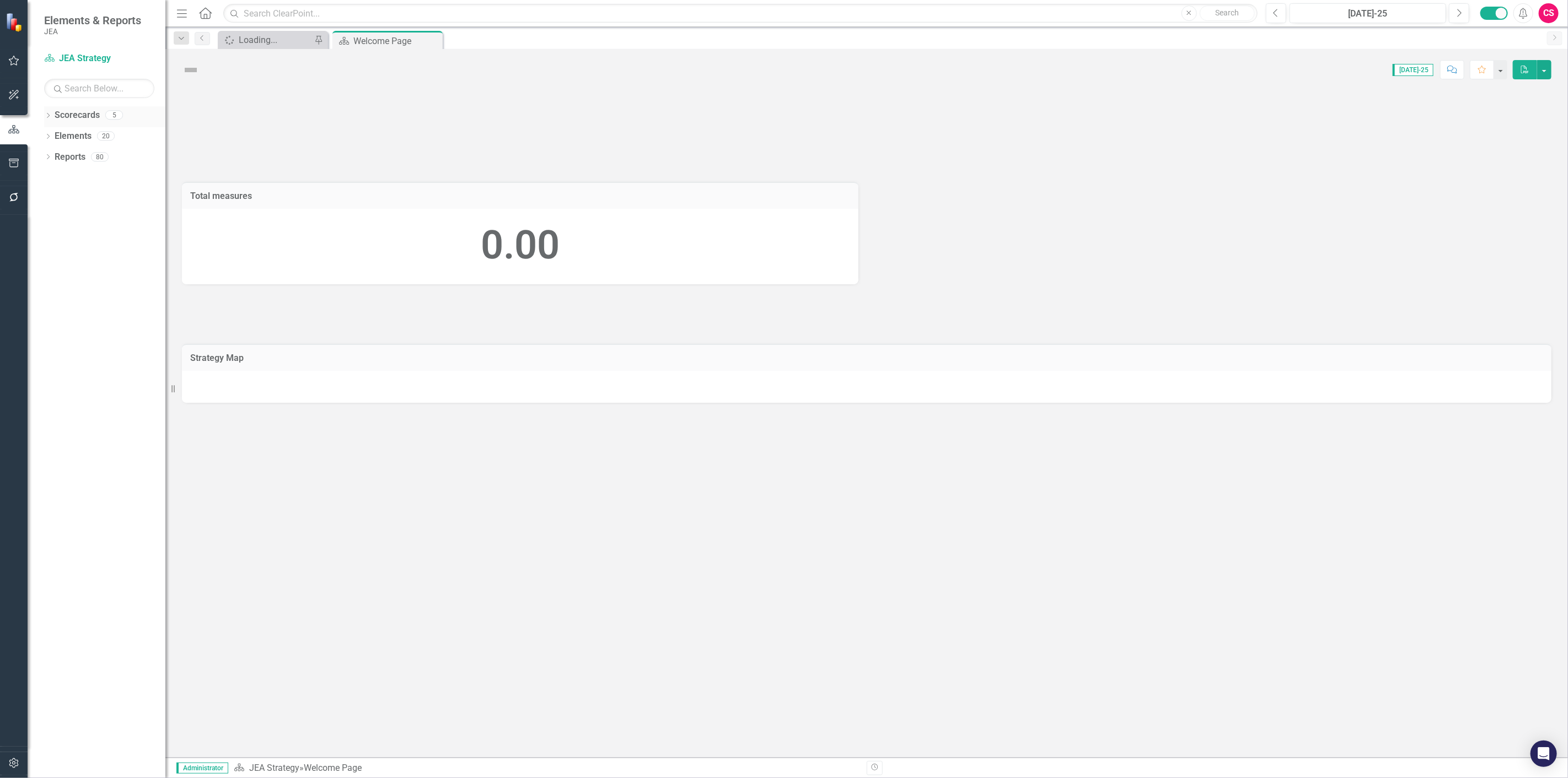
click at [62, 117] on link "Scorecards" at bounding box center [77, 115] width 45 height 13
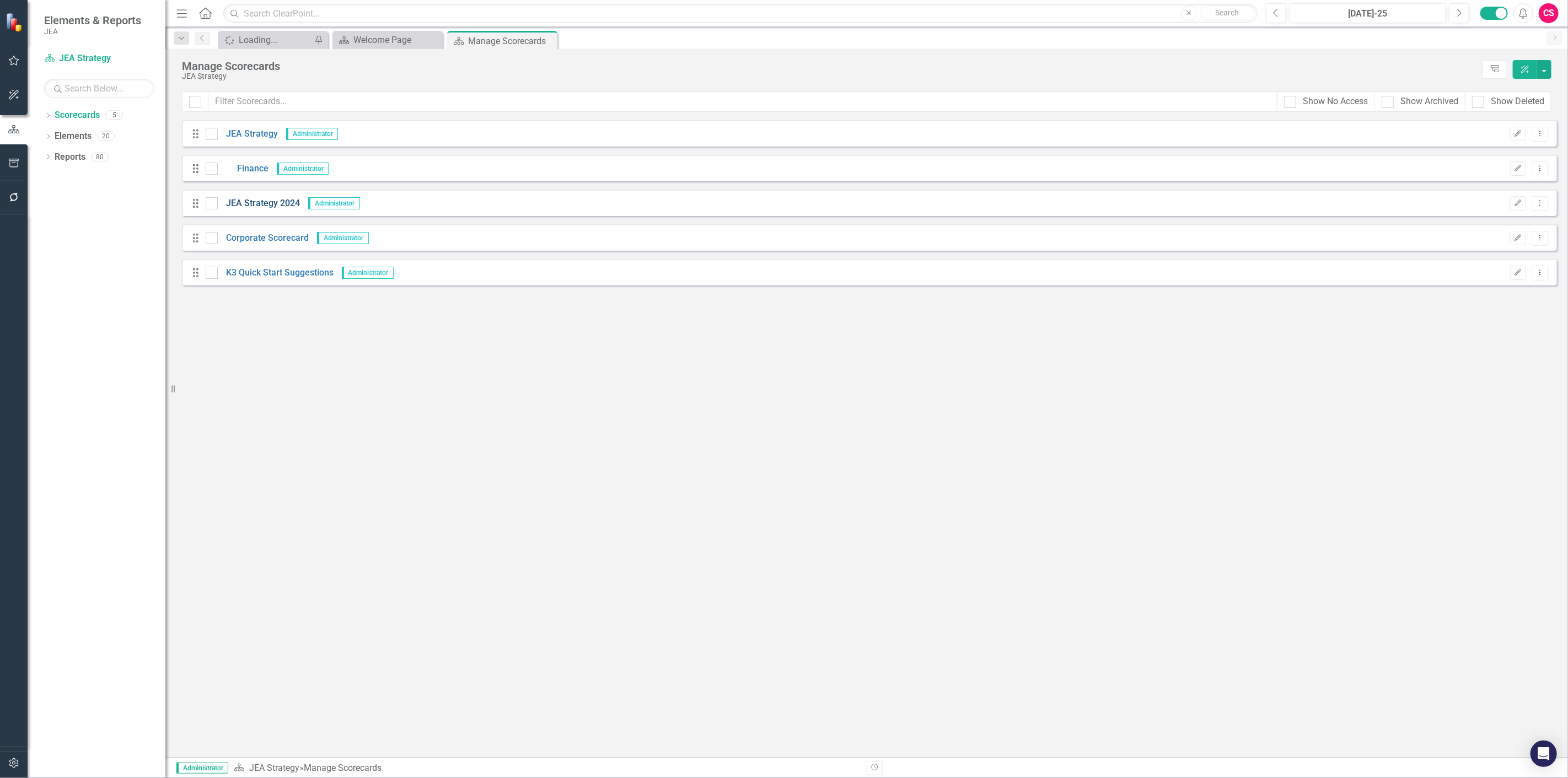
click at [246, 199] on link "JEA Strategy 2024" at bounding box center [259, 203] width 82 height 13
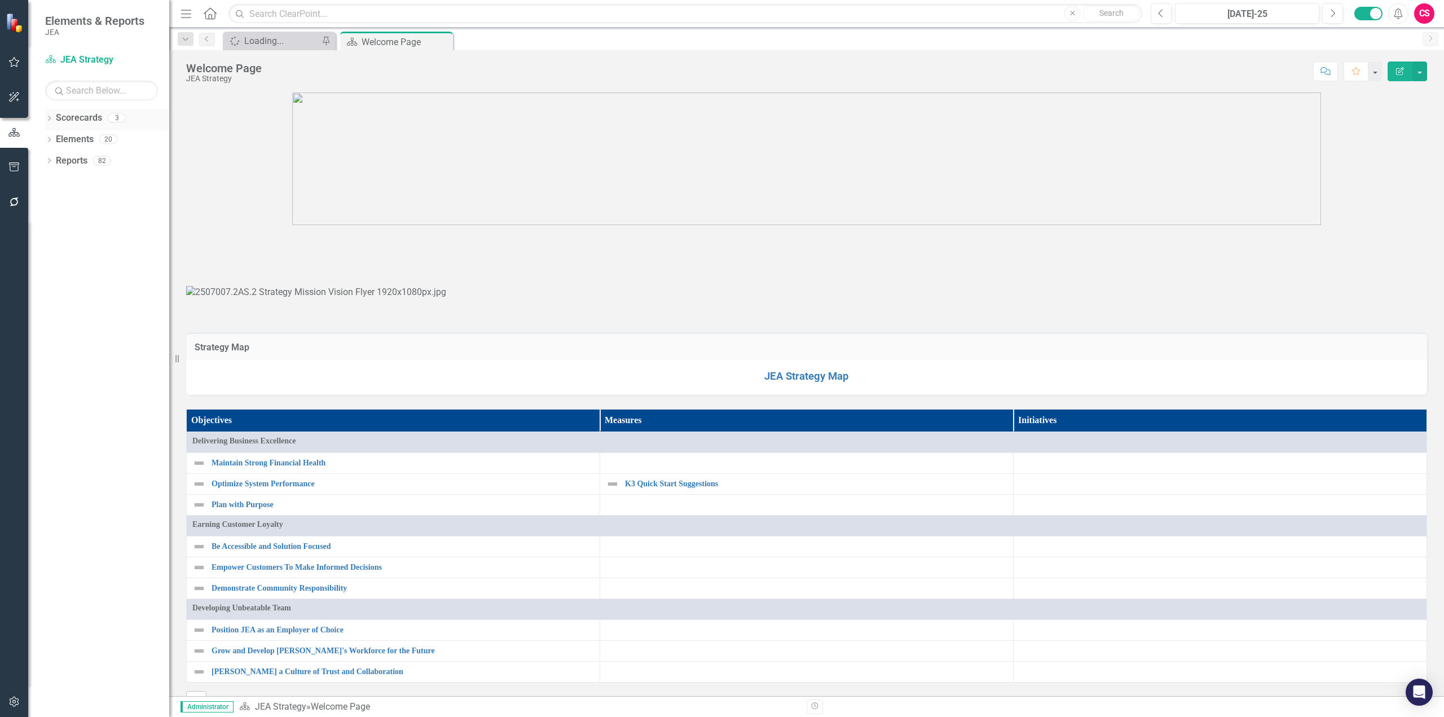
click at [47, 116] on icon "Dropdown" at bounding box center [49, 119] width 8 height 6
click at [72, 206] on link "Reports" at bounding box center [72, 203] width 32 height 13
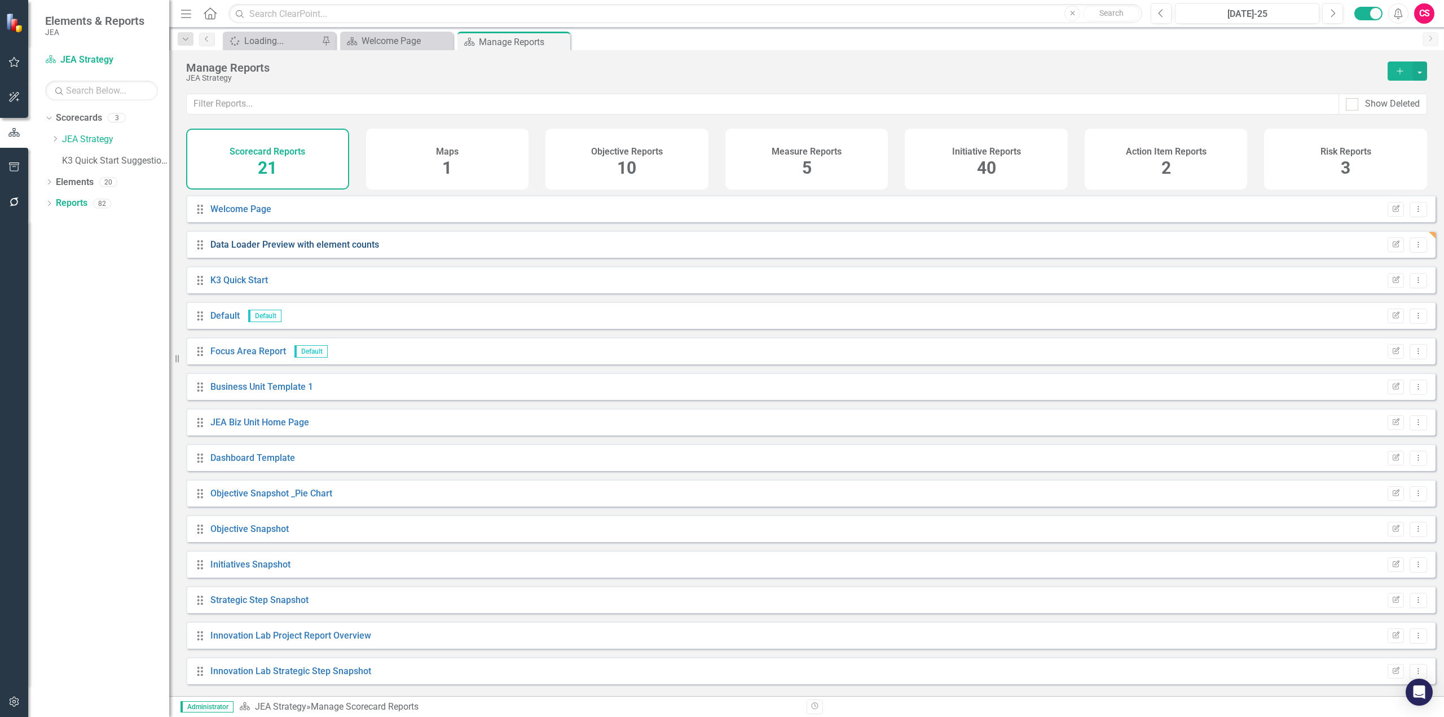
click at [349, 245] on div "Drag Data Loader Preview with element counts Edit Report Dropdown Menu" at bounding box center [810, 244] width 1249 height 27
click at [338, 250] on link "Data Loader Preview with element counts" at bounding box center [294, 244] width 169 height 11
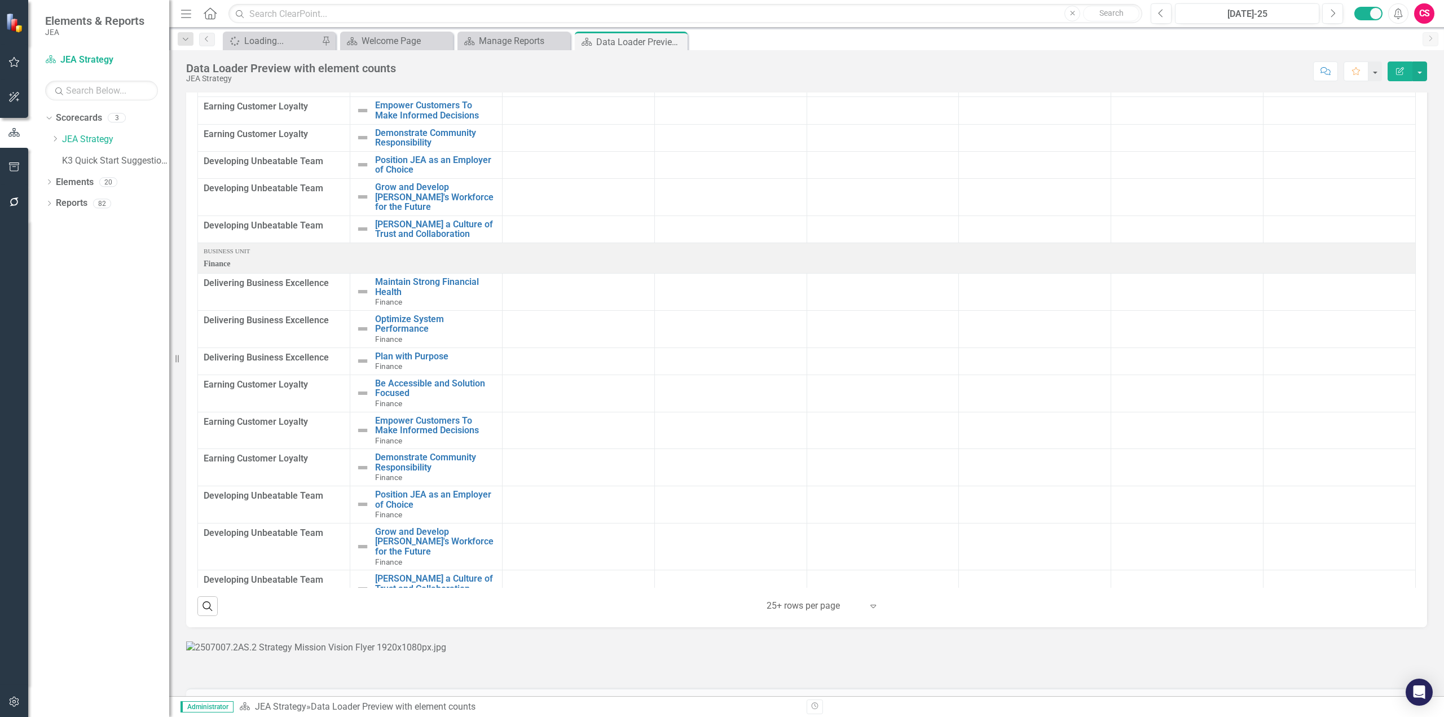
scroll to position [395, 0]
click at [1419, 74] on button "button" at bounding box center [1419, 71] width 15 height 20
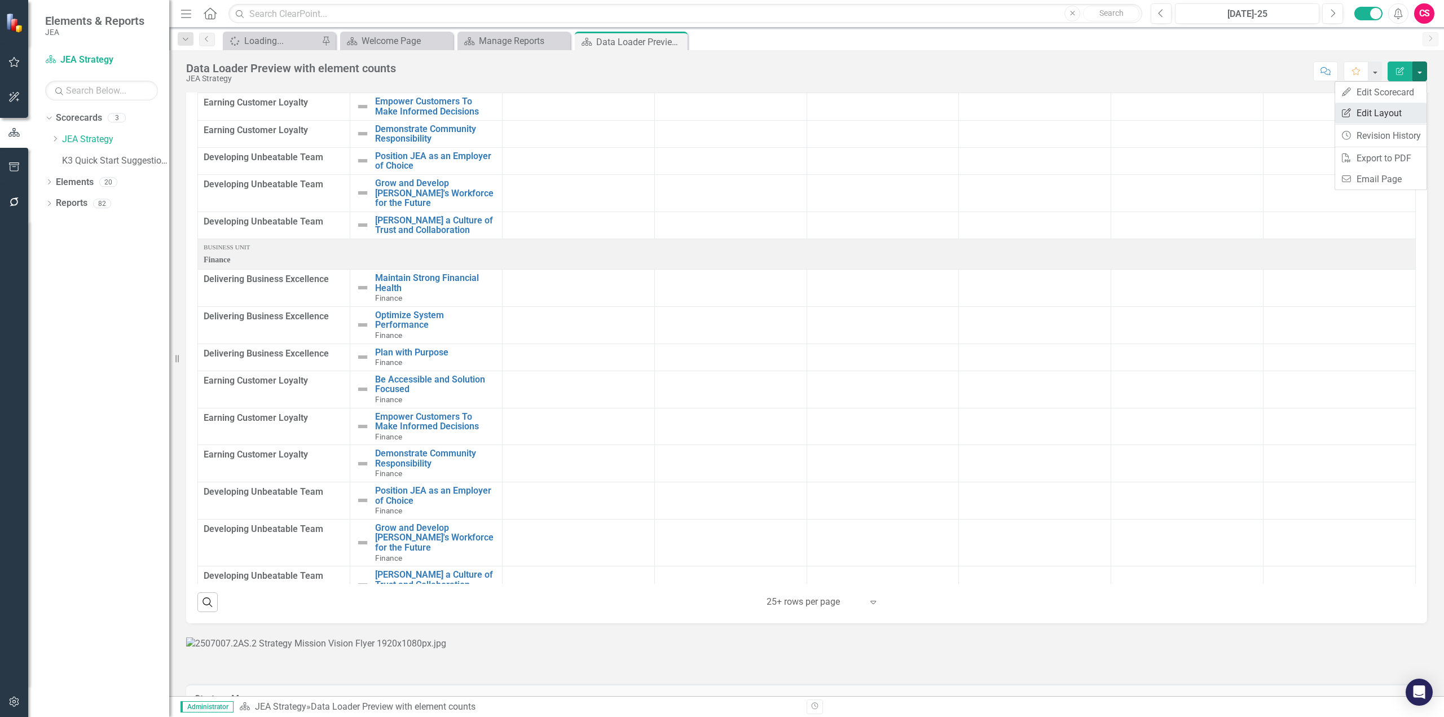
click at [1392, 110] on link "Edit Report Edit Layout" at bounding box center [1380, 113] width 91 height 21
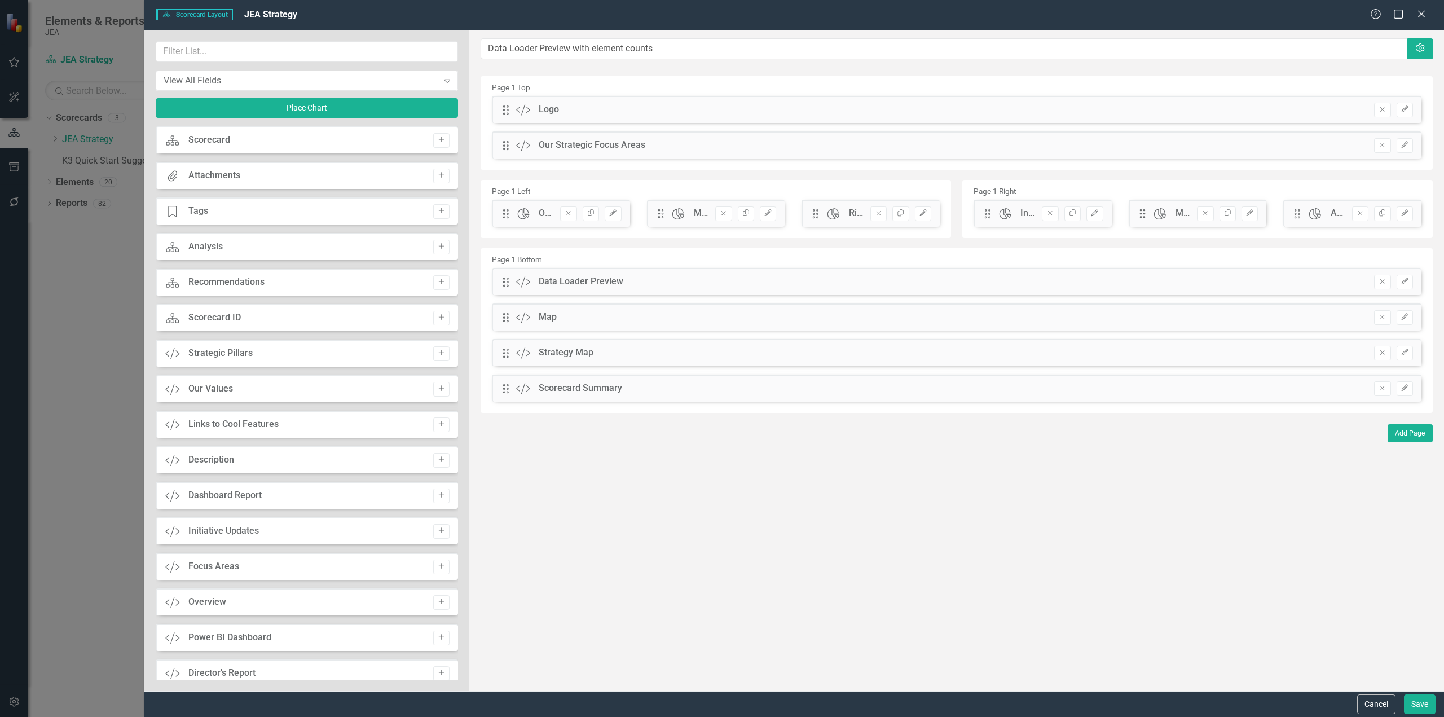
drag, startPoint x: 508, startPoint y: 359, endPoint x: 523, endPoint y: 280, distance: 81.0
click at [523, 280] on div "Drag Custom Data Loader Preview Hidden Pod Online Hidden Pod Printed Hidden Pod…" at bounding box center [956, 339] width 946 height 142
drag, startPoint x: 508, startPoint y: 354, endPoint x: 528, endPoint y: 281, distance: 75.9
click at [1421, 705] on button "Save" at bounding box center [1420, 704] width 32 height 20
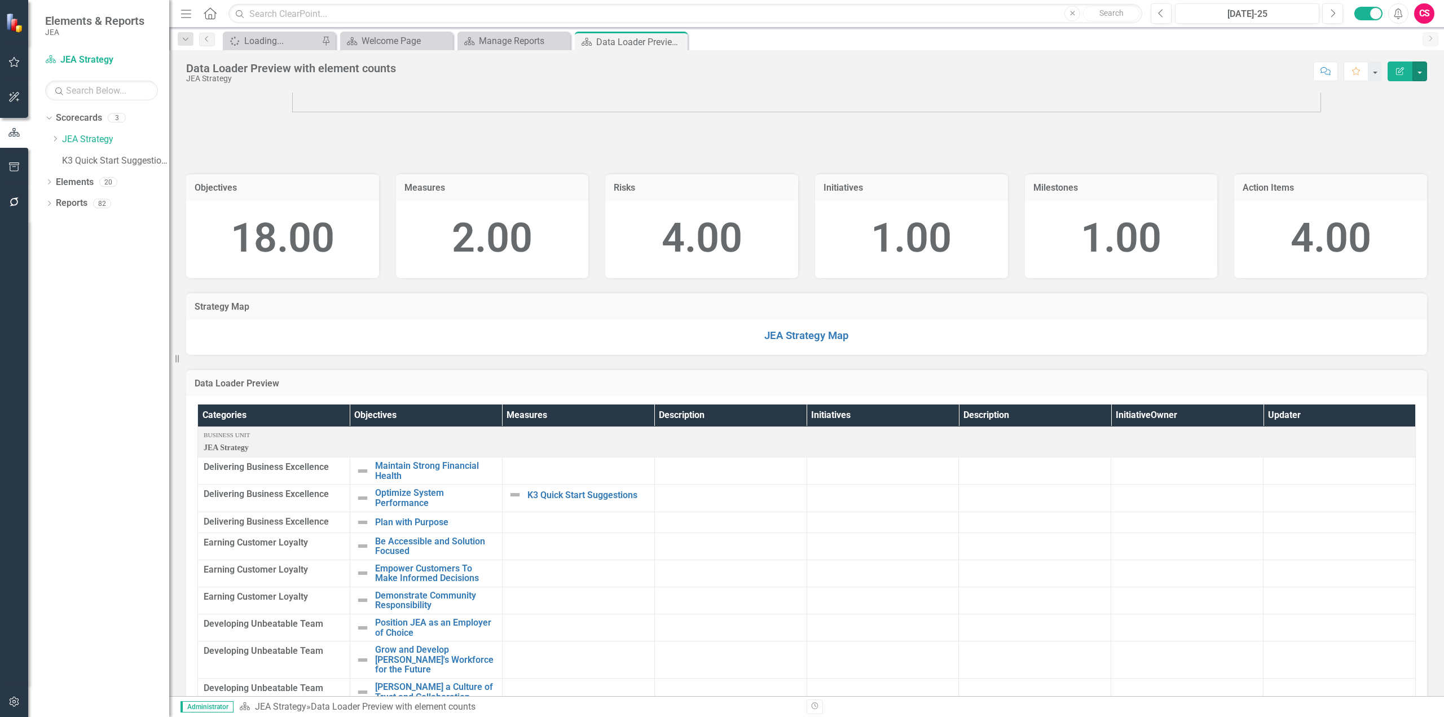
scroll to position [338, 0]
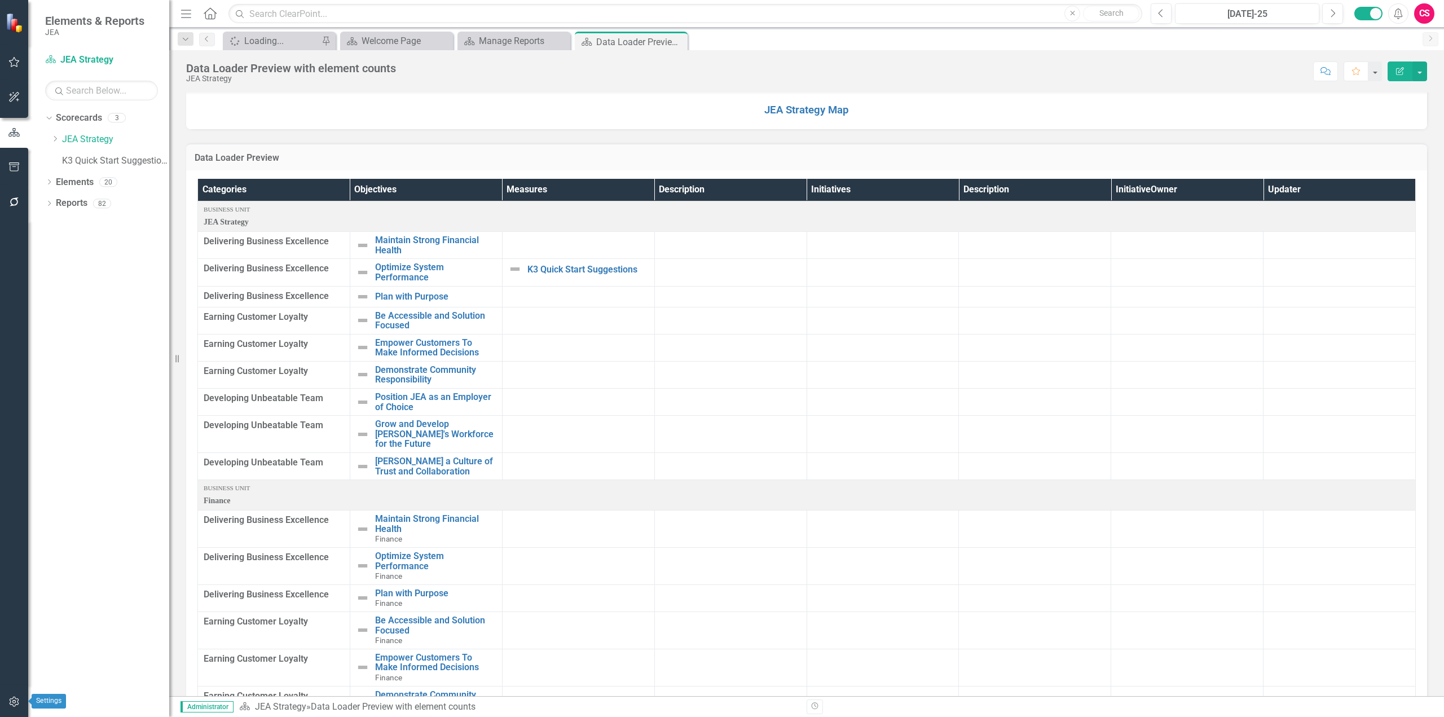
click at [17, 698] on icon "button" at bounding box center [14, 701] width 12 height 9
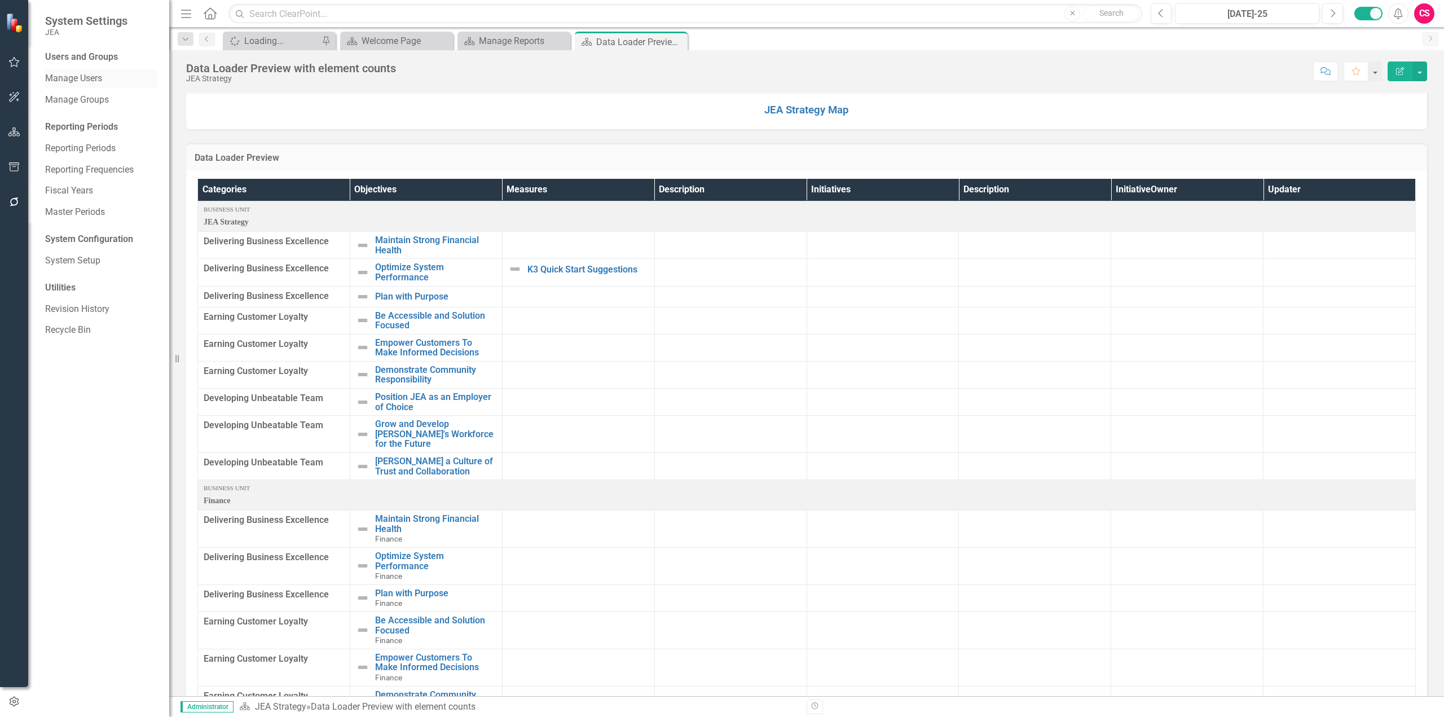
click at [87, 72] on div "Manage Users" at bounding box center [101, 78] width 113 height 19
click at [62, 79] on link "Manage Users" at bounding box center [101, 78] width 113 height 13
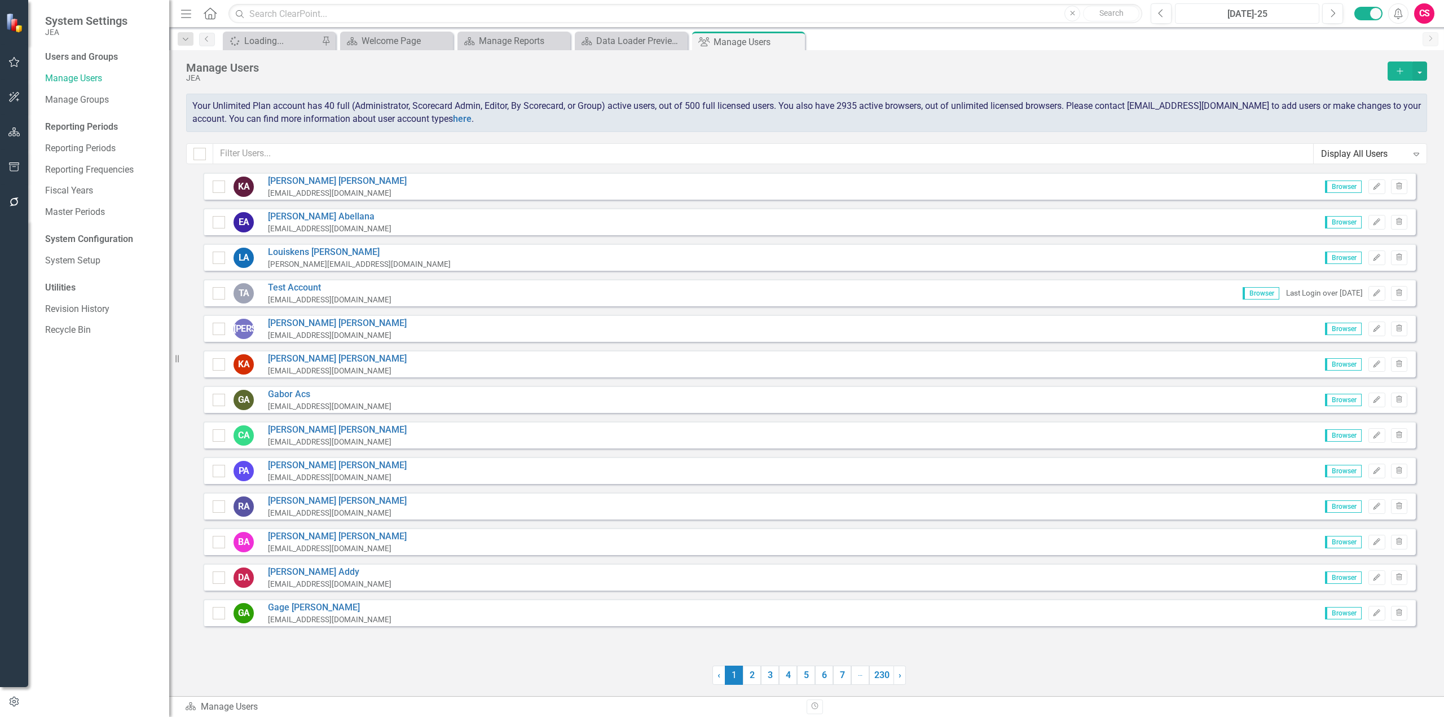
click at [1215, 19] on div "[DATE]-25" at bounding box center [1247, 14] width 136 height 14
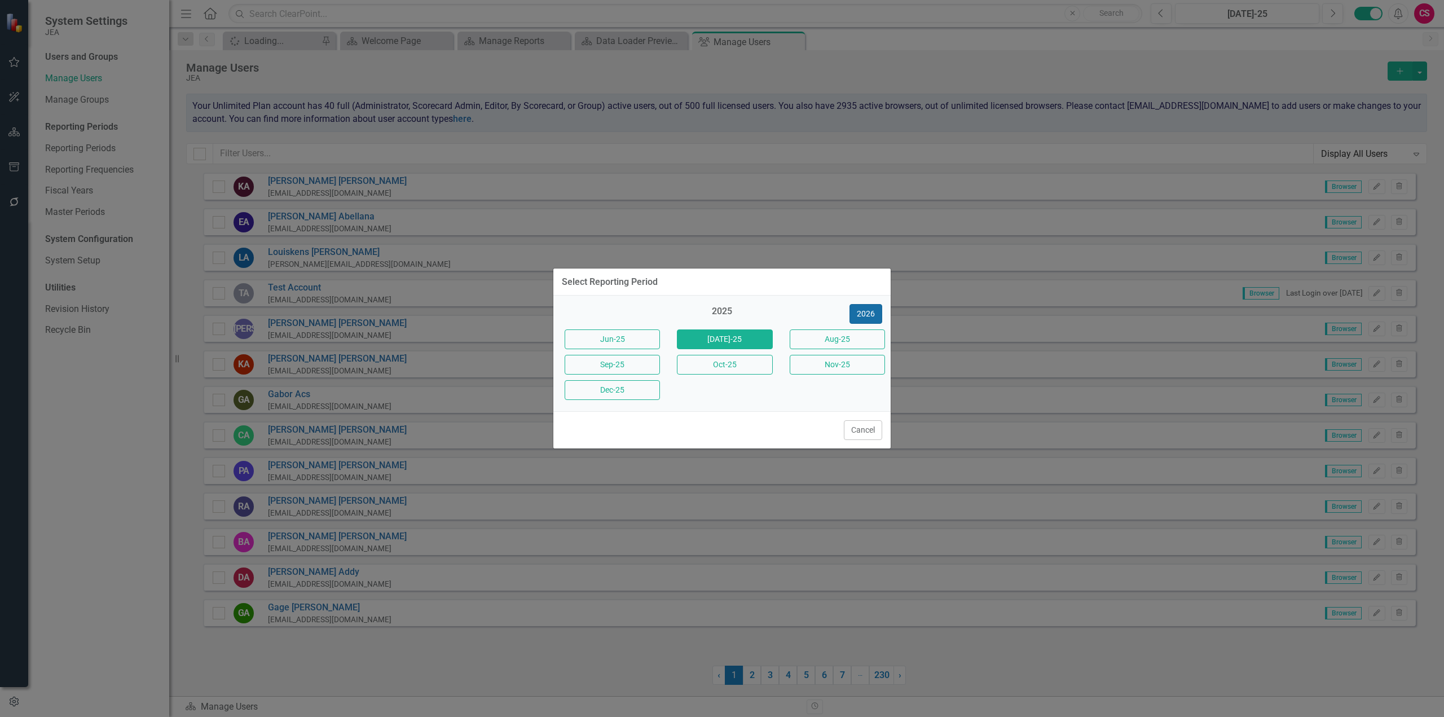
click at [857, 312] on button "2026" at bounding box center [865, 314] width 33 height 20
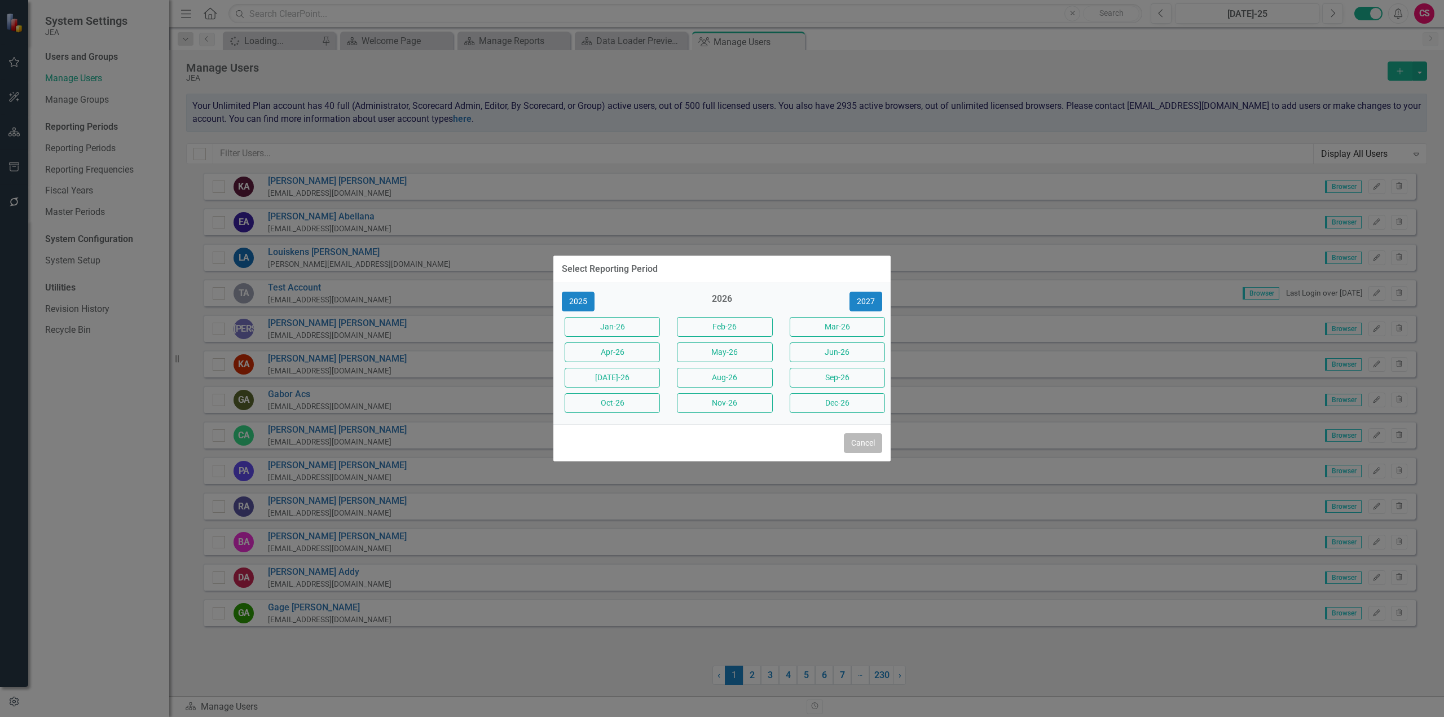
click at [855, 443] on button "Cancel" at bounding box center [863, 443] width 38 height 20
